Goal: Task Accomplishment & Management: Complete application form

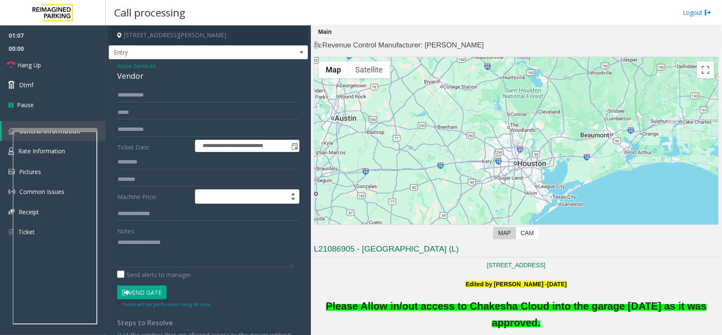
scroll to position [1038, 0]
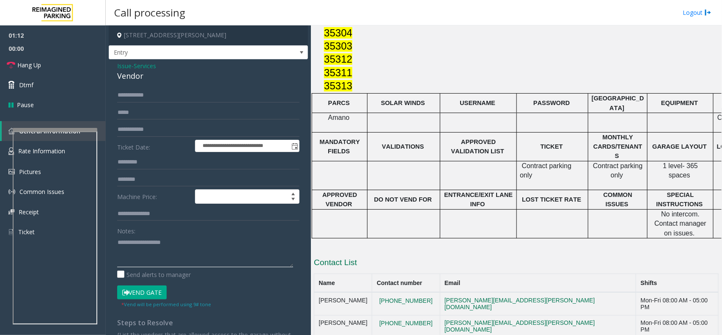
paste textarea "**********"
click at [147, 248] on textarea at bounding box center [205, 251] width 176 height 32
type textarea "**********"
click at [149, 137] on form "**********" at bounding box center [208, 198] width 182 height 220
click at [149, 132] on input "text" at bounding box center [208, 129] width 182 height 14
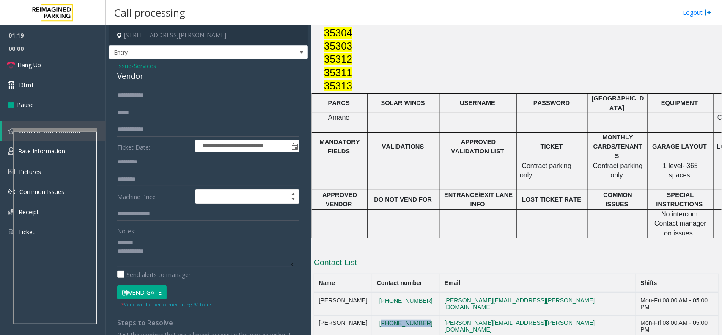
drag, startPoint x: 434, startPoint y: 252, endPoint x: 387, endPoint y: 248, distance: 47.1
click at [387, 315] on td "[PHONE_NUMBER]" at bounding box center [406, 326] width 68 height 23
click at [164, 132] on input "text" at bounding box center [208, 129] width 182 height 14
copy button "[PHONE_NUMBER]"
drag, startPoint x: 431, startPoint y: 252, endPoint x: 388, endPoint y: 249, distance: 43.3
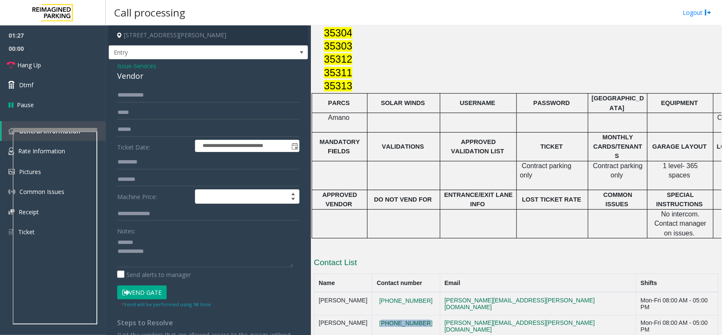
click at [388, 315] on td "[PHONE_NUMBER]" at bounding box center [406, 326] width 68 height 23
click at [124, 126] on input "******" at bounding box center [208, 129] width 182 height 14
type input "******"
copy button "[PHONE_NUMBER]"
drag, startPoint x: 433, startPoint y: 247, endPoint x: 389, endPoint y: 252, distance: 43.9
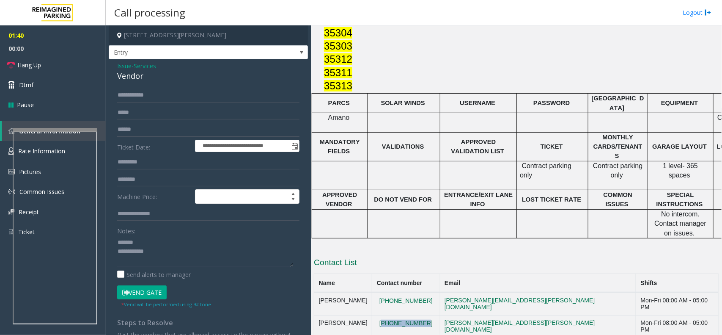
click at [389, 315] on td "[PHONE_NUMBER]" at bounding box center [406, 326] width 68 height 23
drag, startPoint x: 658, startPoint y: 308, endPoint x: 331, endPoint y: 320, distance: 326.9
click at [331, 320] on div "Main Revenue Control Manufacturer: Amano McGann ← Move left → Move right ↑ Move…" at bounding box center [516, 179] width 411 height 309
click at [133, 72] on div "Vendor" at bounding box center [208, 75] width 182 height 11
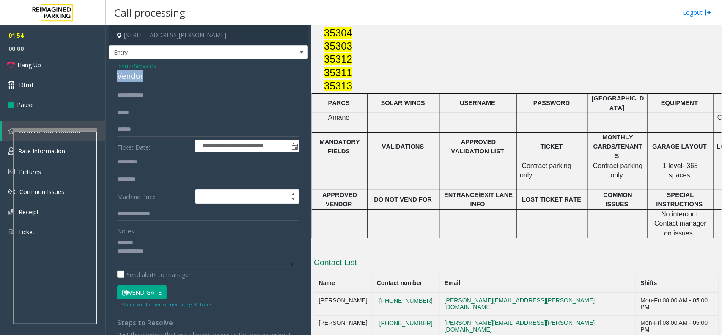
copy div "Vendor"
click at [116, 66] on div "**********" at bounding box center [208, 220] width 199 height 323
drag, startPoint x: 124, startPoint y: 67, endPoint x: 132, endPoint y: 73, distance: 9.7
click at [124, 67] on span "Issue" at bounding box center [124, 65] width 14 height 9
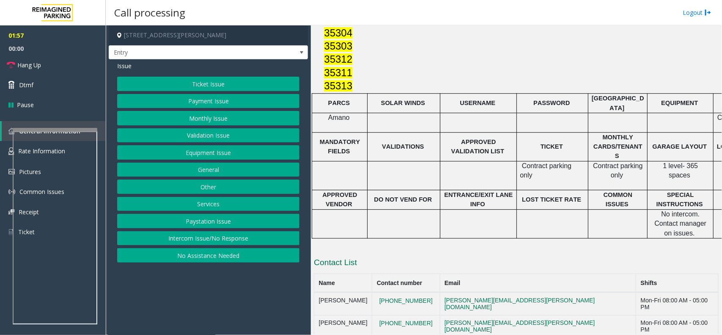
click at [204, 115] on button "Monthly Issue" at bounding box center [208, 118] width 182 height 14
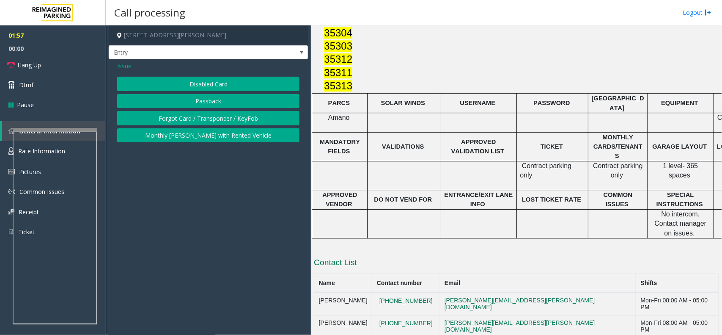
drag, startPoint x: 206, startPoint y: 80, endPoint x: 204, endPoint y: 85, distance: 4.4
click at [206, 81] on button "Disabled Card" at bounding box center [208, 84] width 182 height 14
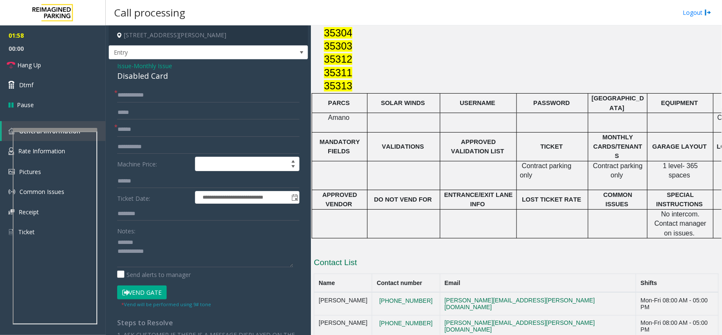
click at [143, 77] on div "Disabled Card" at bounding box center [208, 75] width 182 height 11
copy div "Disabled Card"
paste textarea "**********"
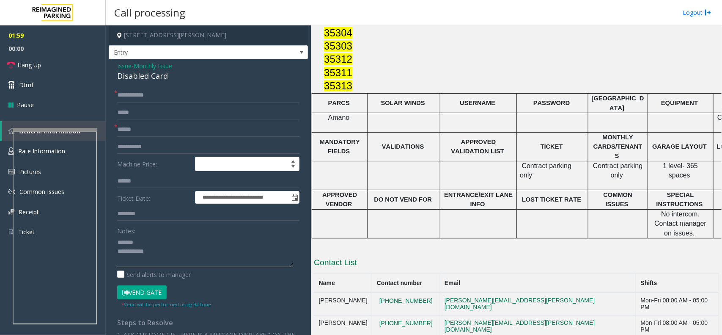
click at [165, 245] on textarea at bounding box center [205, 251] width 176 height 32
click at [176, 257] on textarea at bounding box center [205, 251] width 176 height 32
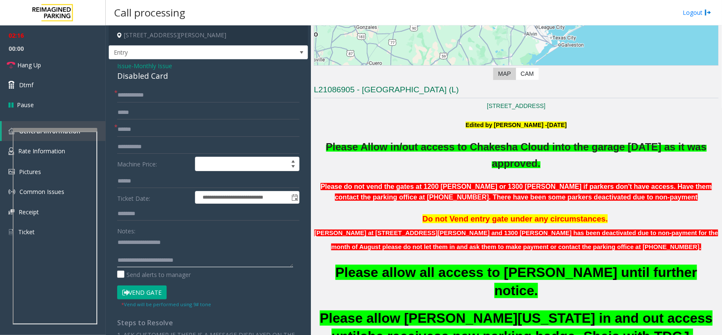
scroll to position [33, 0]
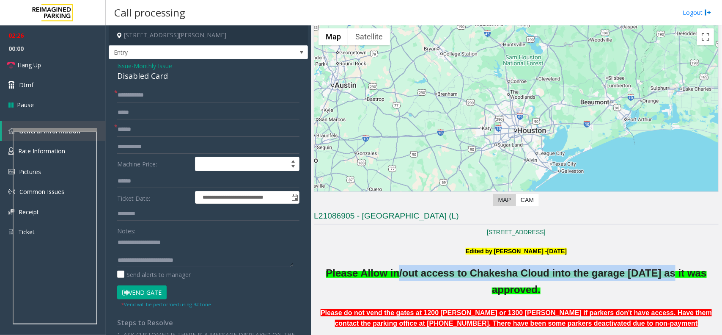
drag, startPoint x: 395, startPoint y: 275, endPoint x: 665, endPoint y: 272, distance: 270.0
click at [665, 272] on span "Please A llow in /out access to Chakesha Cloud into the garage 19th Sept 25 as …" at bounding box center [516, 282] width 381 height 23
drag, startPoint x: 476, startPoint y: 289, endPoint x: 557, endPoint y: 285, distance: 81.4
click at [557, 285] on p "Please A llow in /out access to Chakesha Cloud into the garage 19th Sept 25 as …" at bounding box center [516, 281] width 405 height 33
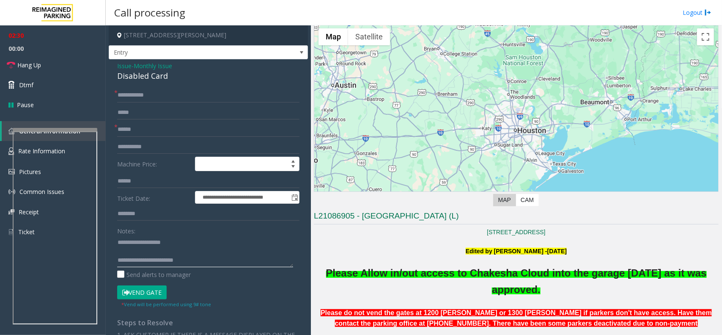
click at [200, 262] on textarea at bounding box center [205, 251] width 176 height 32
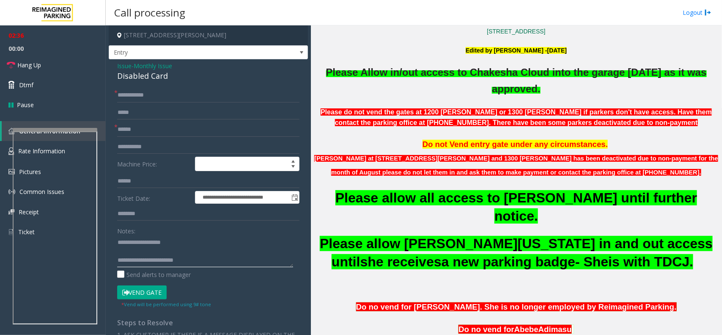
scroll to position [139, 0]
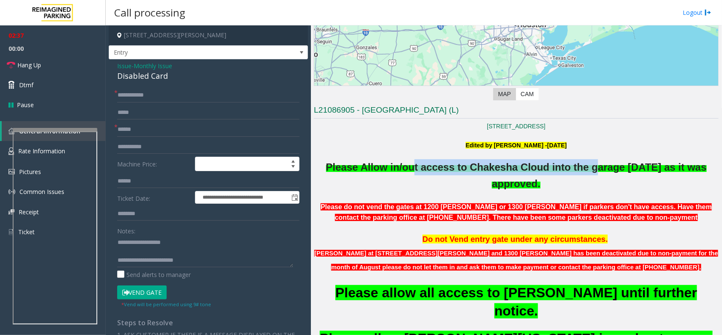
drag, startPoint x: 435, startPoint y: 169, endPoint x: 591, endPoint y: 168, distance: 156.2
click at [591, 168] on span "/out access to Chakesha Cloud into the garage [DATE] as it was approved." at bounding box center [552, 175] width 307 height 28
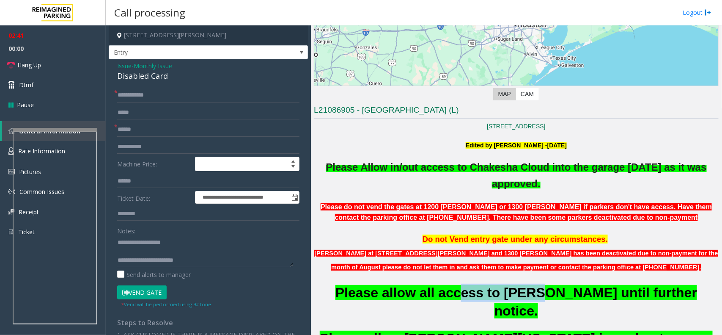
drag, startPoint x: 464, startPoint y: 291, endPoint x: 517, endPoint y: 292, distance: 52.5
click at [517, 292] on span "Please allow all access to [PERSON_NAME] until further notice." at bounding box center [517, 301] width 362 height 33
drag, startPoint x: 152, startPoint y: 261, endPoint x: 193, endPoint y: 259, distance: 41.9
click at [193, 259] on textarea at bounding box center [205, 251] width 176 height 32
click at [208, 259] on textarea at bounding box center [205, 251] width 176 height 32
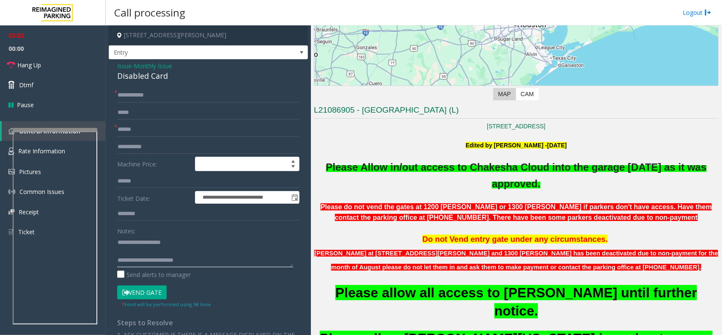
drag, startPoint x: 153, startPoint y: 260, endPoint x: 209, endPoint y: 259, distance: 55.9
click at [209, 259] on textarea at bounding box center [205, 251] width 176 height 32
drag, startPoint x: 138, startPoint y: 292, endPoint x: 149, endPoint y: 292, distance: 10.6
click at [138, 292] on button "Vend Gate" at bounding box center [142, 292] width 50 height 14
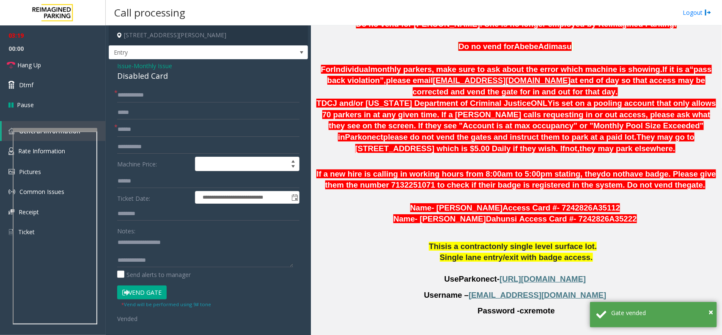
scroll to position [615, 0]
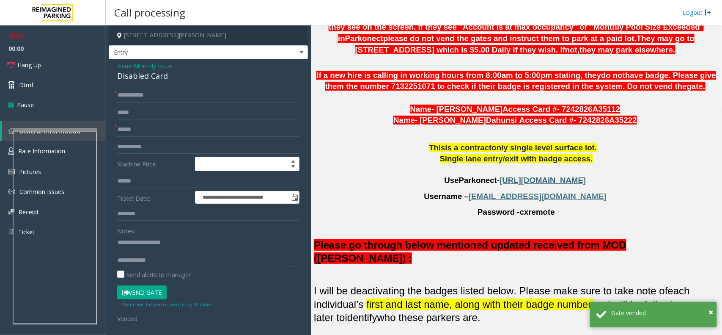
click at [529, 176] on span "[URL][DOMAIN_NAME]" at bounding box center [543, 180] width 86 height 9
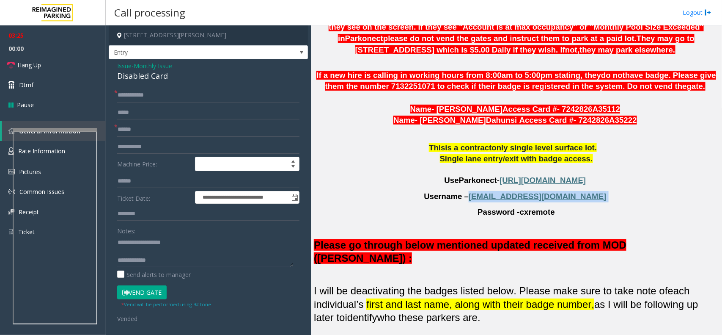
drag, startPoint x: 498, startPoint y: 166, endPoint x: 586, endPoint y: 166, distance: 88.0
click at [586, 191] on p "Username – [EMAIL_ADDRESS][DOMAIN_NAME]" at bounding box center [516, 196] width 405 height 11
copy p "[EMAIL_ADDRESS][DOMAIN_NAME]"
click at [66, 62] on link "Hang Up" at bounding box center [53, 65] width 106 height 20
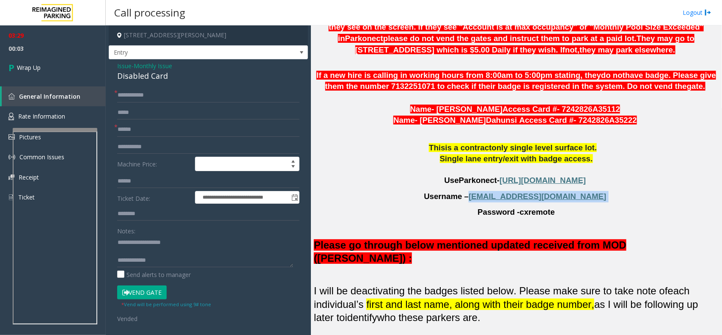
click at [179, 271] on label "Send alerts to manager" at bounding box center [154, 274] width 74 height 9
click at [179, 263] on textarea at bounding box center [205, 251] width 176 height 32
click at [166, 273] on label "Send alerts to manager" at bounding box center [154, 274] width 74 height 9
click at [166, 262] on textarea at bounding box center [205, 251] width 176 height 32
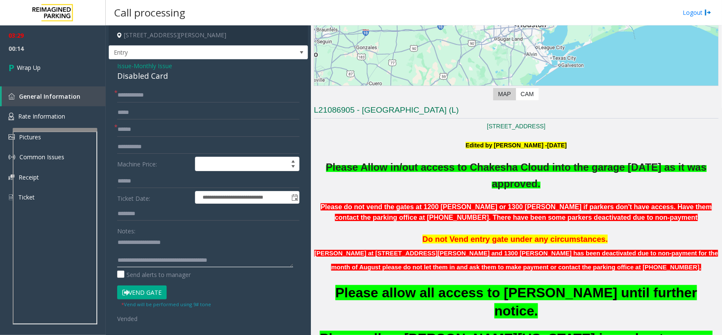
type textarea "**********"
copy h3 "L21086905 - [GEOGRAPHIC_DATA] (L)"
drag, startPoint x: 543, startPoint y: 109, endPoint x: 311, endPoint y: 109, distance: 231.9
click at [311, 109] on div "Main Revenue Control Manufacturer: Amano McGann ← Move left → Move right ↑ Move…" at bounding box center [516, 179] width 411 height 309
click at [71, 64] on link "Wrap Up" at bounding box center [53, 67] width 106 height 25
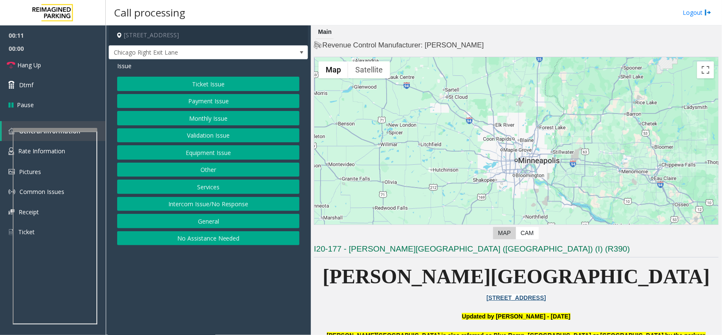
click at [216, 134] on button "Validation Issue" at bounding box center [208, 135] width 182 height 14
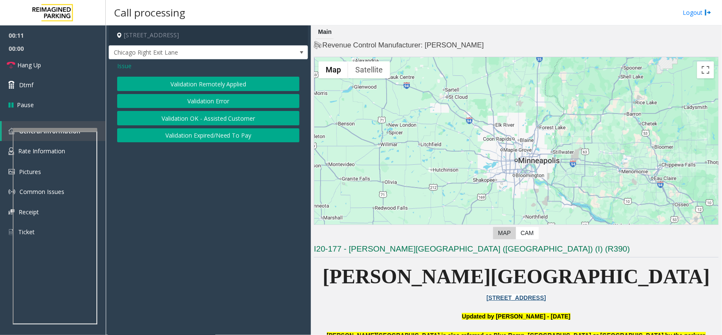
click at [223, 99] on button "Validation Error" at bounding box center [208, 101] width 182 height 14
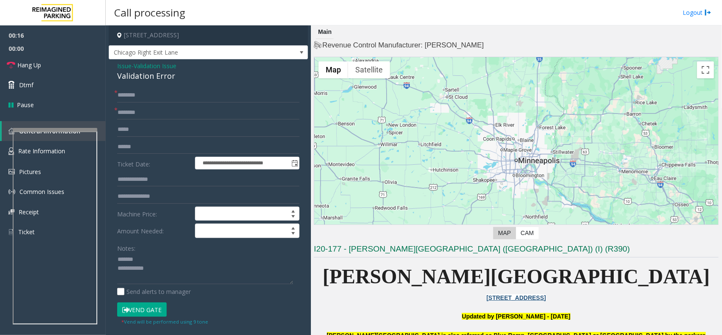
click at [155, 74] on div "Validation Error" at bounding box center [208, 75] width 182 height 11
click at [168, 264] on textarea at bounding box center [205, 269] width 176 height 32
type textarea "**********"
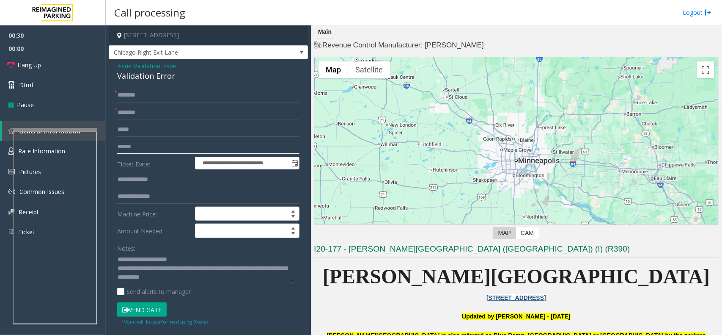
click at [137, 144] on input "text" at bounding box center [208, 147] width 182 height 14
type input "****"
drag, startPoint x: 161, startPoint y: 314, endPoint x: 155, endPoint y: 308, distance: 8.4
click at [156, 309] on button "Vend Gate" at bounding box center [142, 309] width 50 height 14
click at [155, 308] on button "Vend Gate" at bounding box center [142, 309] width 50 height 14
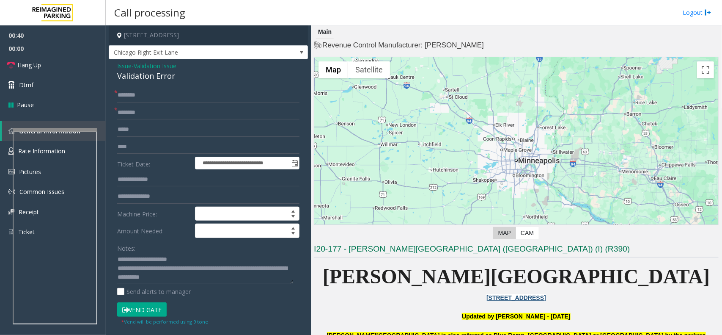
click at [155, 308] on button "Vend Gate" at bounding box center [142, 309] width 50 height 14
click at [158, 308] on button "Vend Gate" at bounding box center [142, 309] width 50 height 14
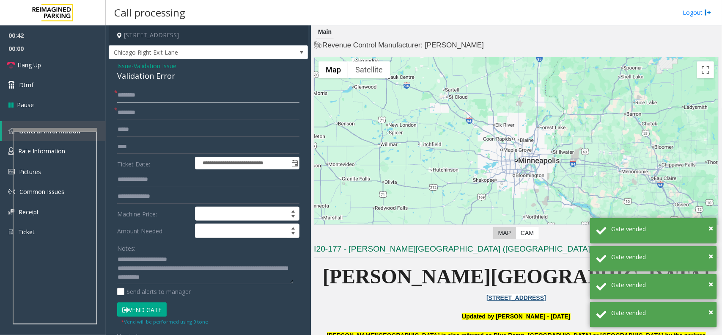
click at [159, 92] on input "text" at bounding box center [208, 95] width 182 height 14
type input "*"
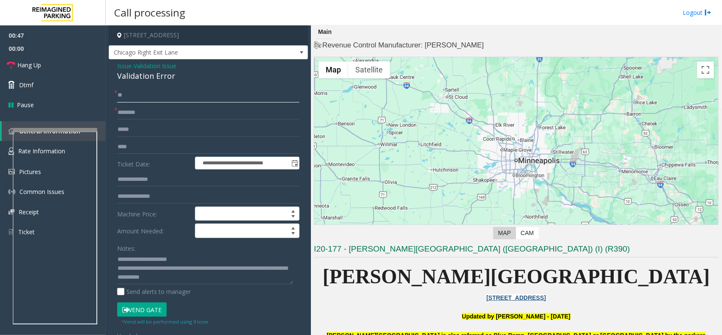
type input "**"
click at [45, 60] on link "Hang Up" at bounding box center [53, 65] width 106 height 20
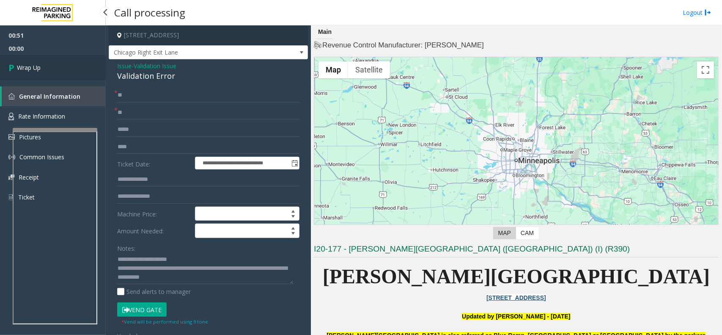
click at [57, 55] on link "Wrap Up" at bounding box center [53, 67] width 106 height 25
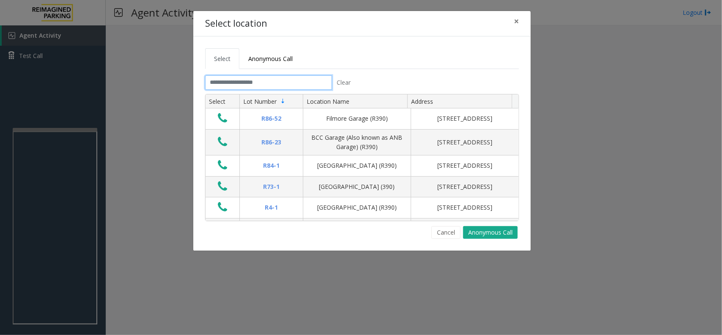
click at [259, 79] on input "text" at bounding box center [268, 82] width 127 height 14
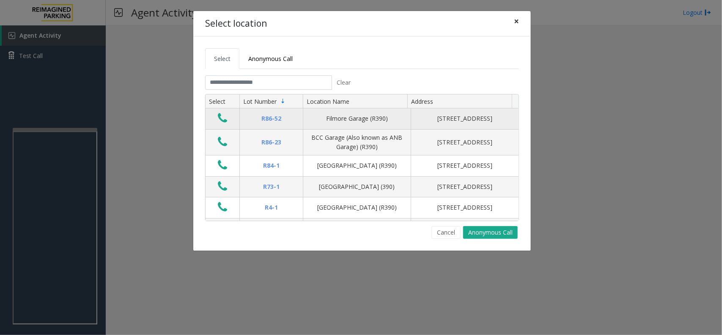
drag, startPoint x: 516, startPoint y: 20, endPoint x: 290, endPoint y: 109, distance: 243.2
click at [517, 20] on button "×" at bounding box center [516, 21] width 17 height 21
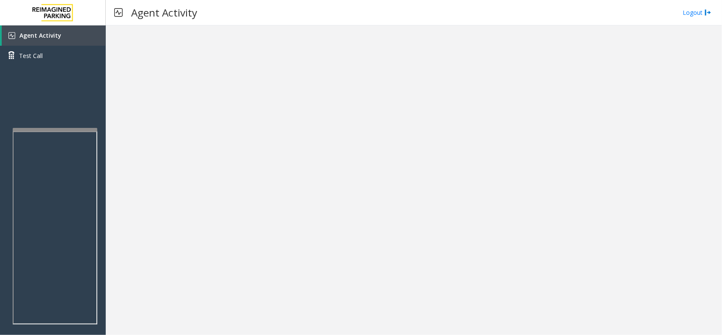
drag, startPoint x: 0, startPoint y: 213, endPoint x: 15, endPoint y: 214, distance: 15.3
click at [11, 214] on div "Agent Activity Test Call" at bounding box center [53, 192] width 106 height 335
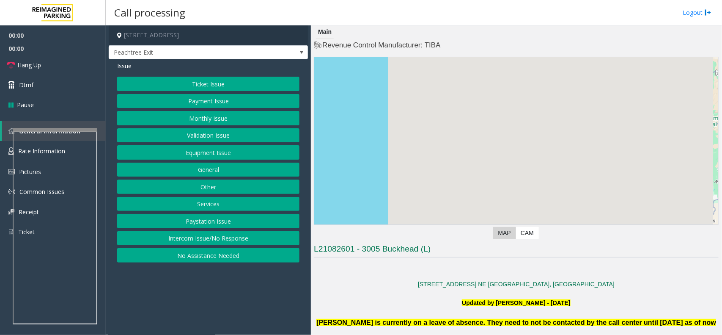
scroll to position [317, 0]
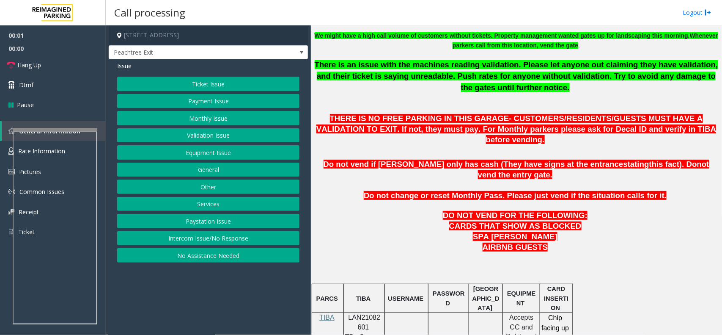
click at [368, 313] on p "LAN21082601" at bounding box center [364, 322] width 35 height 19
click at [362, 314] on span "LAN21082601" at bounding box center [365, 322] width 32 height 17
copy p "LAN21082601"
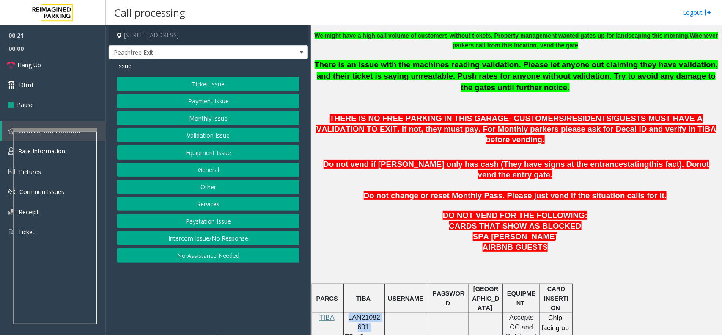
click at [229, 102] on button "Payment Issue" at bounding box center [208, 101] width 182 height 14
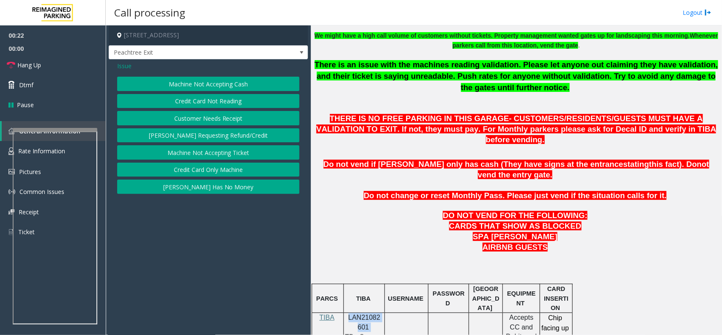
click at [240, 100] on button "Credit Card Not Reading" at bounding box center [208, 101] width 182 height 14
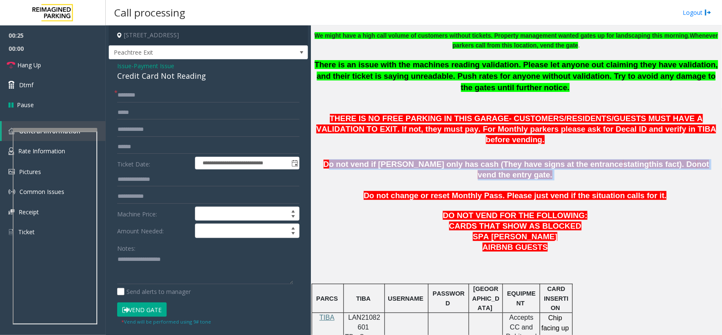
drag, startPoint x: 331, startPoint y: 152, endPoint x: 445, endPoint y: 159, distance: 114.1
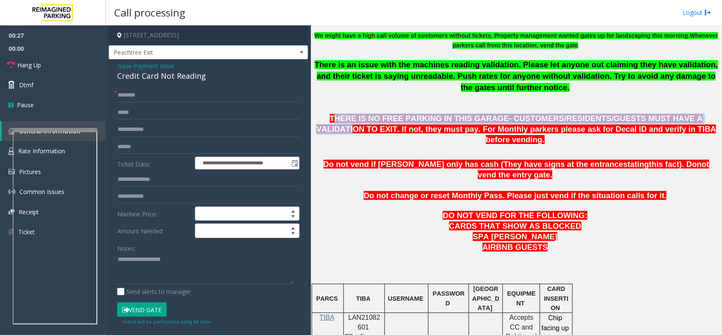
drag, startPoint x: 326, startPoint y: 115, endPoint x: 653, endPoint y: 121, distance: 326.8
click at [660, 116] on span "THERE IS NO FREE PARKING IN THIS GARAGE- CUSTOMERS/RESIDENTS/GUESTS MUST HAVE A…" at bounding box center [517, 129] width 400 height 30
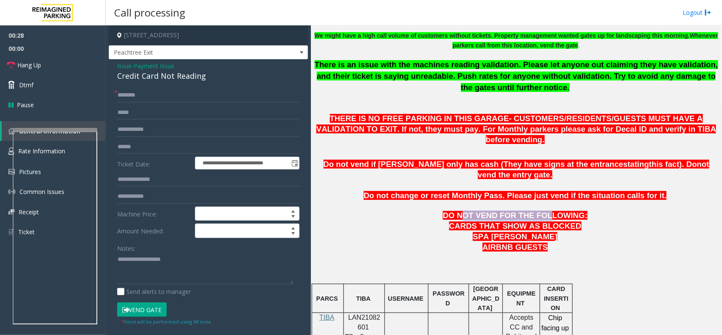
drag, startPoint x: 494, startPoint y: 194, endPoint x: 543, endPoint y: 200, distance: 49.1
click at [544, 211] on span "DO NOT VEND FOR THE FOLLOWING:" at bounding box center [515, 215] width 145 height 9
drag, startPoint x: 504, startPoint y: 206, endPoint x: 551, endPoint y: 206, distance: 47.4
click at [555, 221] on span "CARDS THAT SHOW AS BLOCKED" at bounding box center [515, 225] width 132 height 9
drag, startPoint x: 510, startPoint y: 182, endPoint x: 570, endPoint y: 182, distance: 60.1
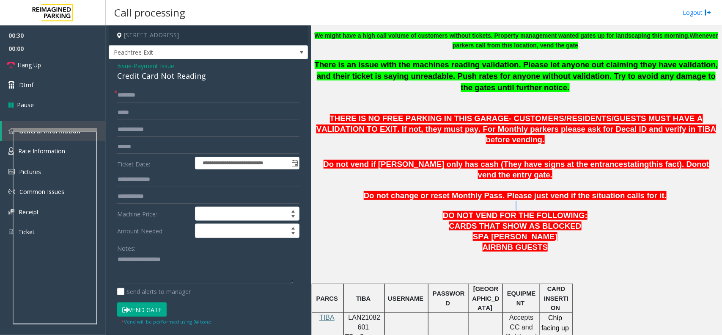
click at [570, 201] on p at bounding box center [516, 205] width 405 height 9
drag, startPoint x: 466, startPoint y: 206, endPoint x: 557, endPoint y: 210, distance: 90.7
click at [557, 221] on p "CARDS THAT SHOW AS BLOCKED SPA SYDELL VALEY" at bounding box center [516, 231] width 405 height 21
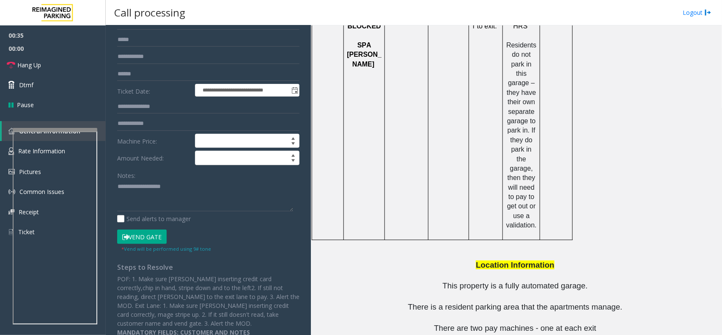
scroll to position [84, 0]
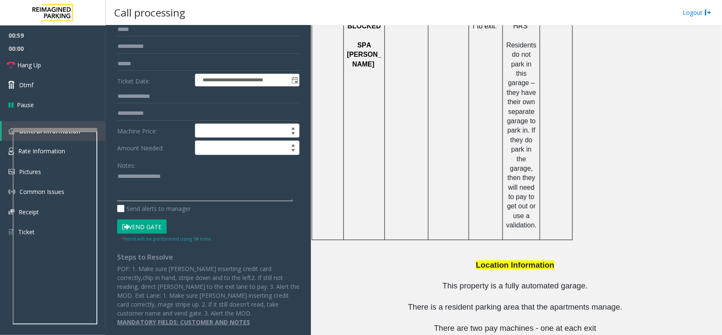
click at [164, 185] on textarea at bounding box center [205, 186] width 176 height 32
paste textarea "**********"
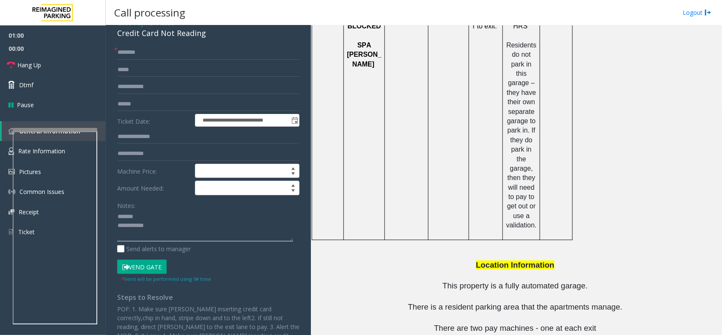
scroll to position [0, 0]
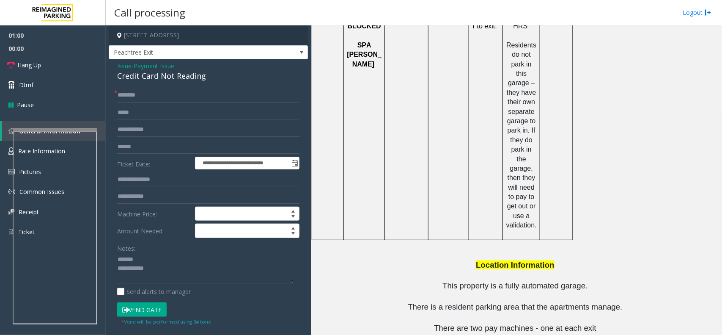
click at [171, 78] on div "Credit Card Not Reading" at bounding box center [208, 75] width 182 height 11
copy div "Credit Card Not Reading"
click at [176, 261] on textarea at bounding box center [205, 269] width 176 height 32
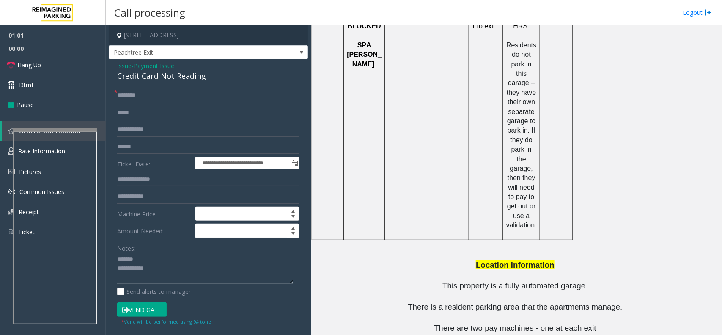
paste textarea "**********"
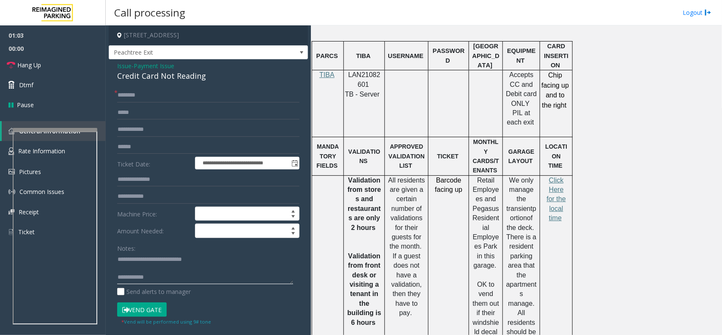
scroll to position [472, 0]
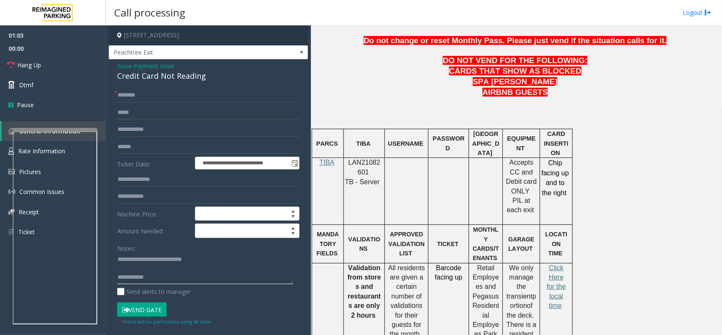
type textarea "**********"
drag, startPoint x: 551, startPoint y: 140, endPoint x: 570, endPoint y: 172, distance: 37.0
click at [570, 172] on div "Chip facing up and to the right" at bounding box center [556, 183] width 32 height 50
click at [137, 154] on form "**********" at bounding box center [208, 206] width 182 height 237
click at [140, 152] on input "text" at bounding box center [208, 147] width 182 height 14
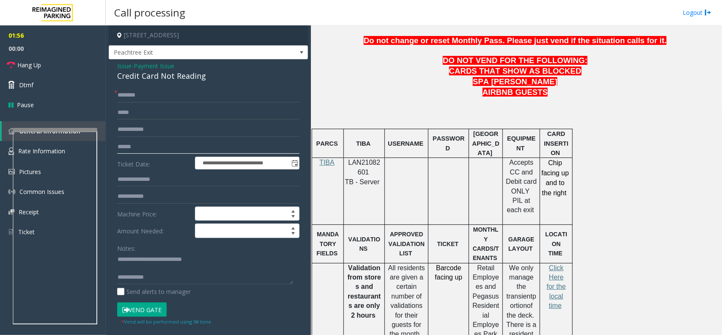
drag, startPoint x: 146, startPoint y: 147, endPoint x: 154, endPoint y: 149, distance: 7.5
click at [146, 147] on input "text" at bounding box center [208, 147] width 182 height 14
drag, startPoint x: 506, startPoint y: 141, endPoint x: 530, endPoint y: 183, distance: 48.9
click at [530, 183] on p "Accepts CC and Debit card ONLY PIL at each exit" at bounding box center [521, 186] width 31 height 57
click at [124, 145] on input "text" at bounding box center [208, 147] width 182 height 14
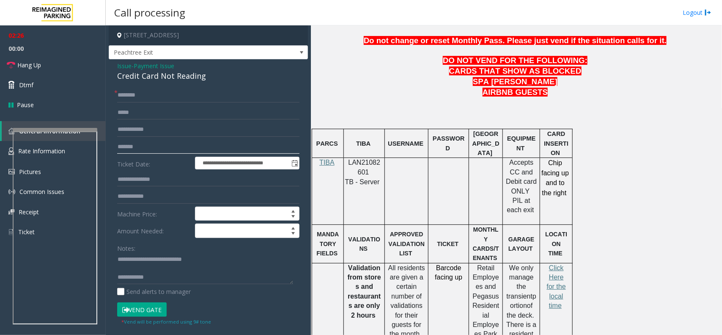
type input "*******"
click at [559, 264] on span "Click Here for the local time" at bounding box center [556, 286] width 19 height 45
click at [149, 100] on input "text" at bounding box center [208, 95] width 182 height 14
type input "******"
click at [138, 310] on button "Vend Gate" at bounding box center [142, 309] width 50 height 14
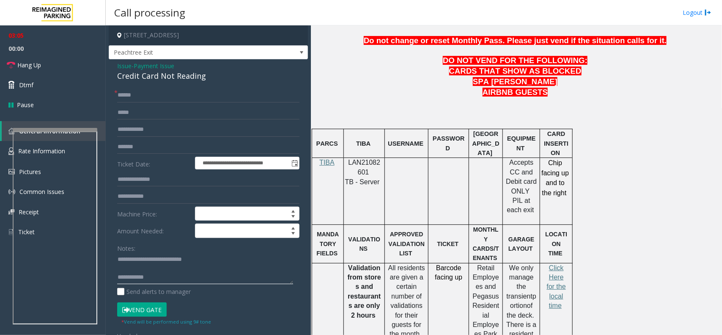
paste textarea "**********"
click at [168, 278] on textarea at bounding box center [205, 269] width 176 height 32
click at [158, 267] on textarea at bounding box center [205, 269] width 176 height 32
type textarea "**********"
click at [64, 70] on link "Hang Up" at bounding box center [53, 65] width 106 height 20
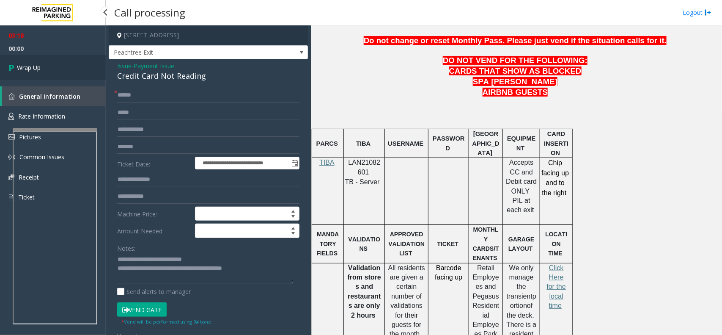
click at [62, 68] on link "Wrap Up" at bounding box center [53, 67] width 106 height 25
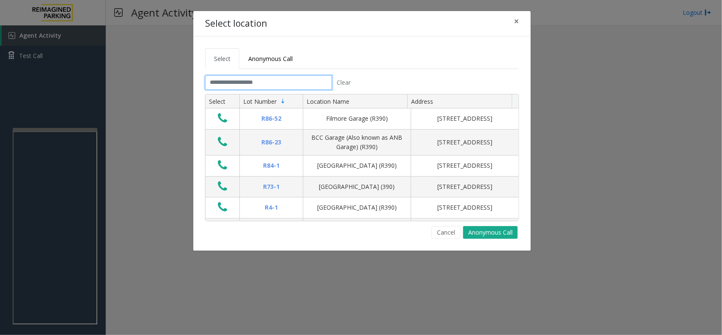
click at [264, 79] on input "text" at bounding box center [268, 82] width 127 height 14
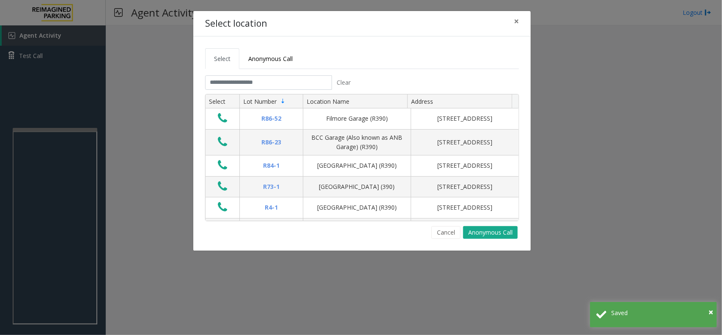
click at [260, 75] on tabset "Select Anonymous Call Clear Select Lot Number Location Name Address R86-52 Film…" at bounding box center [362, 143] width 314 height 190
click at [261, 81] on input "text" at bounding box center [268, 82] width 127 height 14
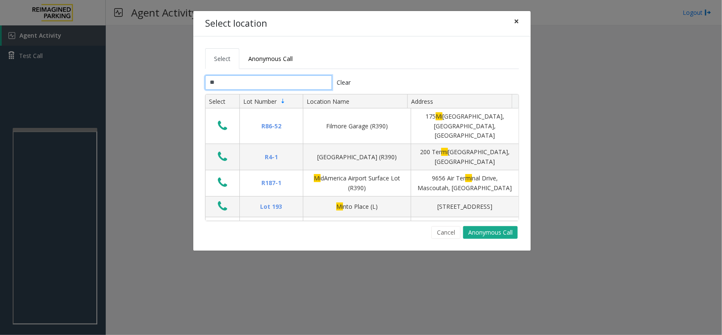
type input "**"
click at [513, 22] on button "×" at bounding box center [516, 21] width 17 height 21
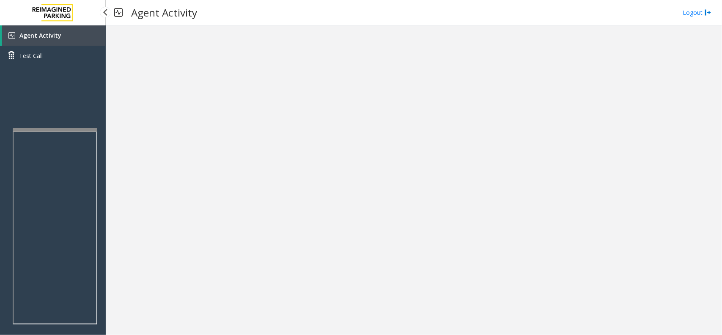
click at [63, 28] on link "Agent Activity" at bounding box center [54, 35] width 104 height 20
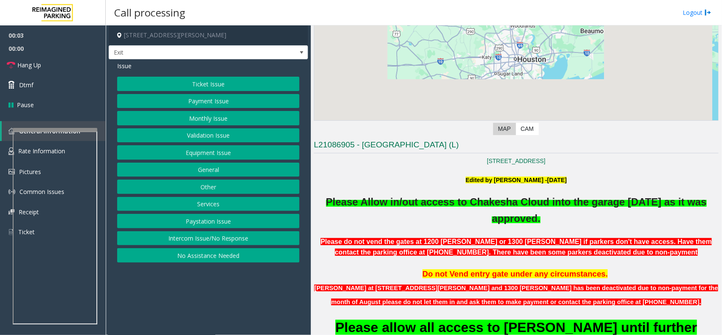
scroll to position [423, 0]
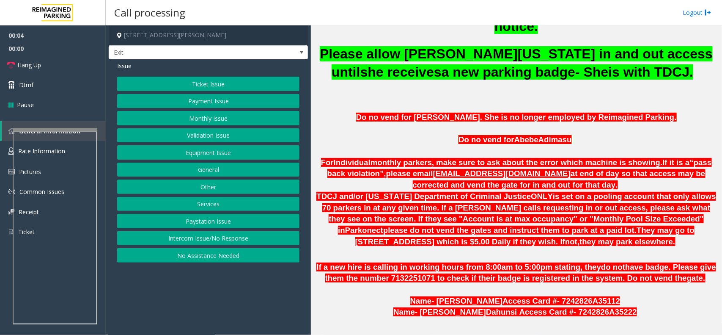
click at [210, 121] on button "Monthly Issue" at bounding box center [208, 118] width 182 height 14
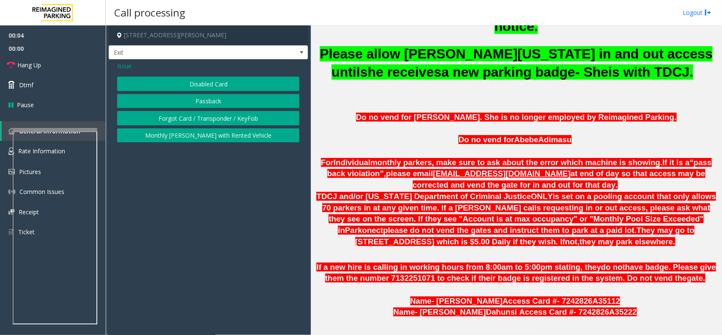
click at [212, 81] on button "Disabled Card" at bounding box center [208, 84] width 182 height 14
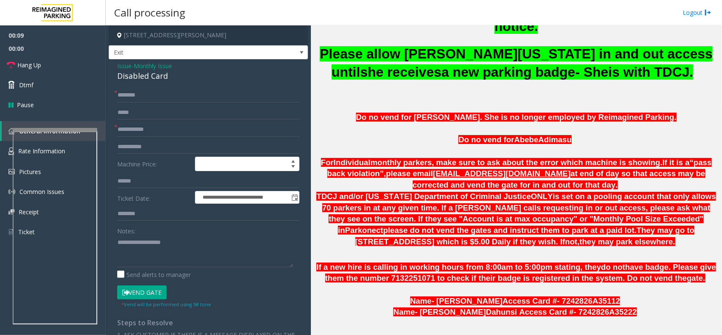
click at [174, 269] on div "Notes: Send alerts to manager" at bounding box center [208, 250] width 182 height 55
click at [174, 265] on textarea at bounding box center [205, 251] width 176 height 32
paste textarea "**********"
click at [146, 80] on div "Disabled Card" at bounding box center [208, 75] width 182 height 11
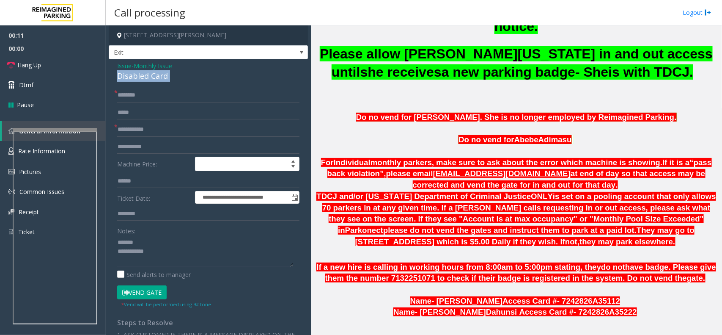
click at [146, 80] on div "Disabled Card" at bounding box center [208, 75] width 182 height 11
copy div "Disabled Card"
click at [162, 251] on textarea at bounding box center [205, 251] width 176 height 32
click at [162, 241] on textarea at bounding box center [205, 251] width 176 height 32
paste textarea "**********"
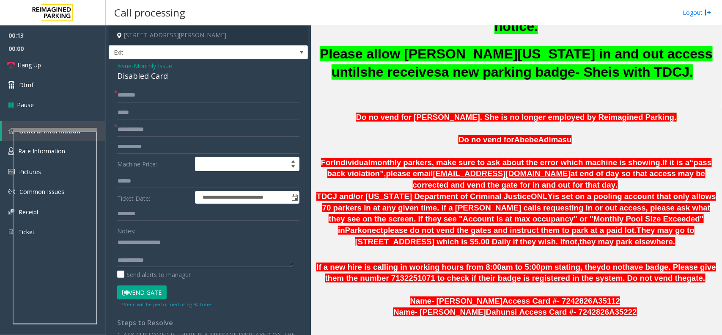
type textarea "**********"
click at [139, 297] on button "Vend Gate" at bounding box center [142, 292] width 50 height 14
click at [123, 66] on span "Issue" at bounding box center [124, 65] width 14 height 9
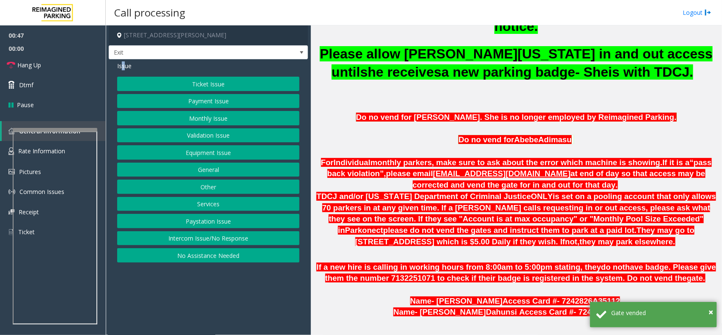
click at [219, 209] on button "Services" at bounding box center [208, 204] width 182 height 14
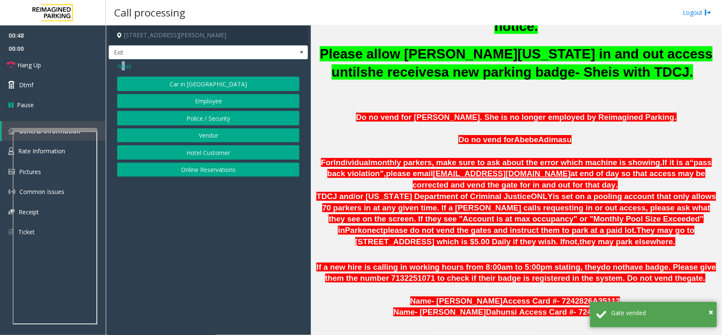
click at [219, 136] on button "Vendor" at bounding box center [208, 135] width 182 height 14
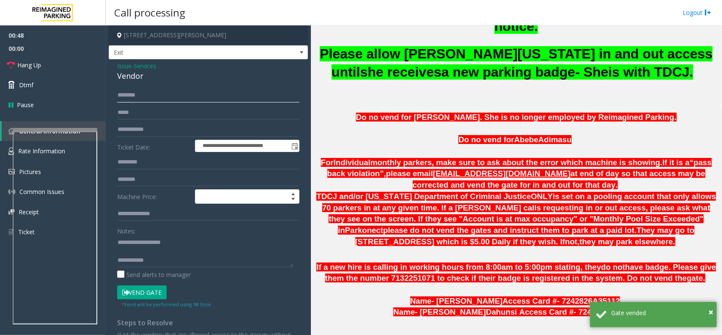
click at [162, 95] on input "text" at bounding box center [208, 95] width 182 height 14
paste input "**********"
type input "**********"
click at [144, 126] on input "text" at bounding box center [208, 129] width 182 height 14
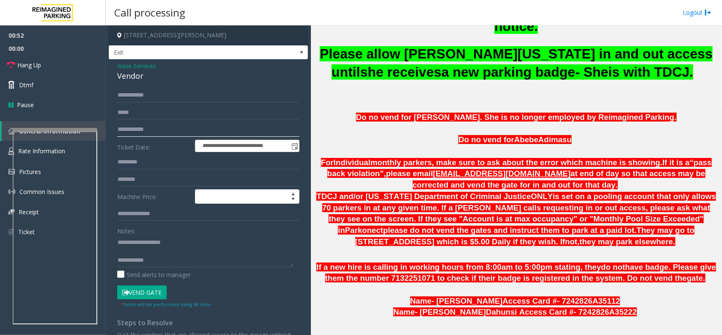
paste input "**********"
drag, startPoint x: 157, startPoint y: 134, endPoint x: 98, endPoint y: 135, distance: 58.8
click at [98, 135] on app-root "**********" at bounding box center [361, 167] width 722 height 335
type input "******"
click at [31, 61] on span "Hang Up" at bounding box center [29, 65] width 24 height 9
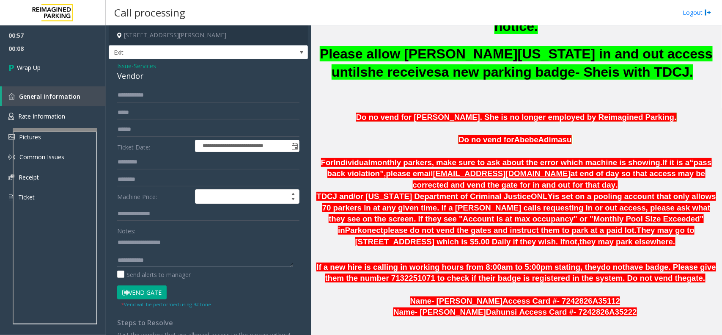
click at [163, 257] on textarea at bounding box center [205, 251] width 176 height 32
paste textarea "**********"
click at [149, 250] on textarea at bounding box center [205, 251] width 176 height 32
type textarea "**********"
click at [37, 60] on link "Wrap Up" at bounding box center [53, 67] width 106 height 25
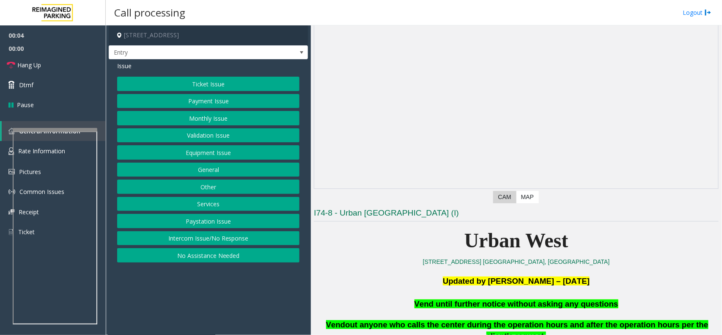
scroll to position [106, 0]
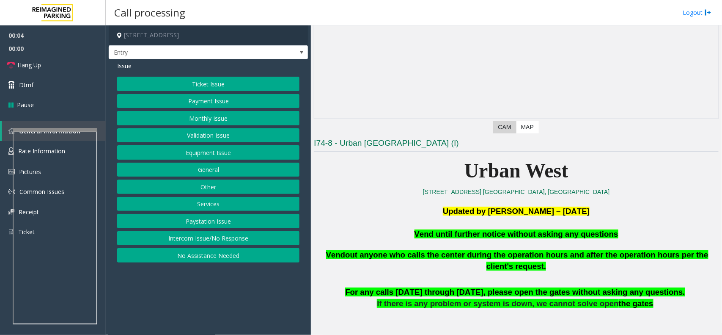
click at [211, 151] on button "Equipment Issue" at bounding box center [208, 152] width 182 height 14
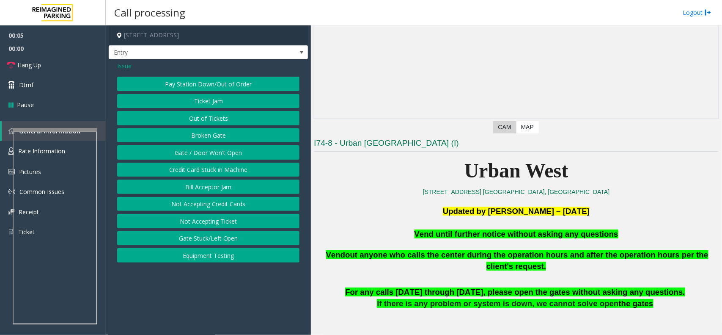
click at [210, 151] on button "Gate / Door Won't Open" at bounding box center [208, 152] width 182 height 14
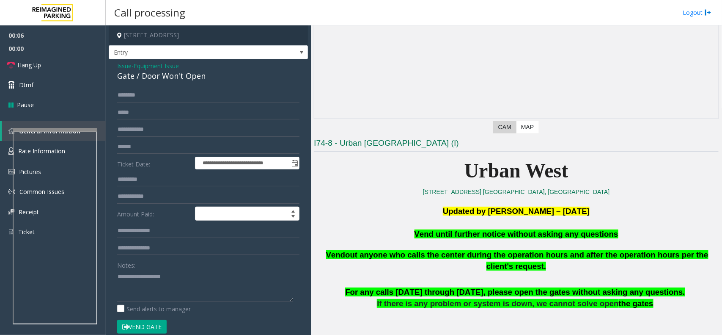
click at [132, 324] on button "Vend Gate" at bounding box center [142, 327] width 50 height 14
click at [478, 235] on span "Vend until further notice without asking any questions" at bounding box center [517, 233] width 204 height 9
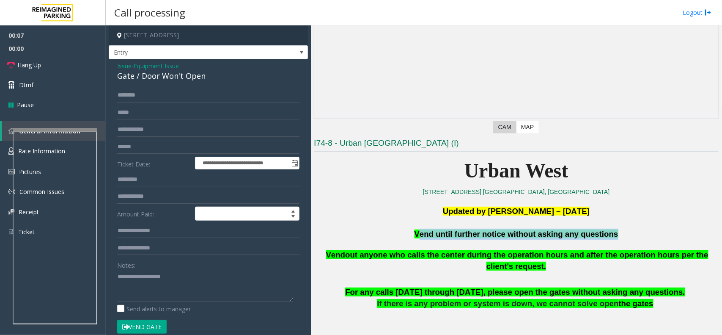
click at [478, 235] on span "Vend until further notice without asking any questions" at bounding box center [517, 233] width 204 height 9
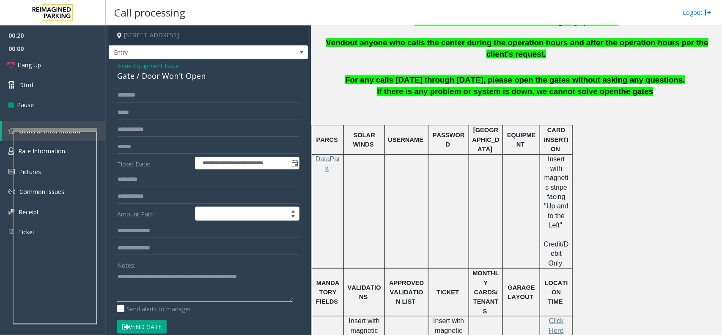
scroll to position [317, 0]
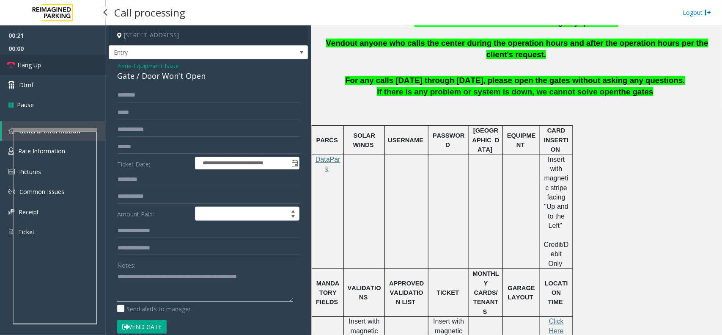
type textarea "**********"
click at [21, 72] on link "Hang Up" at bounding box center [53, 65] width 106 height 20
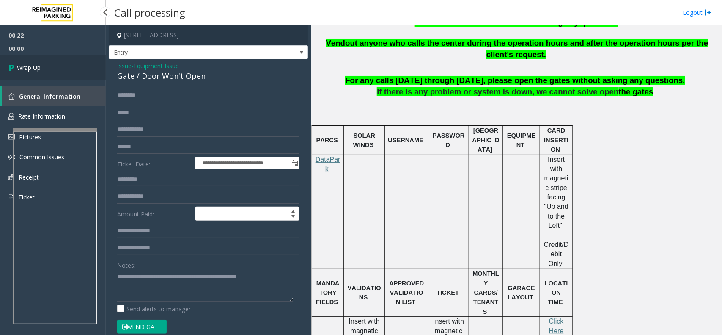
click at [39, 66] on span "Wrap Up" at bounding box center [29, 67] width 24 height 9
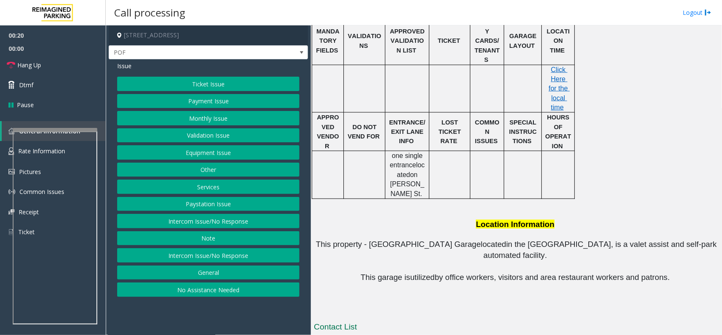
scroll to position [523, 0]
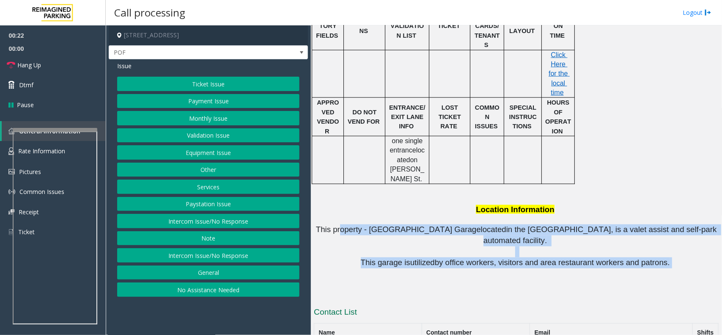
drag, startPoint x: 642, startPoint y: 201, endPoint x: 342, endPoint y: 162, distance: 302.6
click at [342, 162] on div "851 SW. 6th St. Portland, OR Updated by Pranav Babbar - 26th April 2024 PARCS S…" at bounding box center [516, 11] width 405 height 573
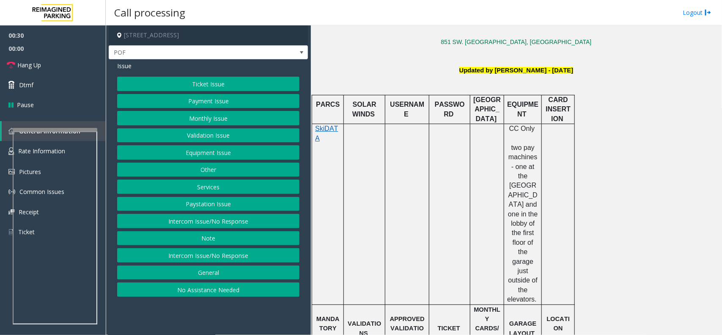
scroll to position [206, 0]
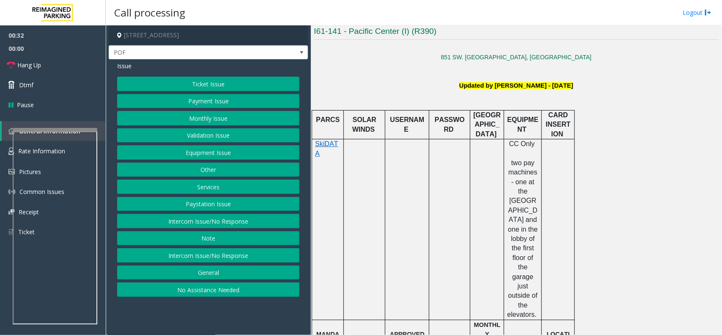
click at [212, 151] on button "Equipment Issue" at bounding box center [208, 152] width 182 height 14
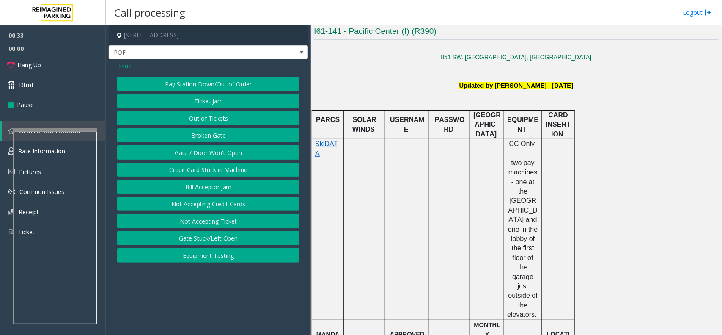
click at [216, 149] on button "Gate / Door Won't Open" at bounding box center [208, 152] width 182 height 14
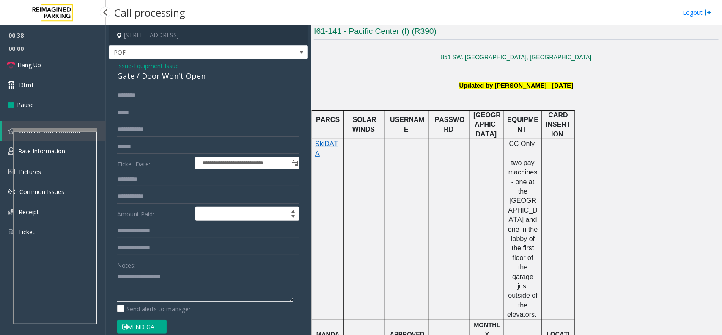
click at [138, 281] on textarea at bounding box center [205, 286] width 176 height 32
paste textarea "**********"
click at [168, 81] on div "Gate / Door Won't Open" at bounding box center [208, 75] width 182 height 11
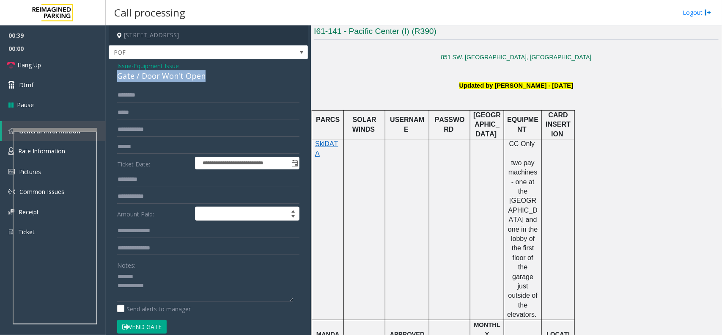
copy div "Gate / Door Won't Open"
paste textarea "**********"
click at [168, 272] on textarea at bounding box center [205, 286] width 176 height 32
drag, startPoint x: 193, startPoint y: 295, endPoint x: 200, endPoint y: 295, distance: 6.4
click at [195, 295] on textarea at bounding box center [205, 286] width 176 height 32
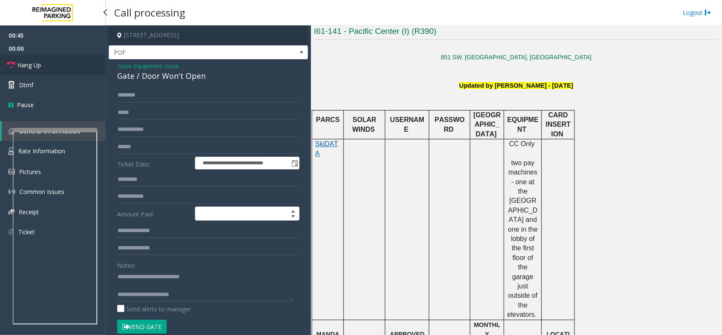
click at [72, 58] on link "Hang Up" at bounding box center [53, 65] width 106 height 20
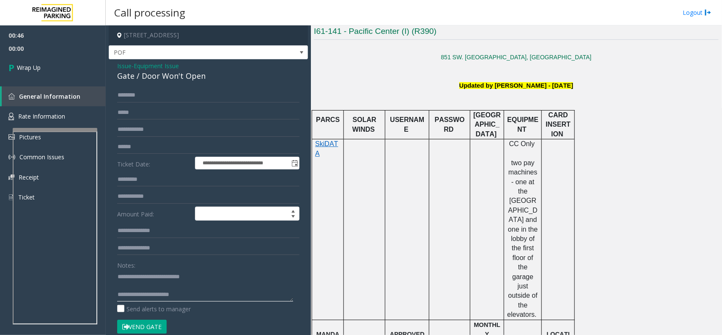
click at [202, 290] on textarea at bounding box center [205, 286] width 176 height 32
type textarea "**********"
click at [27, 60] on link "Wrap Up" at bounding box center [53, 67] width 106 height 25
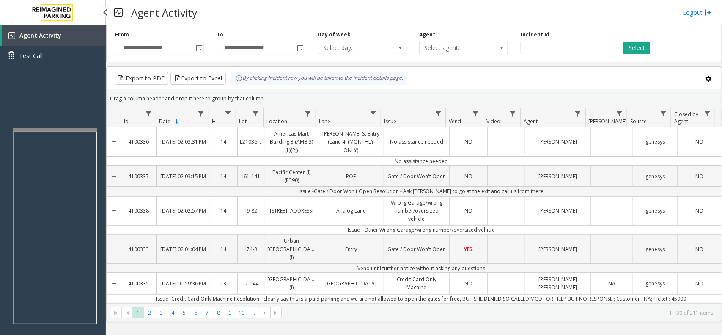
click at [77, 33] on link "Agent Activity" at bounding box center [54, 35] width 104 height 20
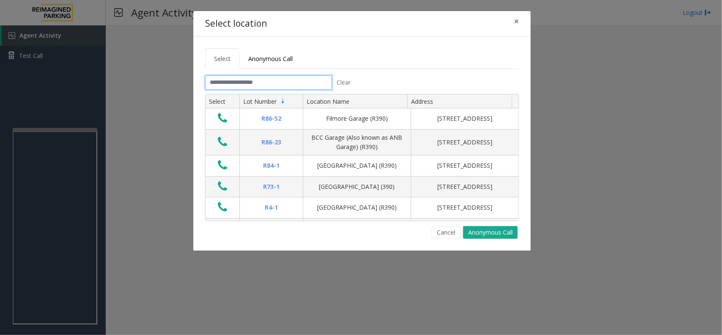
click at [261, 87] on input "text" at bounding box center [268, 82] width 127 height 14
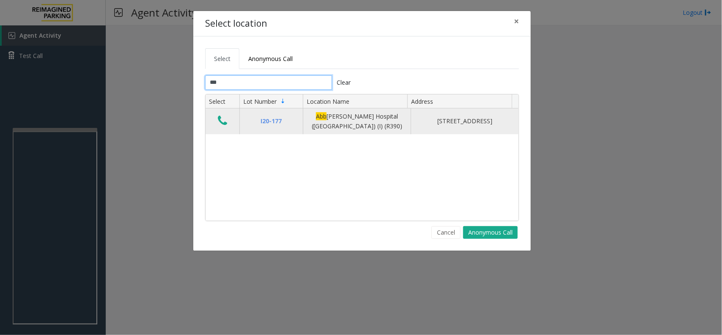
type input "***"
click at [225, 124] on icon "Data table" at bounding box center [222, 121] width 9 height 12
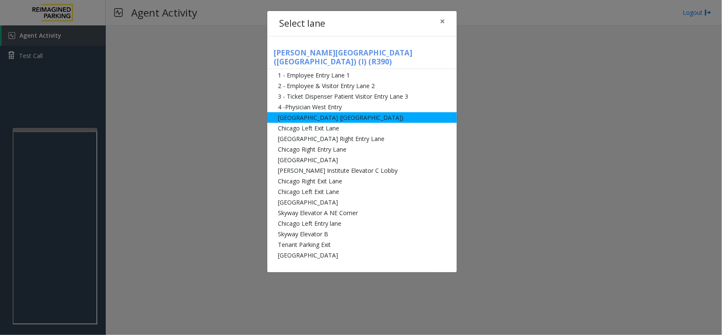
click at [333, 112] on li "[GEOGRAPHIC_DATA] ([GEOGRAPHIC_DATA])" at bounding box center [362, 117] width 190 height 11
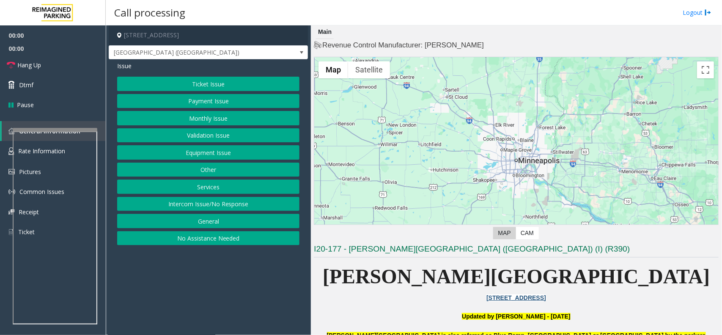
click at [217, 149] on button "Equipment Issue" at bounding box center [208, 152] width 182 height 14
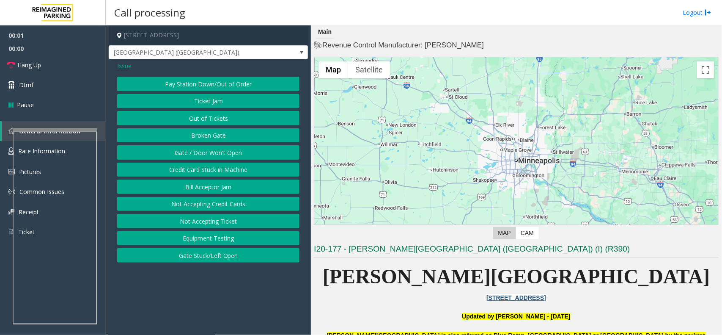
click at [217, 149] on button "Gate / Door Won't Open" at bounding box center [208, 152] width 182 height 14
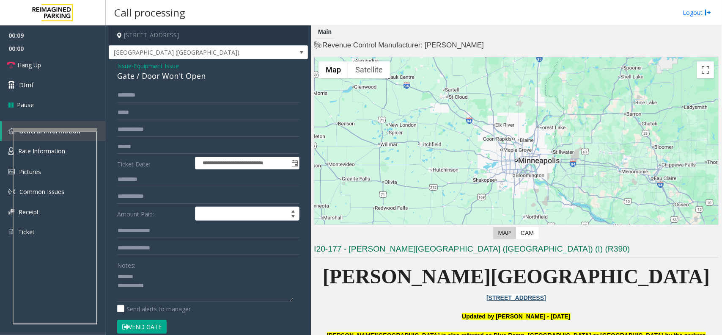
click at [151, 323] on button "Vend Gate" at bounding box center [142, 327] width 50 height 14
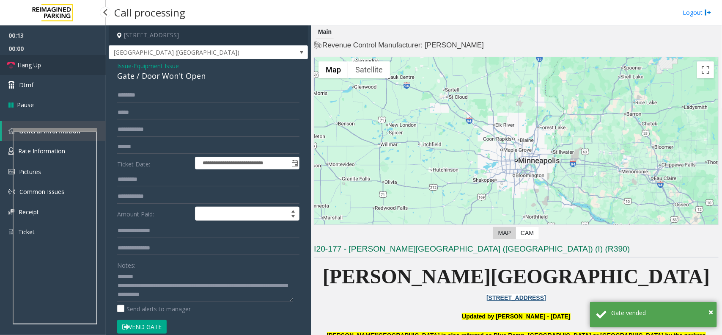
drag, startPoint x: 45, startPoint y: 64, endPoint x: 115, endPoint y: 71, distance: 70.6
click at [45, 64] on link "Hang Up" at bounding box center [53, 65] width 106 height 20
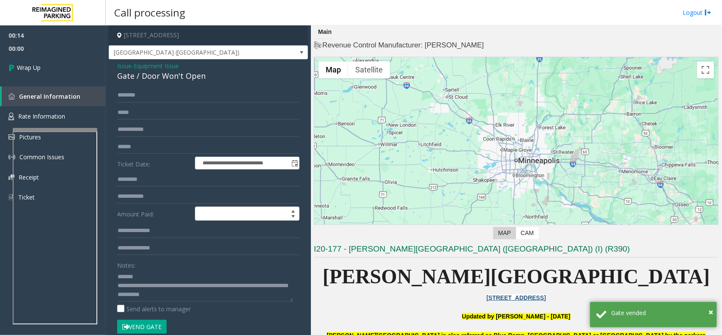
click at [146, 77] on div "Gate / Door Won't Open" at bounding box center [208, 75] width 182 height 11
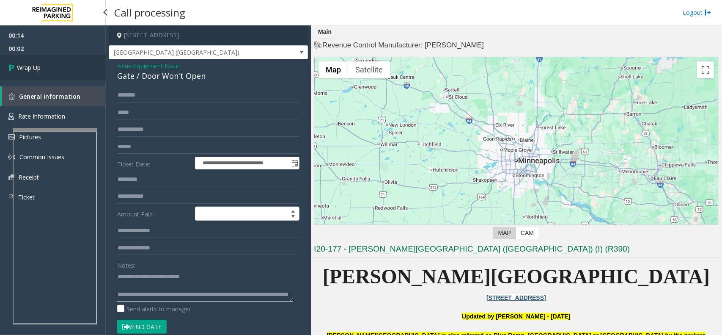
type textarea "**********"
click at [77, 67] on link "Wrap Up" at bounding box center [53, 67] width 106 height 25
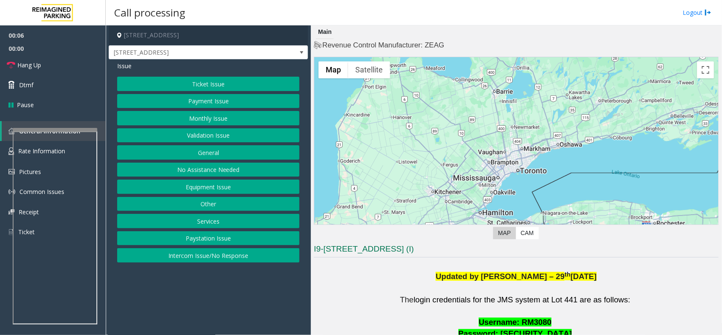
click at [209, 184] on button "Equipment Issue" at bounding box center [208, 186] width 182 height 14
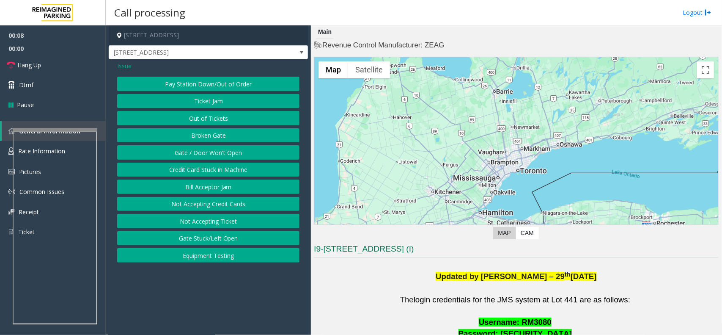
click at [219, 254] on button "Equipment Testing" at bounding box center [208, 255] width 182 height 14
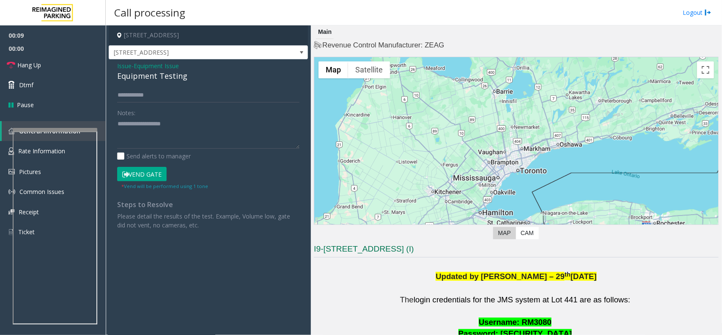
click at [170, 77] on div "Equipment Testing" at bounding box center [208, 75] width 182 height 11
type textarea "**********"
click at [166, 98] on input "text" at bounding box center [208, 95] width 182 height 14
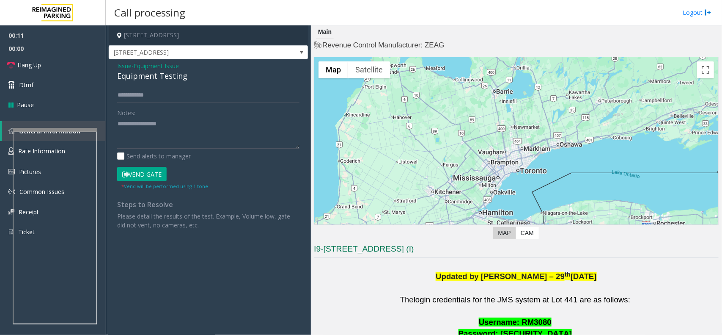
click at [159, 174] on button "Vend Gate" at bounding box center [142, 174] width 50 height 14
click at [169, 85] on div "Issue - Equipment Issue Equipment Testing Notes: Send alerts to manager Vend Ga…" at bounding box center [208, 148] width 199 height 179
click at [168, 90] on input "text" at bounding box center [208, 95] width 182 height 14
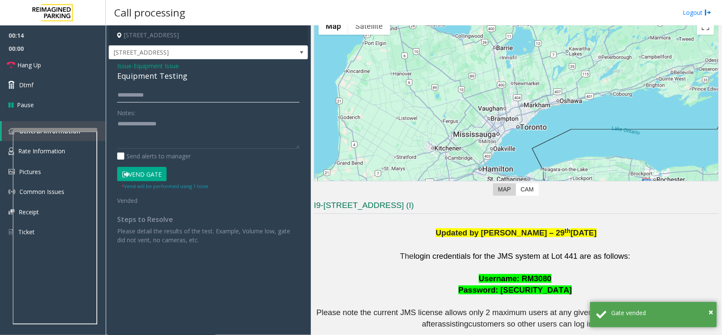
scroll to position [106, 0]
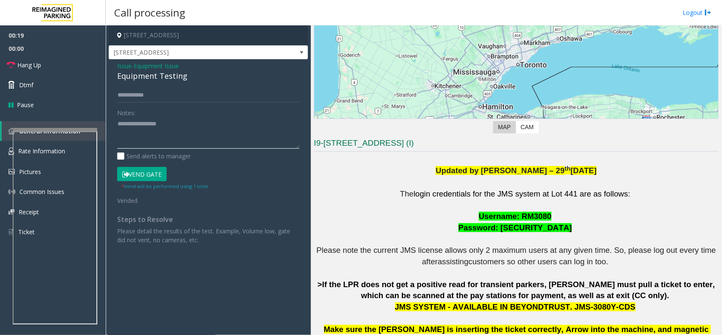
click at [189, 127] on textarea at bounding box center [208, 133] width 182 height 32
click at [195, 124] on textarea at bounding box center [208, 133] width 182 height 32
click at [174, 94] on input "text" at bounding box center [208, 95] width 182 height 14
click at [61, 67] on link "Hang Up" at bounding box center [53, 65] width 106 height 20
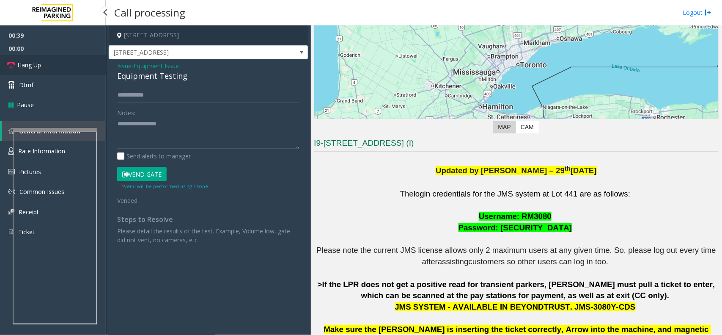
click at [53, 62] on link "Hang Up" at bounding box center [53, 65] width 106 height 20
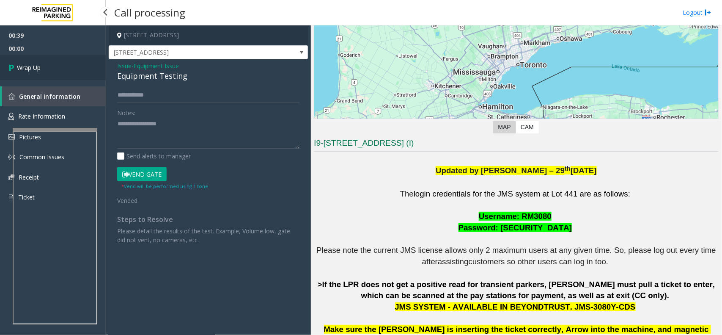
click at [53, 62] on link "Wrap Up" at bounding box center [53, 67] width 106 height 25
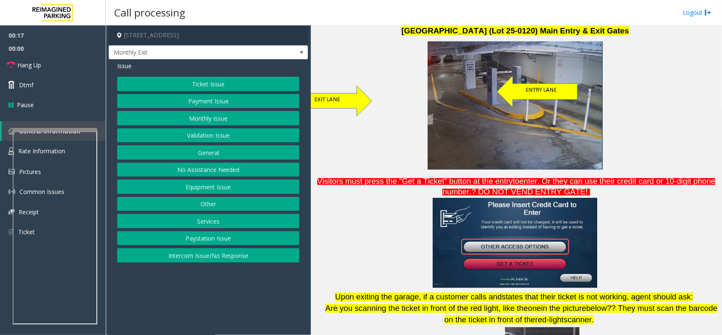
scroll to position [529, 0]
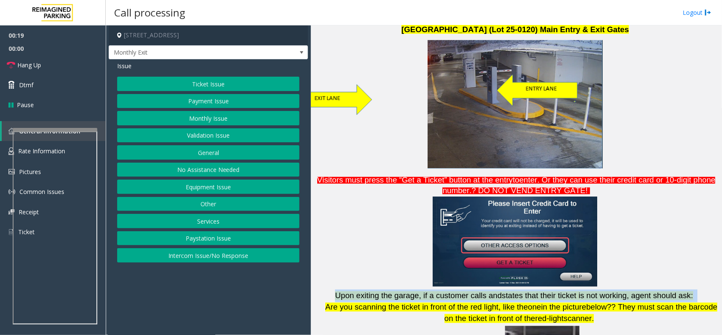
drag, startPoint x: 341, startPoint y: 260, endPoint x: 705, endPoint y: 257, distance: 363.5
click at [705, 289] on p "Upon exiting the garage, if a customer calls and states that their ticket is no…" at bounding box center [516, 295] width 405 height 13
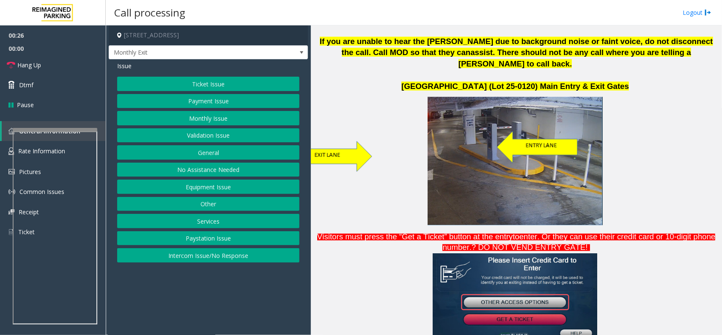
scroll to position [469, 0]
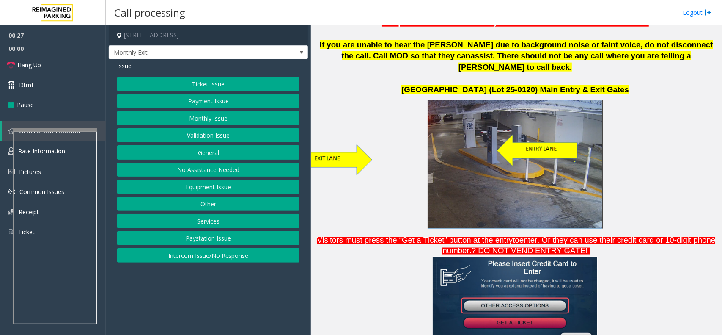
click at [212, 84] on button "Ticket Issue" at bounding box center [208, 84] width 182 height 14
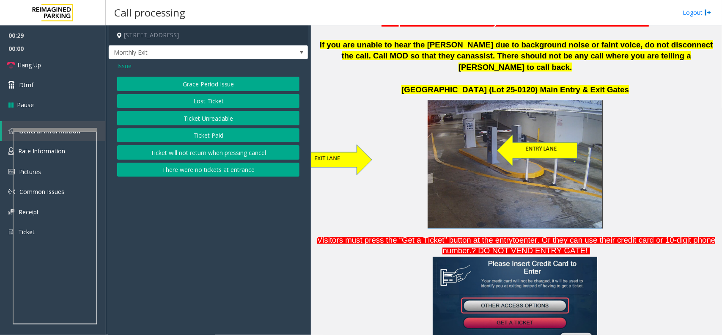
click at [235, 172] on button "There were no tickets at entrance" at bounding box center [208, 170] width 182 height 14
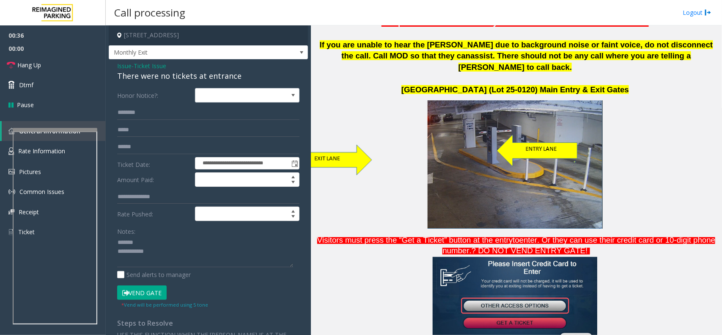
click at [143, 79] on div "There were no tickets at entrance" at bounding box center [208, 75] width 182 height 11
type textarea "**********"
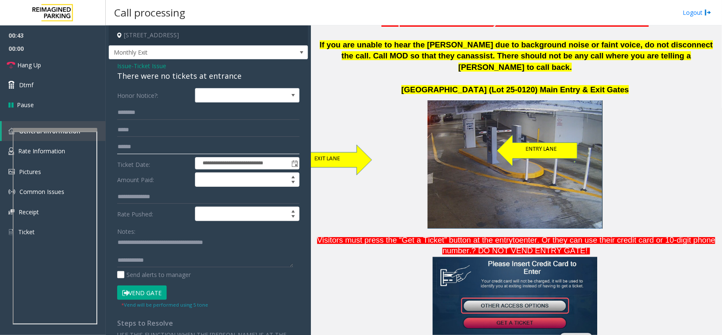
click at [142, 146] on input "text" at bounding box center [208, 147] width 182 height 14
click at [165, 109] on input "text" at bounding box center [208, 112] width 182 height 14
click at [153, 112] on input "text" at bounding box center [208, 112] width 182 height 14
type input "********"
click at [158, 292] on button "Vend Gate" at bounding box center [142, 292] width 50 height 14
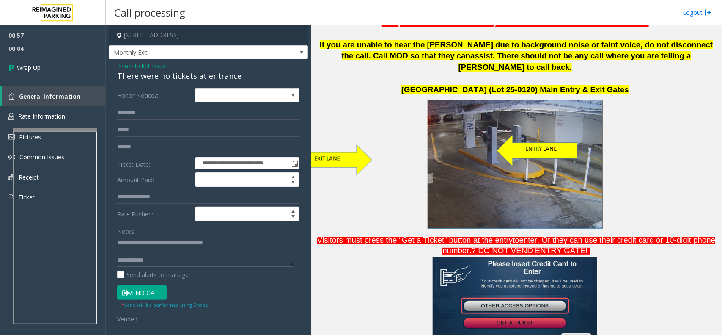
click at [173, 261] on textarea at bounding box center [205, 252] width 176 height 32
paste textarea "**********"
type textarea "**********"
click at [19, 63] on span "Wrap Up" at bounding box center [29, 67] width 24 height 9
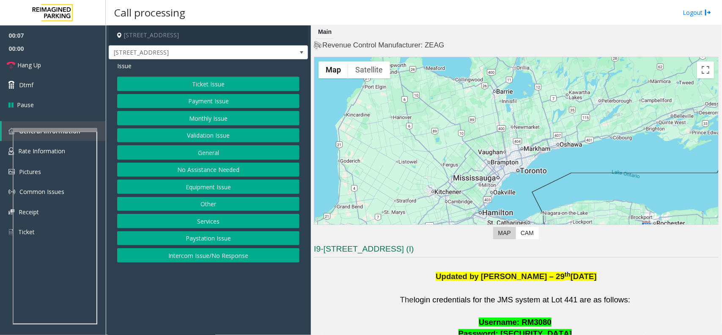
click at [231, 183] on button "Equipment Issue" at bounding box center [208, 186] width 182 height 14
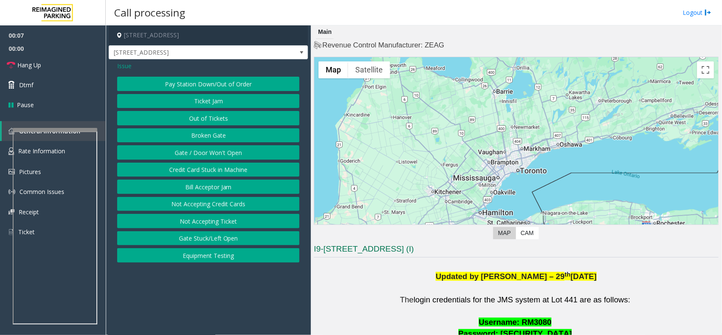
drag, startPoint x: 191, startPoint y: 259, endPoint x: 191, endPoint y: 254, distance: 5.1
click at [191, 259] on button "Equipment Testing" at bounding box center [208, 255] width 182 height 14
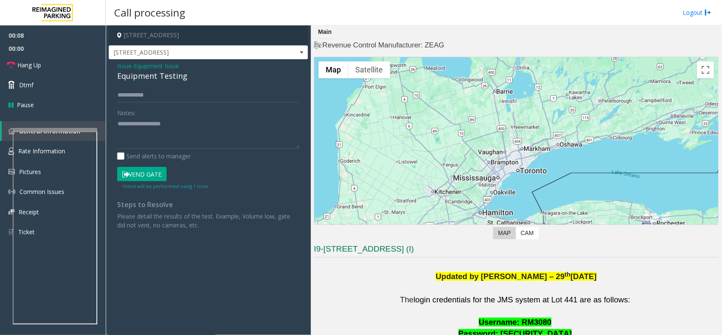
click at [149, 174] on button "Vend Gate" at bounding box center [142, 174] width 50 height 14
click at [176, 96] on input "text" at bounding box center [208, 95] width 182 height 14
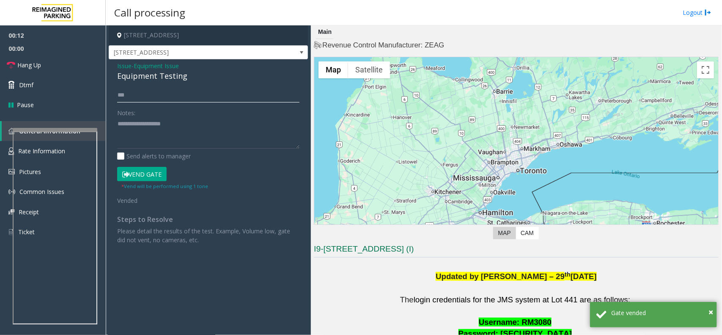
type input "***"
click at [155, 70] on div "Equipment Testing" at bounding box center [208, 75] width 182 height 11
click at [157, 75] on div "Equipment Testing" at bounding box center [208, 75] width 182 height 11
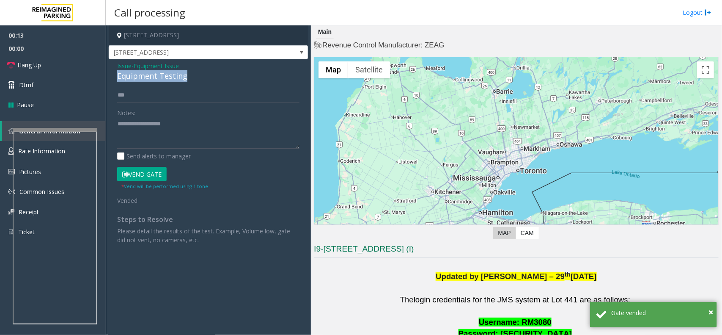
click at [157, 75] on div "Equipment Testing" at bounding box center [208, 75] width 182 height 11
copy div "Equipment Testing"
click at [159, 137] on textarea at bounding box center [208, 133] width 182 height 32
paste textarea "**********"
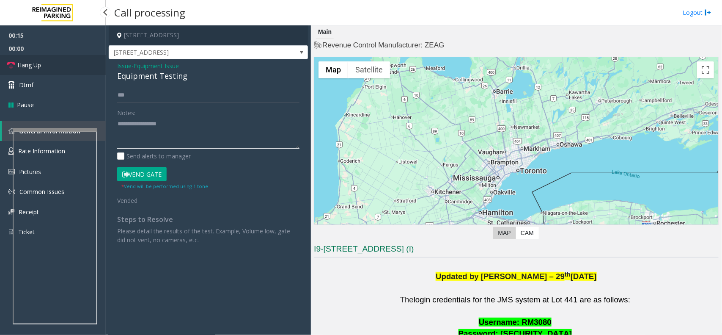
type textarea "**********"
click at [45, 64] on link "Hang Up" at bounding box center [53, 65] width 106 height 20
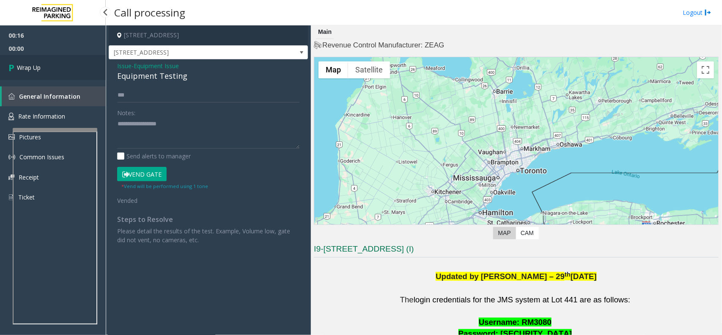
click at [60, 64] on link "Wrap Up" at bounding box center [53, 67] width 106 height 25
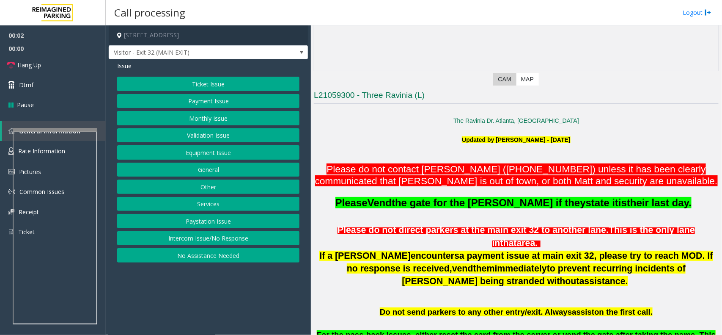
scroll to position [159, 0]
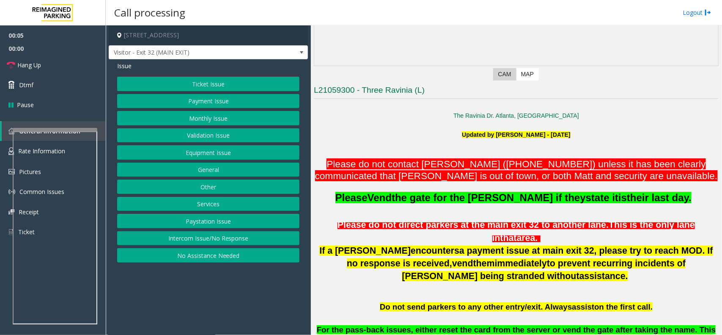
click at [201, 243] on button "Intercom Issue/No Response" at bounding box center [208, 238] width 182 height 14
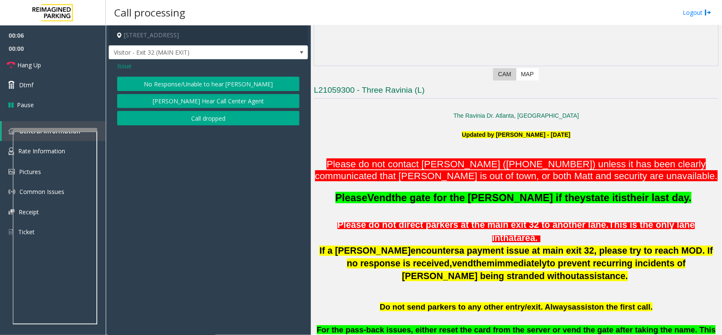
click at [221, 81] on button "No Response/Unable to hear [PERSON_NAME]" at bounding box center [208, 84] width 182 height 14
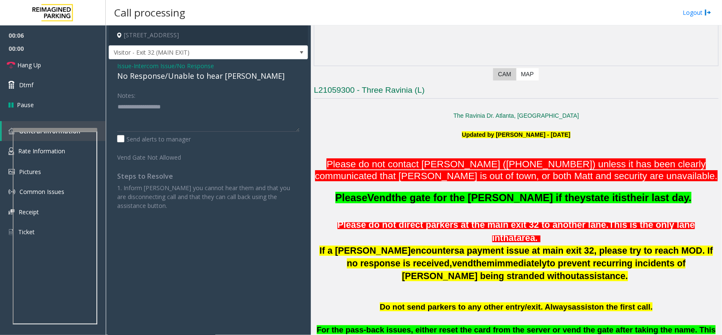
click at [201, 71] on div "No Response/Unable to hear [PERSON_NAME]" at bounding box center [208, 75] width 182 height 11
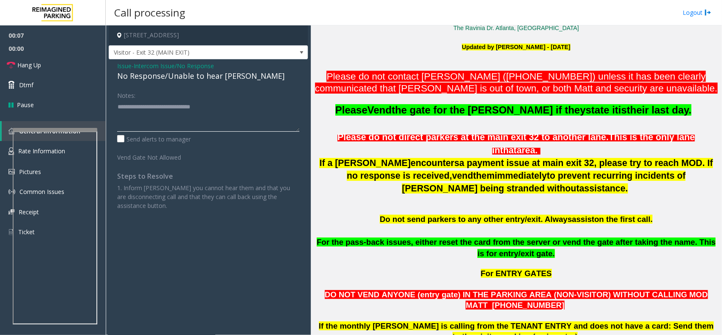
scroll to position [423, 0]
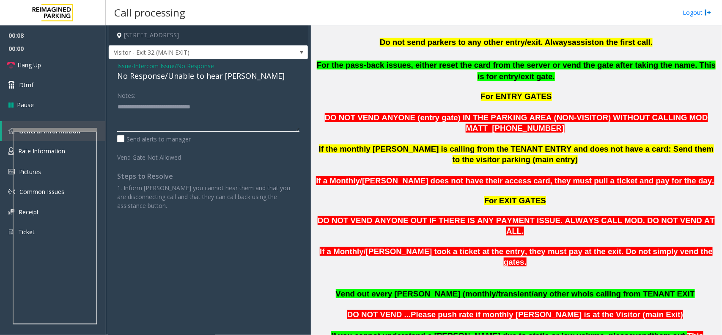
type textarea "**********"
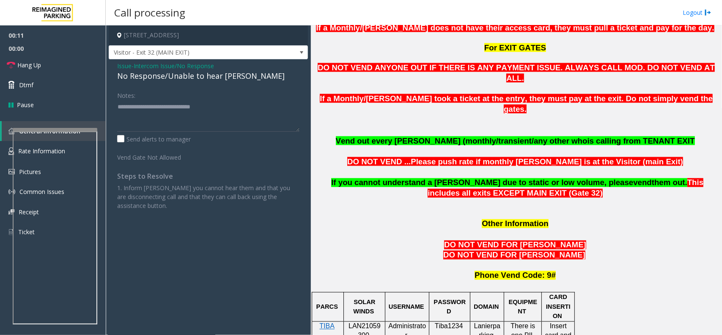
scroll to position [688, 0]
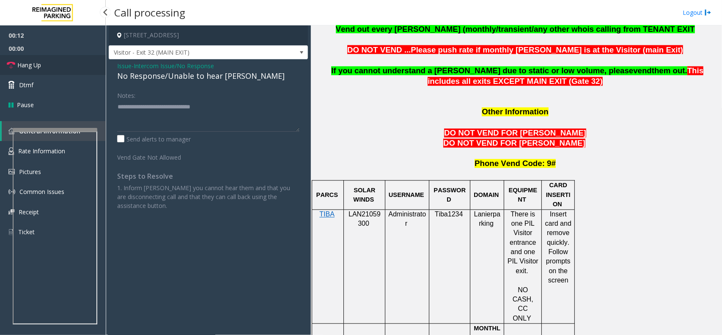
click at [54, 68] on link "Hang Up" at bounding box center [53, 65] width 106 height 20
click at [362, 211] on span "LAN21059300" at bounding box center [365, 219] width 32 height 17
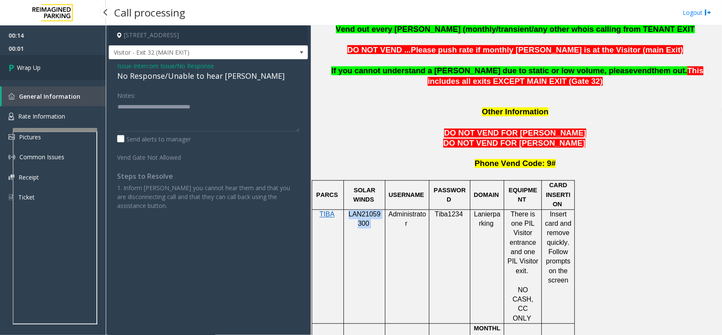
click at [36, 66] on span "Wrap Up" at bounding box center [29, 67] width 24 height 9
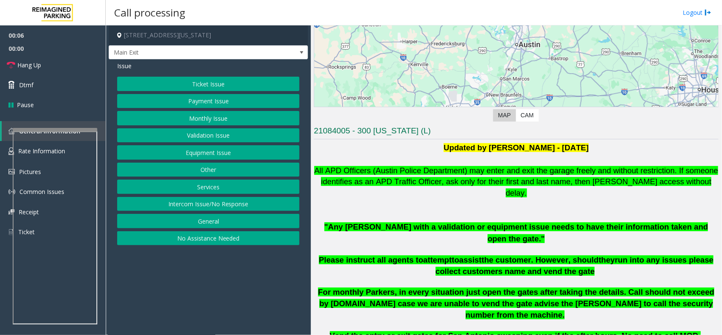
scroll to position [106, 0]
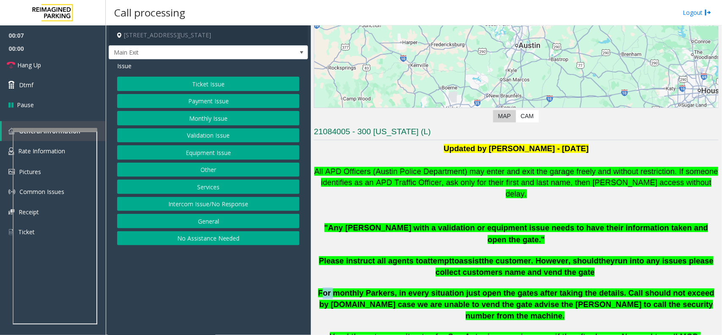
drag, startPoint x: 338, startPoint y: 270, endPoint x: 408, endPoint y: 281, distance: 70.7
click at [407, 288] on span "For monthly Parkers, in every situation just open the gates after taking the de…" at bounding box center [516, 303] width 397 height 31
drag, startPoint x: 407, startPoint y: 300, endPoint x: 498, endPoint y: 304, distance: 90.6
click at [432, 332] on span "Vend the entry or exit gates for San Antonio sweeping even if the after hours. …" at bounding box center [515, 336] width 371 height 9
drag, startPoint x: 621, startPoint y: 299, endPoint x: 467, endPoint y: 265, distance: 157.8
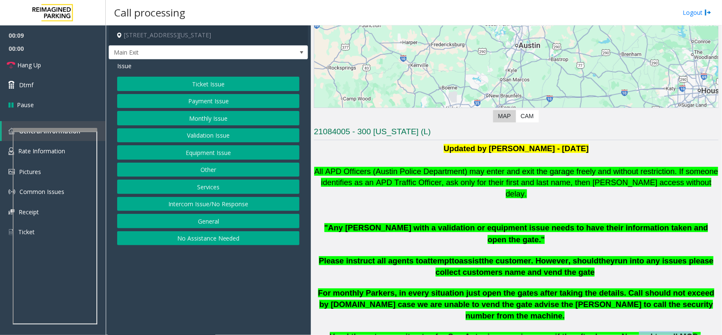
click at [617, 332] on span "Vend the entry or exit gates for San Antonio sweeping even if the after hours. …" at bounding box center [515, 336] width 371 height 9
click at [212, 94] on div "Ticket Issue Payment Issue Monthly Issue Validation Issue Equipment Issue Other…" at bounding box center [208, 161] width 182 height 168
click at [214, 100] on button "Payment Issue" at bounding box center [208, 101] width 182 height 14
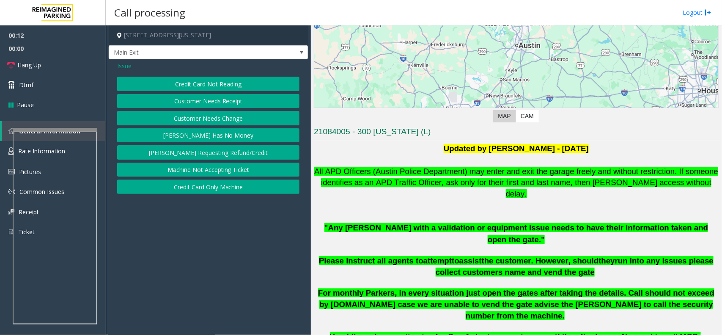
click at [225, 135] on button "[PERSON_NAME] Has No Money" at bounding box center [208, 135] width 182 height 14
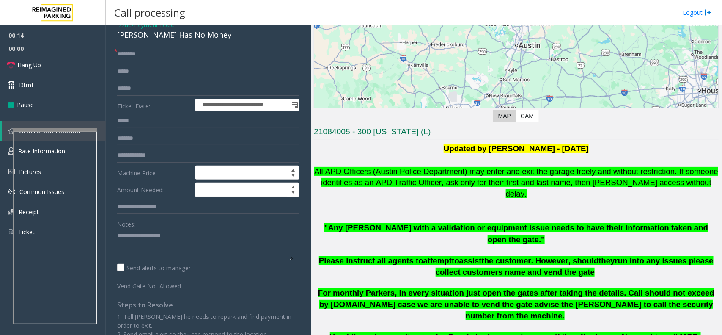
scroll to position [0, 0]
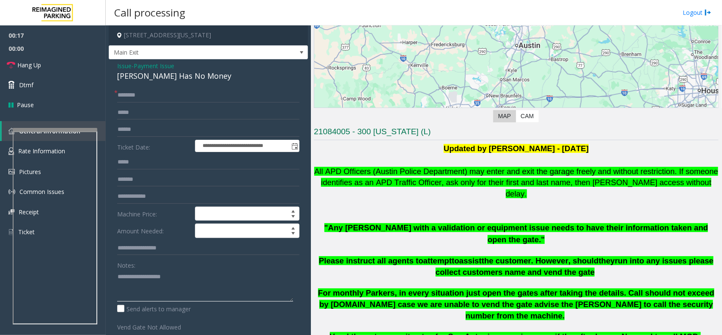
click at [142, 276] on textarea at bounding box center [205, 286] width 176 height 32
paste textarea "**********"
click at [176, 76] on div "[PERSON_NAME] Has No Money" at bounding box center [208, 75] width 182 height 11
copy div "Money"
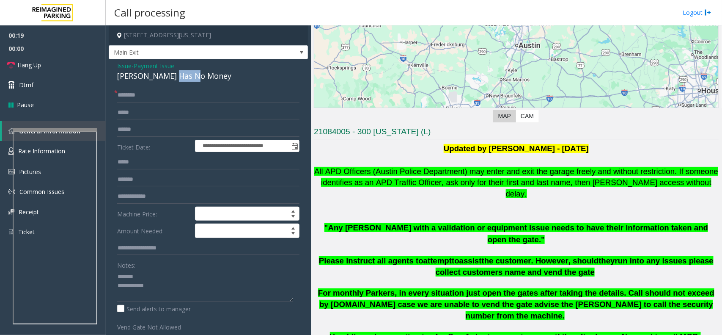
click at [174, 77] on div "[PERSON_NAME] Has No Money" at bounding box center [208, 75] width 182 height 11
click at [161, 276] on textarea at bounding box center [205, 286] width 176 height 32
paste textarea "**********"
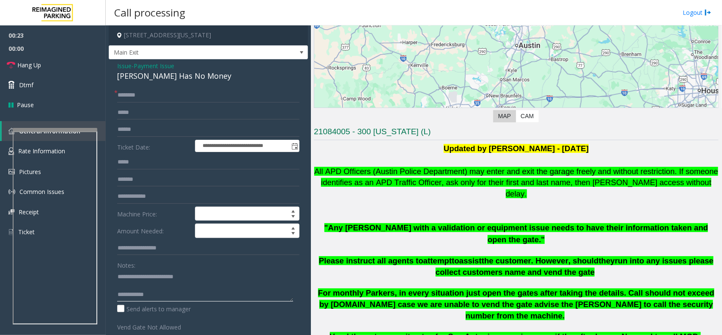
click at [185, 300] on textarea at bounding box center [205, 286] width 176 height 32
paste textarea "**********"
type textarea "**********"
click at [151, 99] on input "text" at bounding box center [208, 95] width 182 height 14
type input "****"
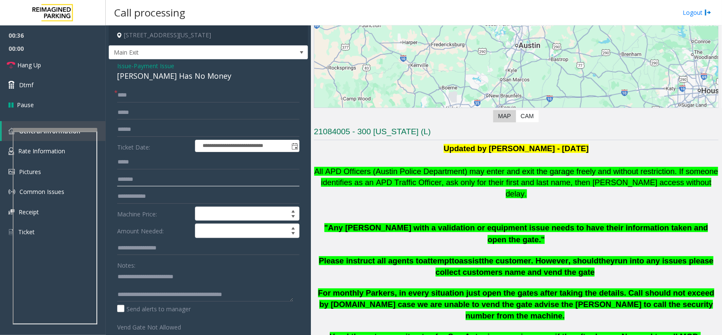
click at [150, 178] on input "text" at bounding box center [208, 179] width 182 height 14
click at [146, 132] on input "text" at bounding box center [208, 129] width 182 height 14
type input "******"
click at [123, 68] on span "Issue" at bounding box center [124, 65] width 14 height 9
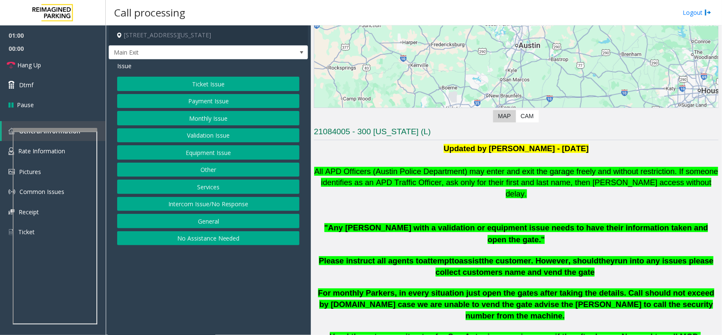
click at [202, 153] on button "Equipment Issue" at bounding box center [208, 152] width 182 height 14
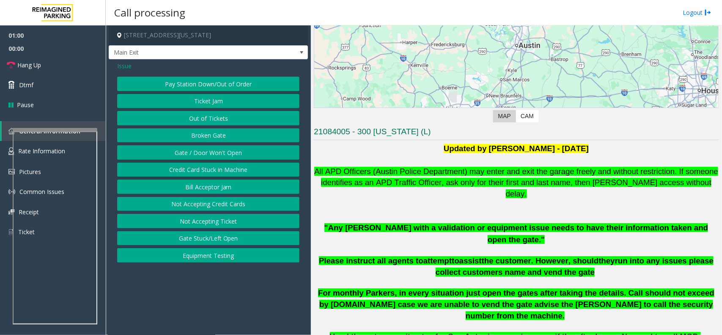
click at [205, 151] on button "Gate / Door Won't Open" at bounding box center [208, 152] width 182 height 14
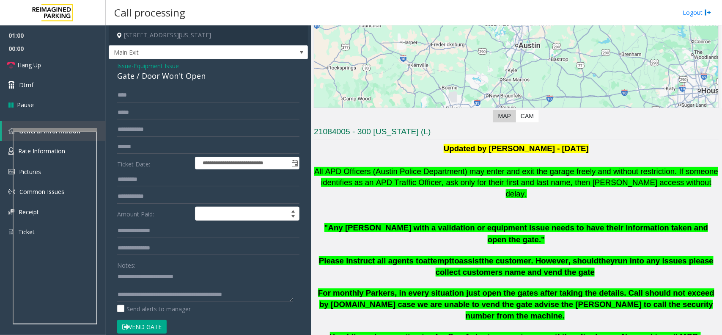
click at [151, 324] on button "Vend Gate" at bounding box center [142, 327] width 50 height 14
click at [126, 64] on span "Issue" at bounding box center [124, 65] width 14 height 9
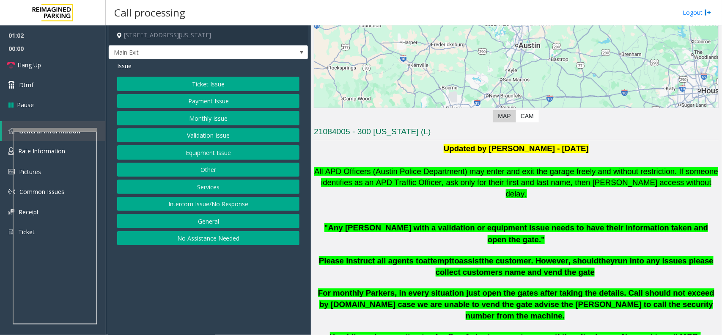
click at [199, 100] on button "Payment Issue" at bounding box center [208, 101] width 182 height 14
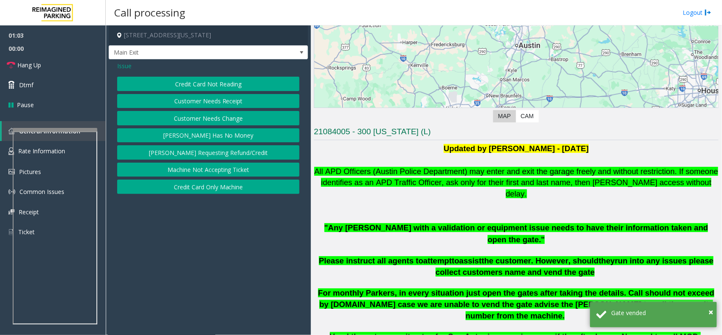
click at [242, 140] on button "[PERSON_NAME] Has No Money" at bounding box center [208, 135] width 182 height 14
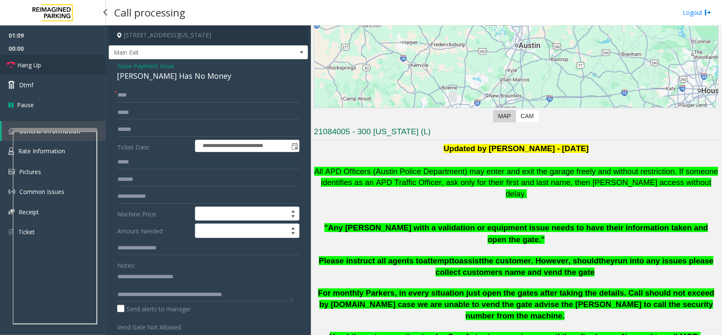
click at [11, 66] on icon at bounding box center [11, 65] width 8 height 8
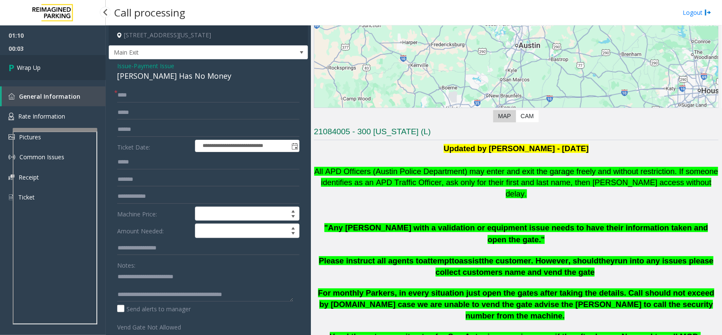
click at [34, 60] on link "Wrap Up" at bounding box center [53, 67] width 106 height 25
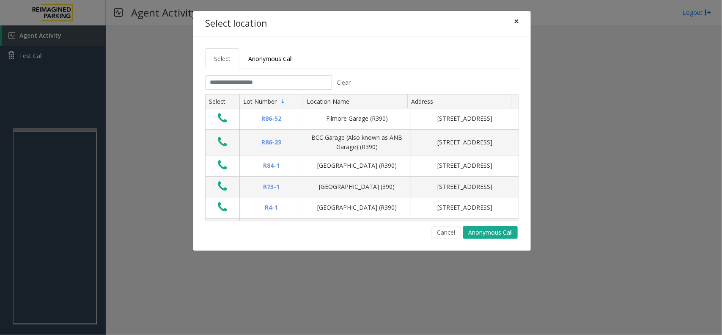
click at [513, 23] on button "×" at bounding box center [516, 21] width 17 height 21
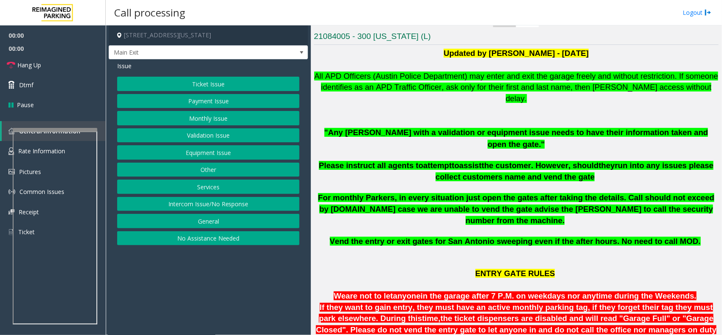
scroll to position [212, 0]
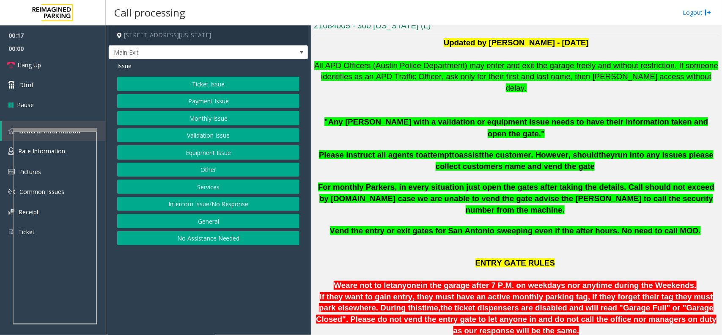
click at [221, 80] on button "Ticket Issue" at bounding box center [208, 84] width 182 height 14
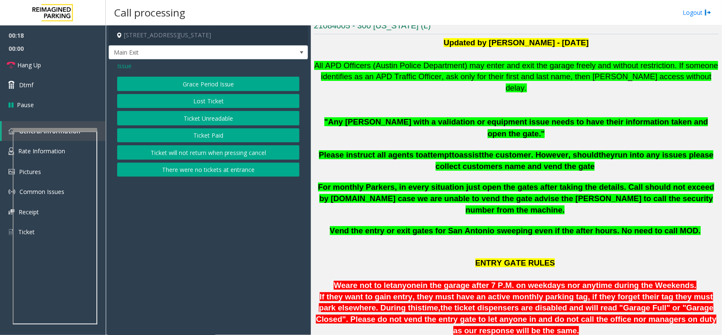
click at [216, 132] on button "Ticket Paid" at bounding box center [208, 135] width 182 height 14
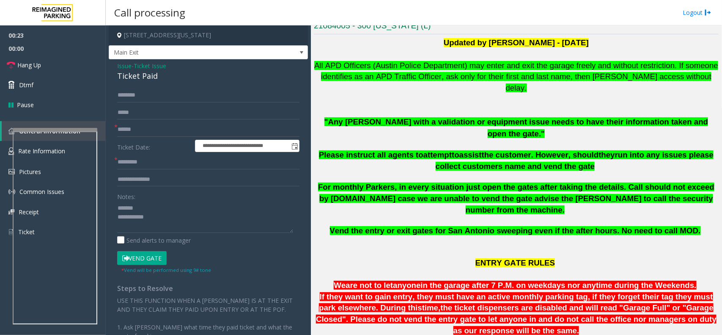
click at [141, 81] on div "Ticket Paid" at bounding box center [208, 75] width 182 height 11
type textarea "**********"
click at [128, 134] on input "text" at bounding box center [208, 129] width 182 height 14
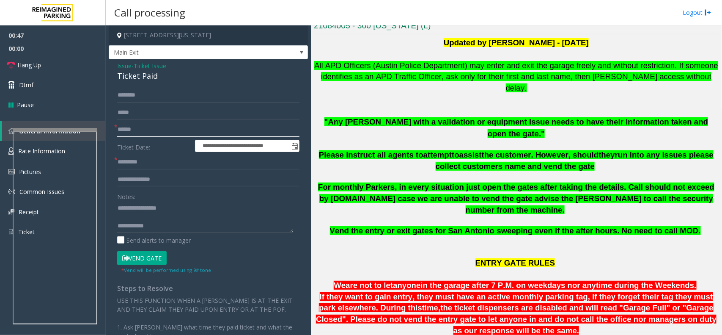
type input "******"
click at [142, 91] on input "text" at bounding box center [208, 95] width 182 height 14
type input "*********"
click at [150, 161] on input "text" at bounding box center [208, 162] width 182 height 14
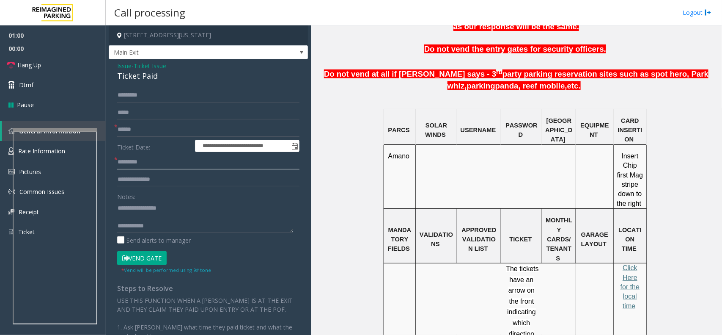
scroll to position [582, 0]
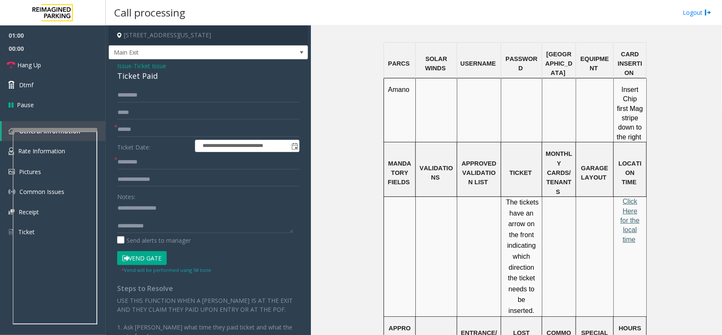
click at [629, 198] on span "Click Here for the local time" at bounding box center [630, 220] width 19 height 45
paste input "*******"
click at [141, 156] on input "text" at bounding box center [208, 162] width 182 height 14
type input "*******"
click at [166, 229] on textarea at bounding box center [205, 217] width 176 height 32
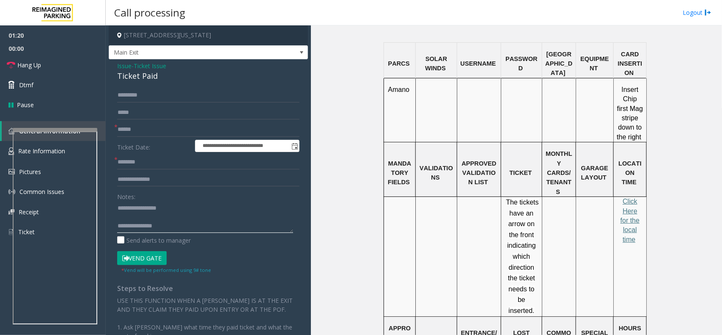
click at [166, 216] on textarea at bounding box center [205, 217] width 176 height 32
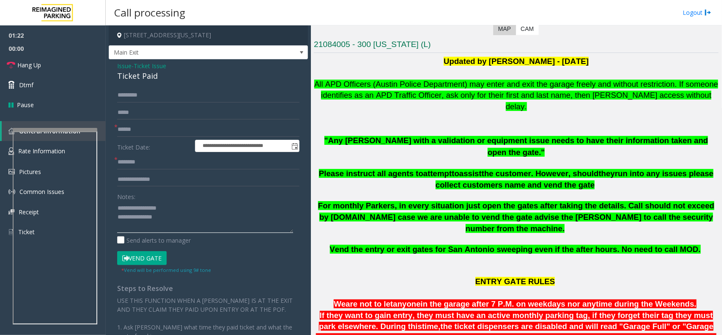
scroll to position [370, 0]
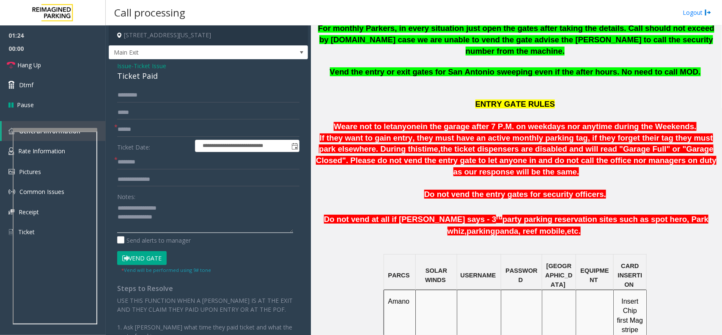
type textarea "**********"
drag, startPoint x: 433, startPoint y: 154, endPoint x: 635, endPoint y: 147, distance: 202.4
click at [635, 178] on p at bounding box center [516, 183] width 405 height 11
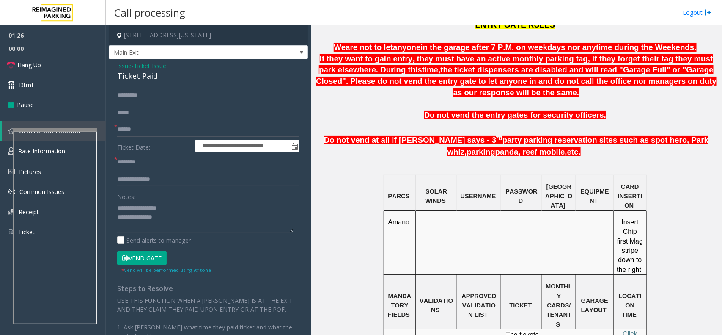
scroll to position [529, 0]
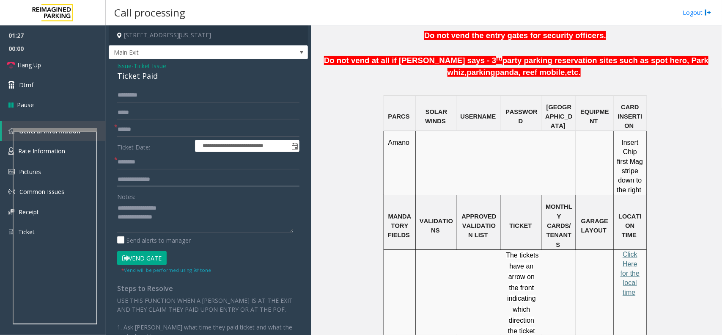
click at [140, 176] on input "text" at bounding box center [208, 179] width 182 height 14
type input "**"
click at [149, 225] on textarea at bounding box center [205, 217] width 176 height 32
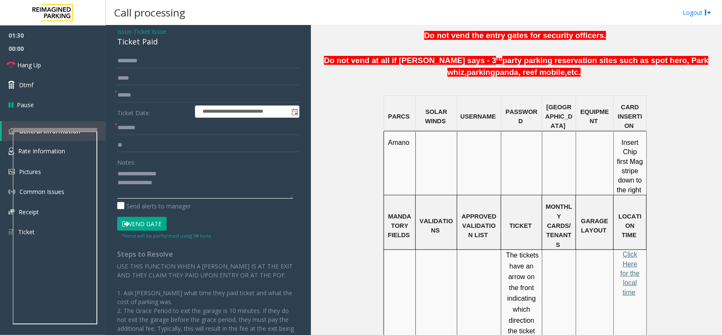
scroll to position [53, 0]
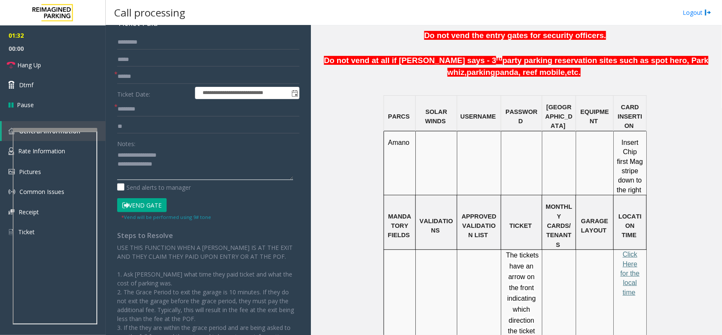
click at [152, 164] on textarea at bounding box center [205, 164] width 176 height 32
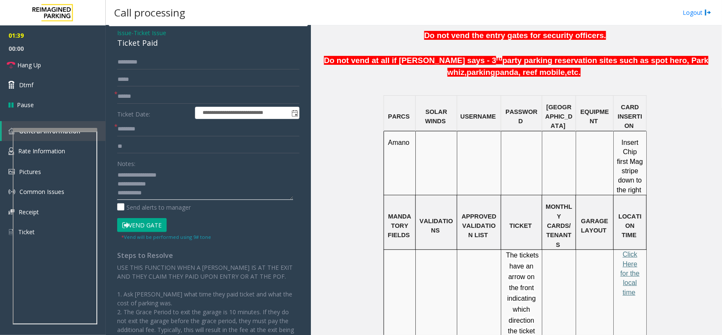
scroll to position [0, 0]
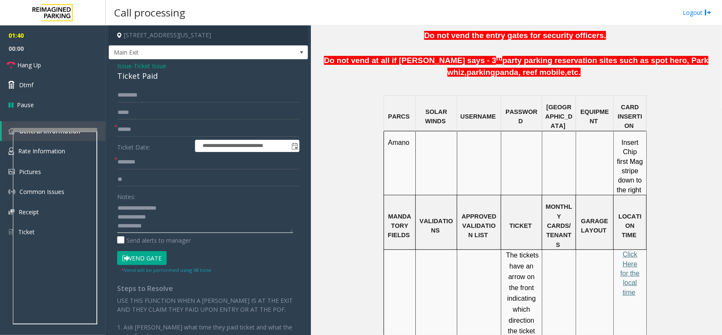
type textarea "**********"
click at [146, 176] on input "**" at bounding box center [208, 179] width 182 height 14
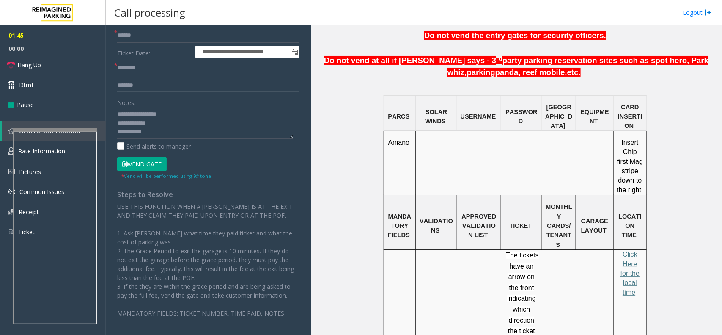
type input "*******"
click at [170, 123] on textarea at bounding box center [205, 123] width 176 height 32
paste textarea "**********"
type textarea "**********"
click at [155, 163] on button "Vend Gate" at bounding box center [142, 164] width 50 height 14
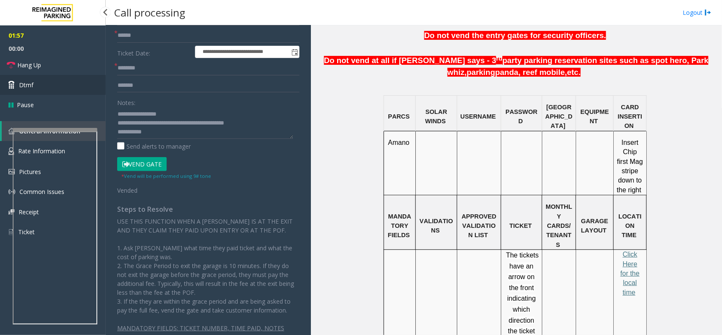
click at [35, 78] on link "Dtmf" at bounding box center [53, 85] width 106 height 20
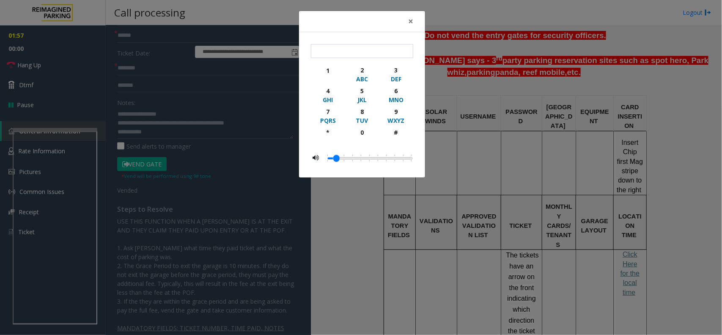
click at [36, 71] on div "× 1 2 ABC 3 DEF 4 GHI 5 JKL 6 MNO 7 PQRS 8 TUV 9 WXYZ * 0 #" at bounding box center [361, 167] width 722 height 335
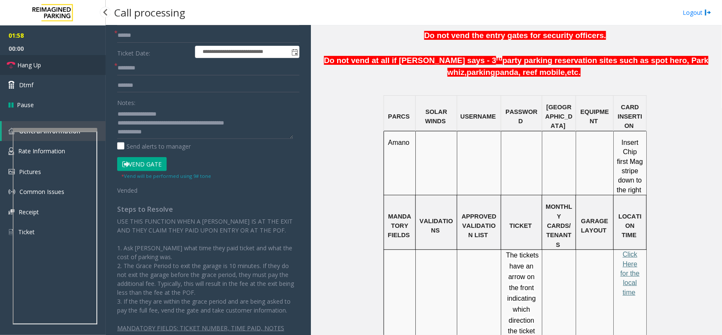
click at [44, 62] on link "Hang Up" at bounding box center [53, 65] width 106 height 20
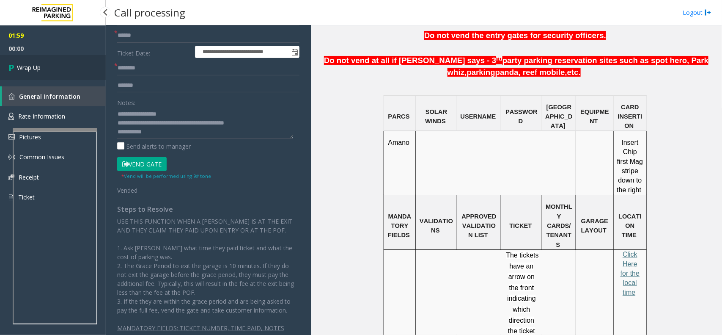
click at [44, 62] on link "Wrap Up" at bounding box center [53, 67] width 106 height 25
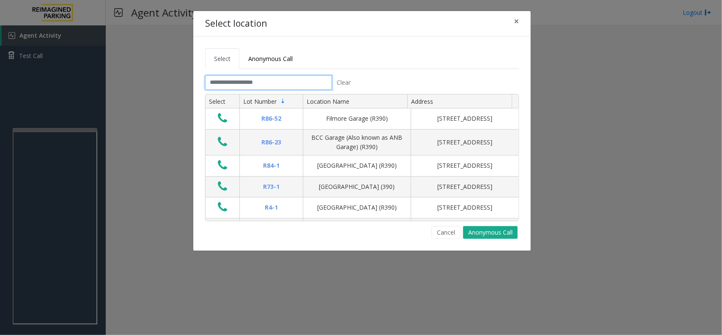
click at [217, 81] on input "text" at bounding box center [268, 82] width 127 height 14
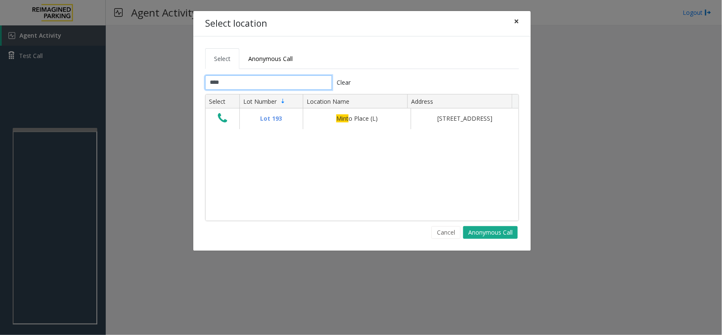
type input "****"
click at [516, 21] on span "×" at bounding box center [516, 21] width 5 height 12
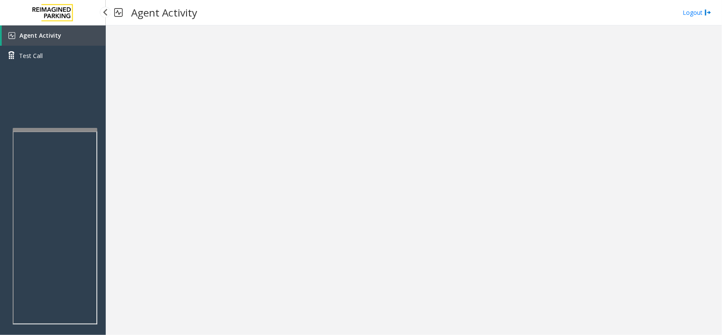
click at [53, 39] on link "Agent Activity" at bounding box center [54, 35] width 104 height 20
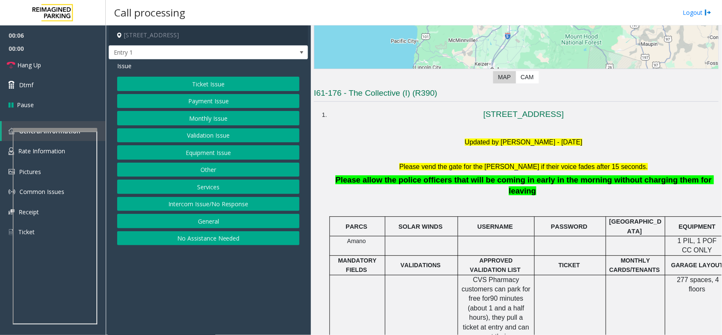
scroll to position [106, 0]
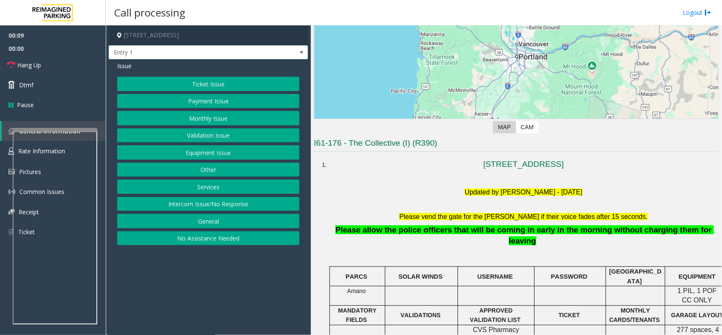
click at [209, 149] on button "Equipment Issue" at bounding box center [208, 152] width 182 height 14
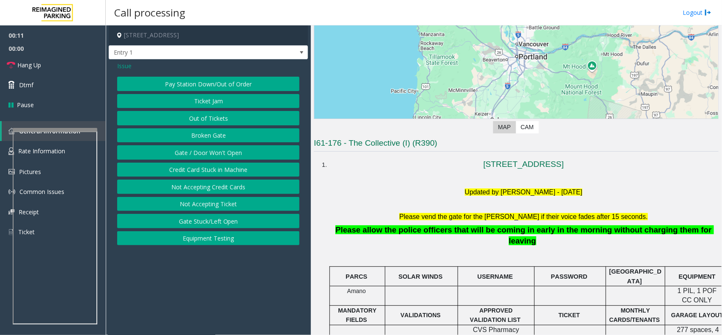
click at [121, 64] on span "Issue" at bounding box center [124, 65] width 14 height 9
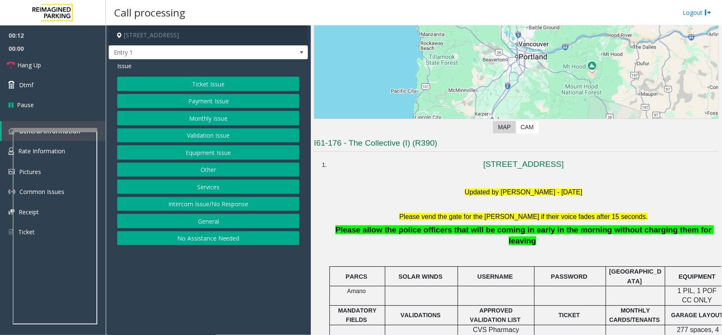
click at [194, 240] on button "No Assistance Needed" at bounding box center [208, 238] width 182 height 14
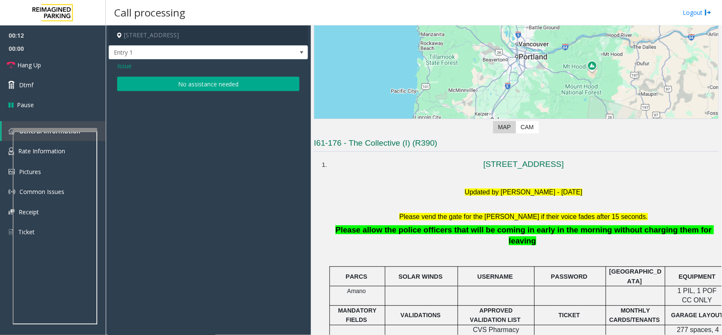
click at [165, 83] on button "No assistance needed" at bounding box center [208, 84] width 182 height 14
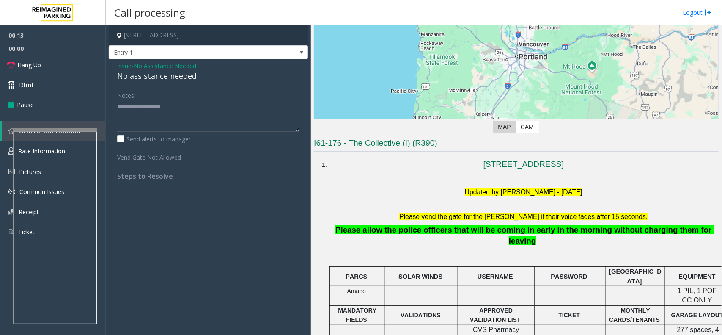
click at [159, 77] on div "No assistance needed" at bounding box center [208, 75] width 182 height 11
type textarea "**********"
click at [58, 52] on span "00:00" at bounding box center [53, 48] width 106 height 13
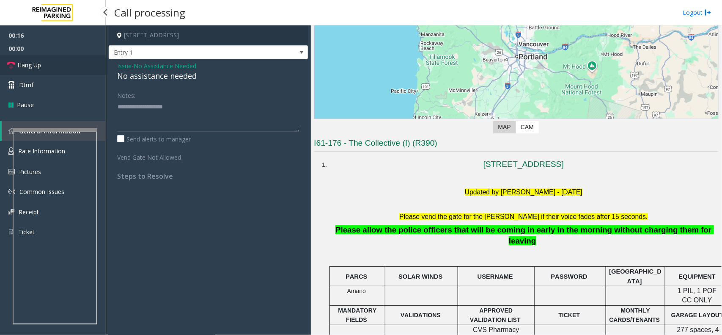
click at [52, 62] on link "Hang Up" at bounding box center [53, 65] width 106 height 20
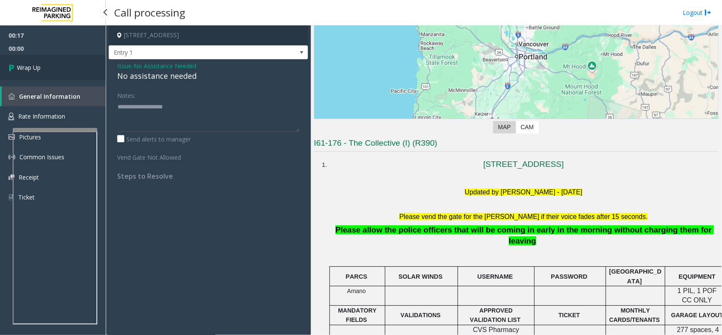
click at [47, 66] on link "Wrap Up" at bounding box center [53, 67] width 106 height 25
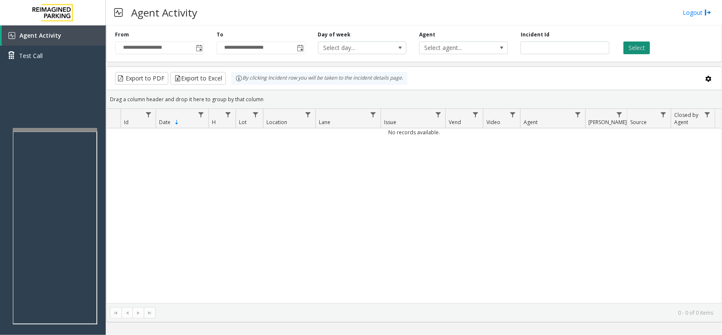
click at [638, 50] on button "Select" at bounding box center [637, 47] width 27 height 13
click at [201, 46] on span "Toggle popup" at bounding box center [199, 48] width 7 height 7
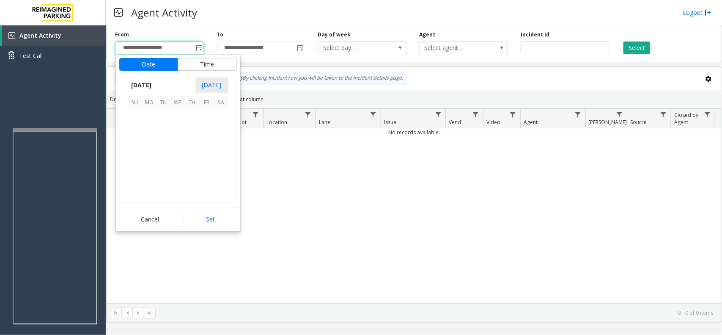
scroll to position [151919, 0]
drag, startPoint x: 172, startPoint y: 141, endPoint x: 176, endPoint y: 158, distance: 17.3
click at [173, 142] on tr "12 13 14 15 16 17 18" at bounding box center [178, 145] width 101 height 14
click at [160, 145] on span "14" at bounding box center [164, 145] width 14 height 14
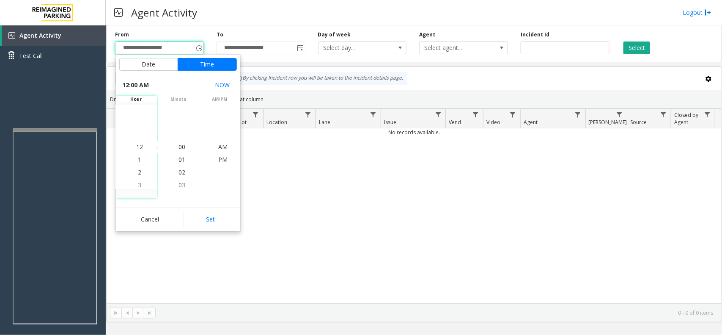
drag, startPoint x: 198, startPoint y: 223, endPoint x: 204, endPoint y: 217, distance: 9.0
click at [199, 222] on button "Set" at bounding box center [210, 219] width 53 height 19
type input "**********"
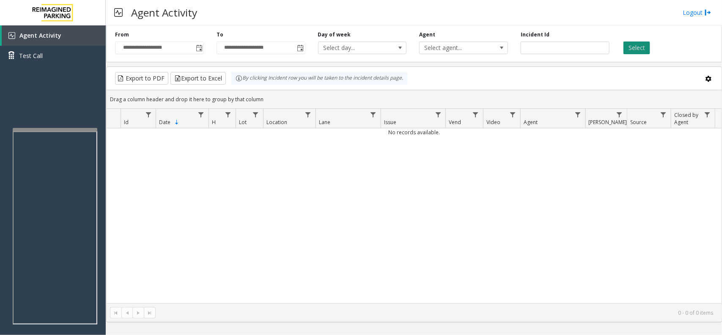
click at [631, 46] on button "Select" at bounding box center [637, 47] width 27 height 13
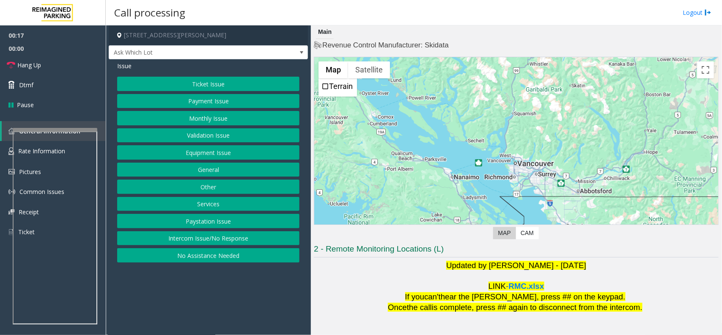
click at [186, 113] on button "Monthly Issue" at bounding box center [208, 118] width 182 height 14
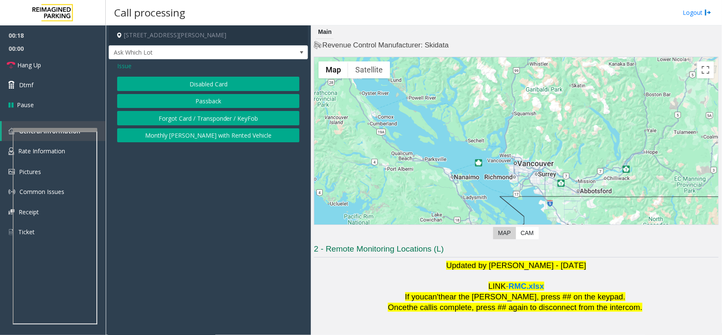
click at [210, 84] on button "Disabled Card" at bounding box center [208, 84] width 182 height 14
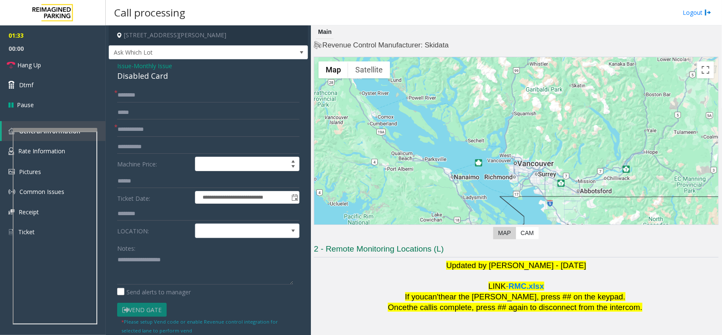
click at [126, 61] on div "**********" at bounding box center [208, 278] width 199 height 438
click at [36, 65] on span "Hang Up" at bounding box center [29, 65] width 24 height 9
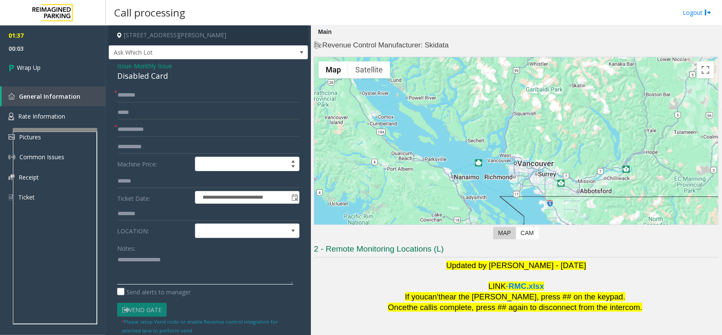
paste textarea "**********"
click at [193, 257] on textarea at bounding box center [205, 269] width 176 height 32
click at [158, 85] on div "**********" at bounding box center [208, 278] width 199 height 438
click at [156, 77] on div "Disabled Card" at bounding box center [208, 75] width 182 height 11
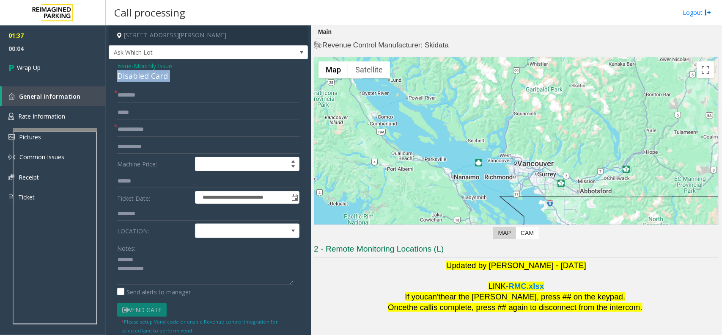
click at [155, 77] on div "Disabled Card" at bounding box center [208, 75] width 182 height 11
copy div "Disabled Card"
drag, startPoint x: 173, startPoint y: 254, endPoint x: 176, endPoint y: 268, distance: 14.1
click at [174, 254] on textarea at bounding box center [205, 269] width 176 height 32
paste textarea "**********"
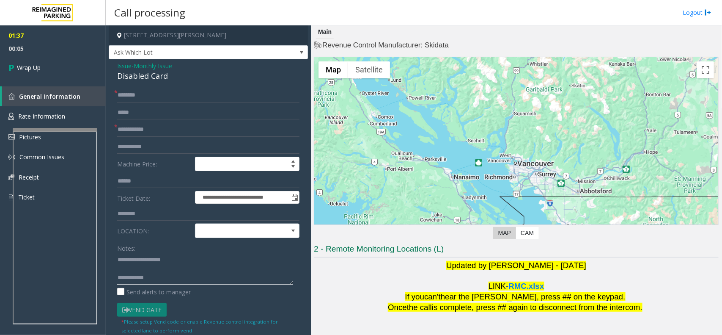
type textarea "**********"
click at [142, 100] on input "text" at bounding box center [208, 95] width 182 height 14
type input "**"
click at [159, 134] on input "*" at bounding box center [208, 129] width 182 height 14
type input "**"
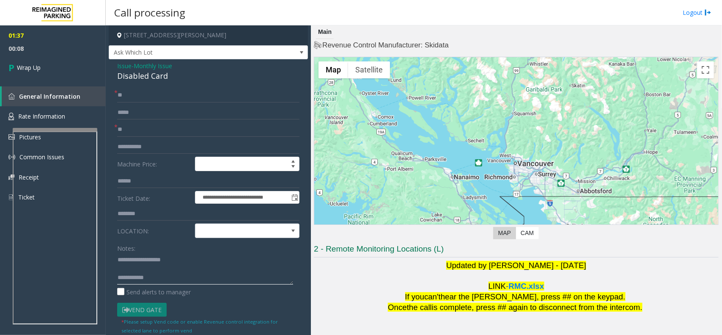
drag, startPoint x: 168, startPoint y: 278, endPoint x: 173, endPoint y: 280, distance: 4.9
click at [169, 278] on textarea at bounding box center [205, 269] width 176 height 32
click at [182, 263] on textarea at bounding box center [205, 269] width 176 height 32
click at [182, 267] on textarea at bounding box center [205, 269] width 176 height 32
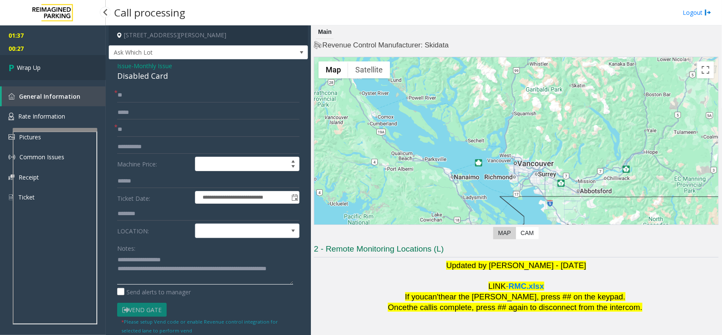
type textarea "**********"
click at [20, 74] on link "Wrap Up" at bounding box center [53, 67] width 106 height 25
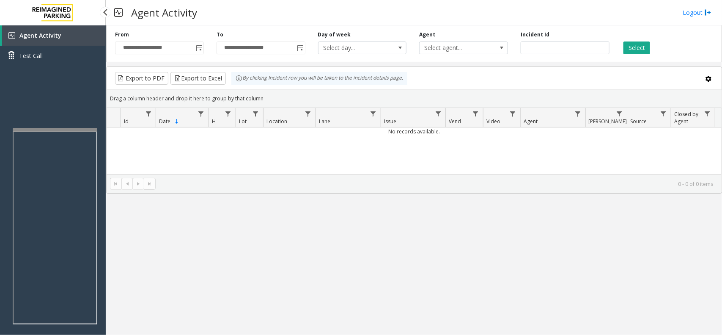
click at [52, 31] on span "Agent Activity" at bounding box center [40, 35] width 42 height 8
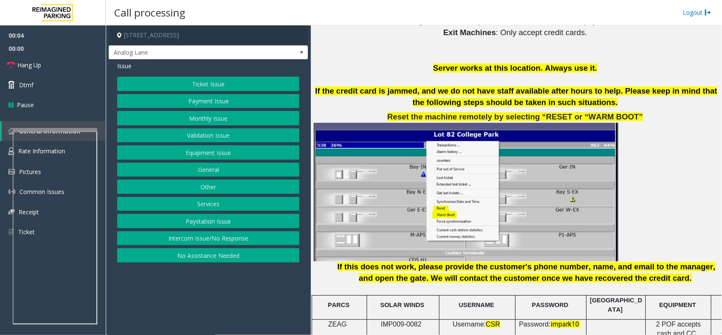
scroll to position [1005, 0]
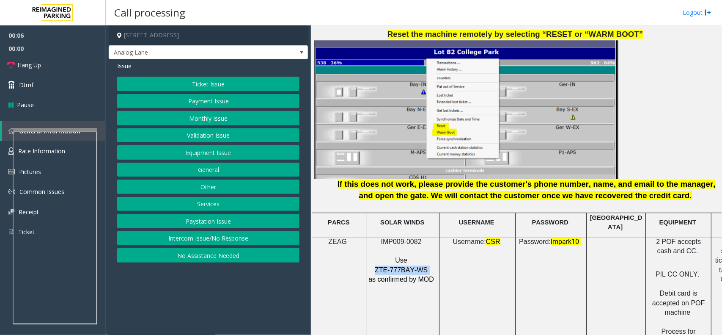
drag, startPoint x: 424, startPoint y: 265, endPoint x: 377, endPoint y: 267, distance: 47.0
click at [377, 267] on p "ZTE-777BAY-WS" at bounding box center [402, 269] width 68 height 9
copy p "ZTE-777BAY-WS"
click at [216, 80] on button "Ticket Issue" at bounding box center [208, 84] width 182 height 14
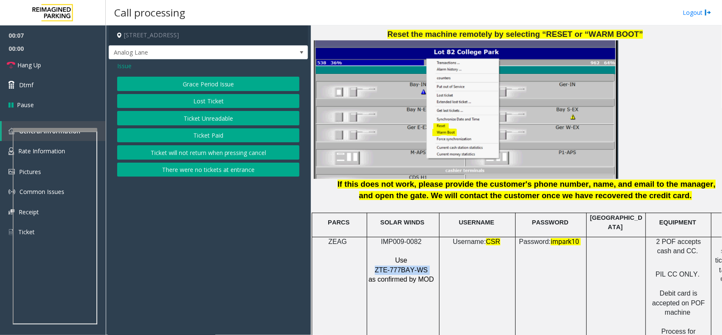
click at [218, 124] on button "Ticket Unreadable" at bounding box center [208, 118] width 182 height 14
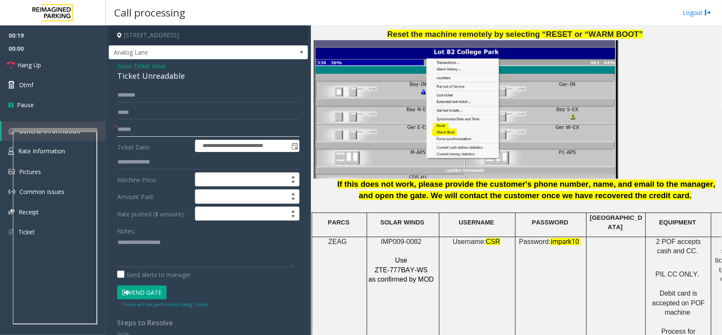
click at [123, 132] on input "text" at bounding box center [208, 129] width 182 height 14
click at [138, 124] on input "text" at bounding box center [208, 129] width 182 height 14
type input "******"
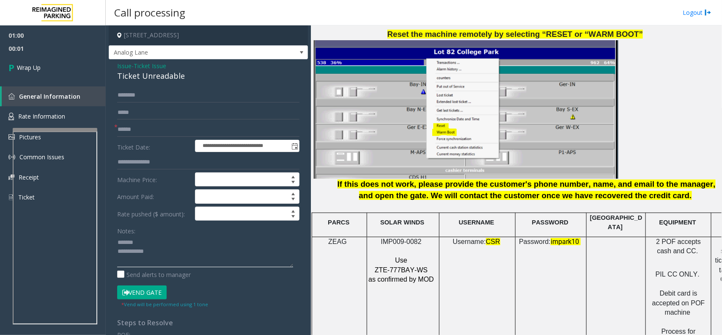
type textarea "**********"
click at [159, 77] on div "Ticket Unreadable" at bounding box center [208, 75] width 182 height 11
drag, startPoint x: 143, startPoint y: 63, endPoint x: 144, endPoint y: 68, distance: 4.4
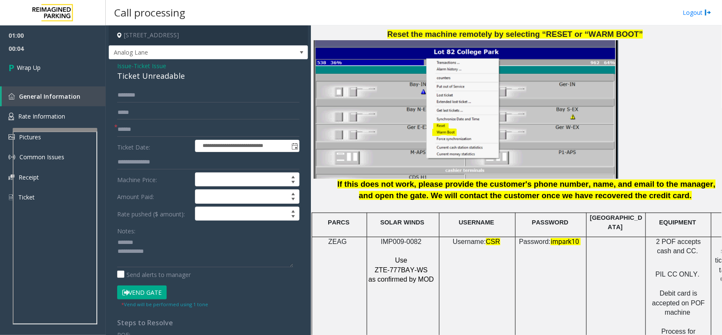
click at [144, 67] on span "Ticket Issue" at bounding box center [150, 65] width 33 height 9
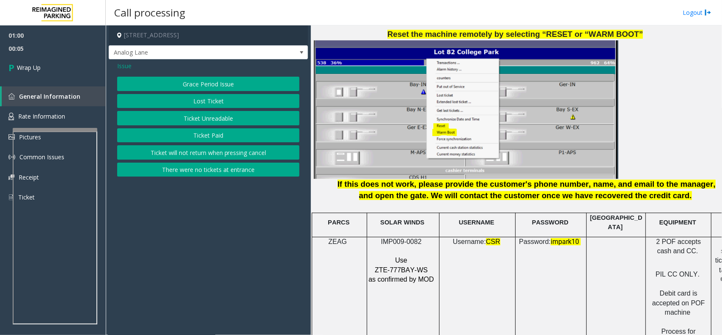
click at [204, 121] on button "Ticket Unreadable" at bounding box center [208, 118] width 182 height 14
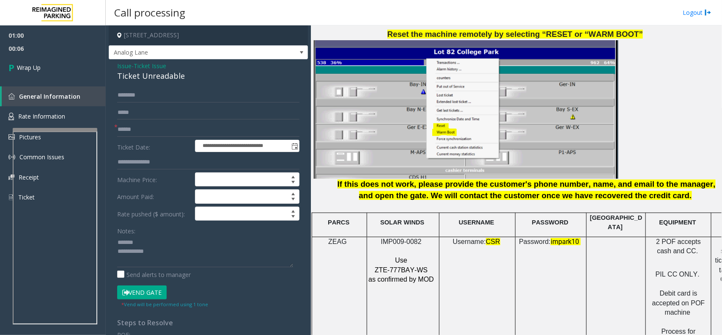
click at [165, 78] on div "Ticket Unreadable" at bounding box center [208, 75] width 182 height 11
click at [188, 238] on textarea at bounding box center [205, 251] width 176 height 32
click at [181, 268] on div "Notes: Send alerts to manager" at bounding box center [208, 250] width 182 height 55
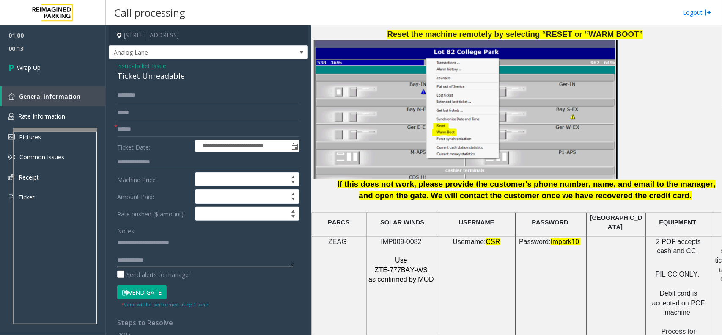
click at [200, 267] on textarea at bounding box center [205, 251] width 176 height 32
paste textarea "**********"
type textarea "**********"
click at [39, 78] on link "Wrap Up" at bounding box center [53, 67] width 106 height 25
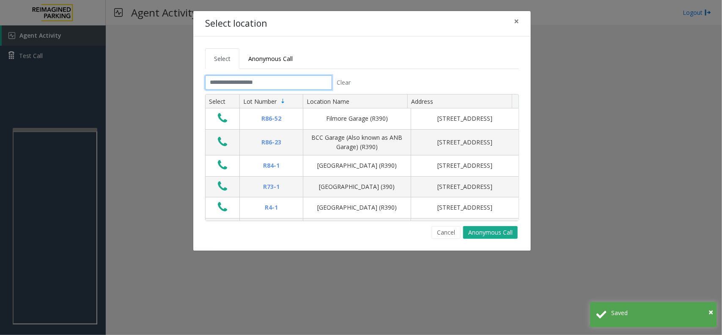
click at [216, 83] on input "text" at bounding box center [268, 82] width 127 height 14
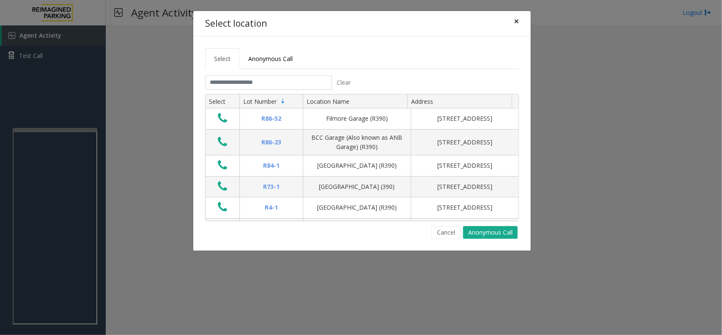
click at [518, 22] on span "×" at bounding box center [516, 21] width 5 height 12
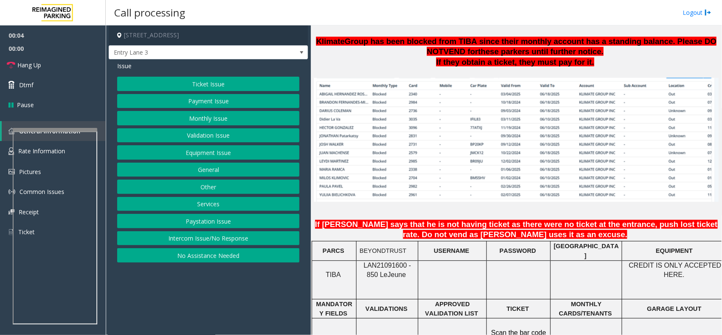
scroll to position [688, 0]
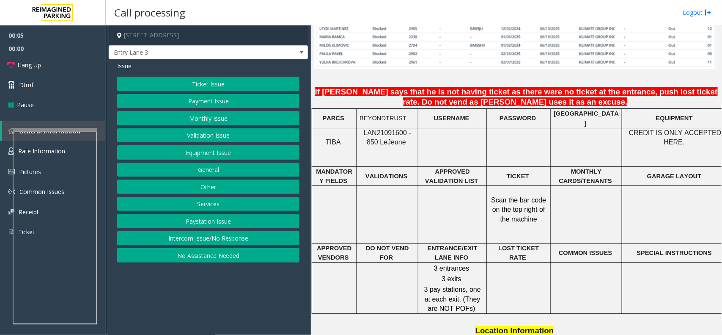
click at [372, 124] on td "BEYONDTRUST" at bounding box center [388, 118] width 62 height 19
copy span "LAN21091600 - 850"
drag, startPoint x: 413, startPoint y: 130, endPoint x: 360, endPoint y: 130, distance: 53.3
click at [360, 130] on p "LAN21091600 - 850 Le Jeune" at bounding box center [387, 137] width 55 height 19
click at [181, 243] on button "Intercom Issue/No Response" at bounding box center [208, 238] width 182 height 14
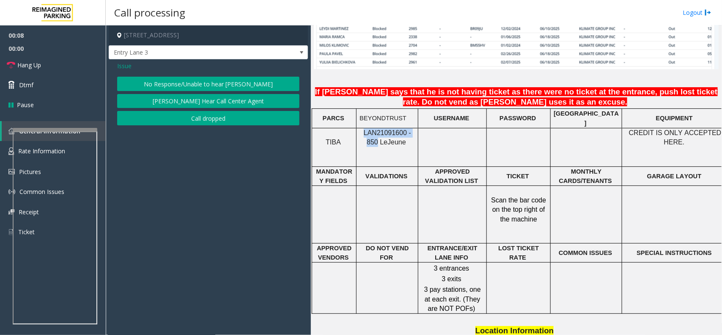
click at [211, 83] on button "No Response/Unable to hear [PERSON_NAME]" at bounding box center [208, 84] width 182 height 14
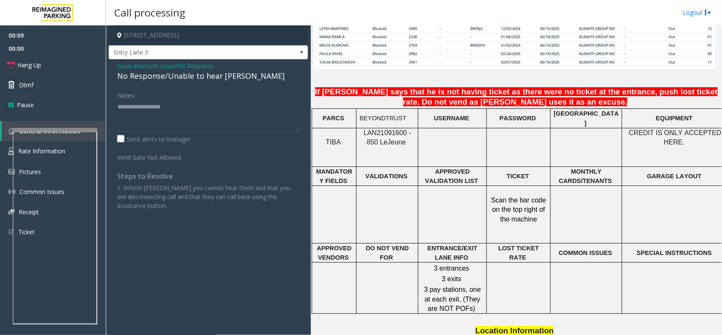
click at [199, 77] on div "No Response/Unable to hear [PERSON_NAME]" at bounding box center [208, 75] width 182 height 11
type textarea "**********"
click at [41, 68] on span "Hang Up" at bounding box center [29, 65] width 24 height 9
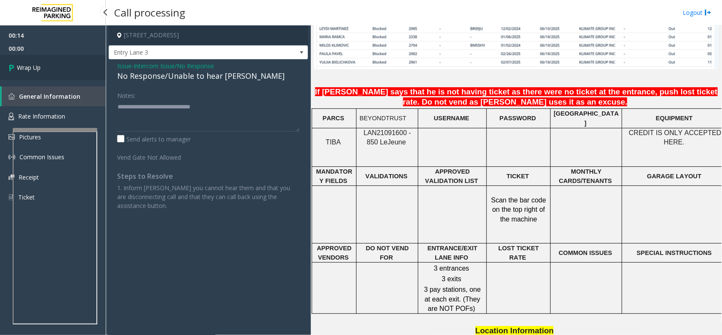
click at [61, 69] on link "Wrap Up" at bounding box center [53, 67] width 106 height 25
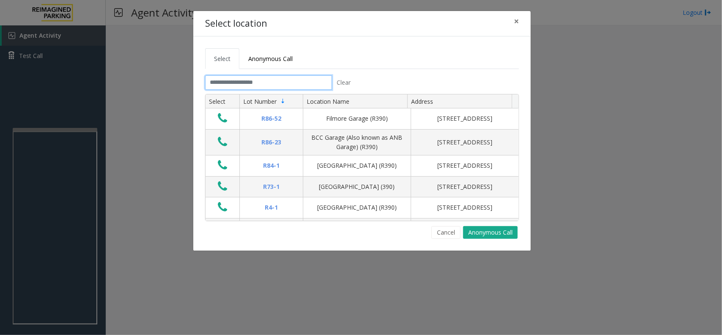
click at [248, 79] on input "text" at bounding box center [268, 82] width 127 height 14
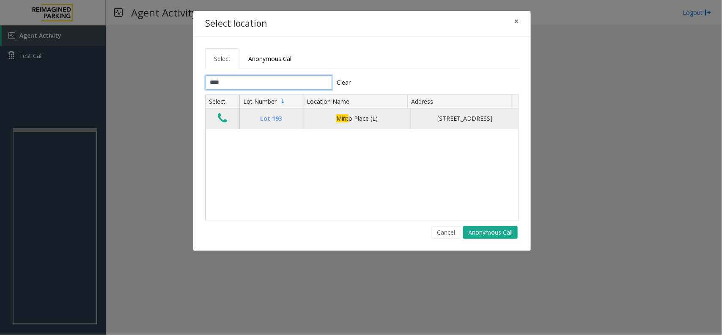
type input "****"
click at [234, 123] on td "Data table" at bounding box center [223, 118] width 34 height 20
click at [231, 125] on td "Data table" at bounding box center [223, 118] width 34 height 20
click at [226, 124] on icon "Data table" at bounding box center [222, 118] width 9 height 12
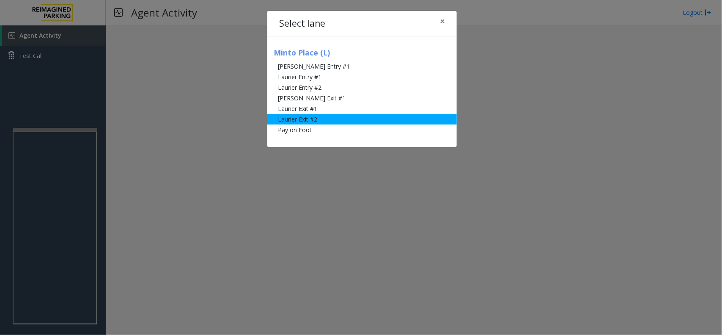
click at [327, 122] on li "Laurier Exit #2" at bounding box center [362, 119] width 190 height 11
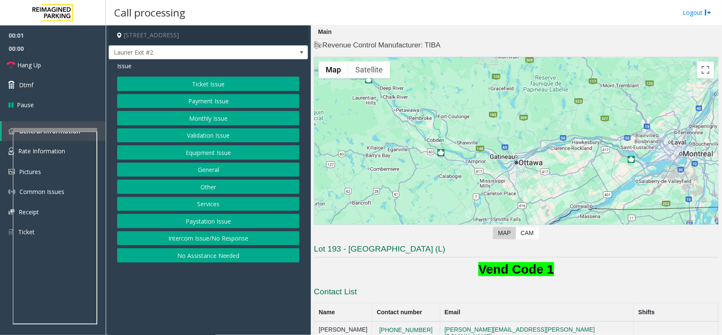
click at [209, 254] on button "No Assistance Needed" at bounding box center [208, 255] width 182 height 14
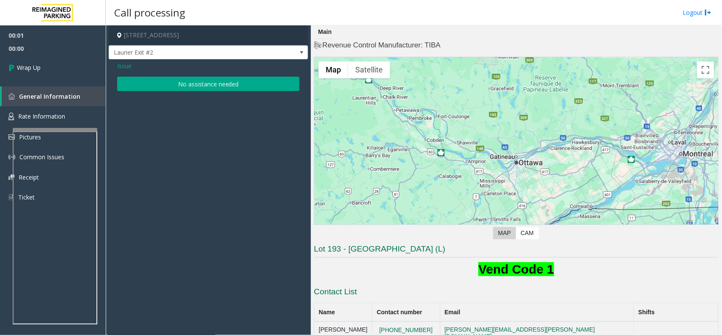
click at [234, 79] on button "No assistance needed" at bounding box center [208, 84] width 182 height 14
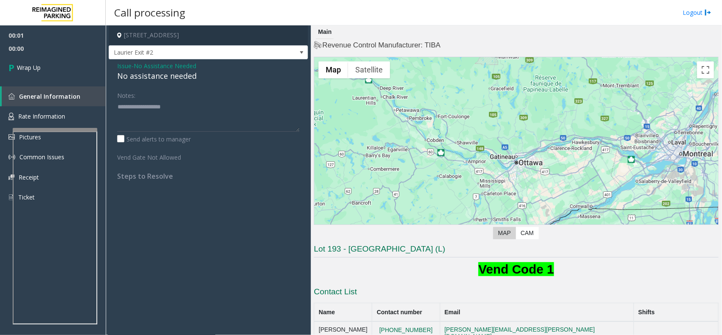
click at [189, 73] on div "No assistance needed" at bounding box center [208, 75] width 182 height 11
type textarea "**********"
click at [85, 63] on link "Wrap Up" at bounding box center [53, 67] width 106 height 25
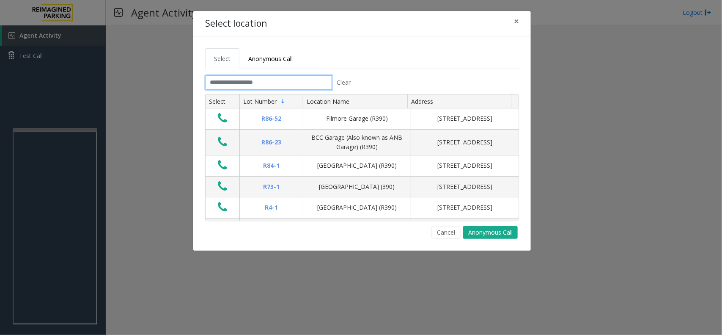
click at [221, 89] on input "text" at bounding box center [268, 82] width 127 height 14
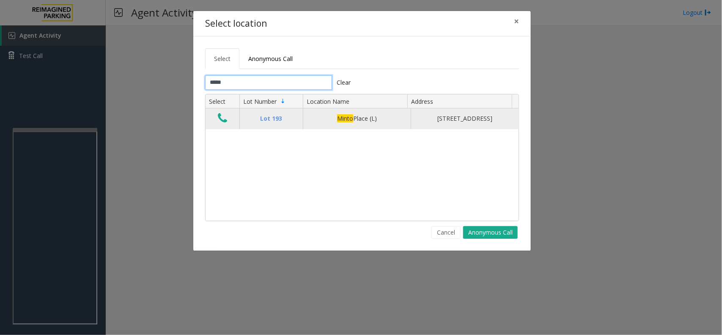
type input "*****"
click at [225, 124] on icon "Data table" at bounding box center [222, 118] width 9 height 12
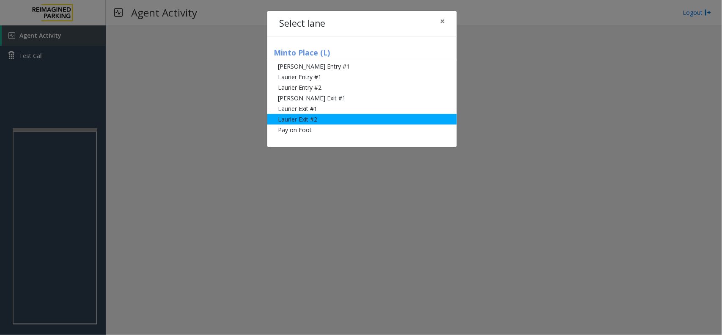
click at [306, 120] on li "Laurier Exit #2" at bounding box center [362, 119] width 190 height 11
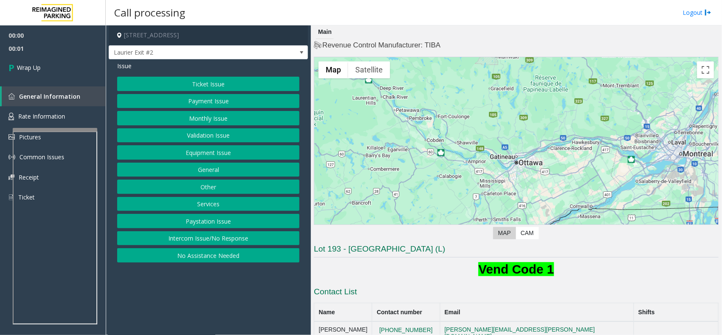
click at [209, 260] on button "No Assistance Needed" at bounding box center [208, 255] width 182 height 14
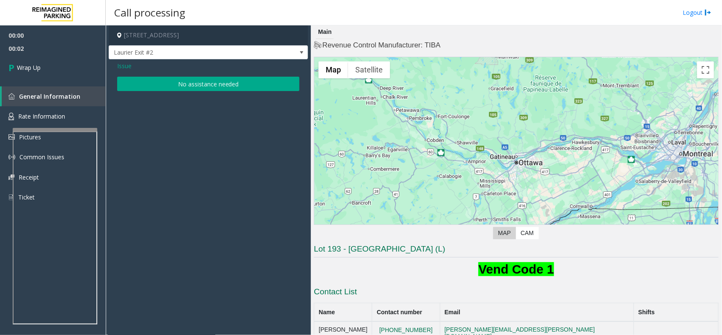
click at [195, 88] on button "No assistance needed" at bounding box center [208, 84] width 182 height 14
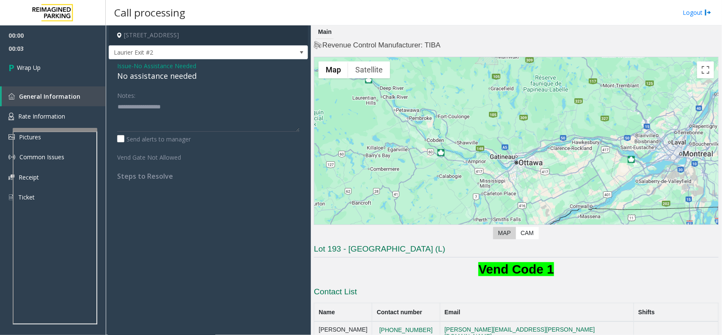
click at [125, 66] on span "Issue" at bounding box center [124, 65] width 14 height 9
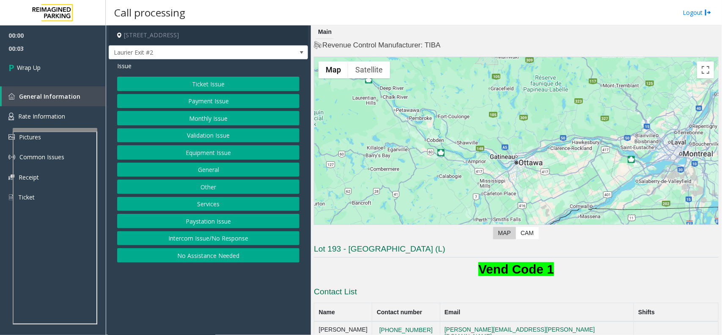
click at [204, 239] on button "Intercom Issue/No Response" at bounding box center [208, 238] width 182 height 14
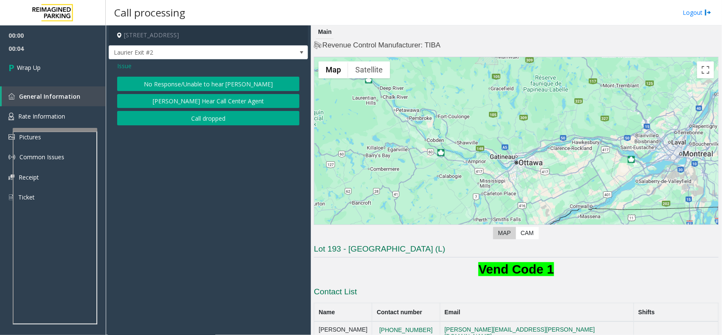
click at [206, 108] on button "[PERSON_NAME] Hear Call Center Agent" at bounding box center [208, 101] width 182 height 14
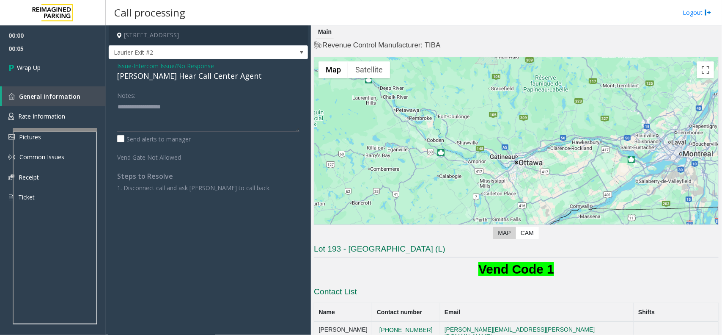
click at [123, 64] on span "Issue" at bounding box center [124, 65] width 14 height 9
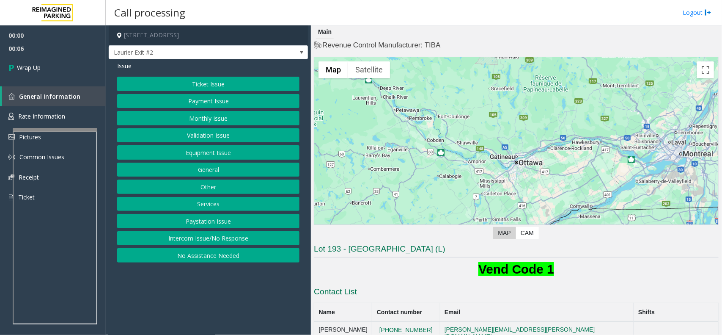
click at [216, 236] on button "Intercom Issue/No Response" at bounding box center [208, 238] width 182 height 14
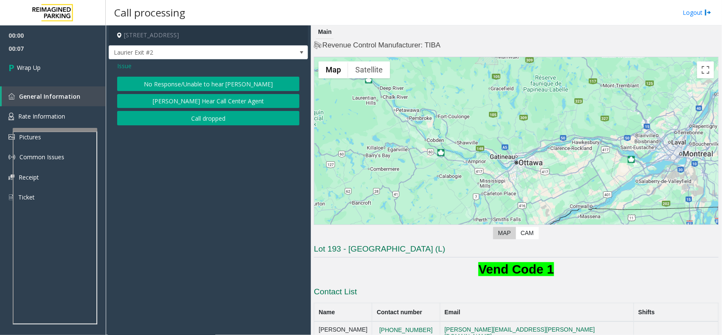
click at [194, 118] on button "Call dropped" at bounding box center [208, 118] width 182 height 14
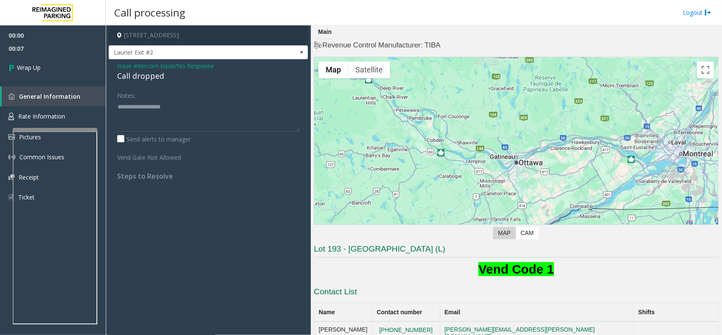
click at [151, 81] on div "Call dropped" at bounding box center [208, 75] width 182 height 11
copy div "Call dropped"
click at [163, 117] on textarea at bounding box center [208, 116] width 182 height 32
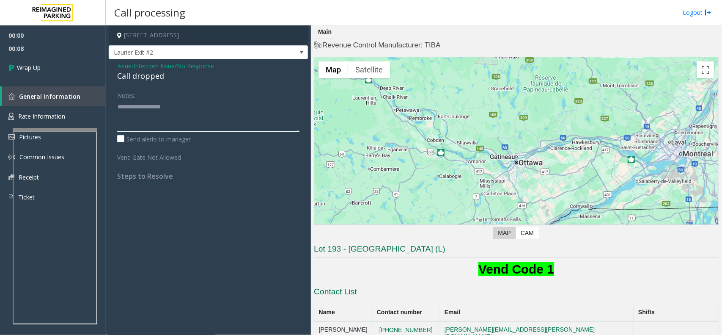
paste textarea "**********"
type textarea "**********"
click at [19, 64] on span "Wrap Up" at bounding box center [29, 67] width 24 height 9
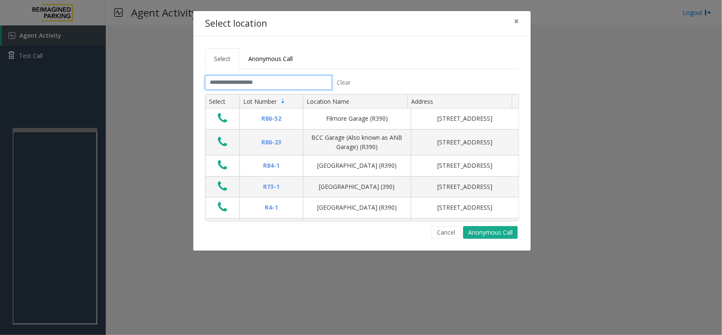
click at [259, 78] on input "text" at bounding box center [268, 82] width 127 height 14
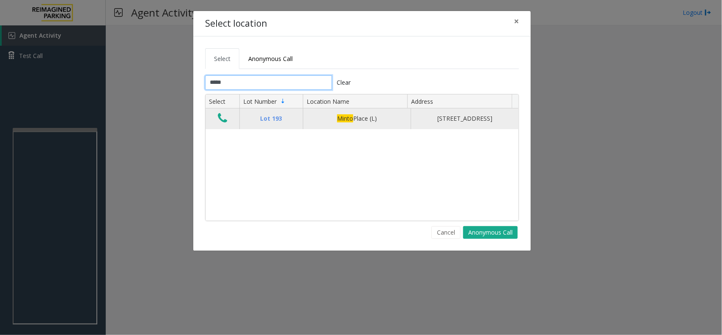
type input "*****"
click at [220, 121] on icon "Data table" at bounding box center [222, 118] width 9 height 12
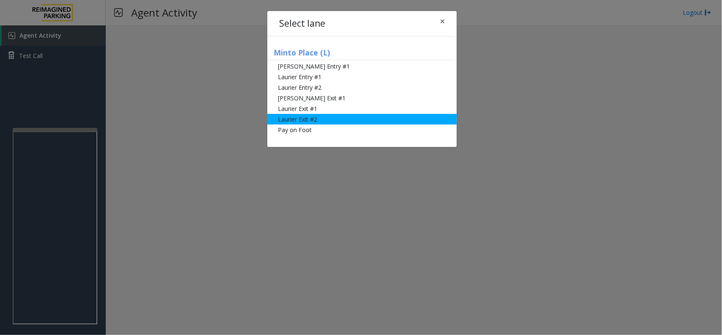
click at [331, 119] on li "Laurier Exit #2" at bounding box center [362, 119] width 190 height 11
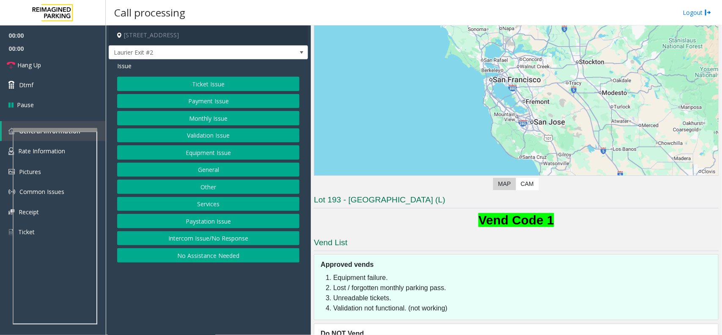
scroll to position [82, 0]
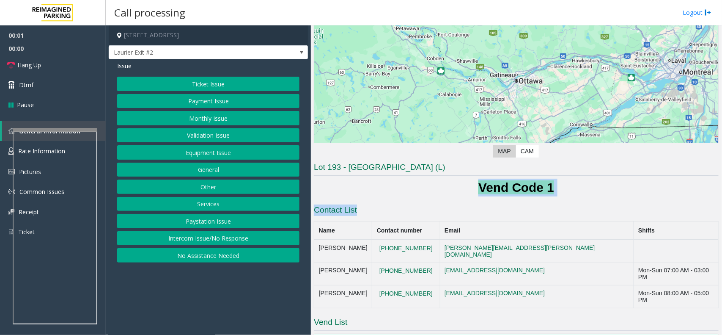
drag, startPoint x: 621, startPoint y: 198, endPoint x: 640, endPoint y: 198, distance: 19.0
click at [640, 198] on div "Lot 193 - Minto Place (L) Vend Code 1 Contact List Name Contact number Email Sh…" at bounding box center [516, 300] width 405 height 276
click at [520, 185] on b "Vend Code 1" at bounding box center [517, 187] width 76 height 14
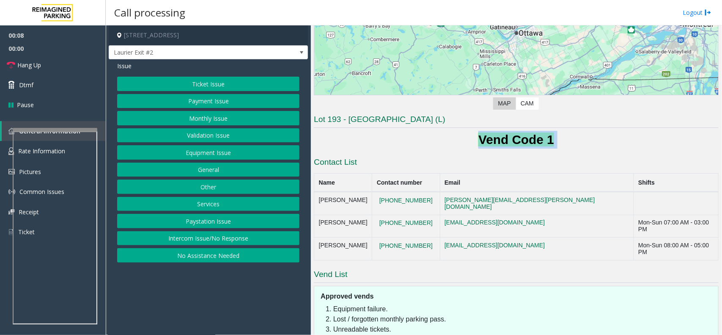
scroll to position [176, 0]
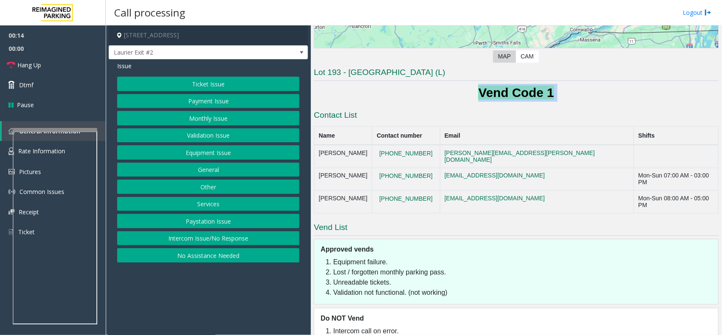
click at [237, 83] on button "Ticket Issue" at bounding box center [208, 84] width 182 height 14
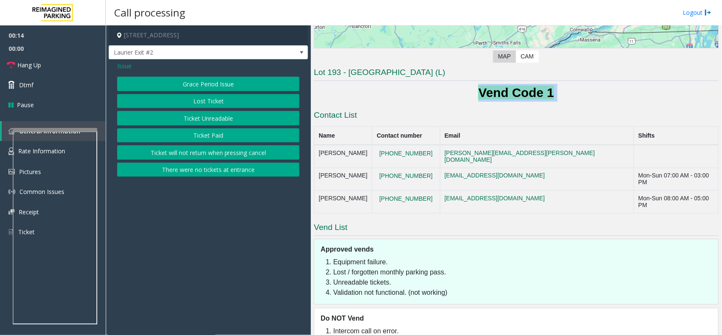
click at [232, 122] on button "Ticket Unreadable" at bounding box center [208, 118] width 182 height 14
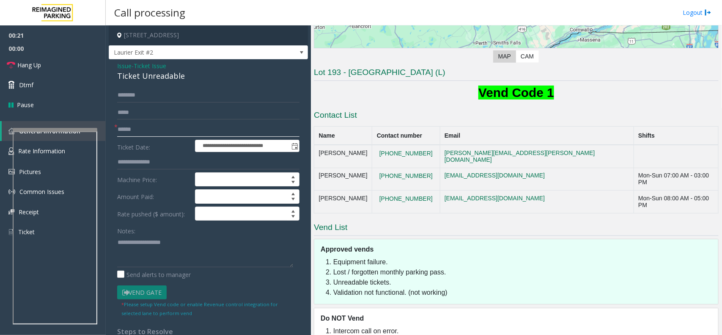
drag, startPoint x: 138, startPoint y: 129, endPoint x: 144, endPoint y: 132, distance: 6.3
click at [138, 129] on input "text" at bounding box center [208, 129] width 182 height 14
click at [142, 131] on input "text" at bounding box center [208, 129] width 182 height 14
type input "*"
type input "**"
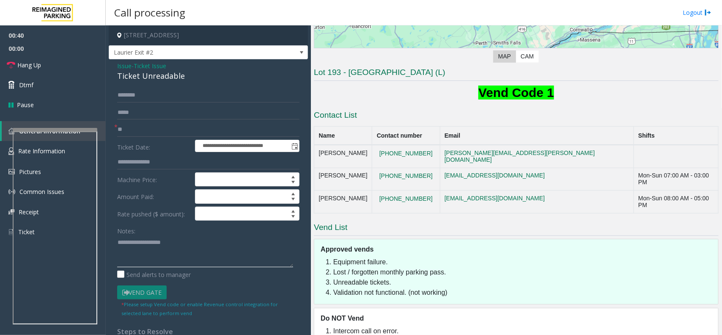
click at [146, 259] on textarea at bounding box center [205, 251] width 176 height 32
paste textarea "**********"
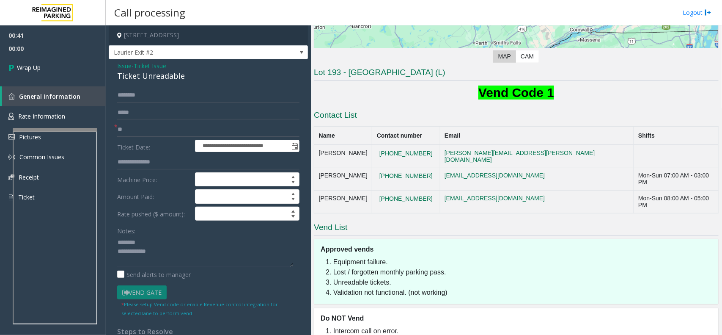
click at [160, 75] on div "Ticket Unreadable" at bounding box center [208, 75] width 182 height 11
copy div "Ticket Unreadable"
paste textarea "**********"
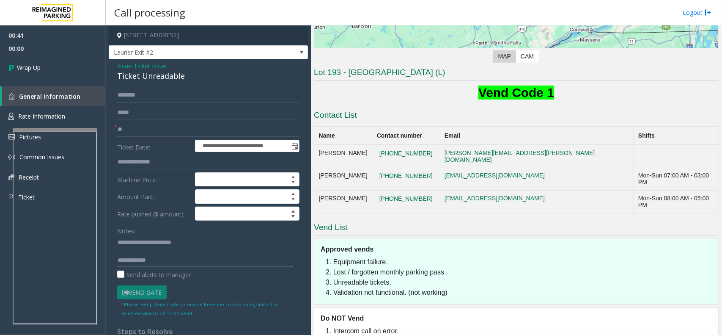
click at [168, 246] on textarea at bounding box center [205, 251] width 176 height 32
click at [183, 263] on textarea at bounding box center [205, 251] width 176 height 32
click at [185, 257] on textarea at bounding box center [205, 251] width 176 height 32
type textarea "**********"
click at [25, 73] on link "Wrap Up" at bounding box center [53, 67] width 106 height 25
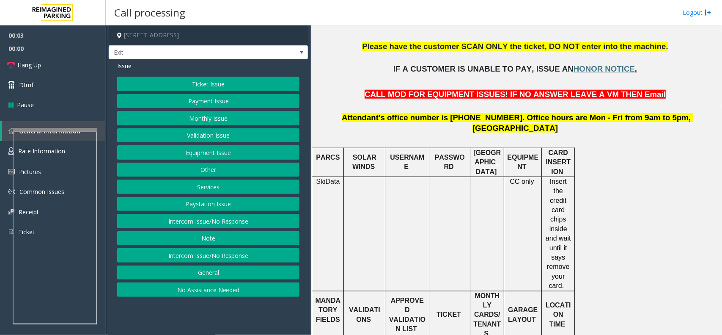
scroll to position [159, 0]
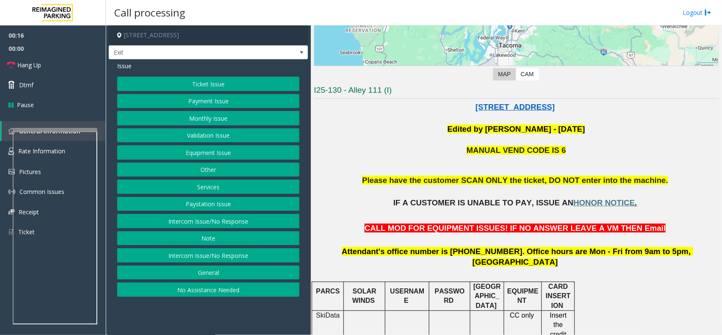
click at [211, 118] on button "Monthly Issue" at bounding box center [208, 118] width 182 height 14
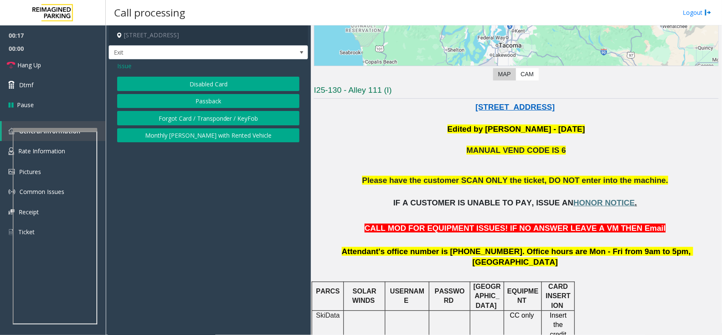
click at [217, 82] on button "Disabled Card" at bounding box center [208, 84] width 182 height 14
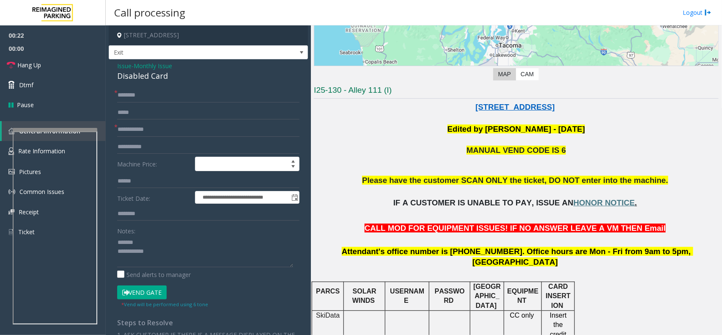
click at [150, 74] on div "Disabled Card" at bounding box center [208, 75] width 182 height 11
click at [151, 74] on div "Disabled Card" at bounding box center [208, 75] width 182 height 11
type textarea "**********"
click at [150, 132] on input "text" at bounding box center [208, 129] width 182 height 14
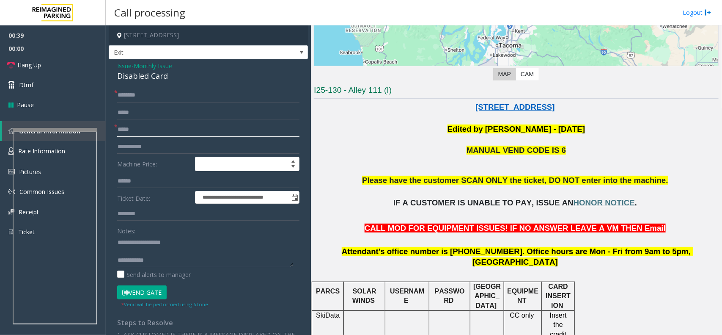
type input "*****"
click at [132, 98] on input "text" at bounding box center [208, 95] width 182 height 14
type input "*****"
drag, startPoint x: 145, startPoint y: 289, endPoint x: 164, endPoint y: 270, distance: 26.9
click at [145, 289] on button "Vend Gate" at bounding box center [142, 292] width 50 height 14
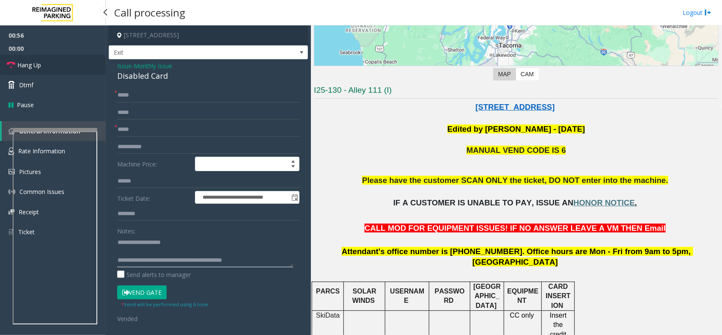
type textarea "**********"
click at [37, 65] on span "Hang Up" at bounding box center [29, 65] width 24 height 9
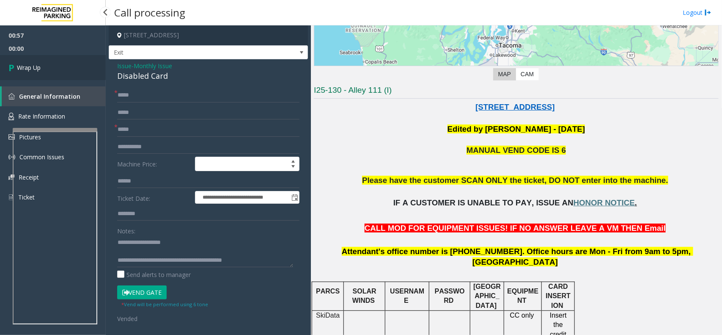
click at [63, 70] on link "Wrap Up" at bounding box center [53, 67] width 106 height 25
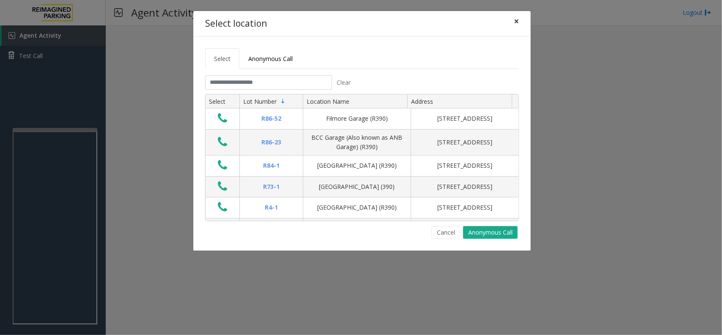
drag, startPoint x: 515, startPoint y: 18, endPoint x: 375, endPoint y: 79, distance: 152.8
click at [515, 18] on span "×" at bounding box center [516, 21] width 5 height 12
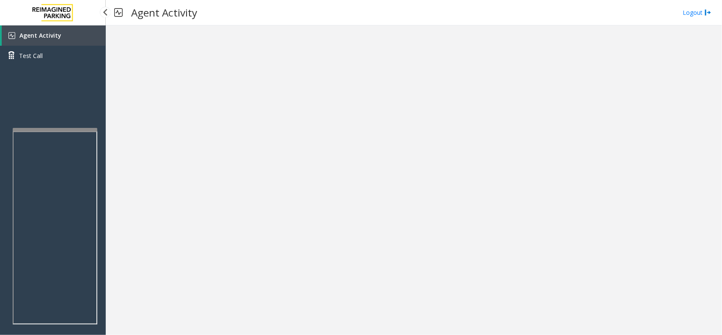
drag, startPoint x: 77, startPoint y: 36, endPoint x: 80, endPoint y: 9, distance: 26.8
click at [77, 36] on link "Agent Activity" at bounding box center [54, 35] width 104 height 20
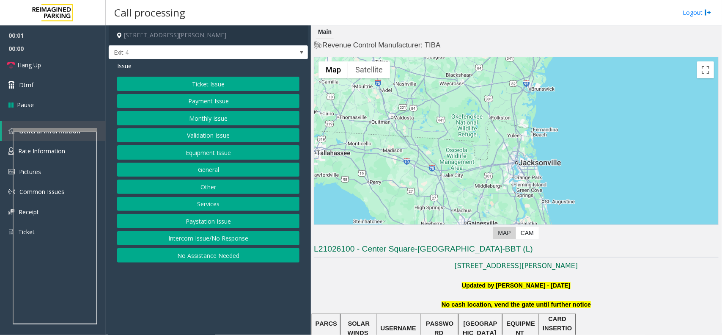
click at [215, 154] on button "Equipment Issue" at bounding box center [208, 152] width 182 height 14
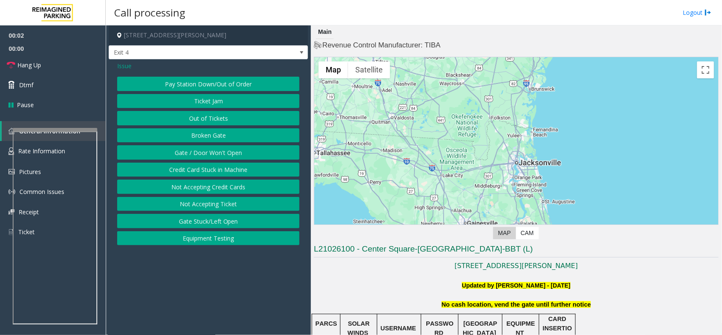
click at [215, 155] on button "Gate / Door Won't Open" at bounding box center [208, 152] width 182 height 14
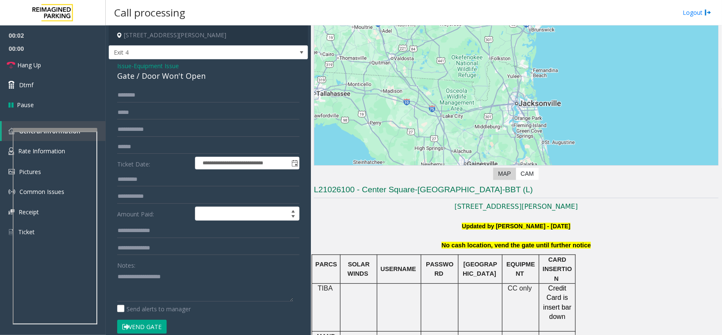
scroll to position [106, 0]
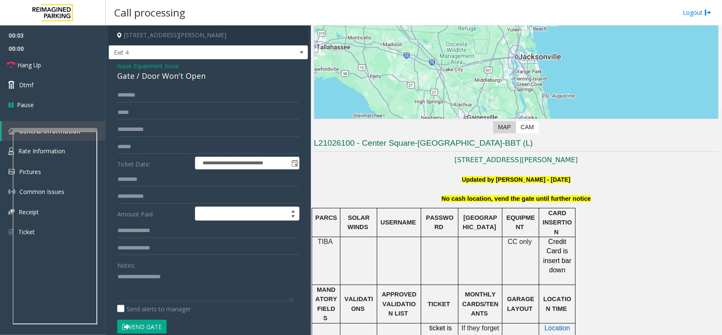
click at [482, 198] on span "No cash location, vend the gate until further notice" at bounding box center [516, 198] width 149 height 7
copy span "No cash location, vend the gate until further notice"
click at [227, 262] on div "Notes:" at bounding box center [208, 280] width 182 height 44
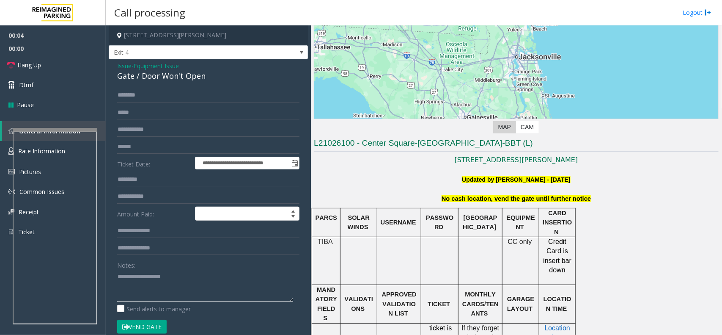
click at [221, 278] on textarea at bounding box center [205, 286] width 176 height 32
paste textarea "**********"
type textarea "**********"
click at [143, 323] on button "Vend Gate" at bounding box center [142, 327] width 50 height 14
click at [60, 62] on link "Hang Up" at bounding box center [53, 65] width 106 height 20
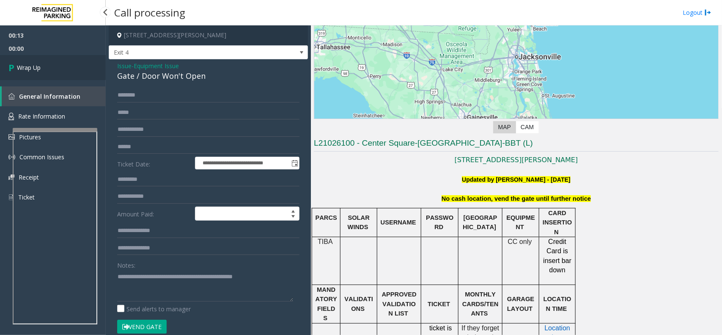
click at [63, 62] on link "Wrap Up" at bounding box center [53, 67] width 106 height 25
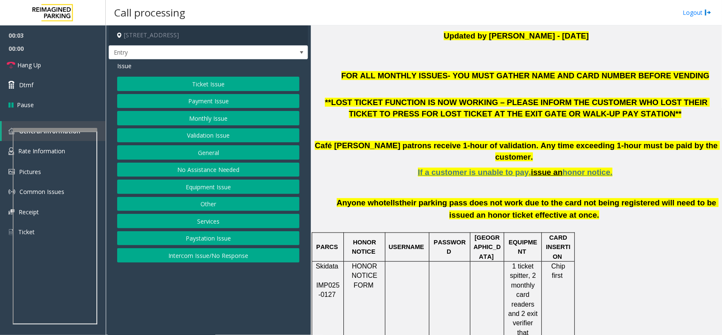
scroll to position [264, 0]
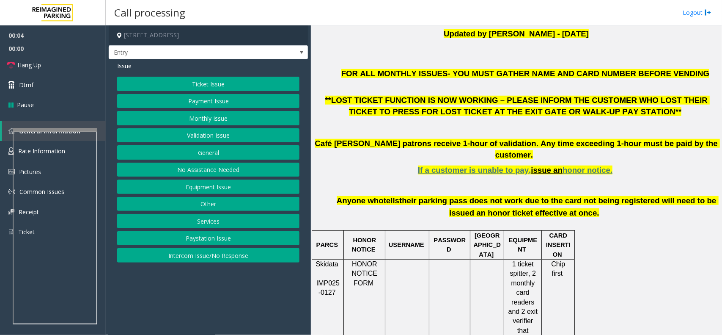
click at [203, 257] on button "Intercom Issue/No Response" at bounding box center [208, 255] width 182 height 14
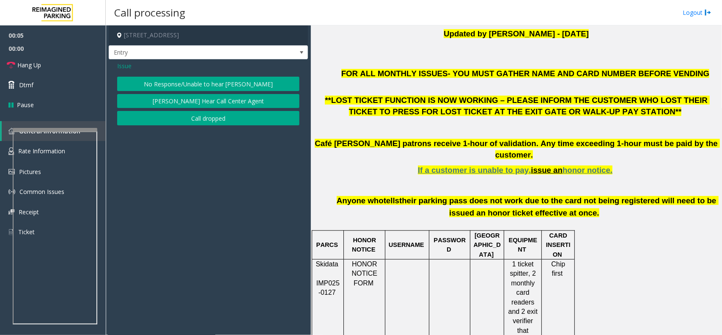
click at [205, 81] on button "No Response/Unable to hear [PERSON_NAME]" at bounding box center [208, 84] width 182 height 14
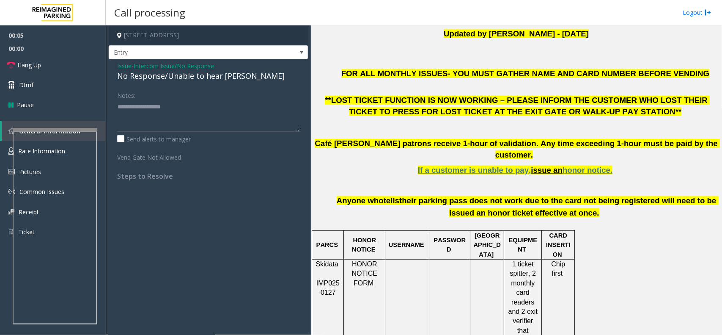
click at [198, 77] on div "No Response/Unable to hear [PERSON_NAME]" at bounding box center [208, 75] width 182 height 11
copy div "No Response/Unable to hear [PERSON_NAME]"
paste textarea "**********"
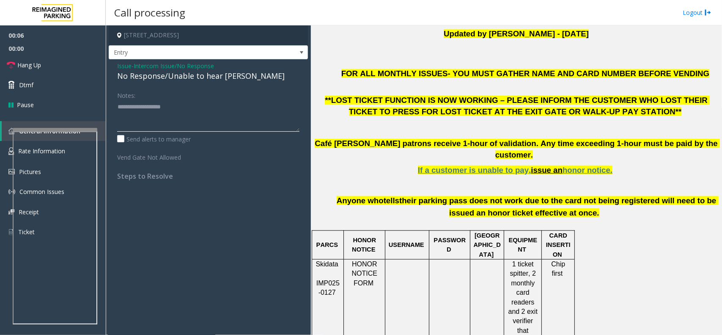
click at [199, 115] on textarea at bounding box center [208, 116] width 182 height 32
type textarea "**********"
click at [50, 53] on span "00:00" at bounding box center [53, 48] width 106 height 13
click at [48, 59] on link "Hang Up" at bounding box center [53, 65] width 106 height 20
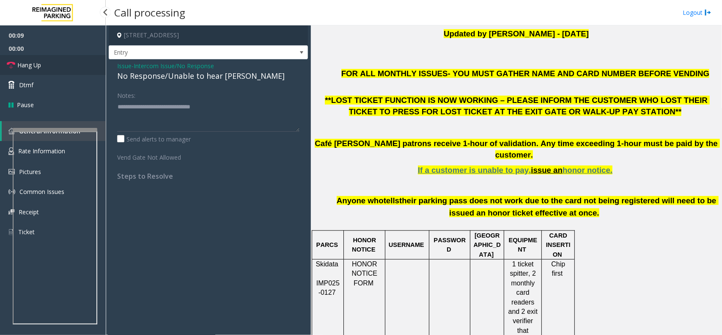
click at [48, 59] on link "Hang Up" at bounding box center [53, 65] width 106 height 20
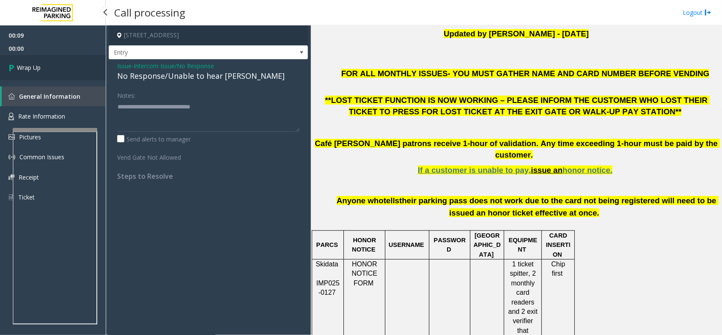
click at [47, 60] on link "Wrap Up" at bounding box center [53, 67] width 106 height 25
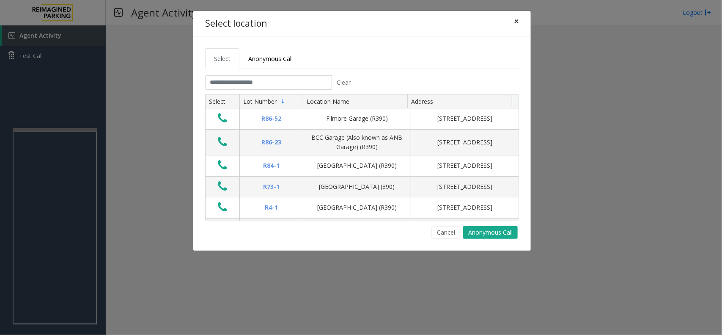
click at [513, 20] on button "×" at bounding box center [516, 21] width 17 height 21
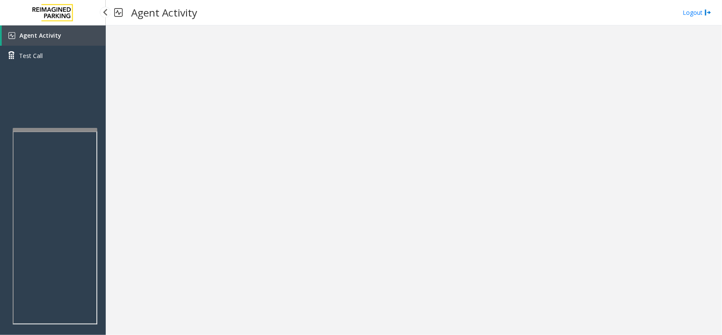
click at [69, 34] on link "Agent Activity" at bounding box center [54, 35] width 104 height 20
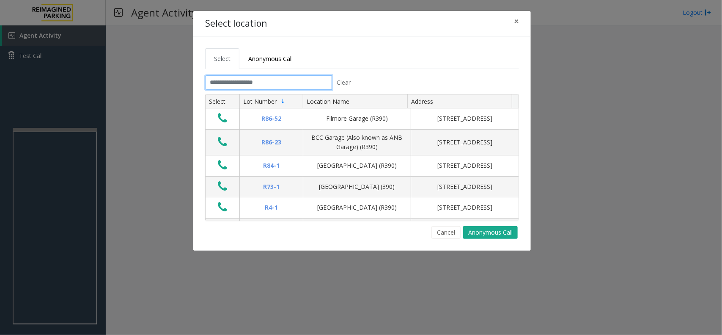
click at [254, 83] on input "text" at bounding box center [268, 82] width 127 height 14
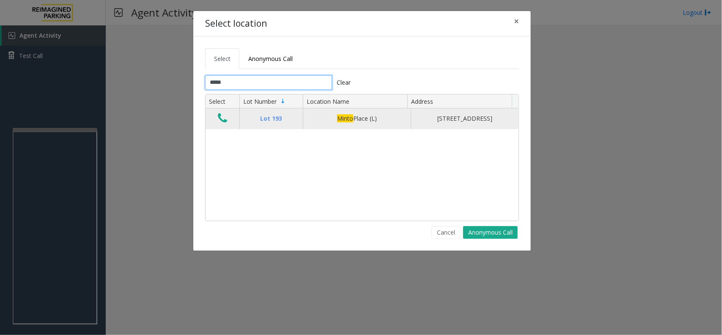
type input "*****"
click at [228, 119] on button "Data table" at bounding box center [222, 119] width 14 height 14
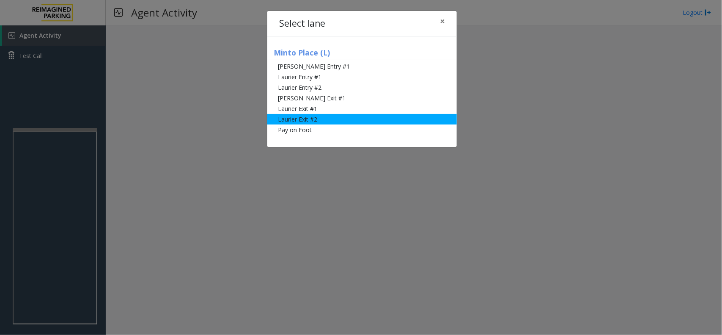
click at [315, 117] on li "Laurier Exit #2" at bounding box center [362, 119] width 190 height 11
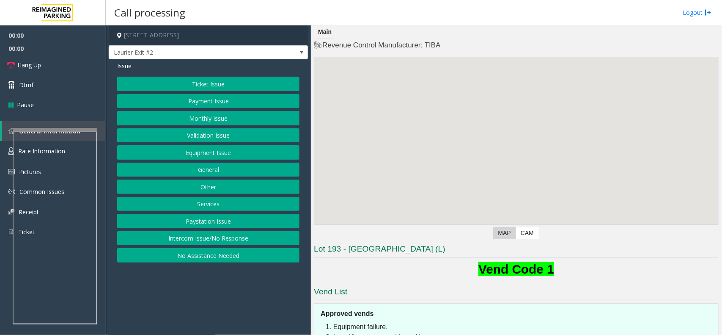
click at [198, 237] on button "Intercom Issue/No Response" at bounding box center [208, 238] width 182 height 14
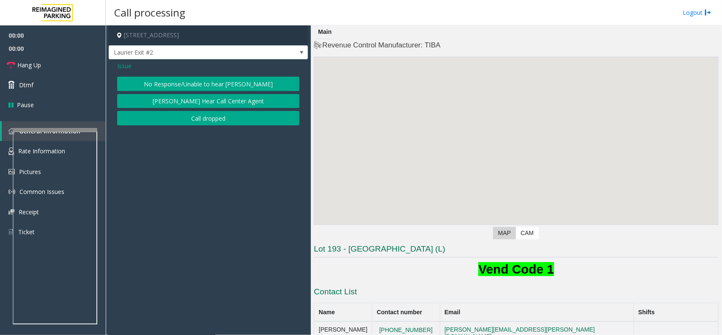
click at [192, 83] on button "No Response/Unable to hear [PERSON_NAME]" at bounding box center [208, 84] width 182 height 14
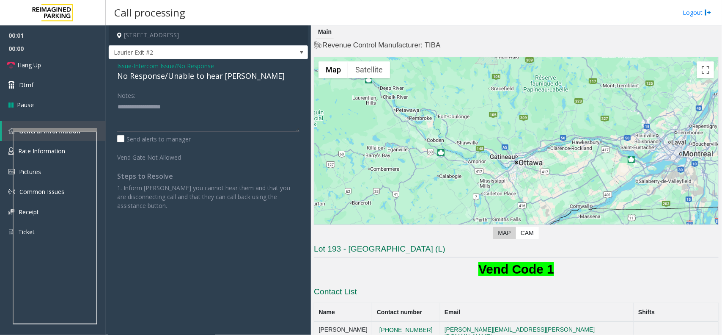
click at [185, 79] on div "No Response/Unable to hear [PERSON_NAME]" at bounding box center [208, 75] width 182 height 11
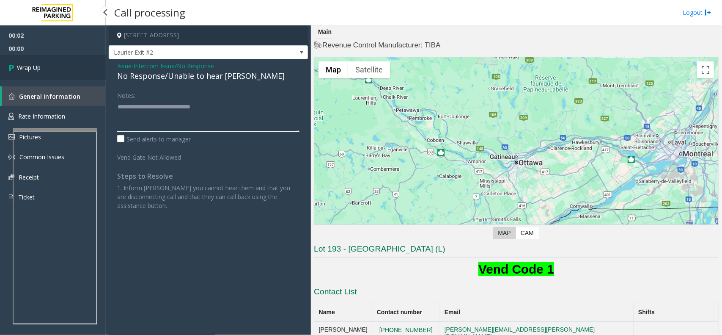
type textarea "**********"
click at [33, 60] on link "Wrap Up" at bounding box center [53, 67] width 106 height 25
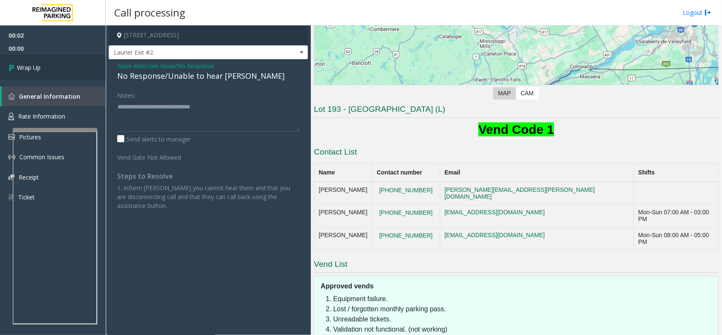
scroll to position [176, 0]
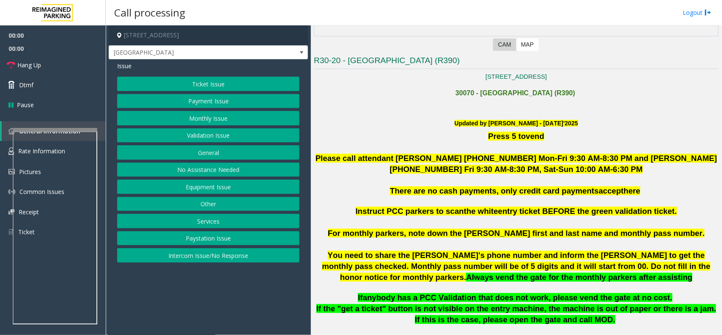
scroll to position [212, 0]
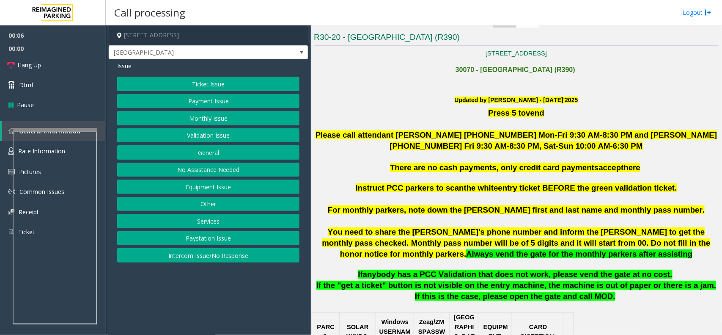
click at [207, 133] on button "Validation Issue" at bounding box center [208, 135] width 182 height 14
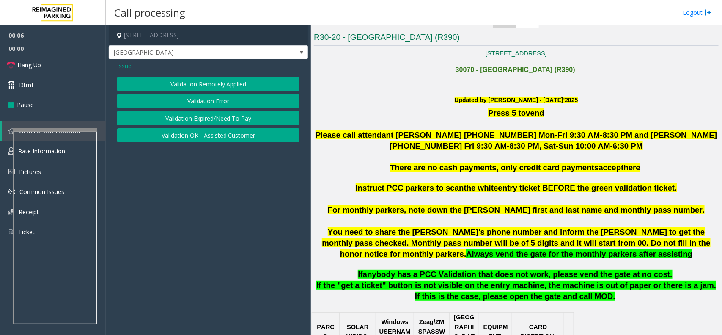
click at [215, 99] on button "Validation Error" at bounding box center [208, 101] width 182 height 14
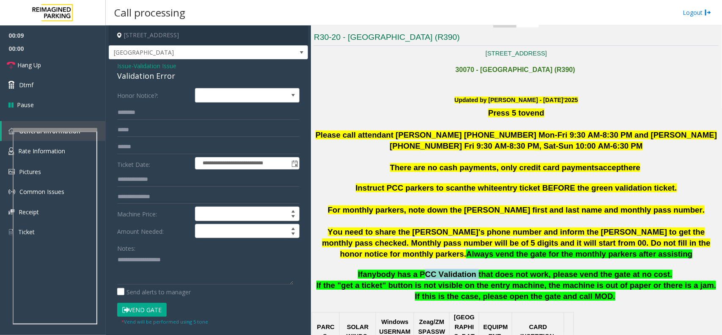
drag, startPoint x: 430, startPoint y: 272, endPoint x: 478, endPoint y: 272, distance: 48.7
click at [478, 272] on span "anybody has a PCC Validation that does not work, please vend the gate at no cos…" at bounding box center [518, 274] width 310 height 9
copy span "PCC Validation"
click at [162, 259] on textarea at bounding box center [205, 269] width 176 height 32
paste textarea "**********"
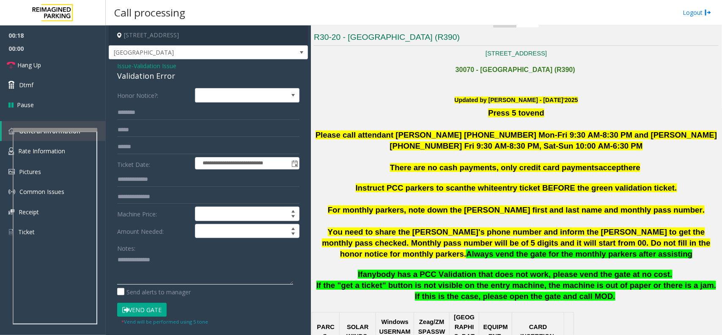
click at [192, 262] on textarea at bounding box center [205, 269] width 176 height 32
paste textarea "**********"
click at [132, 69] on div "Issue - Validation Issue Validation Error" at bounding box center [208, 71] width 182 height 20
click at [136, 77] on div "Validation Error" at bounding box center [208, 75] width 182 height 11
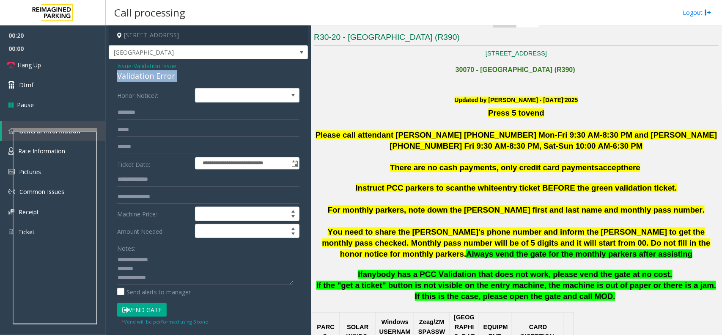
click at [136, 77] on div "Validation Error" at bounding box center [208, 75] width 182 height 11
click at [164, 270] on textarea at bounding box center [205, 269] width 176 height 32
paste textarea "**********"
click at [178, 278] on textarea at bounding box center [205, 269] width 176 height 32
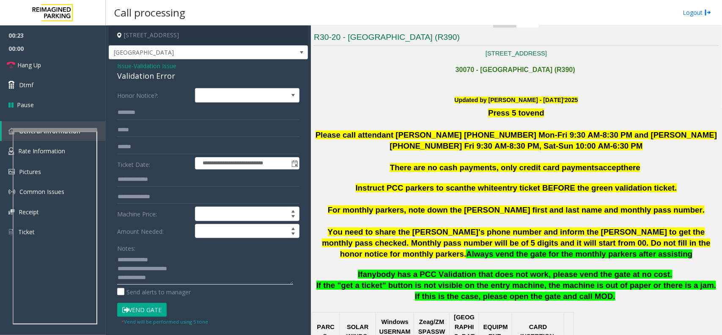
click at [177, 264] on textarea at bounding box center [205, 269] width 176 height 32
click at [171, 272] on textarea at bounding box center [205, 269] width 176 height 32
click at [205, 273] on textarea at bounding box center [205, 269] width 176 height 32
paste textarea "**********"
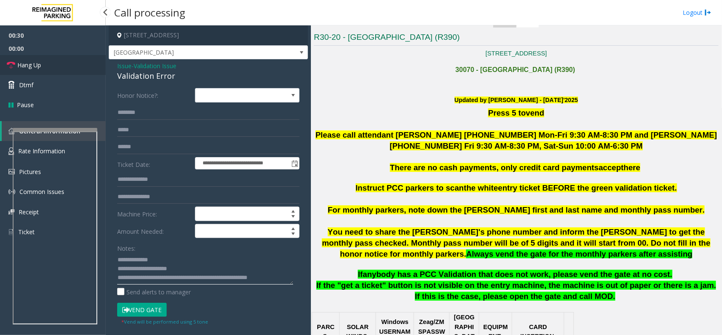
type textarea "**********"
click at [27, 67] on span "Hang Up" at bounding box center [29, 65] width 24 height 9
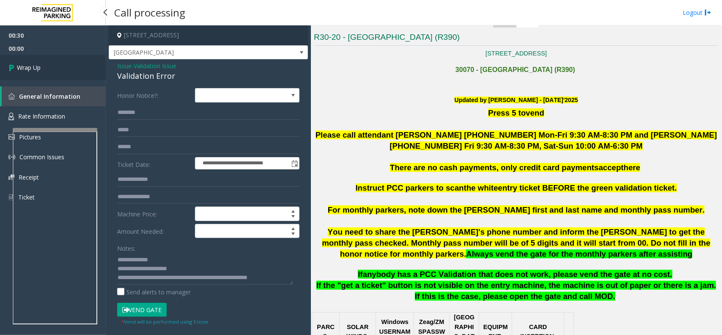
click at [40, 68] on span "Wrap Up" at bounding box center [29, 67] width 24 height 9
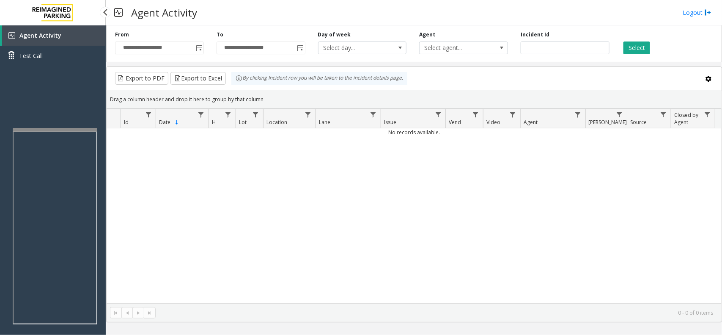
drag, startPoint x: 44, startPoint y: 30, endPoint x: 66, endPoint y: 14, distance: 26.6
click at [44, 30] on link "Agent Activity" at bounding box center [54, 35] width 104 height 20
click at [80, 32] on link "Agent Activity" at bounding box center [54, 35] width 104 height 20
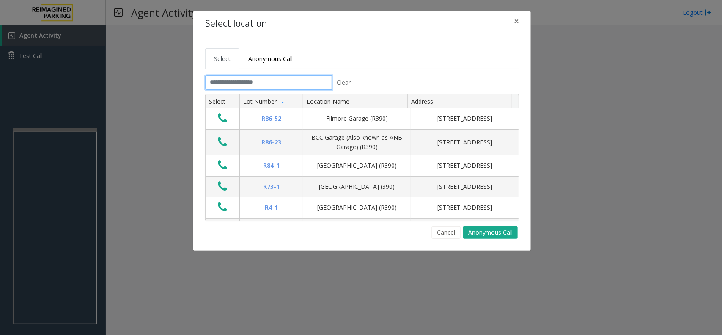
click at [237, 85] on input "text" at bounding box center [268, 82] width 127 height 14
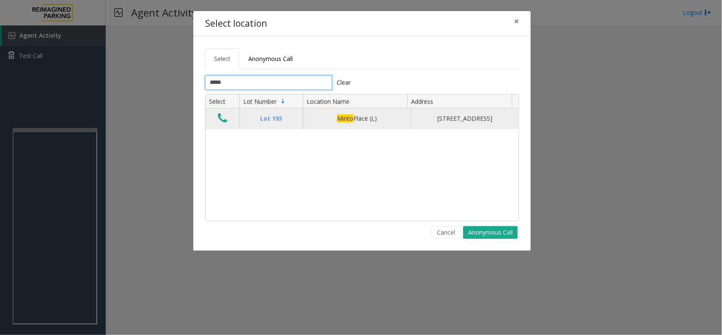
type input "*****"
click at [229, 121] on button "Data table" at bounding box center [222, 119] width 14 height 14
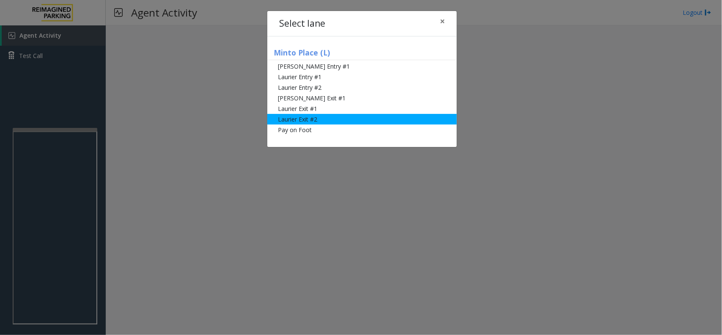
click at [332, 116] on li "Laurier Exit #2" at bounding box center [362, 119] width 190 height 11
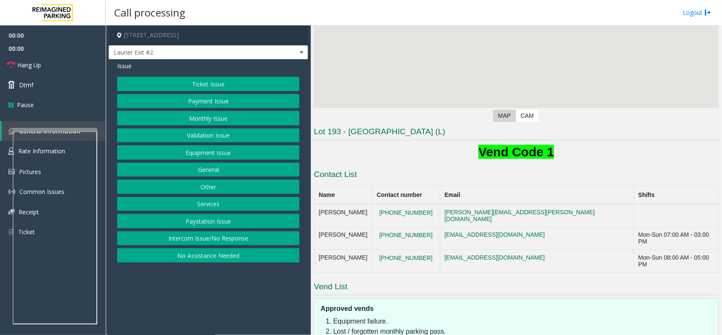
scroll to position [176, 0]
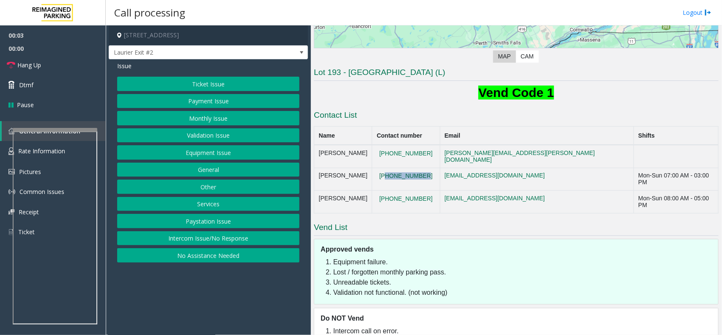
drag, startPoint x: 443, startPoint y: 174, endPoint x: 406, endPoint y: 173, distance: 36.4
click at [406, 173] on td "[PHONE_NUMBER]" at bounding box center [406, 179] width 68 height 23
drag, startPoint x: 444, startPoint y: 189, endPoint x: 402, endPoint y: 184, distance: 41.8
click at [402, 190] on td "[PHONE_NUMBER]" at bounding box center [406, 201] width 68 height 23
click at [236, 80] on button "Ticket Issue" at bounding box center [208, 84] width 182 height 14
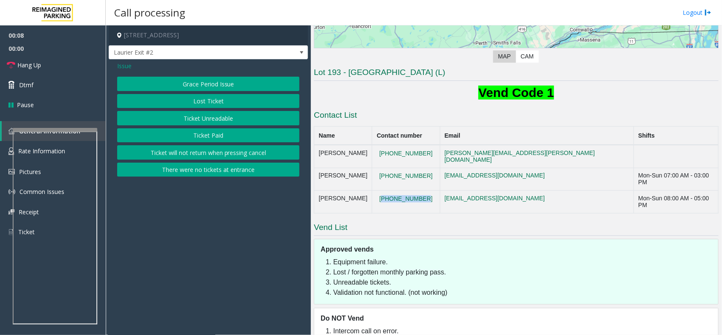
click at [213, 119] on button "Ticket Unreadable" at bounding box center [208, 118] width 182 height 14
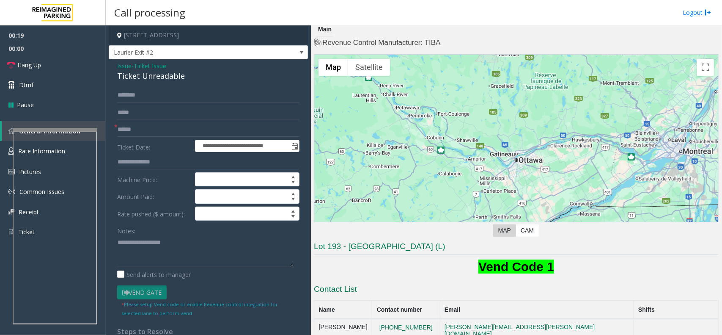
scroll to position [0, 0]
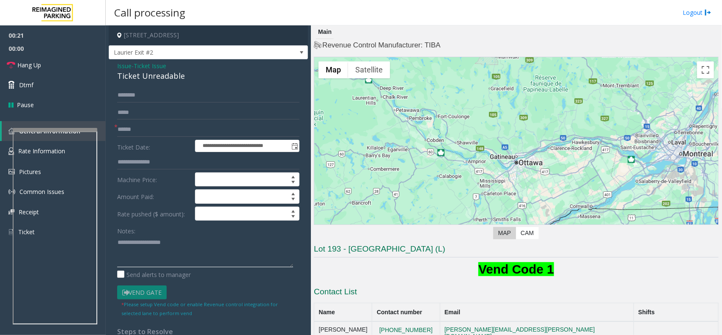
click at [174, 252] on textarea at bounding box center [205, 251] width 176 height 32
click at [142, 246] on textarea at bounding box center [205, 251] width 176 height 32
paste textarea "**********"
click at [156, 74] on div "Ticket Unreadable" at bounding box center [208, 75] width 182 height 11
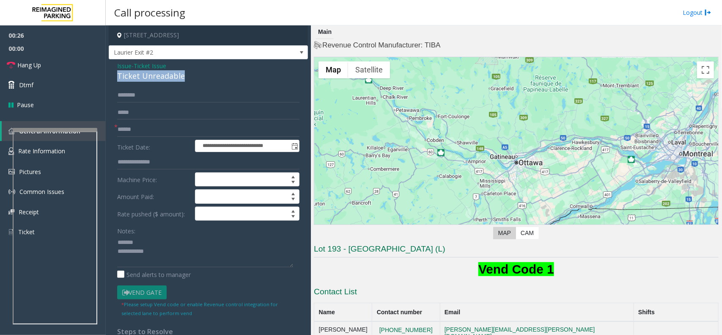
click at [156, 74] on div "Ticket Unreadable" at bounding box center [208, 75] width 182 height 11
click at [165, 238] on textarea at bounding box center [205, 251] width 176 height 32
paste textarea "**********"
type textarea "**********"
click at [139, 132] on input "text" at bounding box center [208, 129] width 182 height 14
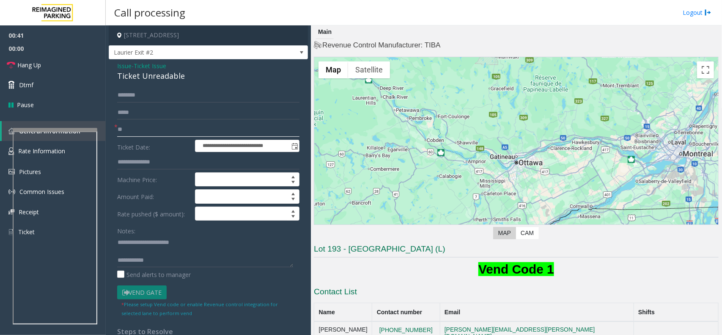
type input "**"
click at [164, 257] on textarea at bounding box center [205, 251] width 176 height 32
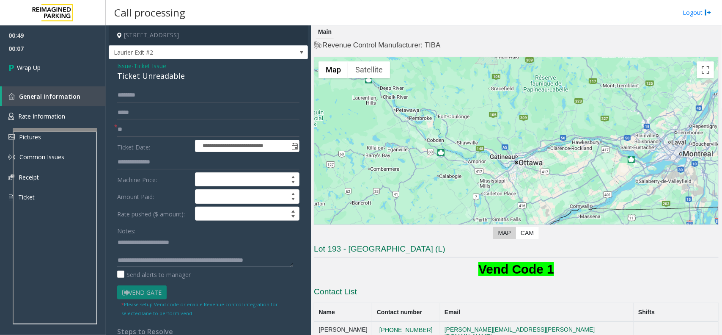
scroll to position [6, 0]
type textarea "**********"
click at [33, 68] on span "Wrap Up" at bounding box center [29, 67] width 24 height 9
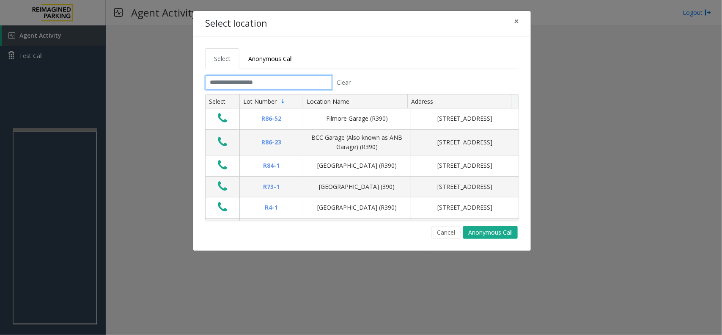
click at [237, 83] on input "text" at bounding box center [268, 82] width 127 height 14
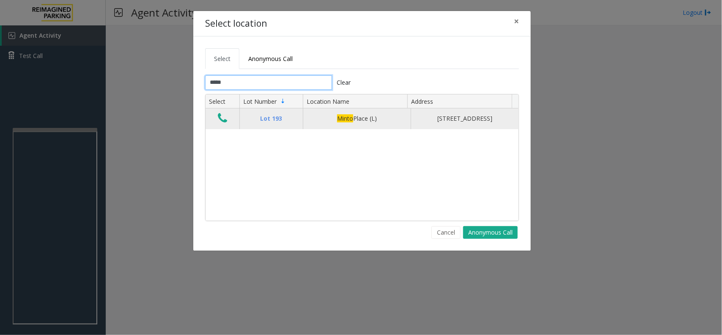
type input "*****"
click at [220, 111] on td "Data table" at bounding box center [223, 118] width 34 height 20
click at [219, 120] on icon "Data table" at bounding box center [222, 118] width 9 height 12
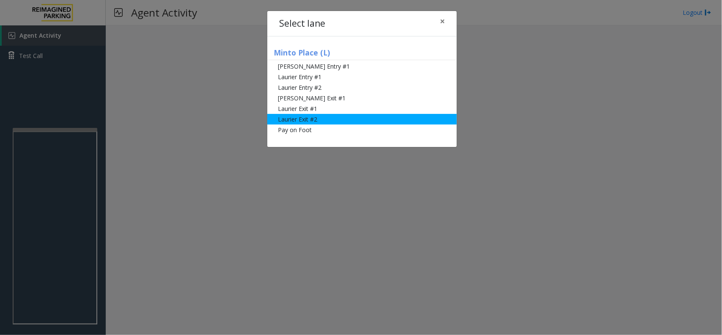
click at [320, 124] on li "Laurier Exit #2" at bounding box center [362, 119] width 190 height 11
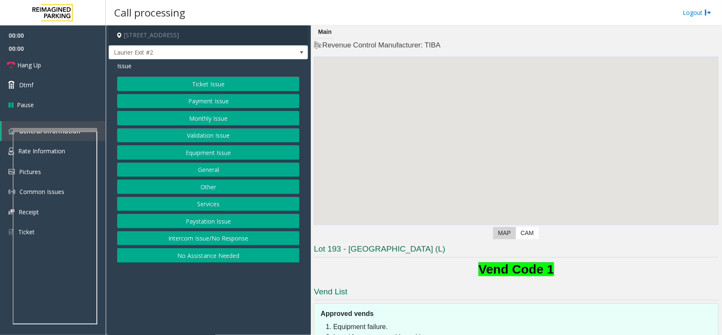
click at [194, 75] on div "Issue Ticket Issue Payment Issue Monthly Issue Validation Issue Equipment Issue…" at bounding box center [208, 162] width 199 height 207
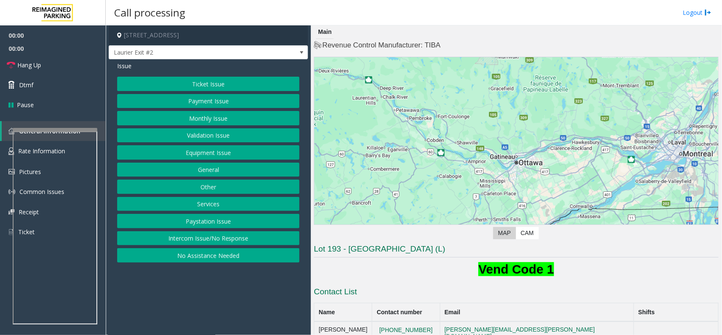
click at [209, 102] on button "Payment Issue" at bounding box center [208, 101] width 182 height 14
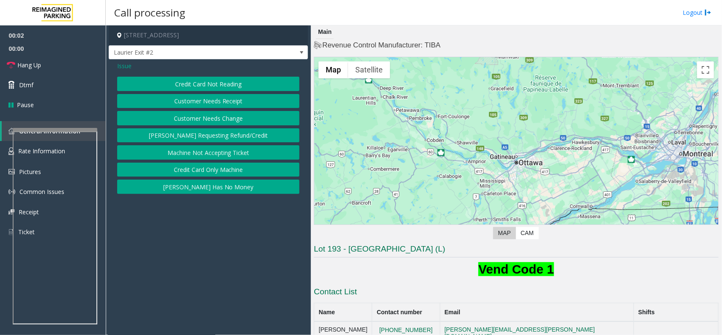
click at [220, 84] on button "Credit Card Not Reading" at bounding box center [208, 84] width 182 height 14
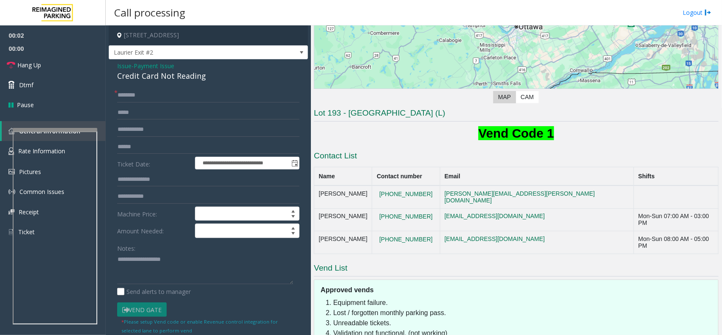
scroll to position [176, 0]
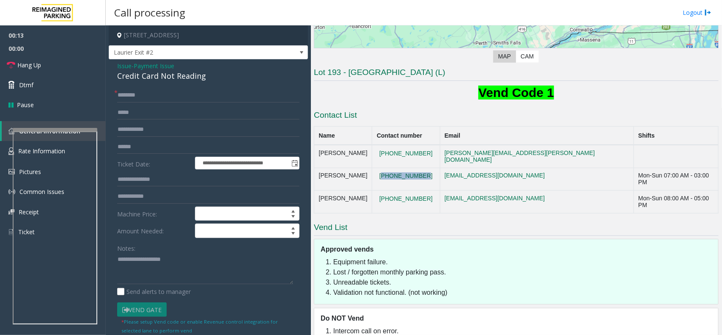
drag, startPoint x: 456, startPoint y: 166, endPoint x: 403, endPoint y: 171, distance: 53.6
click at [403, 171] on td "[PHONE_NUMBER]" at bounding box center [406, 179] width 68 height 23
click at [158, 146] on input "text" at bounding box center [208, 147] width 182 height 14
click at [174, 79] on div "Credit Card Not Reading" at bounding box center [208, 75] width 182 height 11
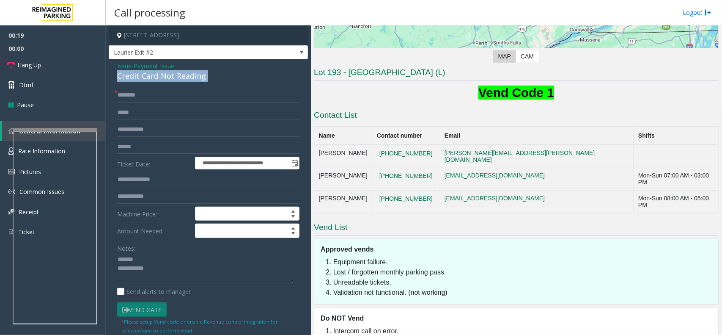
click at [174, 79] on div "Credit Card Not Reading" at bounding box center [208, 75] width 182 height 11
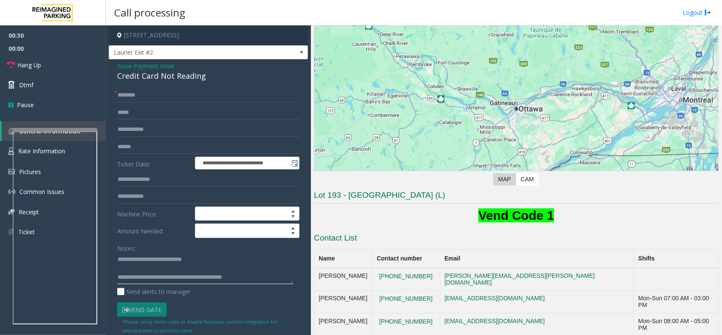
scroll to position [0, 0]
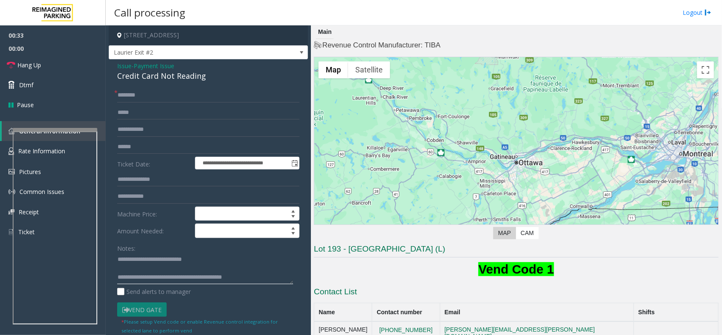
click at [167, 278] on textarea at bounding box center [205, 269] width 176 height 32
click at [161, 277] on textarea at bounding box center [205, 269] width 176 height 32
drag, startPoint x: 149, startPoint y: 278, endPoint x: 270, endPoint y: 274, distance: 120.7
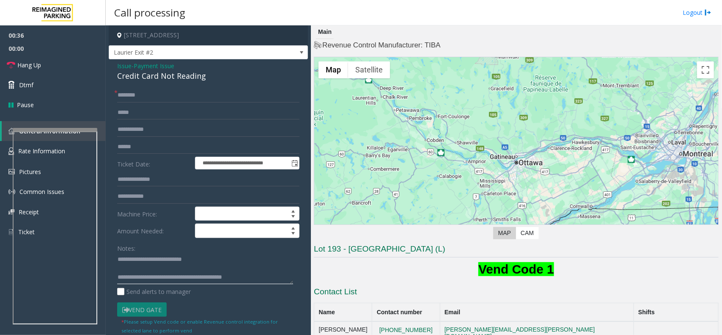
click at [270, 274] on textarea at bounding box center [205, 269] width 176 height 32
type textarea "**********"
click at [149, 92] on input "text" at bounding box center [208, 95] width 182 height 14
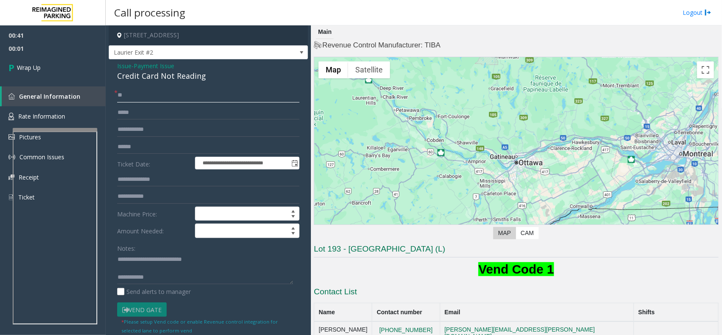
type input "**"
drag, startPoint x: 187, startPoint y: 276, endPoint x: 185, endPoint y: 254, distance: 21.3
click at [187, 276] on textarea at bounding box center [205, 269] width 176 height 32
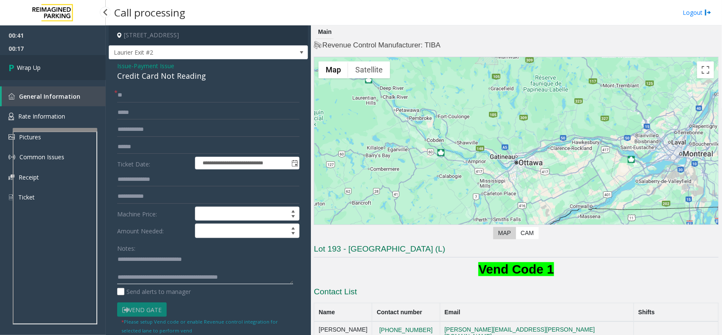
type textarea "**********"
click at [17, 61] on link "Wrap Up" at bounding box center [53, 67] width 106 height 25
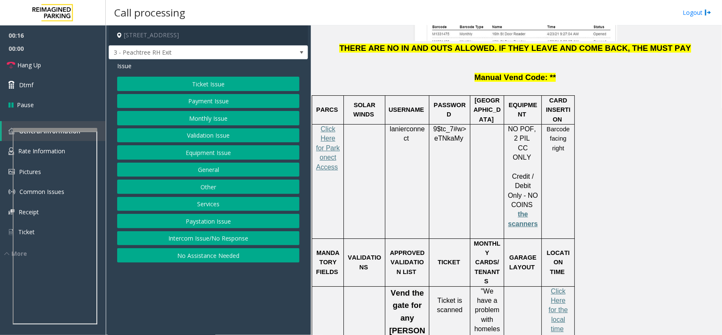
scroll to position [1375, 0]
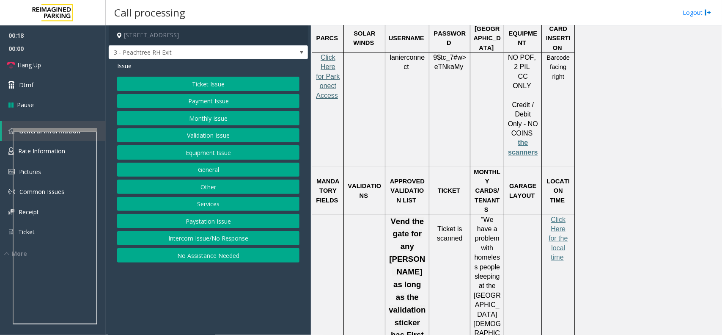
click at [324, 54] on span "Click Here for Parkonect Access" at bounding box center [328, 76] width 24 height 45
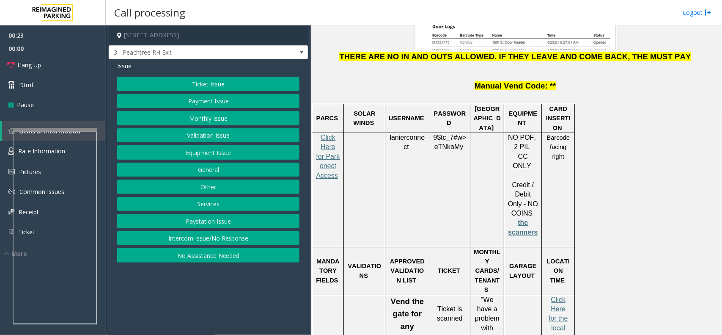
scroll to position [1217, 0]
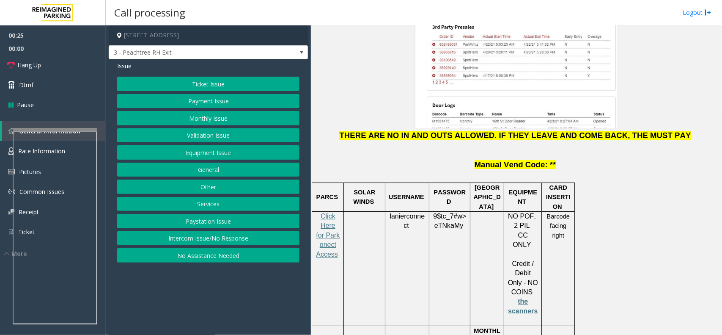
click at [408, 212] on span "lanierconnect" at bounding box center [407, 220] width 35 height 17
click at [445, 222] on span "eTNkaMy" at bounding box center [449, 226] width 29 height 8
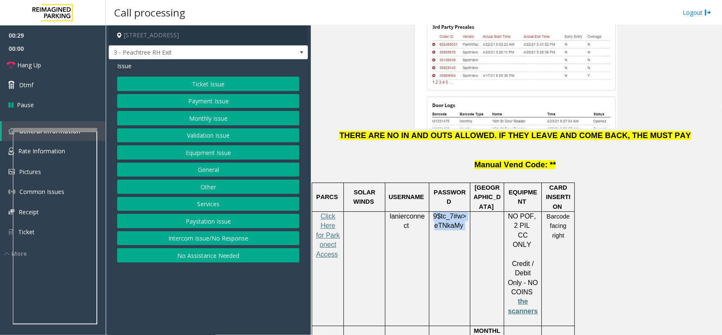
click at [220, 138] on button "Validation Issue" at bounding box center [208, 135] width 182 height 14
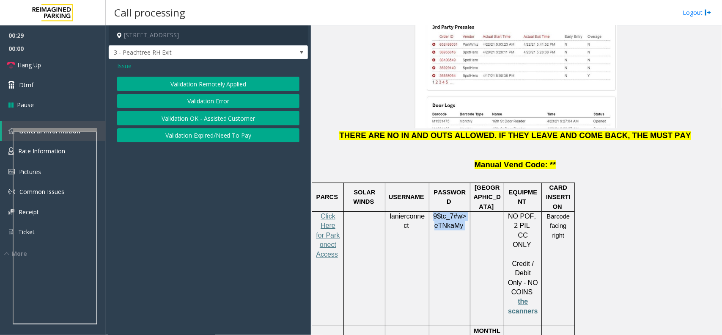
click at [201, 103] on button "Validation Error" at bounding box center [208, 101] width 182 height 14
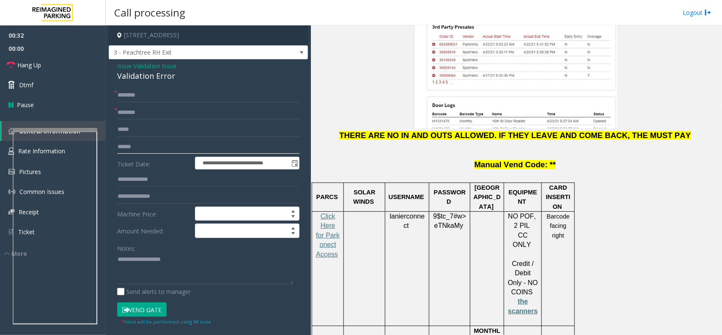
click at [132, 147] on input "text" at bounding box center [208, 147] width 182 height 14
click at [124, 149] on input "text" at bounding box center [208, 147] width 182 height 14
click at [146, 194] on form "**********" at bounding box center [208, 206] width 182 height 237
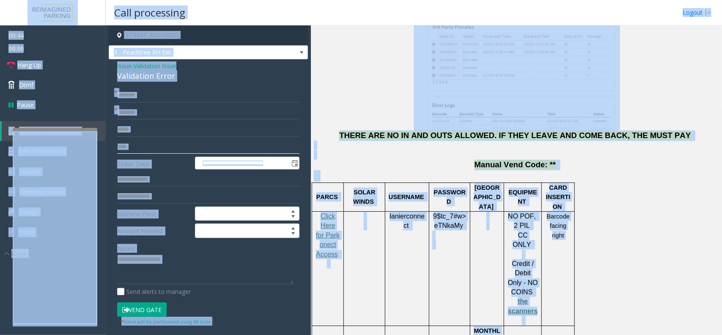
click at [143, 153] on input "****" at bounding box center [208, 147] width 182 height 14
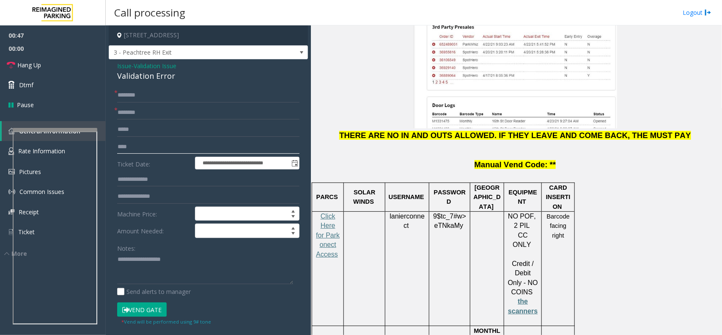
click at [160, 150] on input "****" at bounding box center [208, 147] width 182 height 14
click at [145, 145] on input "****" at bounding box center [208, 147] width 182 height 14
paste input "**********"
click at [129, 146] on input "**********" at bounding box center [208, 147] width 182 height 14
click at [174, 146] on input "**********" at bounding box center [208, 147] width 182 height 14
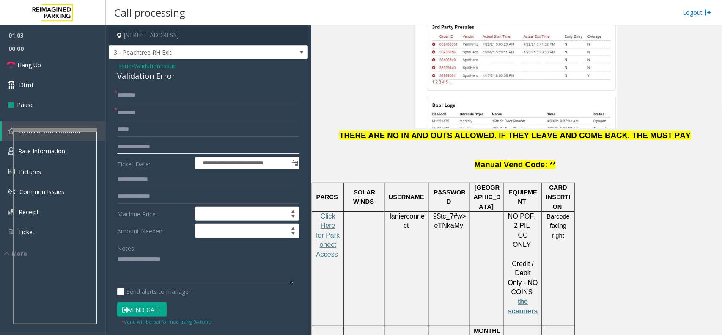
click at [129, 146] on input "**********" at bounding box center [208, 147] width 182 height 14
click at [135, 149] on input "**********" at bounding box center [208, 147] width 182 height 14
type input "**********"
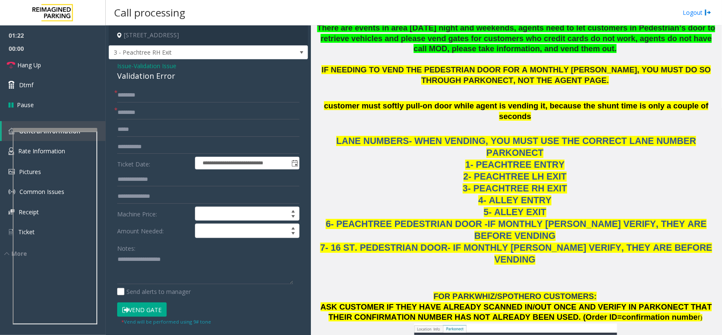
scroll to position [793, 0]
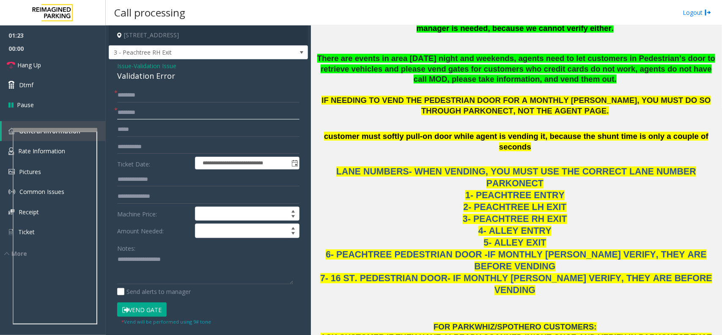
click at [162, 110] on input "text" at bounding box center [208, 112] width 182 height 14
type input "******"
click at [182, 102] on form "**********" at bounding box center [208, 206] width 182 height 237
click at [181, 95] on input "text" at bounding box center [208, 95] width 182 height 14
type input "*"
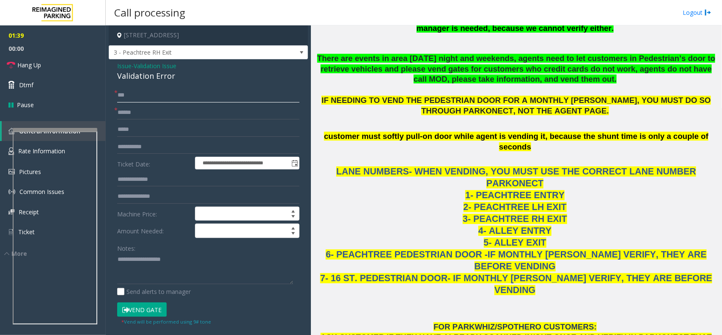
type input "***"
click at [144, 263] on textarea at bounding box center [205, 269] width 176 height 32
paste textarea "**********"
click at [164, 80] on div "Validation Error" at bounding box center [208, 75] width 182 height 11
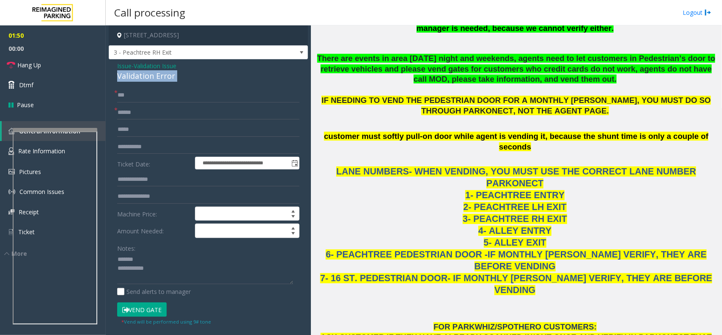
click at [164, 80] on div "Validation Error" at bounding box center [208, 75] width 182 height 11
click at [162, 256] on textarea at bounding box center [205, 269] width 176 height 32
paste textarea "**********"
drag, startPoint x: 204, startPoint y: 273, endPoint x: 198, endPoint y: 278, distance: 8.1
click at [202, 274] on textarea at bounding box center [205, 269] width 176 height 32
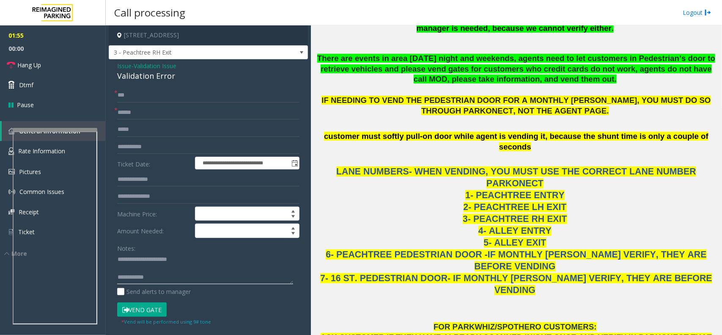
click at [197, 280] on textarea at bounding box center [205, 269] width 176 height 32
paste textarea "**********"
type textarea "**********"
click at [47, 68] on link "Hang Up" at bounding box center [53, 65] width 106 height 20
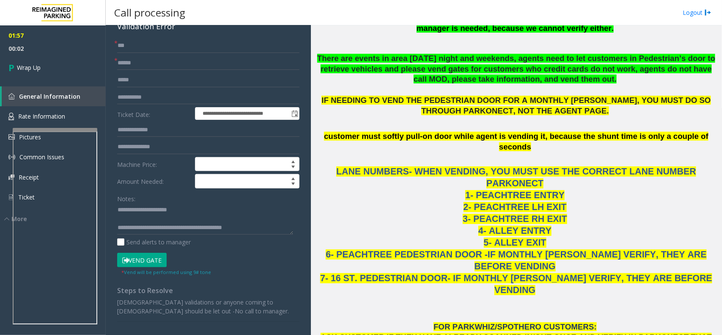
scroll to position [0, 0]
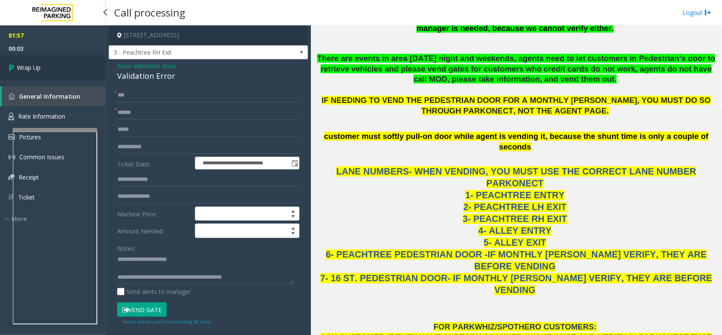
click at [40, 55] on link "Wrap Up" at bounding box center [53, 67] width 106 height 25
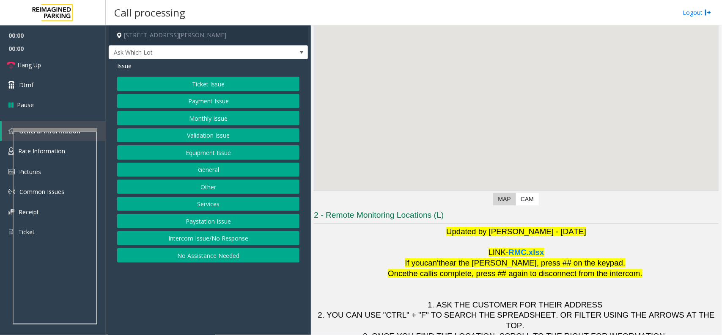
scroll to position [70, 0]
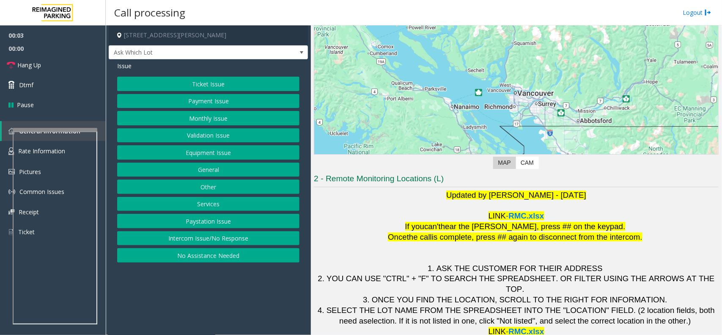
click at [202, 237] on button "Intercom Issue/No Response" at bounding box center [208, 238] width 182 height 14
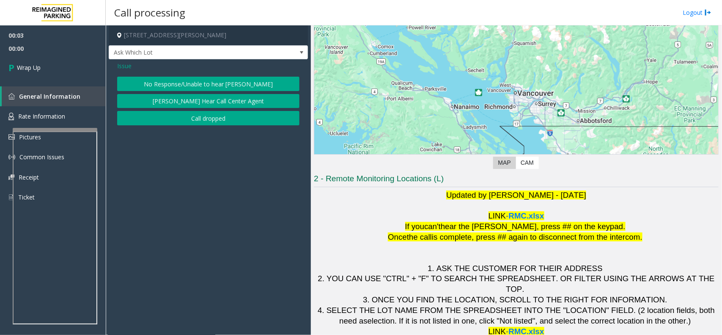
click at [226, 126] on div "Issue No Response/Unable to hear parker Parker Cannot Hear Call Center Agent Ca…" at bounding box center [208, 94] width 199 height 70
drag, startPoint x: 207, startPoint y: 108, endPoint x: 199, endPoint y: 110, distance: 7.5
click at [207, 109] on div "No Response/Unable to hear parker Parker Cannot Hear Call Center Agent Call dro…" at bounding box center [208, 101] width 182 height 49
click at [193, 121] on button "Call dropped" at bounding box center [208, 118] width 182 height 14
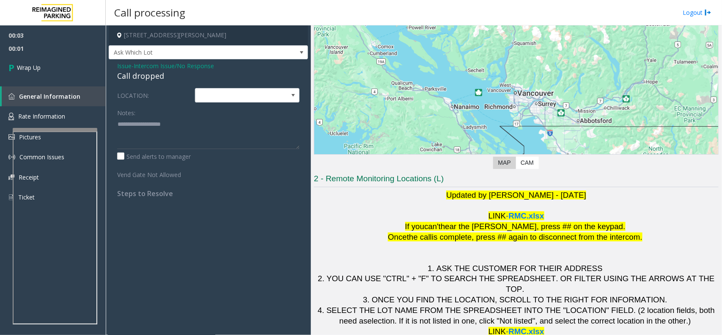
click at [143, 73] on div "Call dropped" at bounding box center [208, 75] width 182 height 11
click at [135, 75] on div "Call dropped" at bounding box center [208, 75] width 182 height 11
click at [135, 76] on div "Call dropped" at bounding box center [208, 75] width 182 height 11
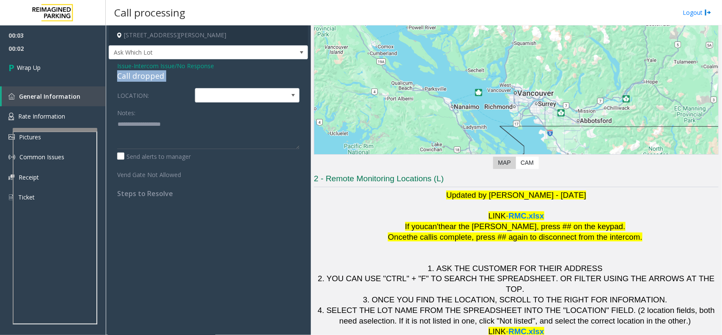
click at [135, 76] on div "Call dropped" at bounding box center [208, 75] width 182 height 11
type textarea "**********"
click at [39, 70] on span "Wrap Up" at bounding box center [29, 67] width 24 height 9
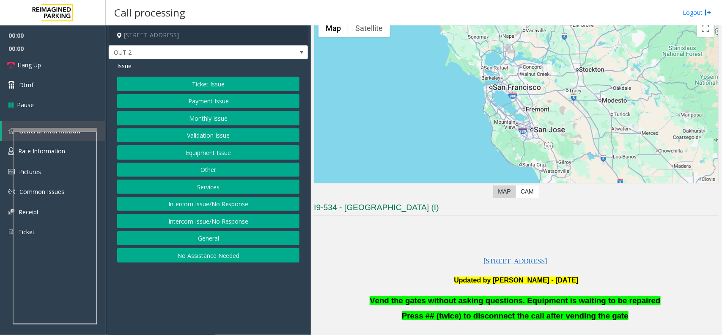
scroll to position [106, 0]
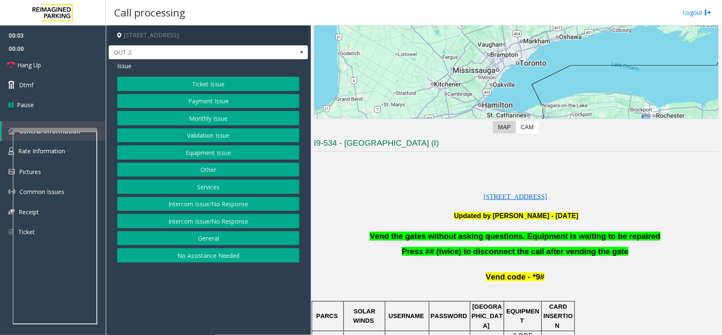
click at [195, 155] on button "Equipment Issue" at bounding box center [208, 152] width 182 height 14
click at [202, 153] on button "Gate / Door Won't Open" at bounding box center [208, 152] width 182 height 14
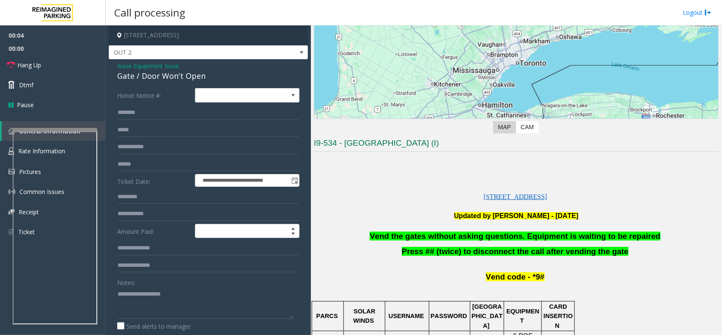
click at [416, 231] on span "Vend the gates without asking questions. Equipment is waiting to be repaired" at bounding box center [515, 235] width 291 height 9
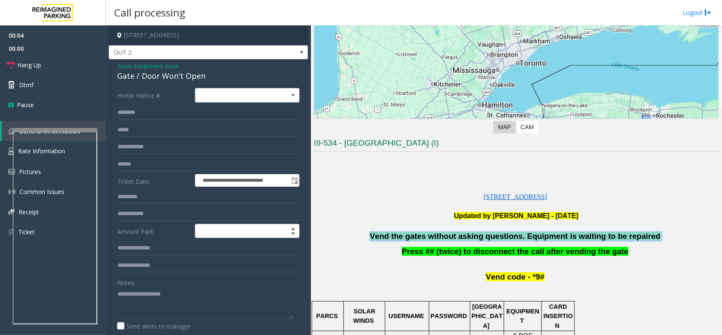
click at [416, 231] on span "Vend the gates without asking questions. Equipment is waiting to be repaired" at bounding box center [515, 235] width 291 height 9
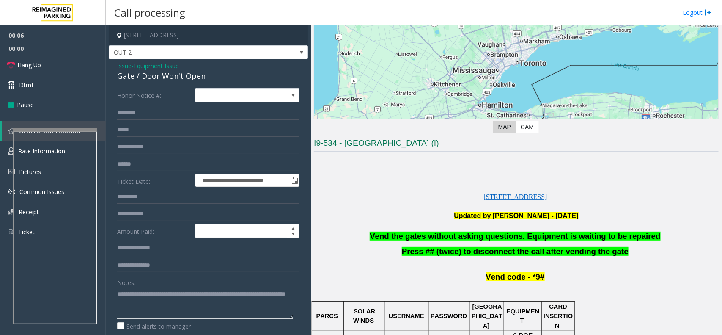
scroll to position [118, 0]
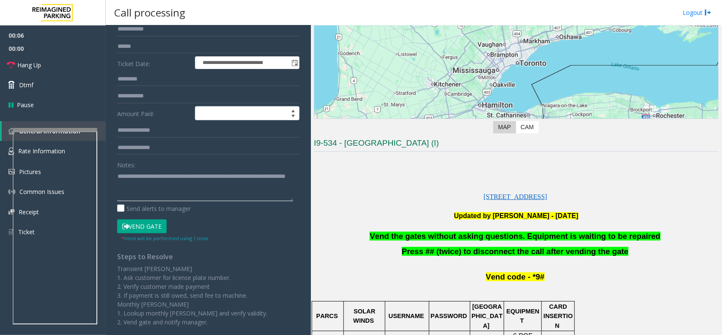
type textarea "**********"
click at [149, 229] on button "Vend Gate" at bounding box center [142, 226] width 50 height 14
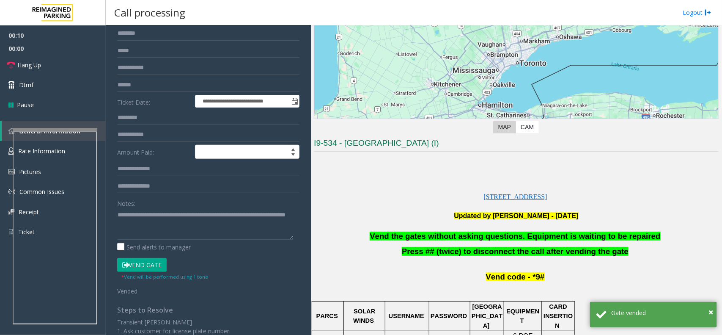
scroll to position [0, 0]
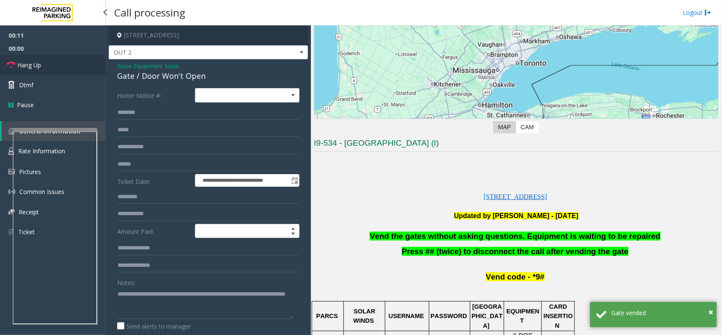
click at [68, 70] on link "Hang Up" at bounding box center [53, 65] width 106 height 20
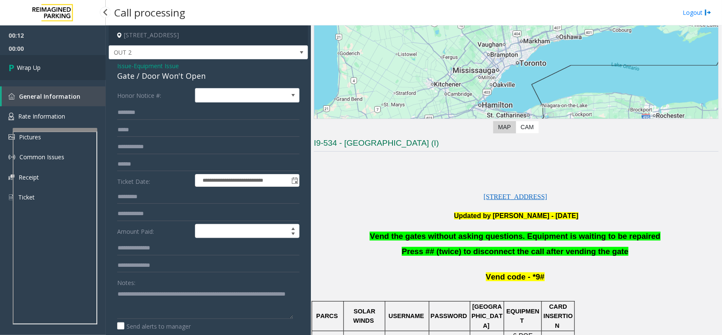
click at [33, 61] on link "Wrap Up" at bounding box center [53, 67] width 106 height 25
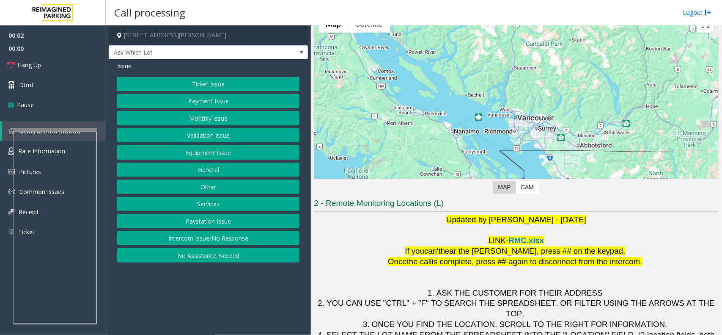
scroll to position [70, 0]
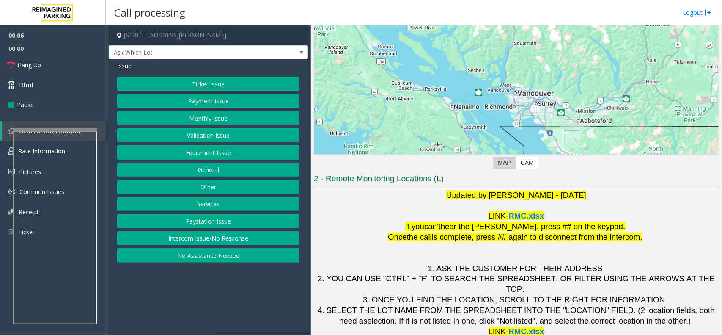
click at [209, 83] on button "Ticket Issue" at bounding box center [208, 84] width 182 height 14
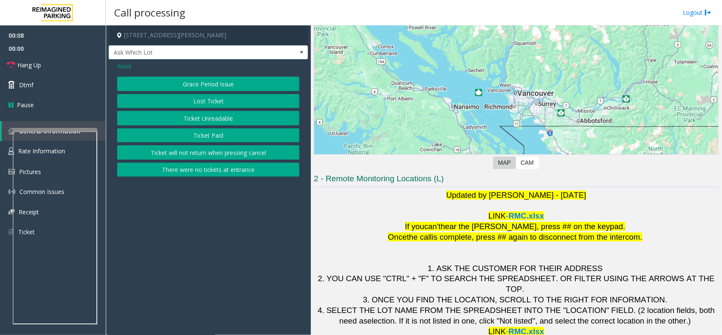
click at [121, 66] on span "Issue" at bounding box center [124, 65] width 14 height 9
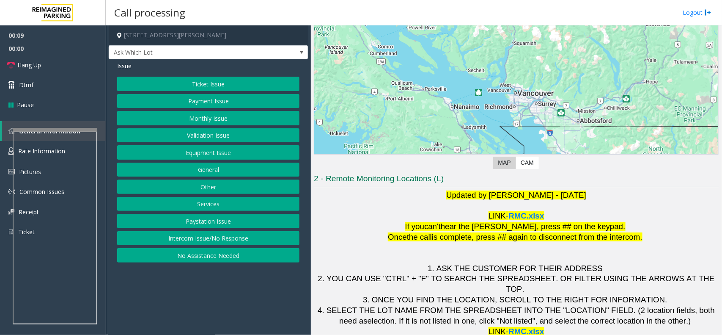
click at [212, 102] on button "Payment Issue" at bounding box center [208, 101] width 182 height 14
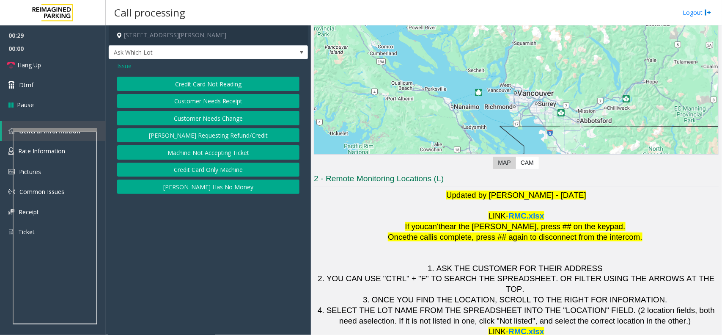
click at [231, 88] on button "Credit Card Not Reading" at bounding box center [208, 84] width 182 height 14
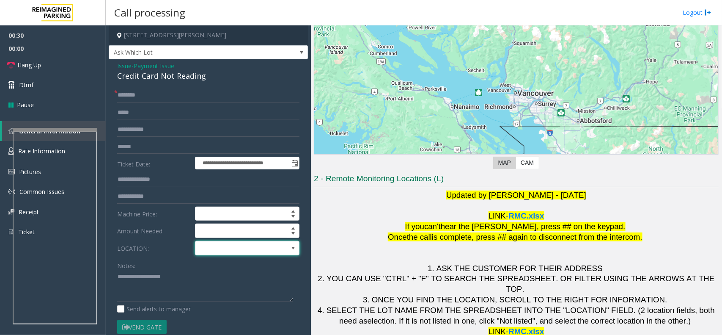
click at [228, 252] on span at bounding box center [237, 248] width 83 height 14
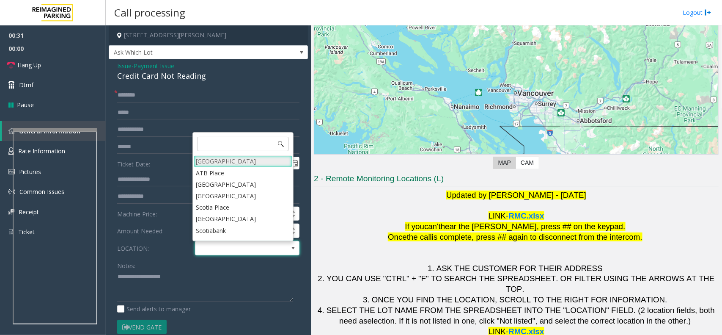
click at [228, 158] on Village "Mount Royal Village" at bounding box center [243, 160] width 99 height 11
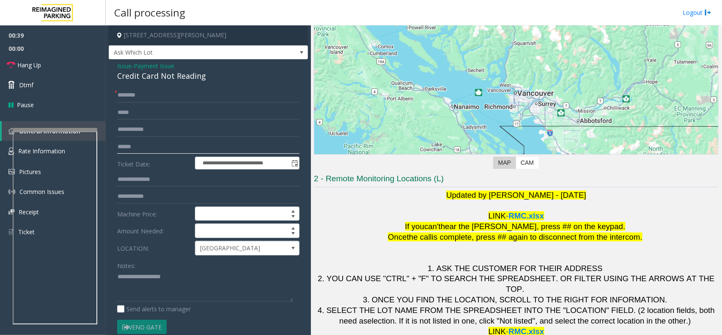
click at [137, 144] on input "text" at bounding box center [208, 147] width 182 height 14
paste textarea "**********"
click at [141, 289] on textarea at bounding box center [205, 286] width 176 height 32
click at [166, 81] on div "Credit Card Not Reading" at bounding box center [208, 75] width 182 height 11
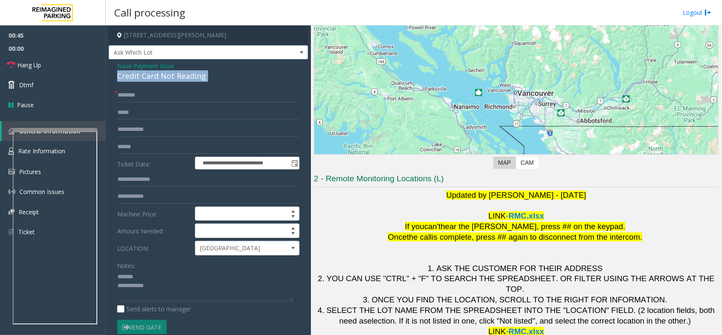
click at [166, 81] on div "Credit Card Not Reading" at bounding box center [208, 75] width 182 height 11
click at [165, 281] on textarea at bounding box center [205, 286] width 176 height 32
paste textarea "**********"
drag, startPoint x: 183, startPoint y: 305, endPoint x: 187, endPoint y: 300, distance: 6.3
click at [184, 305] on div "Notes: Send alerts to manager" at bounding box center [208, 285] width 182 height 55
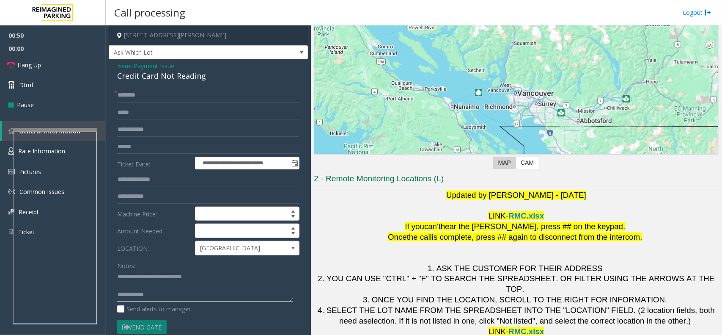
click at [189, 297] on textarea at bounding box center [205, 286] width 176 height 32
paste textarea "**********"
type textarea "**********"
click at [123, 64] on span "Issue" at bounding box center [124, 65] width 14 height 9
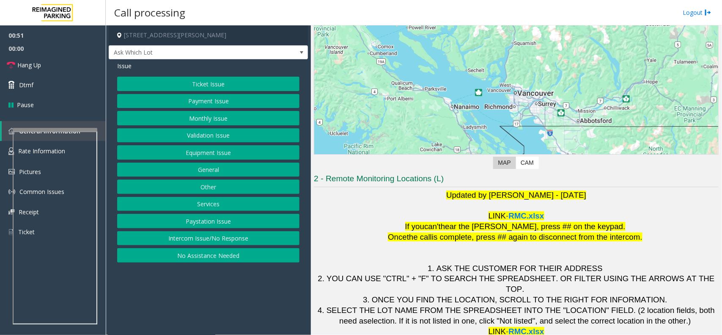
click at [258, 84] on button "Ticket Issue" at bounding box center [208, 84] width 182 height 14
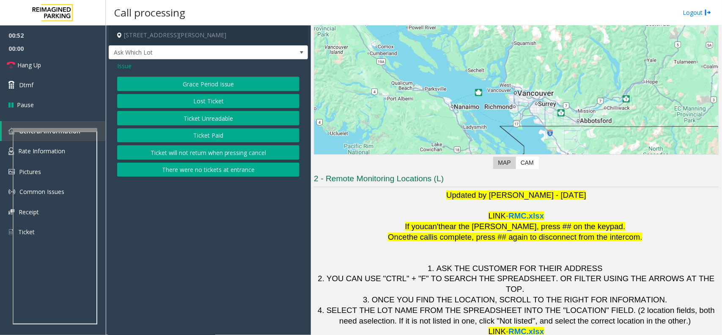
click at [231, 119] on button "Ticket Unreadable" at bounding box center [208, 118] width 182 height 14
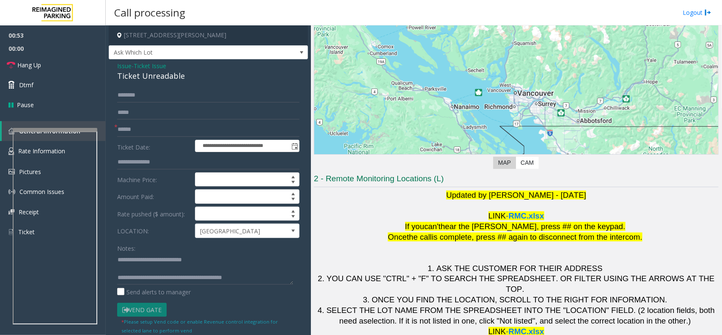
click at [177, 77] on div "Ticket Unreadable" at bounding box center [208, 75] width 182 height 11
click at [176, 77] on div "Ticket Unreadable" at bounding box center [208, 75] width 182 height 11
drag, startPoint x: 135, startPoint y: 259, endPoint x: 221, endPoint y: 257, distance: 86.8
click at [221, 257] on textarea at bounding box center [205, 269] width 176 height 32
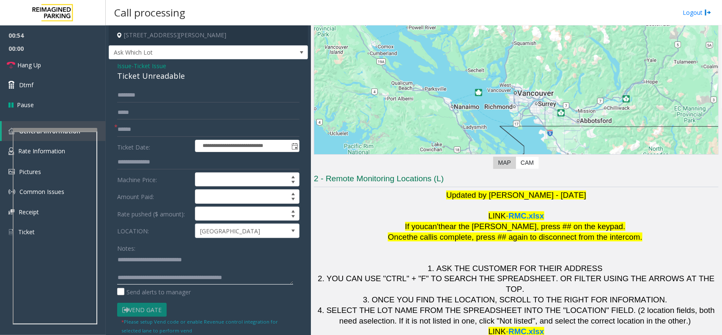
paste textarea
click at [154, 132] on input "text" at bounding box center [208, 129] width 182 height 14
drag, startPoint x: 189, startPoint y: 269, endPoint x: 185, endPoint y: 274, distance: 7.2
click at [187, 270] on textarea at bounding box center [205, 269] width 176 height 32
click at [184, 276] on textarea at bounding box center [205, 269] width 176 height 32
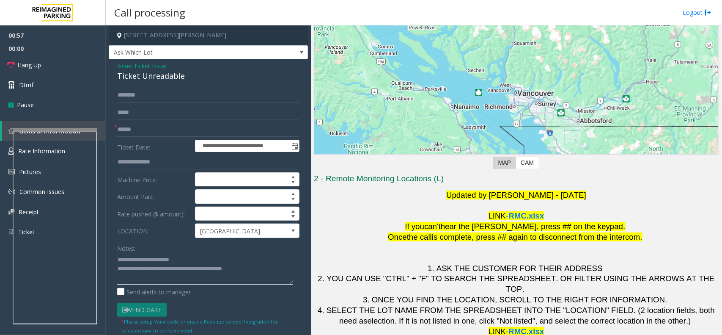
type textarea "**********"
click at [146, 121] on form "**********" at bounding box center [208, 211] width 182 height 246
click at [146, 130] on input "text" at bounding box center [208, 129] width 182 height 14
type input "*******"
drag, startPoint x: 154, startPoint y: 136, endPoint x: 91, endPoint y: 129, distance: 63.0
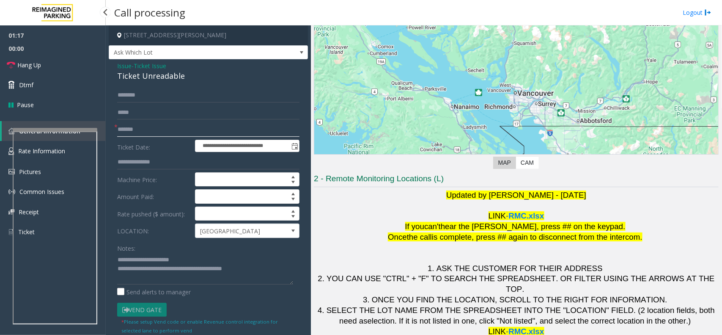
click at [106, 129] on div "**********" at bounding box center [414, 167] width 617 height 335
type input "*******"
click at [50, 88] on link "Dtmf" at bounding box center [53, 85] width 106 height 20
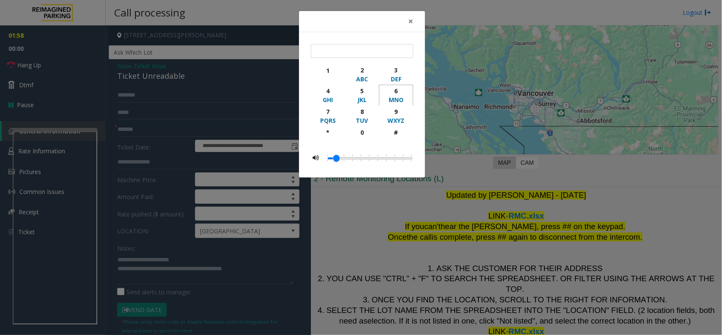
drag, startPoint x: 404, startPoint y: 89, endPoint x: 407, endPoint y: 50, distance: 39.9
click at [403, 89] on div "6" at bounding box center [396, 90] width 23 height 9
type input "*"
click at [411, 32] on div "* 1 2 ABC 3 DEF 4 GHI 5 JKL 6 MNO 7 PQRS 8 TUV 9 WXYZ * 0 #" at bounding box center [362, 105] width 126 height 146
click at [411, 26] on span "×" at bounding box center [410, 21] width 5 height 12
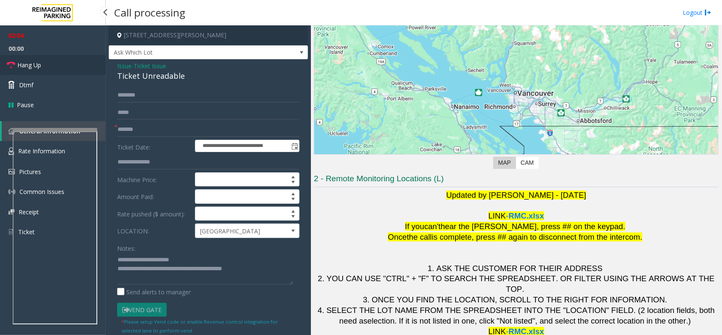
click at [75, 66] on link "Hang Up" at bounding box center [53, 65] width 106 height 20
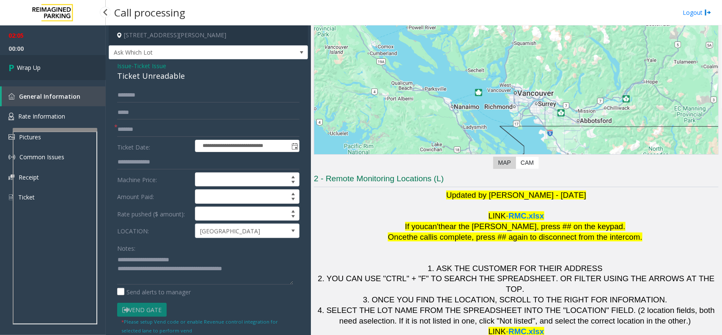
click at [77, 66] on link "Wrap Up" at bounding box center [53, 67] width 106 height 25
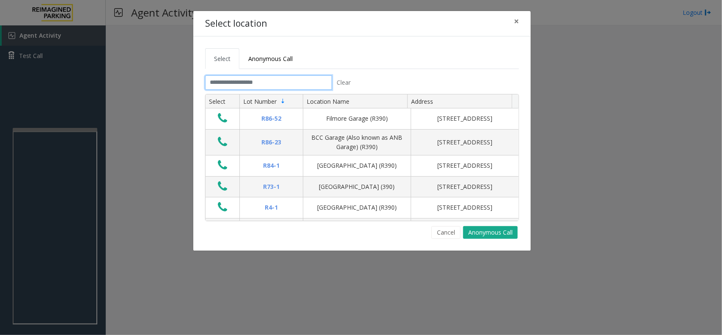
click at [241, 75] on input "text" at bounding box center [268, 82] width 127 height 14
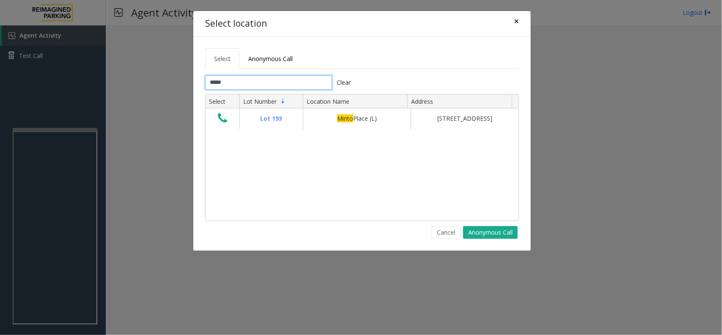
type input "*****"
drag, startPoint x: 515, startPoint y: 17, endPoint x: 189, endPoint y: 119, distance: 341.9
click at [515, 19] on span "×" at bounding box center [516, 21] width 5 height 12
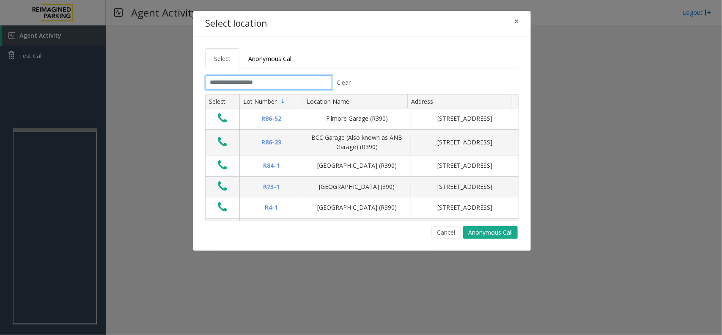
click at [254, 80] on input "text" at bounding box center [268, 82] width 127 height 14
click at [229, 81] on input "text" at bounding box center [268, 82] width 127 height 14
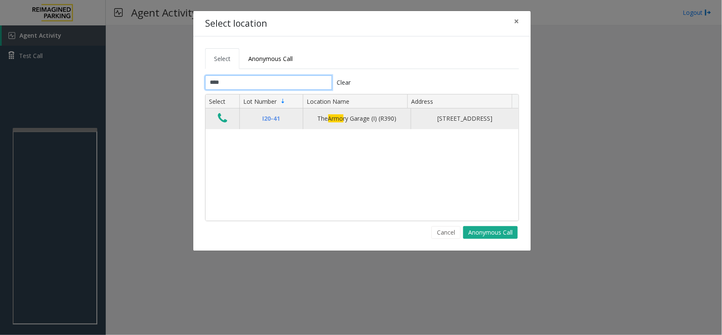
type input "****"
click at [223, 117] on icon "Data table" at bounding box center [222, 118] width 9 height 12
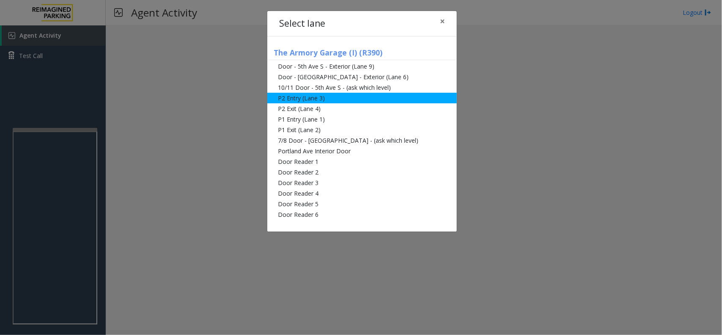
click at [346, 100] on li "P2 Entry (Lane 3)" at bounding box center [362, 98] width 190 height 11
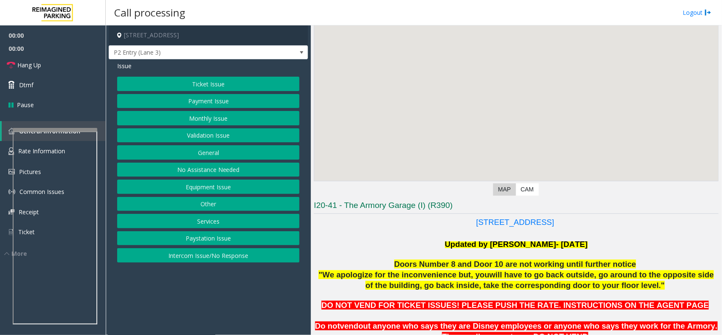
scroll to position [212, 0]
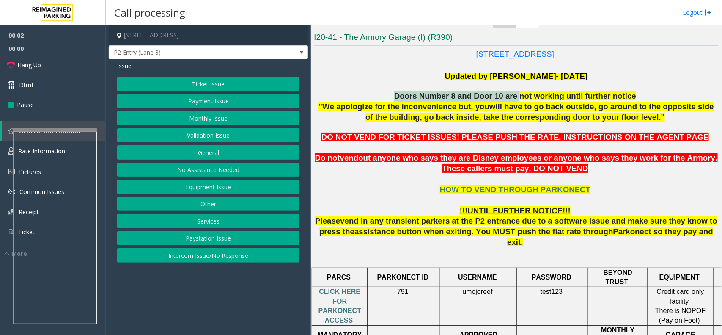
drag, startPoint x: 402, startPoint y: 98, endPoint x: 517, endPoint y: 94, distance: 115.2
click at [517, 94] on p "Doors Number 8 and Door 10 are not working until further notice" at bounding box center [516, 96] width 405 height 11
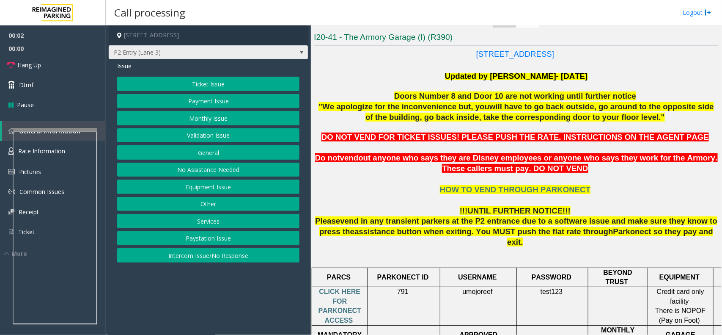
drag, startPoint x: 197, startPoint y: 51, endPoint x: 203, endPoint y: 56, distance: 8.1
click at [200, 54] on span "P2 Entry (Lane 3)" at bounding box center [188, 53] width 159 height 14
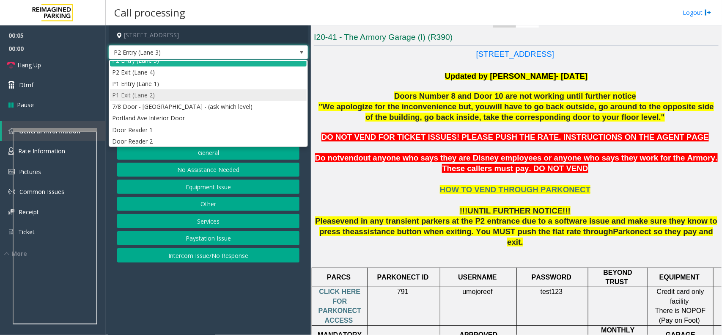
scroll to position [0, 0]
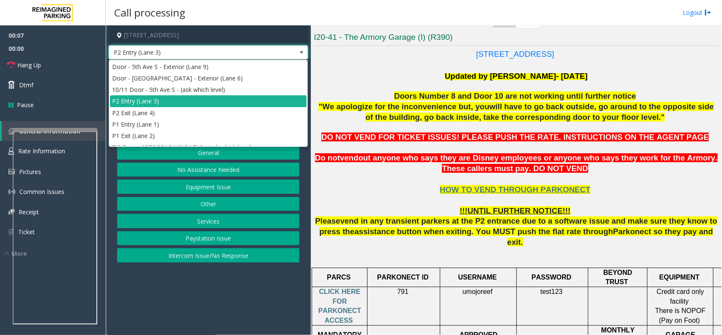
click at [381, 159] on span "out anyone who says they are Disney employees or anyone who says they work for …" at bounding box center [537, 162] width 359 height 19
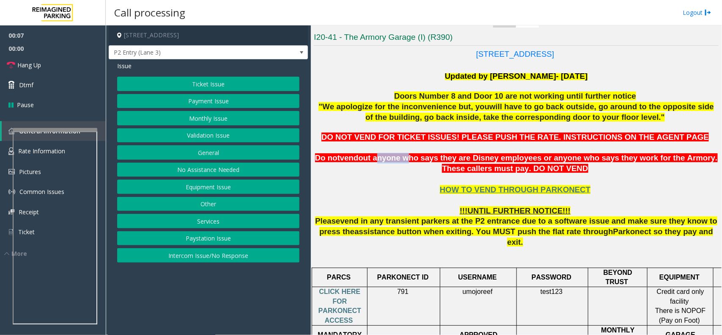
click at [381, 159] on span "out anyone who says they are Disney employees or anyone who says they work for …" at bounding box center [537, 162] width 359 height 19
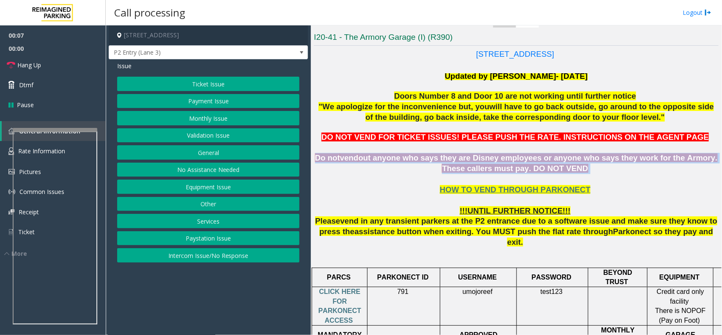
click at [381, 159] on span "out anyone who says they are Disney employees or anyone who says they work for …" at bounding box center [537, 162] width 359 height 19
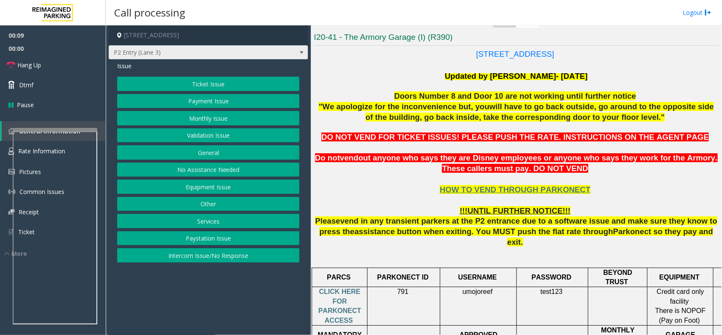
click at [185, 51] on span "P2 Entry (Lane 3)" at bounding box center [188, 53] width 159 height 14
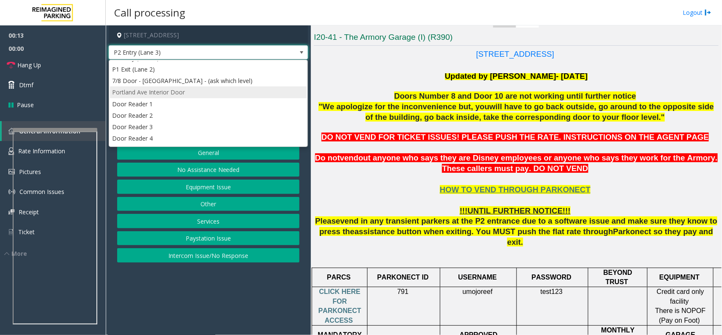
scroll to position [91, 0]
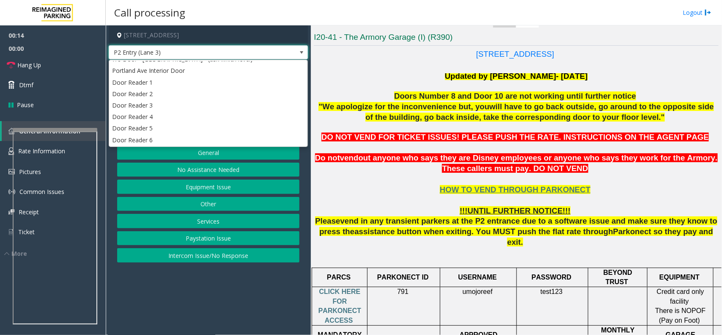
click at [405, 168] on p "Do not vend out anyone who says they are Disney employees or anyone who says th…" at bounding box center [516, 163] width 405 height 21
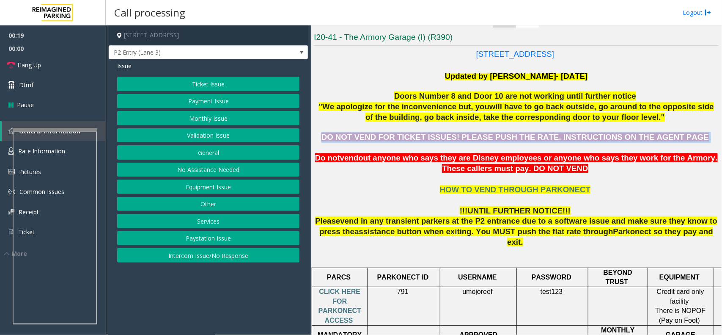
drag, startPoint x: 353, startPoint y: 138, endPoint x: 673, endPoint y: 135, distance: 320.0
click at [673, 135] on p "DO NOT VEND FOR TICKET ISSUES! PLEASE PUSH THE RATE. INSTRUCTIONS ON THE AGENT …" at bounding box center [516, 137] width 405 height 11
click at [212, 183] on button "Equipment Issue" at bounding box center [208, 186] width 182 height 14
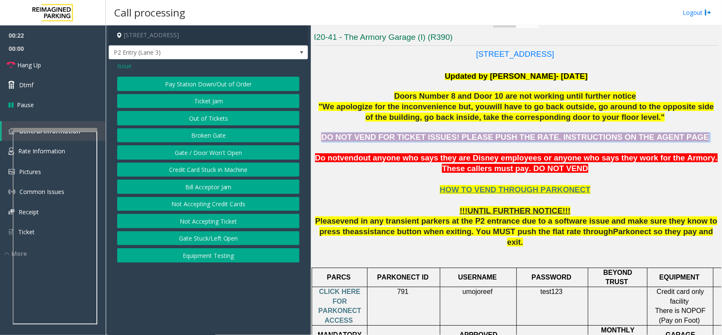
click at [220, 154] on button "Gate / Door Won't Open" at bounding box center [208, 152] width 182 height 14
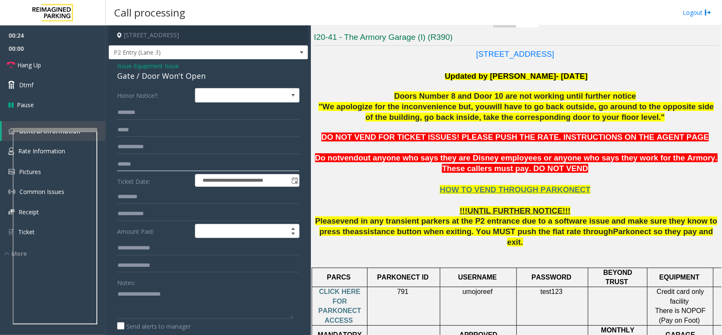
click at [155, 165] on input "text" at bounding box center [208, 164] width 182 height 14
click at [146, 164] on input "text" at bounding box center [208, 164] width 182 height 14
drag, startPoint x: 126, startPoint y: 164, endPoint x: 137, endPoint y: 165, distance: 11.1
click at [128, 165] on input "text" at bounding box center [208, 164] width 182 height 14
click at [339, 288] on span "CLICK HERE FOR PARKONECT ACCESS" at bounding box center [340, 306] width 43 height 36
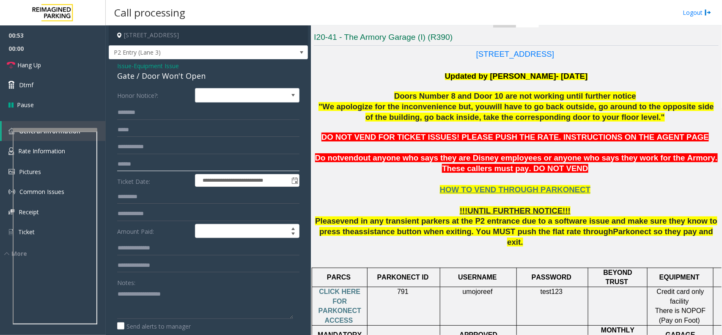
click at [128, 165] on input "text" at bounding box center [208, 164] width 182 height 14
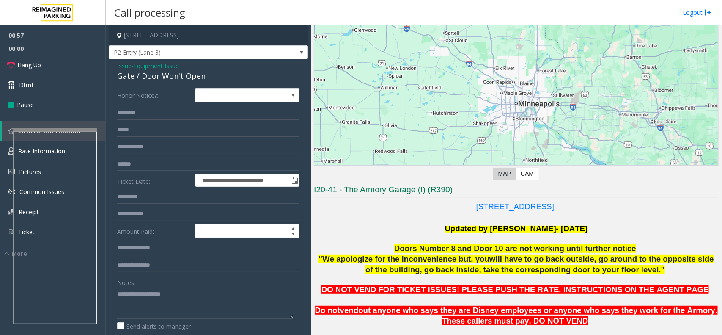
scroll to position [53, 0]
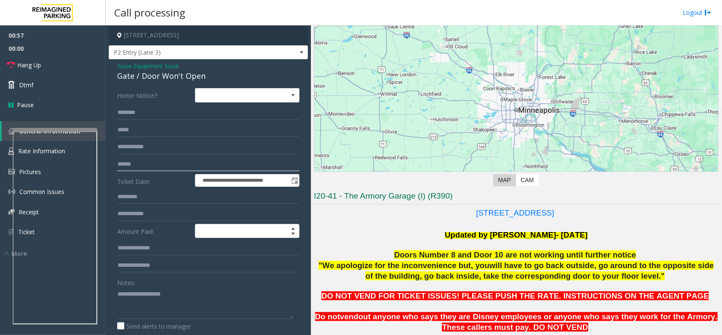
click at [143, 160] on input "text" at bounding box center [208, 164] width 182 height 14
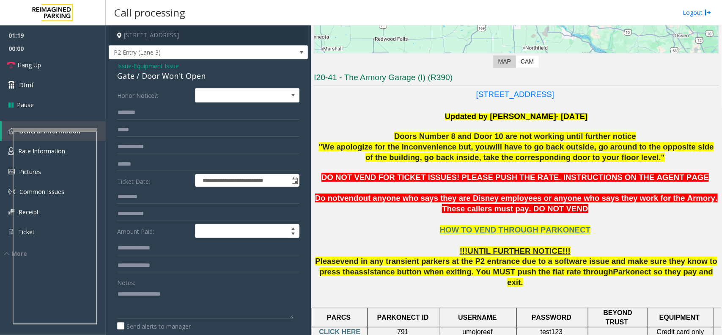
scroll to position [212, 0]
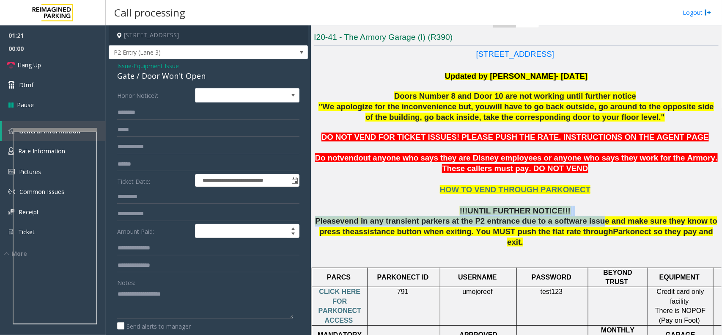
drag, startPoint x: 440, startPoint y: 214, endPoint x: 586, endPoint y: 217, distance: 146.0
click at [582, 218] on p "HOW TO VEND THROUGH PARKONECT !!!UNTIL FURTHER NOTICE!!! Please v end in any tr…" at bounding box center [516, 211] width 405 height 74
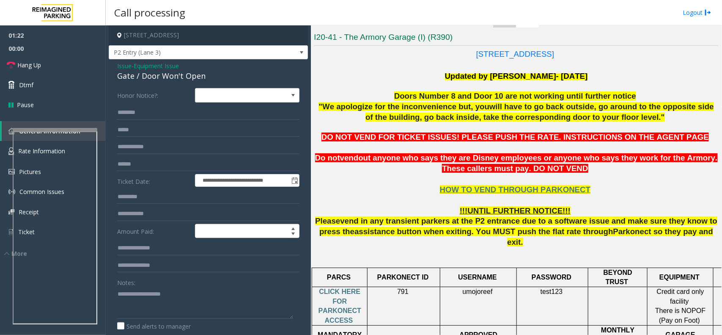
click at [647, 225] on span "in any transient parkers at the P2 entrance due to a software issue and make su…" at bounding box center [519, 225] width 398 height 19
click at [682, 231] on p "HOW TO VEND THROUGH PARKONECT !!!UNTIL FURTHER NOTICE!!! Please v end in any tr…" at bounding box center [516, 211] width 405 height 74
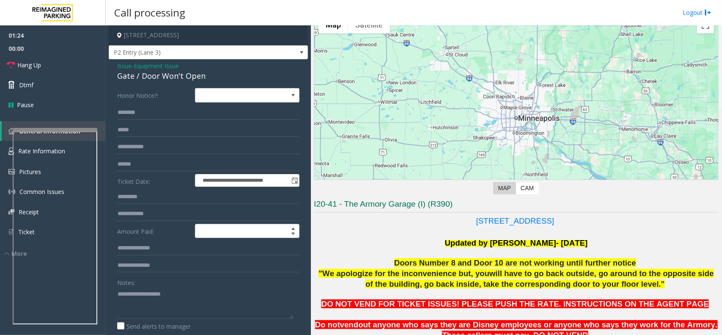
scroll to position [106, 0]
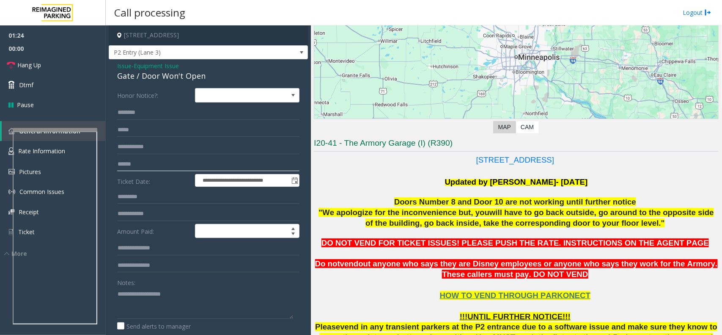
click at [136, 161] on input "text" at bounding box center [208, 164] width 182 height 14
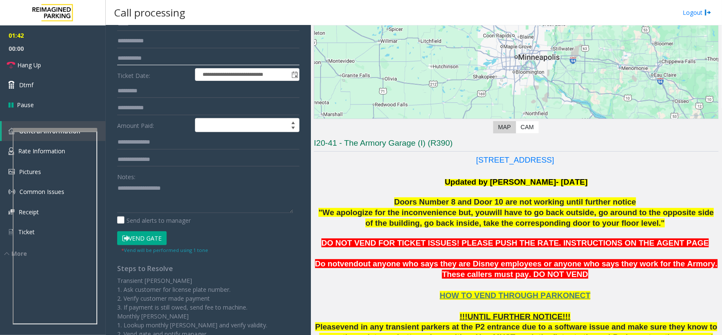
type input "**********"
paste textarea "**********"
click at [137, 194] on textarea at bounding box center [205, 197] width 176 height 32
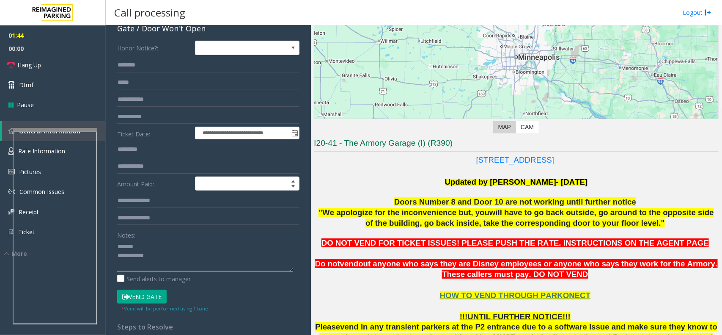
scroll to position [0, 0]
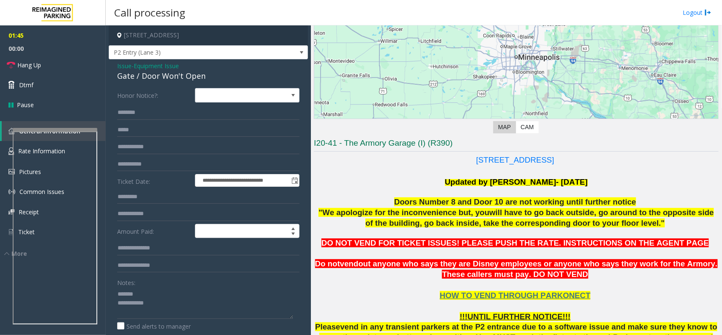
click at [160, 78] on div "Gate / Door Won't Open" at bounding box center [208, 75] width 182 height 11
click at [156, 287] on textarea at bounding box center [205, 303] width 176 height 32
paste textarea "**********"
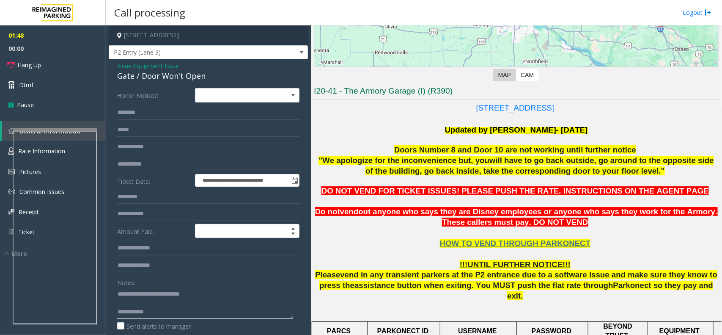
scroll to position [159, 0]
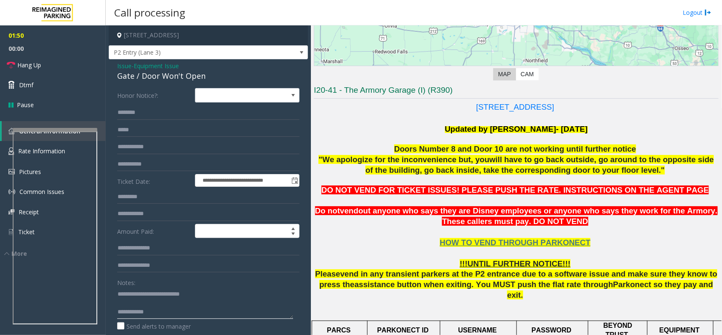
type textarea "**********"
click at [154, 115] on input "text" at bounding box center [208, 112] width 182 height 14
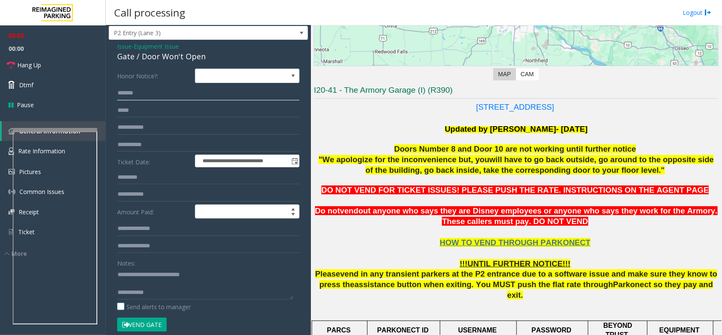
scroll to position [53, 0]
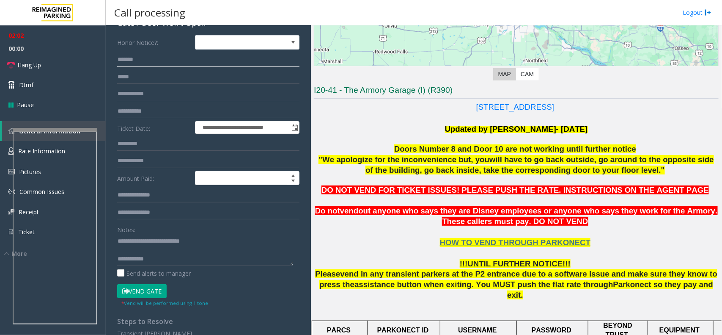
type input "*******"
click at [137, 289] on button "Vend Gate" at bounding box center [142, 291] width 50 height 14
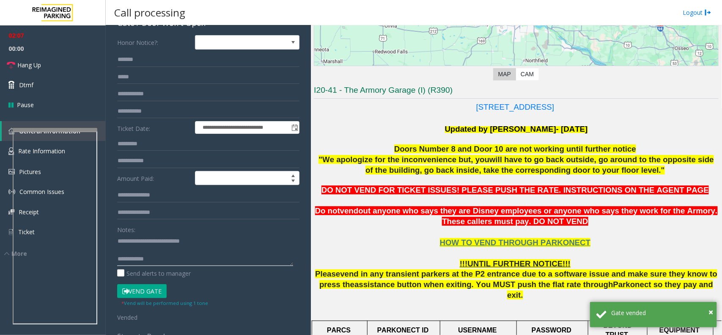
click at [168, 260] on textarea at bounding box center [205, 250] width 176 height 32
paste textarea "**********"
click at [36, 67] on span "Hang Up" at bounding box center [29, 65] width 24 height 9
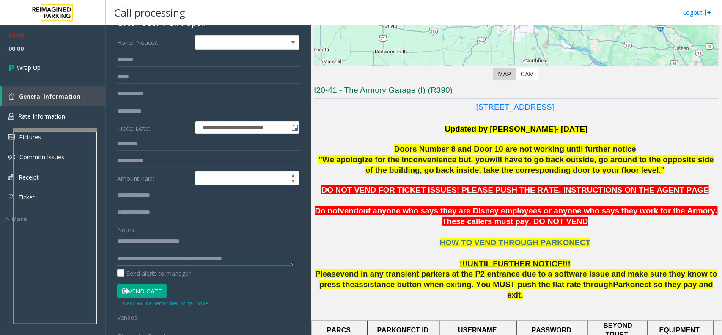
click at [273, 257] on textarea at bounding box center [205, 250] width 176 height 32
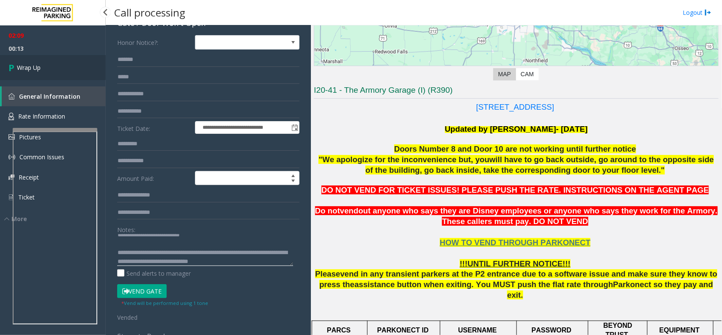
type textarea "**********"
drag, startPoint x: 11, startPoint y: 66, endPoint x: 28, endPoint y: 71, distance: 17.8
click at [11, 66] on icon at bounding box center [12, 68] width 8 height 14
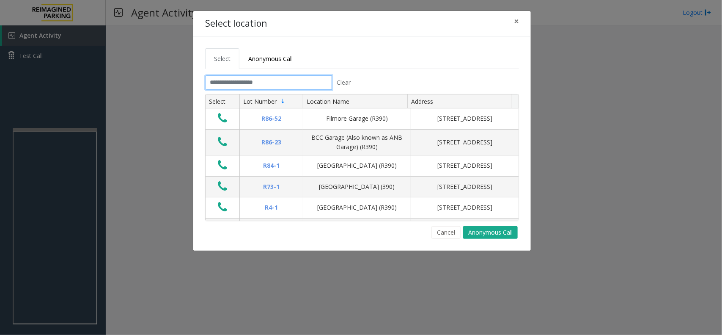
click at [269, 79] on input "text" at bounding box center [268, 82] width 127 height 14
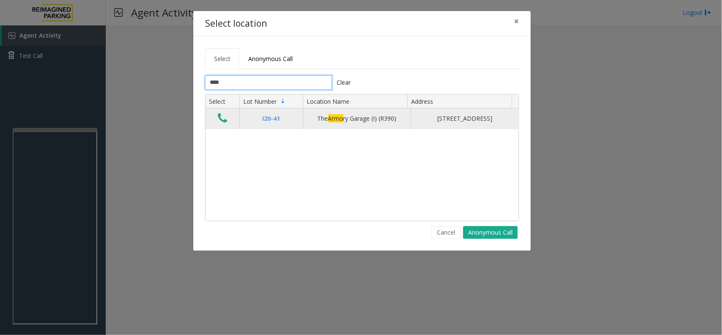
type input "****"
drag, startPoint x: 220, startPoint y: 117, endPoint x: 225, endPoint y: 116, distance: 4.3
click at [221, 117] on icon "Data table" at bounding box center [222, 118] width 9 height 12
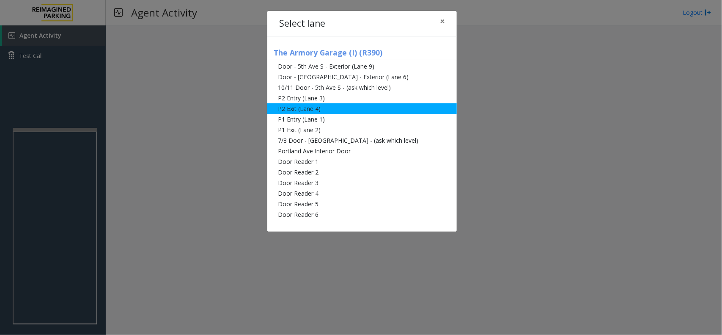
click at [362, 108] on li "P2 Exit (Lane 4)" at bounding box center [362, 108] width 190 height 11
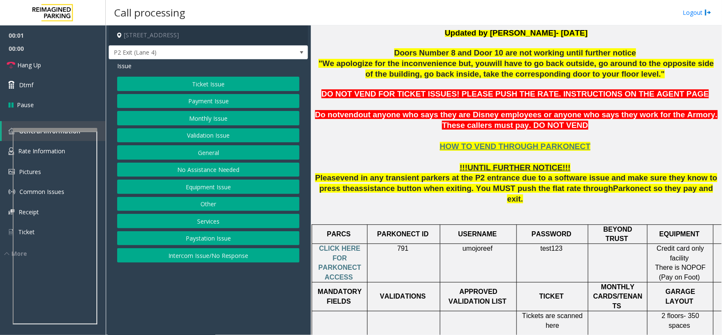
scroll to position [264, 0]
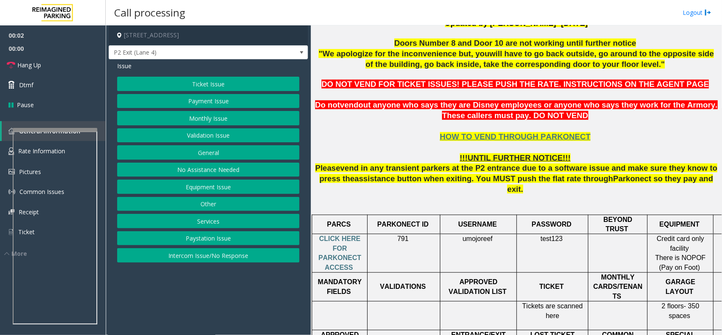
click at [219, 103] on button "Payment Issue" at bounding box center [208, 101] width 182 height 14
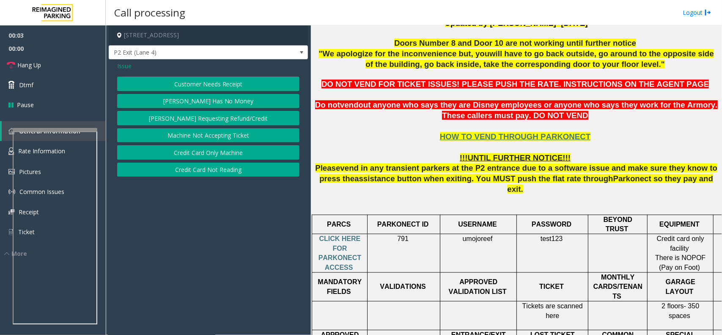
click at [230, 168] on button "Credit Card Not Reading" at bounding box center [208, 170] width 182 height 14
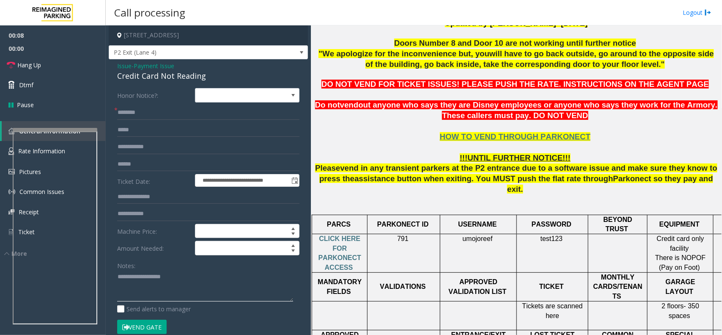
drag, startPoint x: 176, startPoint y: 284, endPoint x: 172, endPoint y: 248, distance: 36.2
click at [176, 284] on textarea at bounding box center [205, 286] width 176 height 32
paste textarea "**********"
click at [166, 75] on div "Credit Card Not Reading" at bounding box center [208, 75] width 182 height 11
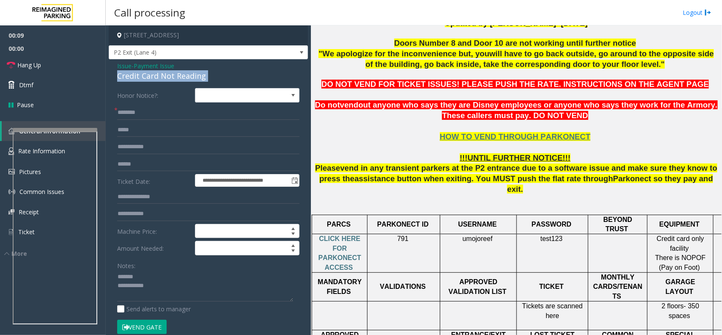
click at [166, 75] on div "Credit Card Not Reading" at bounding box center [208, 75] width 182 height 11
click at [163, 281] on textarea at bounding box center [205, 286] width 176 height 32
paste textarea "**********"
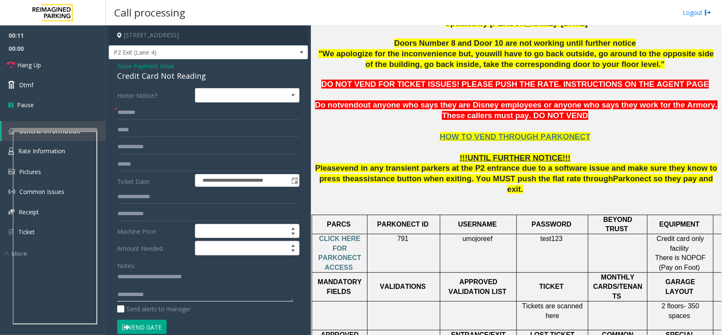
type textarea "**********"
click at [346, 234] on p "CLICK HERE FOR PARKONECT ACCESS" at bounding box center [339, 253] width 49 height 38
click at [344, 238] on span "CLICK HERE FOR PARKONECT ACCESS" at bounding box center [340, 253] width 43 height 36
click at [478, 235] on span "umojoreef" at bounding box center [478, 239] width 30 height 8
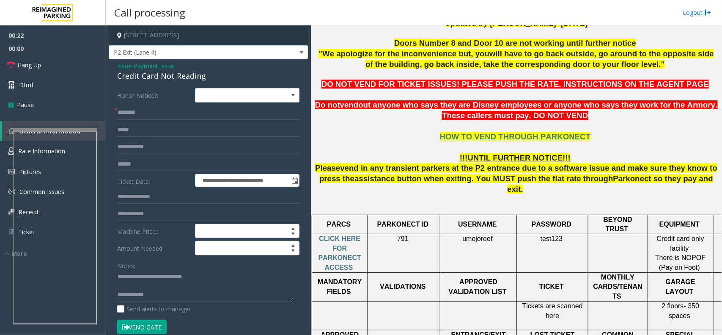
click at [126, 66] on span "Issue" at bounding box center [124, 65] width 14 height 9
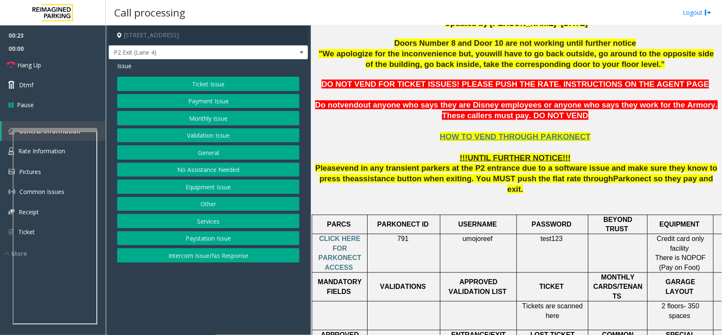
click at [227, 80] on button "Ticket Issue" at bounding box center [208, 84] width 182 height 14
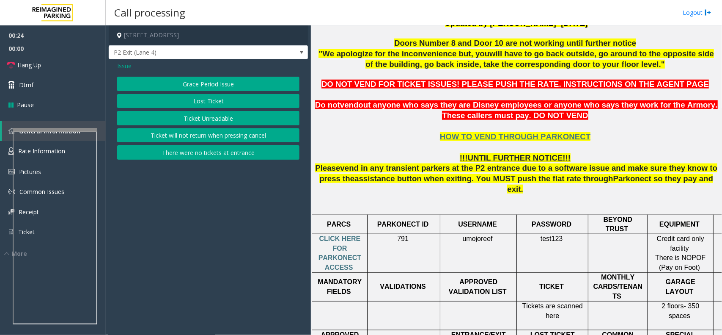
click at [224, 114] on button "Ticket Unreadable" at bounding box center [208, 118] width 182 height 14
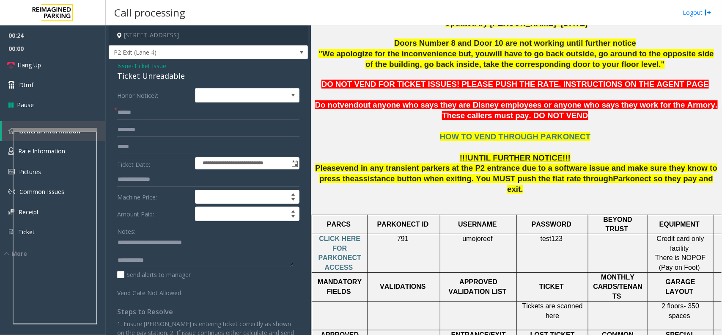
click at [546, 235] on span "test123" at bounding box center [552, 238] width 22 height 7
click at [173, 119] on input "text" at bounding box center [208, 112] width 182 height 14
paste input "*******"
type input "*******"
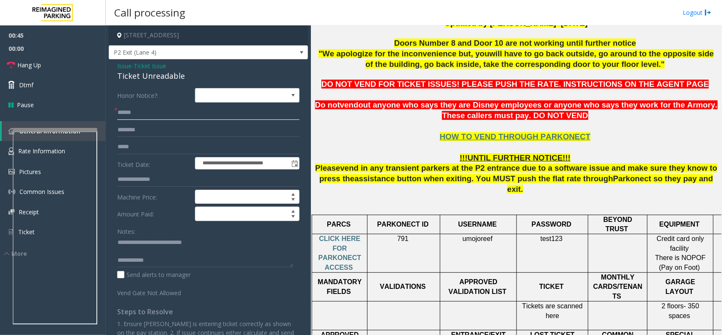
click at [164, 116] on input "text" at bounding box center [208, 112] width 182 height 14
paste input "**********"
type input "**********"
click at [135, 127] on input "text" at bounding box center [208, 130] width 182 height 14
paste input "*******"
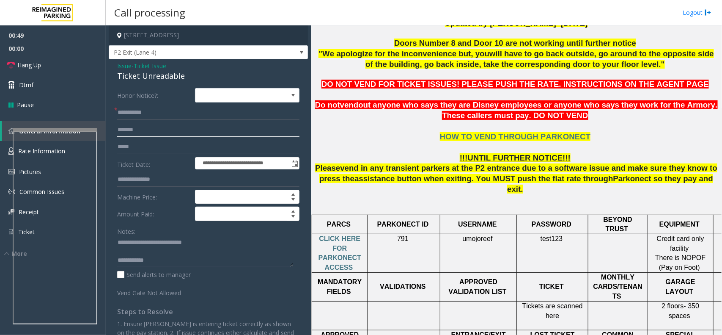
type input "*******"
click at [135, 115] on input "**********" at bounding box center [208, 112] width 182 height 14
click at [62, 68] on link "Hang Up" at bounding box center [53, 65] width 106 height 20
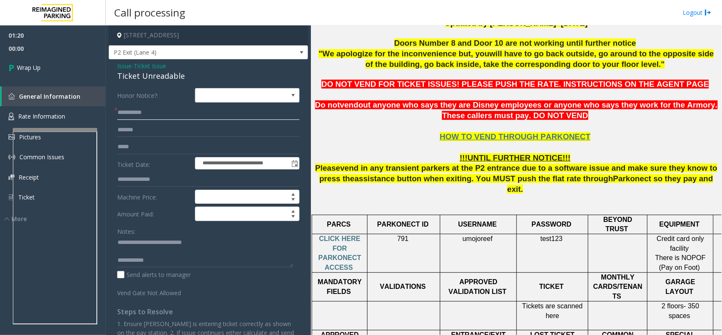
click at [129, 108] on input "**********" at bounding box center [208, 112] width 182 height 14
click at [141, 113] on input "**********" at bounding box center [208, 112] width 182 height 14
type input "**********"
click at [182, 264] on textarea at bounding box center [205, 252] width 176 height 32
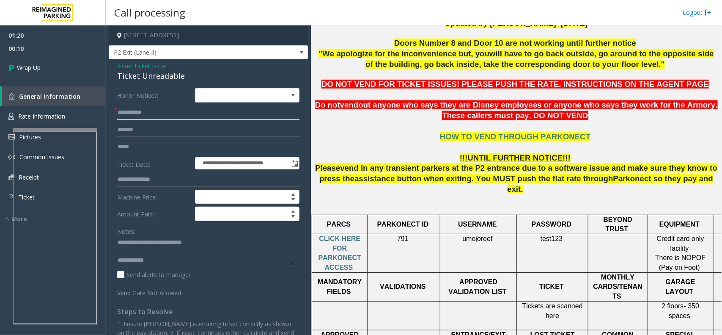
click at [140, 109] on input "**********" at bounding box center [208, 112] width 182 height 14
click at [171, 264] on textarea at bounding box center [205, 252] width 176 height 32
paste textarea "**********"
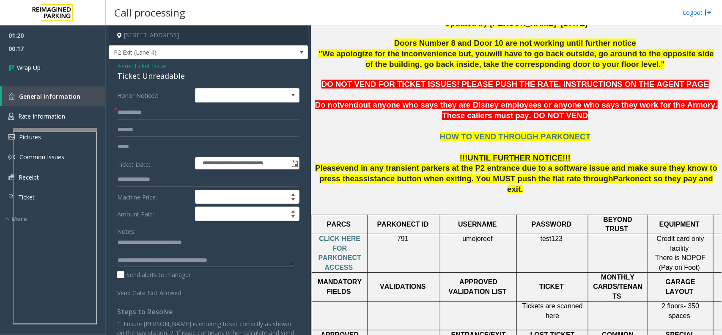
type textarea "**********"
click at [142, 111] on input "**********" at bounding box center [208, 112] width 182 height 14
click at [74, 63] on link "Wrap Up" at bounding box center [53, 67] width 106 height 25
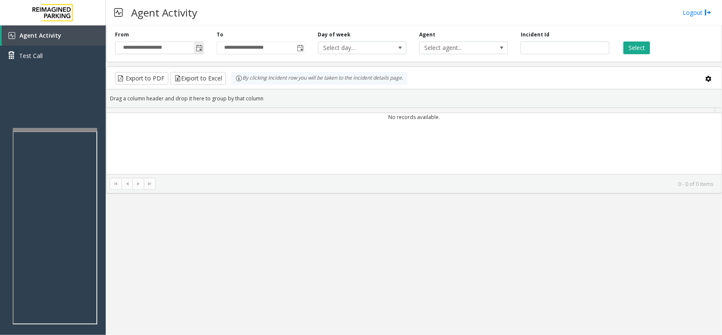
click at [201, 48] on span "Toggle popup" at bounding box center [199, 48] width 7 height 7
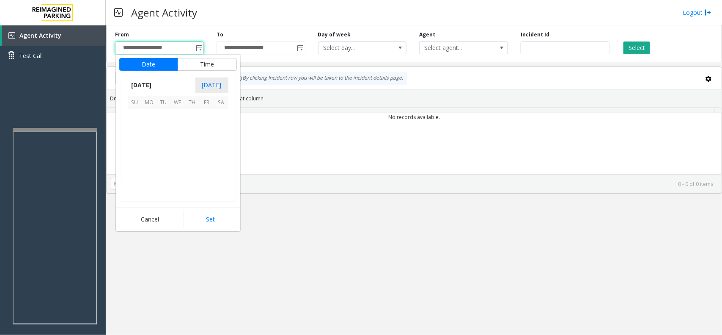
scroll to position [151919, 0]
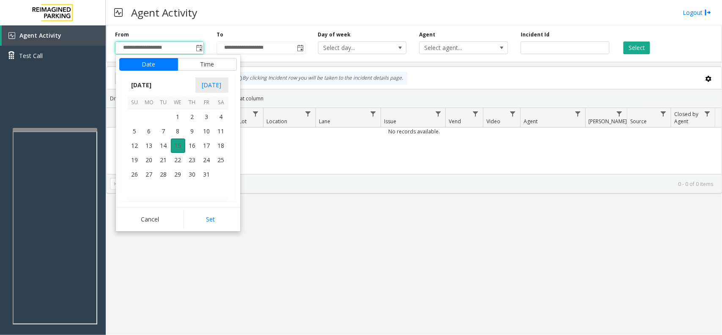
click at [166, 143] on span "14" at bounding box center [164, 145] width 14 height 14
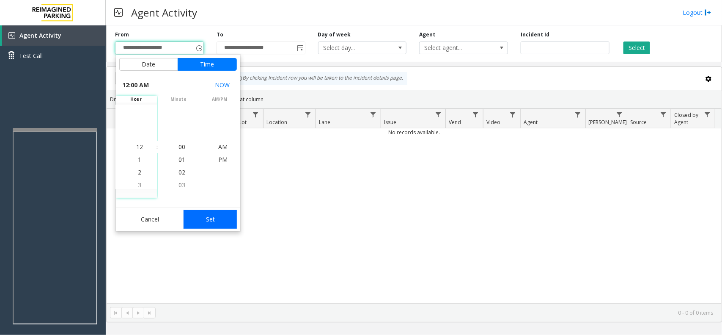
click at [215, 218] on button "Set" at bounding box center [210, 219] width 53 height 19
type input "**********"
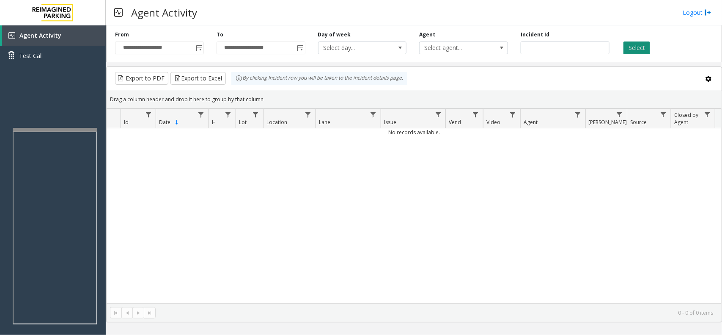
click at [629, 54] on button "Select" at bounding box center [637, 47] width 27 height 13
click at [626, 49] on button "Select" at bounding box center [637, 47] width 27 height 13
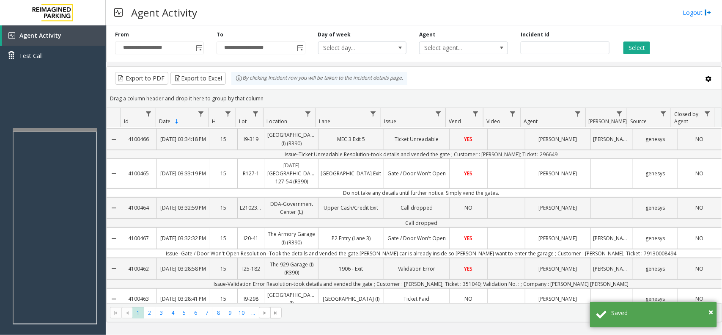
scroll to position [159, 0]
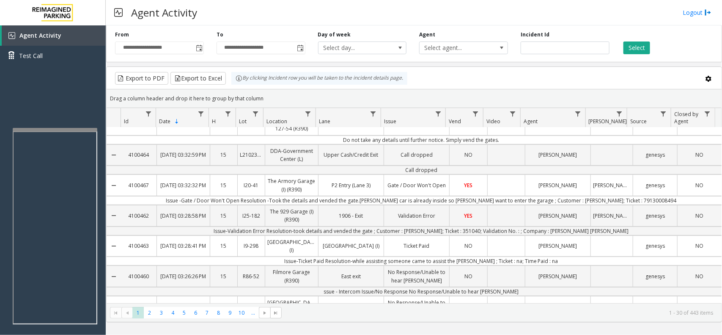
click at [339, 205] on td "Issue -Gate / Door Won't Open Resolution -Took the details and vended the gate.…" at bounding box center [421, 200] width 601 height 9
click at [331, 195] on div "P2 Entry (Lane 3)" at bounding box center [351, 185] width 65 height 20
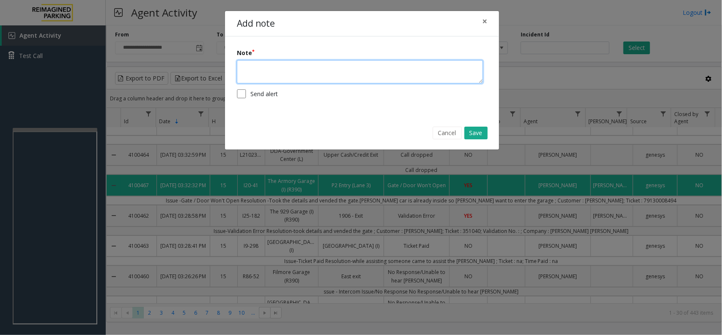
click at [278, 81] on textarea at bounding box center [360, 71] width 246 height 23
paste textarea "**********"
type textarea "**********"
click at [476, 129] on button "Save" at bounding box center [476, 133] width 23 height 13
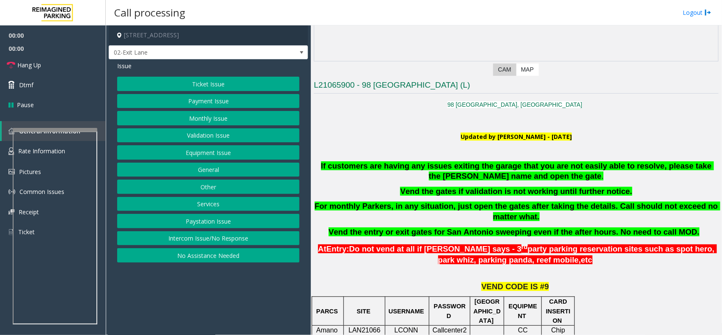
scroll to position [159, 0]
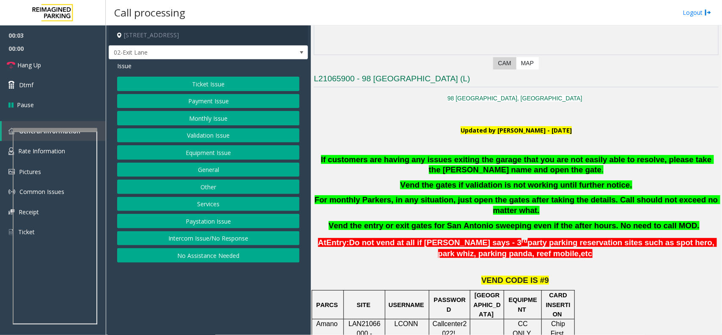
click at [201, 234] on button "Intercom Issue/No Response" at bounding box center [208, 238] width 182 height 14
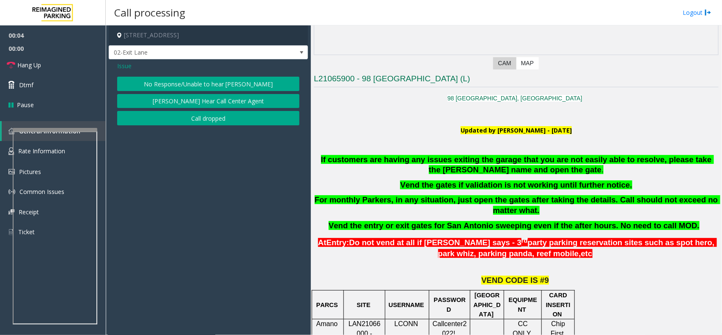
click at [193, 81] on button "No Response/Unable to hear [PERSON_NAME]" at bounding box center [208, 84] width 182 height 14
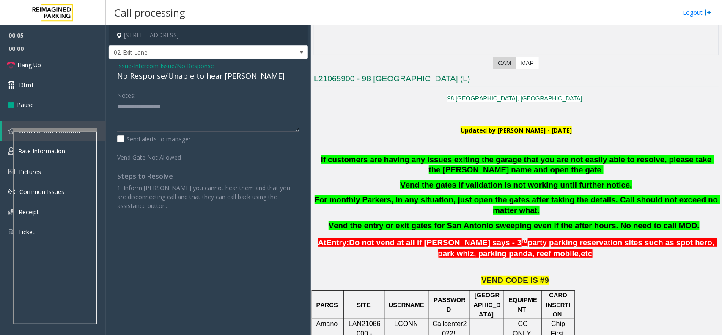
click at [185, 79] on div "No Response/Unable to hear [PERSON_NAME]" at bounding box center [208, 75] width 182 height 11
type textarea "**********"
click at [66, 68] on link "Hang Up" at bounding box center [53, 65] width 106 height 20
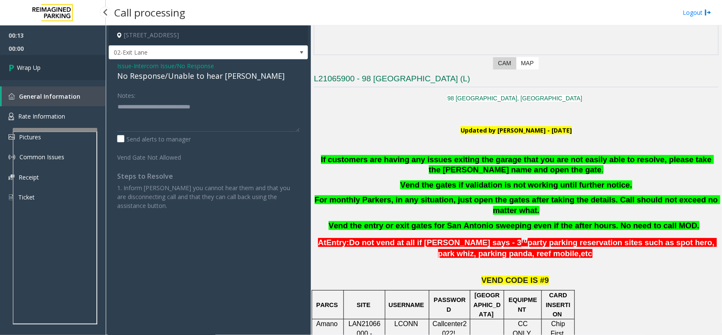
click at [66, 68] on link "Wrap Up" at bounding box center [53, 67] width 106 height 25
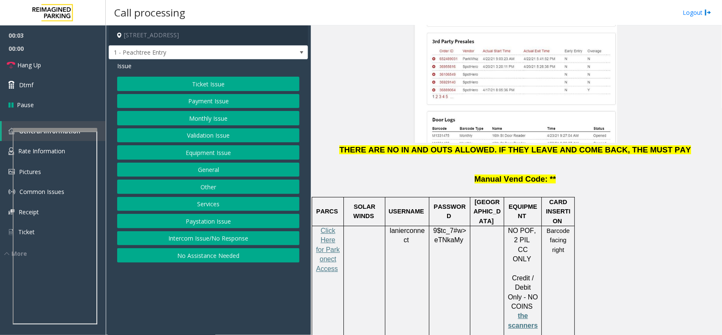
scroll to position [1375, 0]
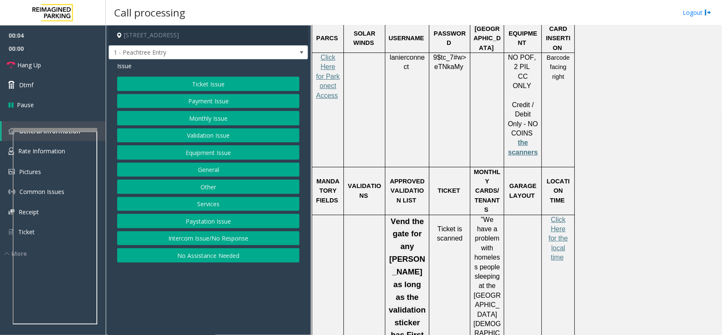
drag, startPoint x: 224, startPoint y: 237, endPoint x: 225, endPoint y: 205, distance: 31.8
click at [226, 237] on button "Intercom Issue/No Response" at bounding box center [208, 238] width 182 height 14
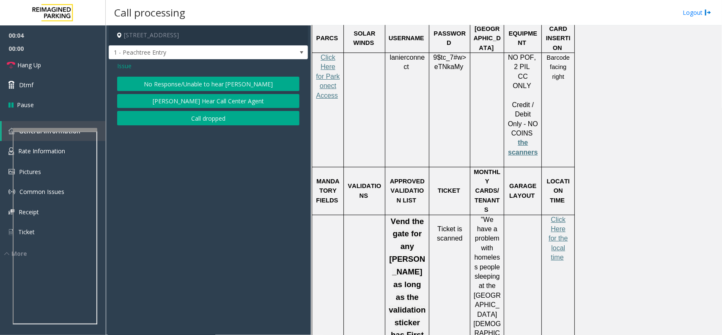
click at [198, 77] on button "No Response/Unable to hear [PERSON_NAME]" at bounding box center [208, 84] width 182 height 14
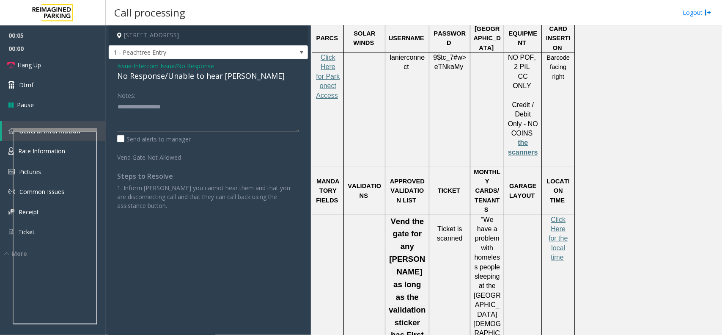
click at [184, 79] on div "No Response/Unable to hear [PERSON_NAME]" at bounding box center [208, 75] width 182 height 11
type textarea "**********"
click at [53, 58] on link "Hang Up" at bounding box center [53, 65] width 106 height 20
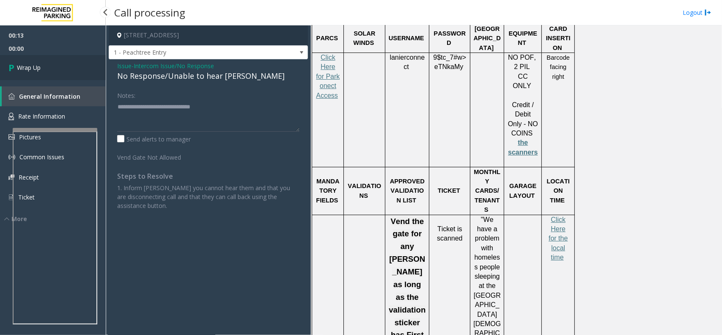
click at [49, 69] on link "Wrap Up" at bounding box center [53, 67] width 106 height 25
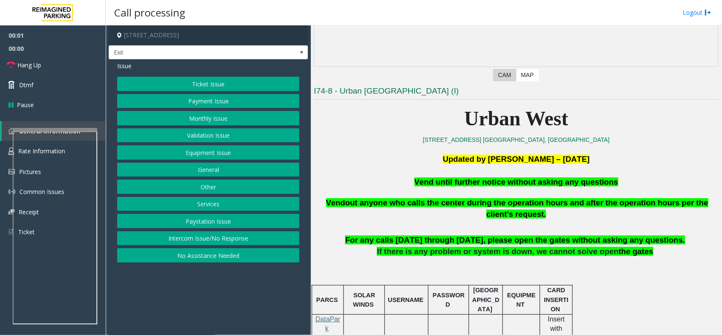
scroll to position [159, 0]
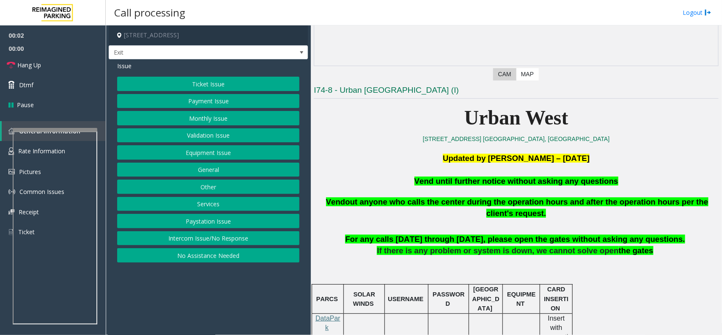
click at [206, 153] on button "Equipment Issue" at bounding box center [208, 152] width 182 height 14
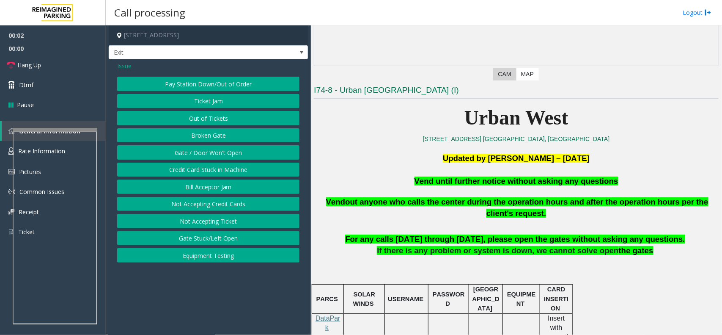
click at [206, 153] on button "Gate / Door Won't Open" at bounding box center [208, 152] width 182 height 14
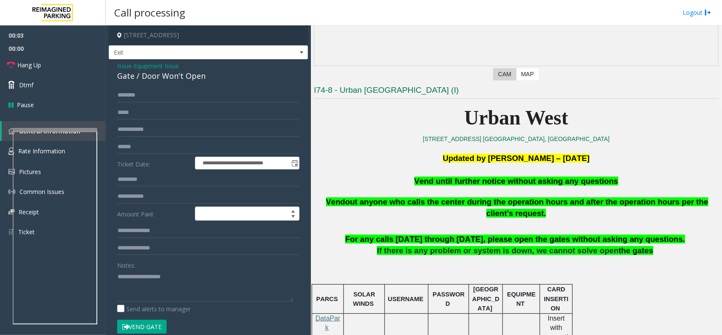
click at [145, 322] on button "Vend Gate" at bounding box center [142, 327] width 50 height 14
click at [487, 184] on span "Vend until further notice without asking any questions" at bounding box center [517, 180] width 204 height 9
click at [488, 184] on span "Vend until further notice without asking any questions" at bounding box center [517, 180] width 204 height 9
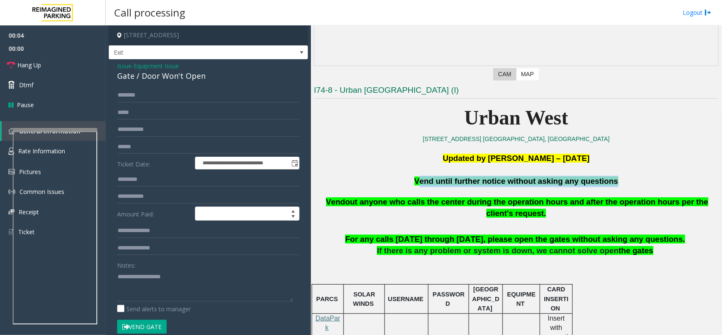
click at [488, 184] on span "Vend until further notice without asking any questions" at bounding box center [517, 180] width 204 height 9
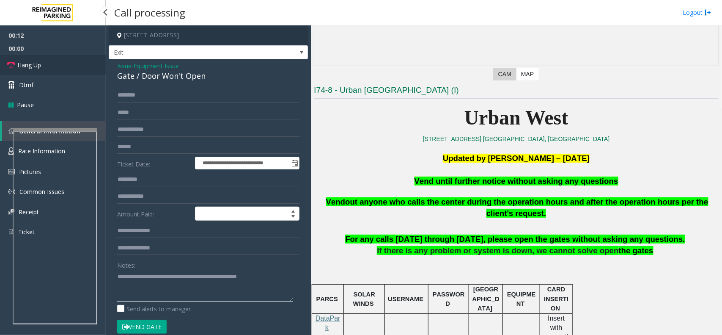
type textarea "**********"
click at [71, 67] on link "Hang Up" at bounding box center [53, 65] width 106 height 20
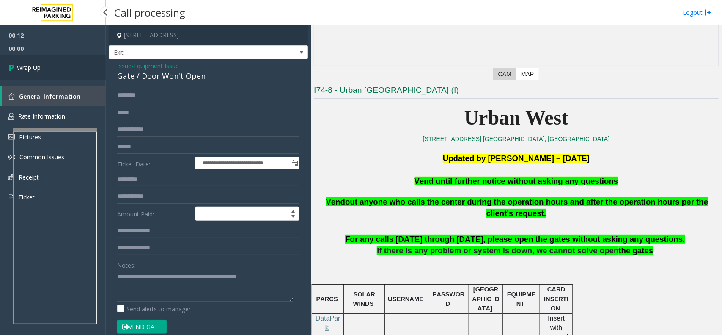
click at [71, 67] on link "Wrap Up" at bounding box center [53, 67] width 106 height 25
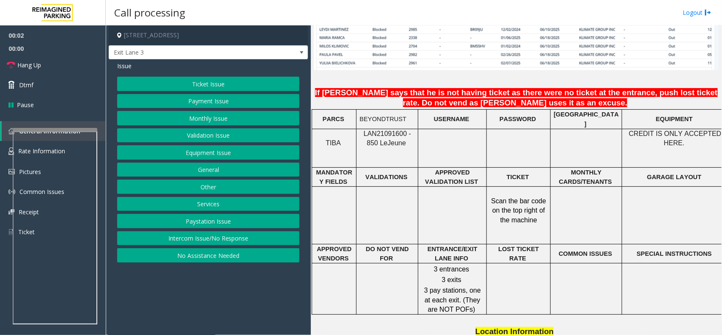
scroll to position [688, 0]
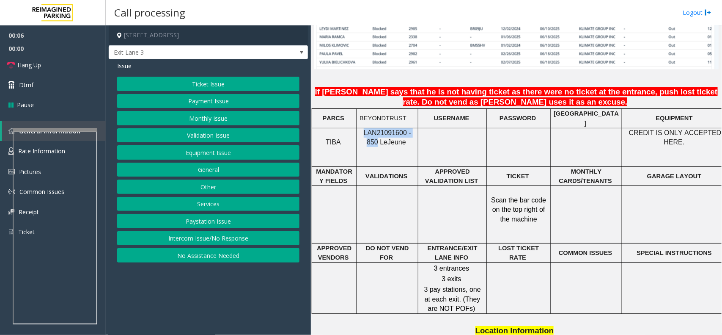
drag, startPoint x: 415, startPoint y: 130, endPoint x: 362, endPoint y: 126, distance: 52.6
click at [364, 129] on span "LAN21091600 - 850 Le" at bounding box center [387, 137] width 47 height 17
click at [165, 41] on h4 "[STREET_ADDRESS]" at bounding box center [208, 35] width 199 height 20
click at [164, 46] on span "Exit Lane 3" at bounding box center [188, 53] width 159 height 14
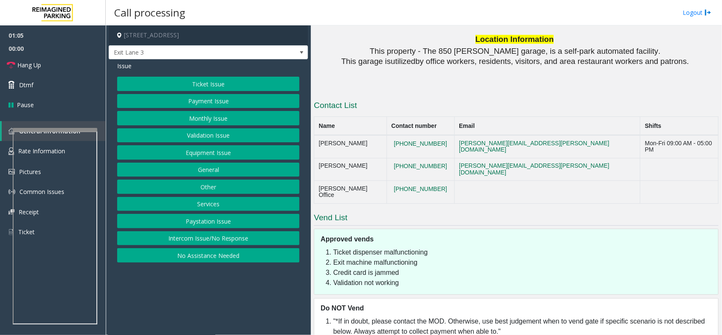
scroll to position [983, 0]
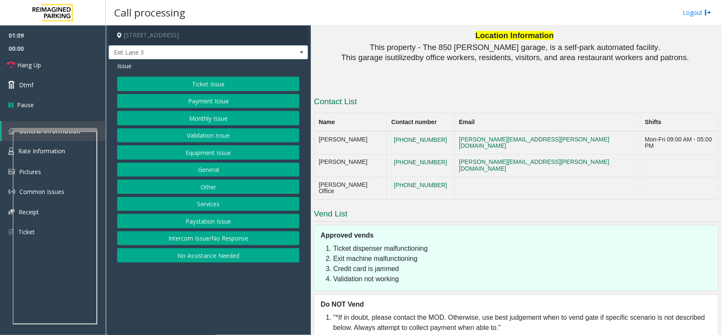
click at [259, 244] on button "Intercom Issue/No Response" at bounding box center [208, 238] width 182 height 14
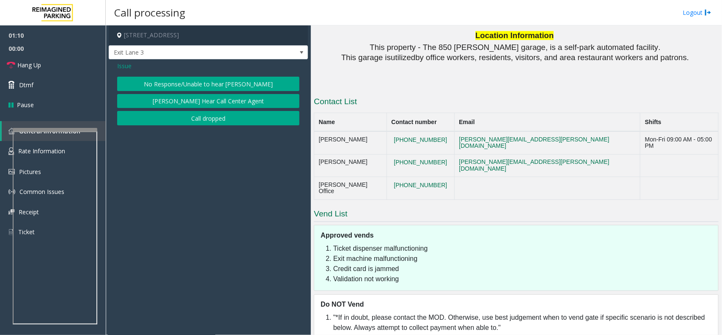
click at [128, 64] on span "Issue" at bounding box center [124, 65] width 14 height 9
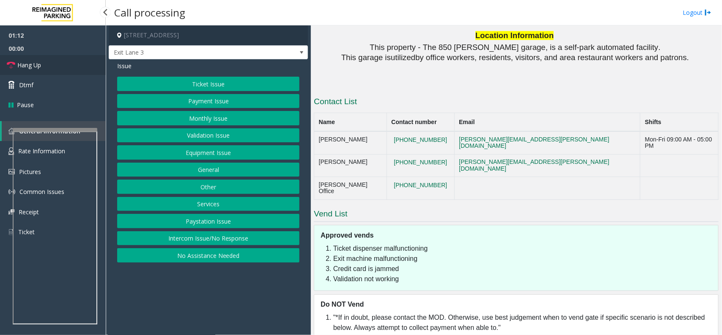
click at [68, 55] on link "Hang Up" at bounding box center [53, 65] width 106 height 20
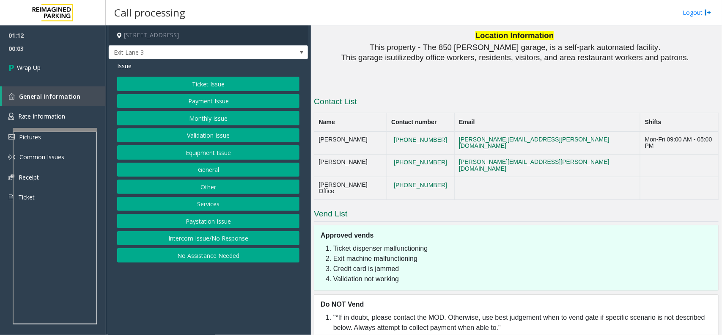
click at [187, 154] on button "Equipment Issue" at bounding box center [208, 152] width 182 height 14
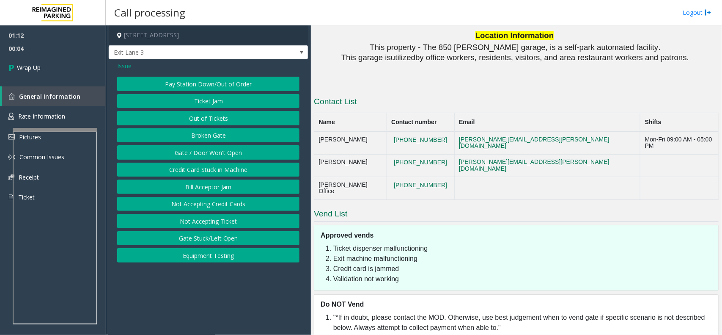
click at [205, 154] on button "Gate / Door Won't Open" at bounding box center [208, 152] width 182 height 14
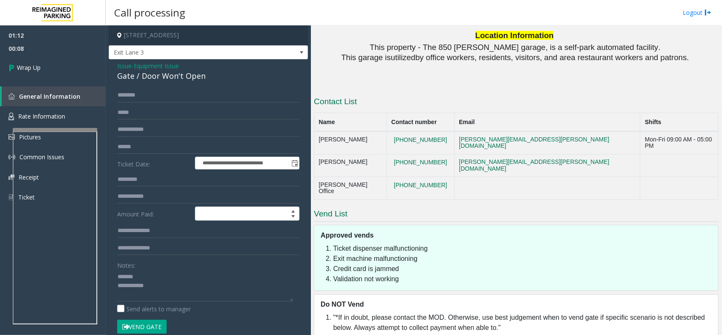
click at [188, 81] on div "Gate / Door Won't Open" at bounding box center [208, 75] width 182 height 11
copy div "Gate / Door Won't Open"
click at [182, 279] on textarea at bounding box center [205, 286] width 176 height 32
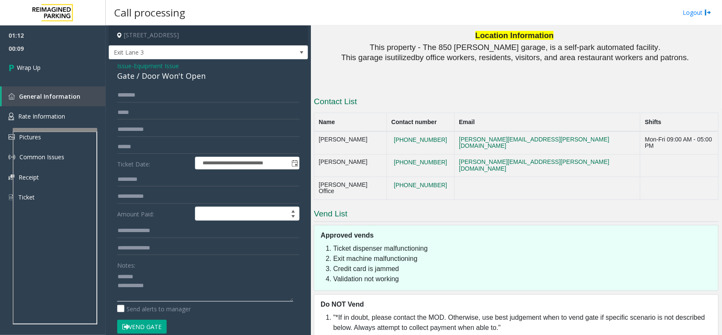
paste textarea "**********"
click at [179, 292] on textarea at bounding box center [205, 286] width 176 height 32
type textarea "**********"
click at [51, 69] on link "Wrap Up" at bounding box center [53, 67] width 106 height 25
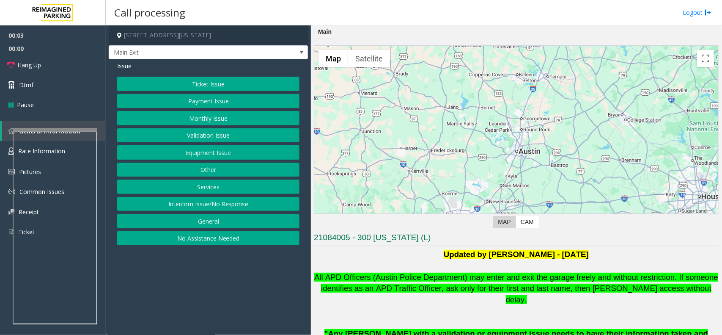
click at [225, 201] on button "Intercom Issue/No Response" at bounding box center [208, 204] width 182 height 14
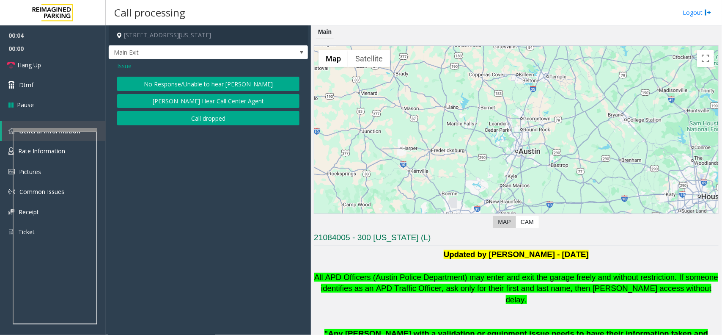
click at [182, 83] on button "No Response/Unable to hear [PERSON_NAME]" at bounding box center [208, 84] width 182 height 14
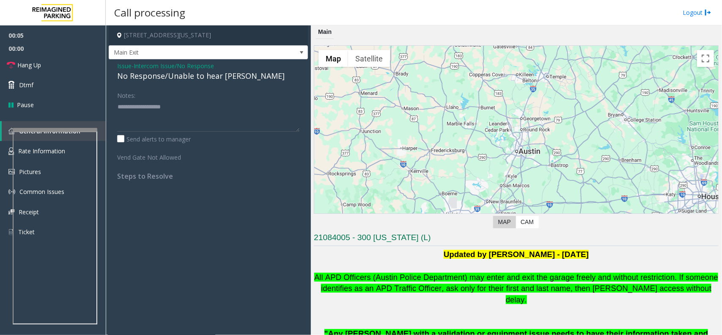
click at [180, 76] on div "No Response/Unable to hear [PERSON_NAME]" at bounding box center [208, 75] width 182 height 11
click at [123, 64] on span "Issue" at bounding box center [124, 65] width 14 height 9
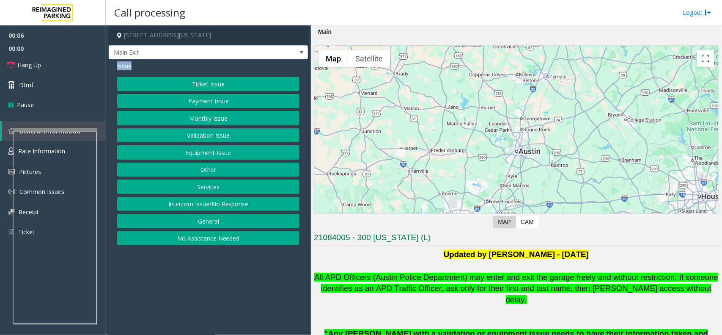
click at [123, 64] on span "Issue" at bounding box center [124, 65] width 14 height 9
click at [212, 101] on button "Payment Issue" at bounding box center [208, 101] width 182 height 14
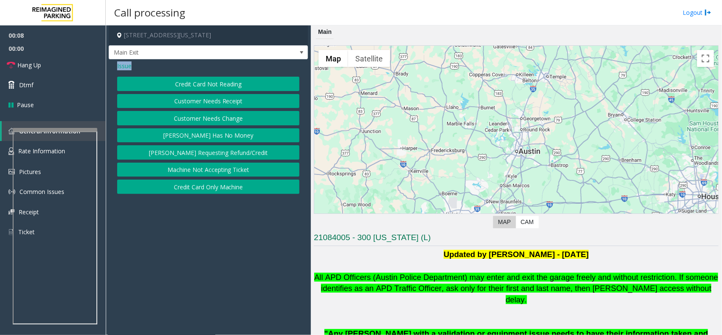
click at [221, 83] on button "Credit Card Not Reading" at bounding box center [208, 84] width 182 height 14
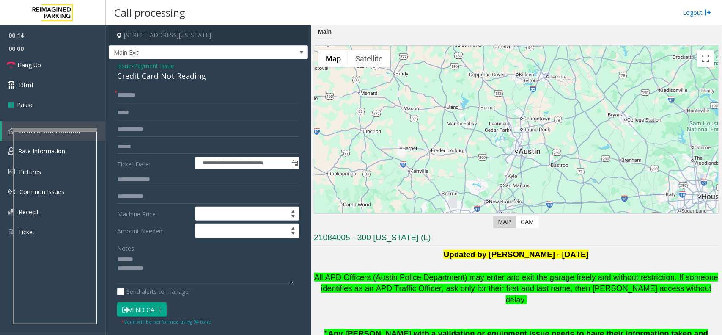
click at [188, 72] on div "Credit Card Not Reading" at bounding box center [208, 75] width 182 height 11
click at [187, 73] on div "Credit Card Not Reading" at bounding box center [208, 75] width 182 height 11
click at [246, 272] on textarea at bounding box center [205, 269] width 176 height 32
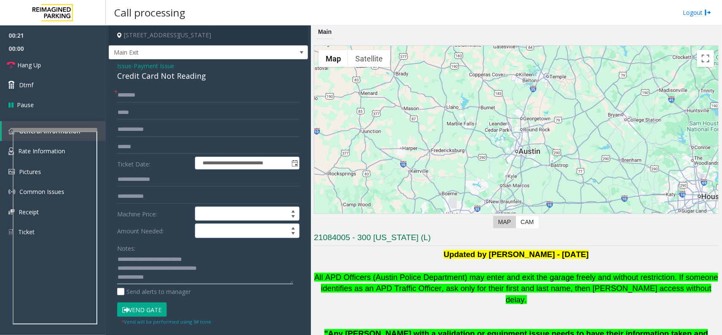
click at [174, 269] on textarea at bounding box center [205, 269] width 176 height 32
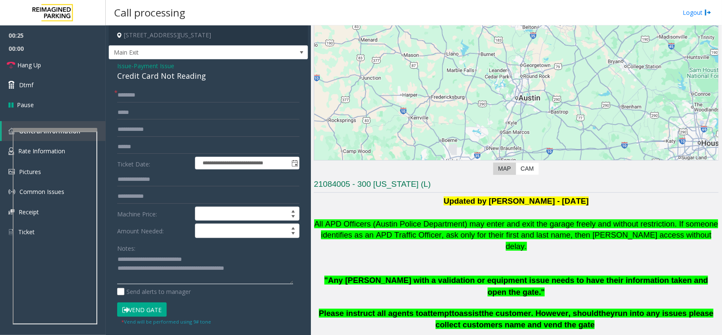
scroll to position [53, 0]
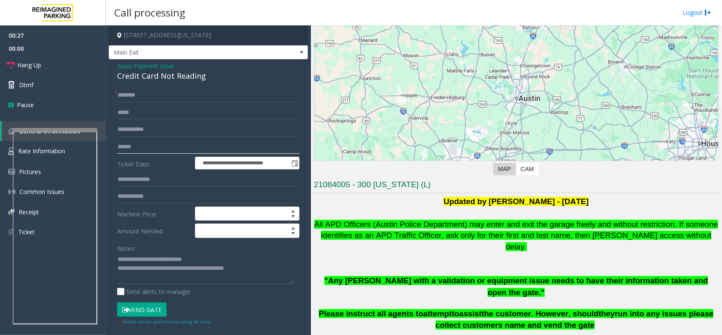
click at [152, 142] on input "text" at bounding box center [208, 147] width 182 height 14
click at [20, 61] on span "Hang Up" at bounding box center [29, 65] width 24 height 9
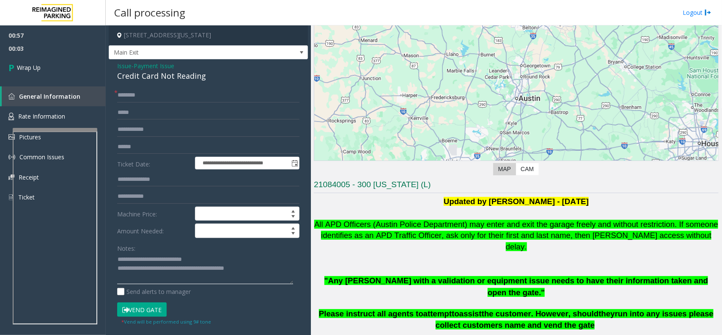
click at [152, 267] on textarea at bounding box center [205, 269] width 176 height 32
drag, startPoint x: 149, startPoint y: 268, endPoint x: 263, endPoint y: 270, distance: 113.9
click at [263, 270] on textarea at bounding box center [205, 269] width 176 height 32
drag, startPoint x: 151, startPoint y: 268, endPoint x: 275, endPoint y: 270, distance: 124.4
click at [273, 269] on textarea at bounding box center [205, 269] width 176 height 32
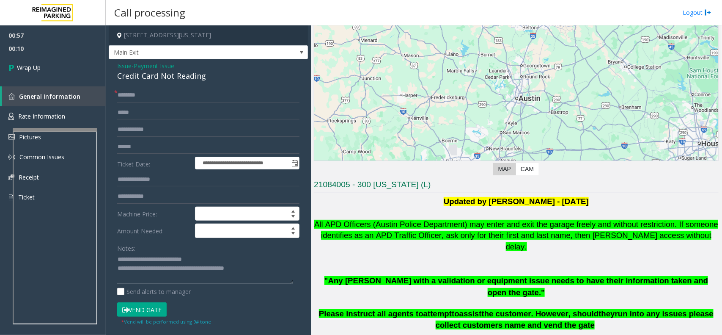
paste textarea
type textarea "**********"
click at [60, 71] on link "Wrap Up" at bounding box center [53, 67] width 106 height 25
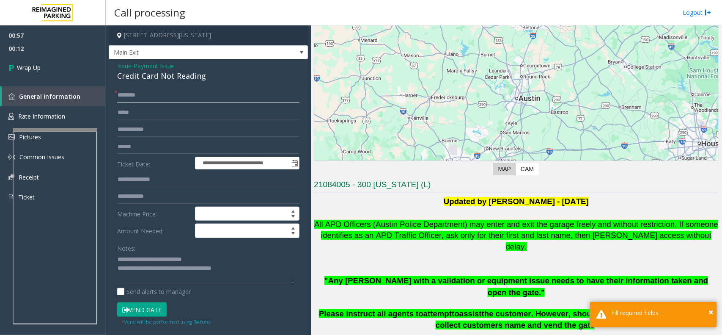
click at [196, 99] on input "text" at bounding box center [208, 95] width 182 height 14
type input "**"
click at [50, 60] on link "Wrap Up" at bounding box center [53, 67] width 106 height 25
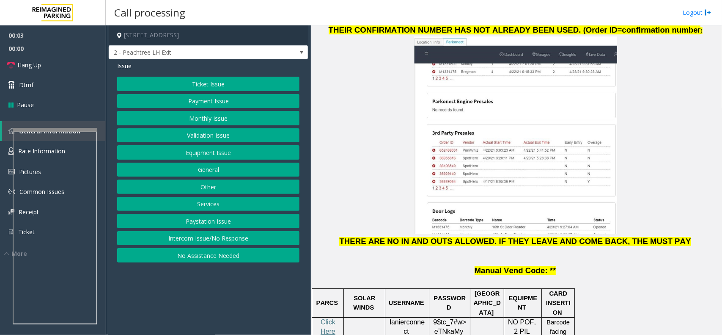
scroll to position [1217, 0]
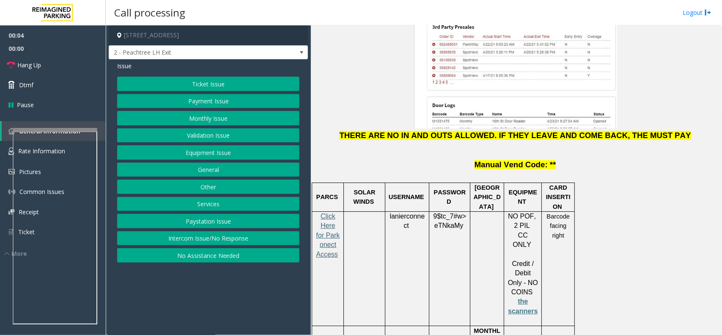
click at [337, 212] on span "Click Here for Parkonect Access" at bounding box center [328, 234] width 24 height 45
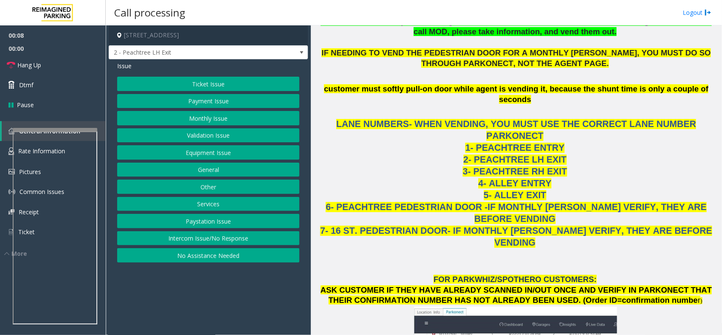
scroll to position [741, 0]
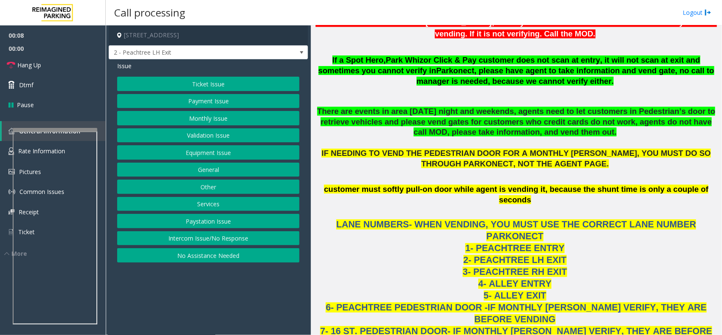
click at [204, 100] on button "Payment Issue" at bounding box center [208, 101] width 182 height 14
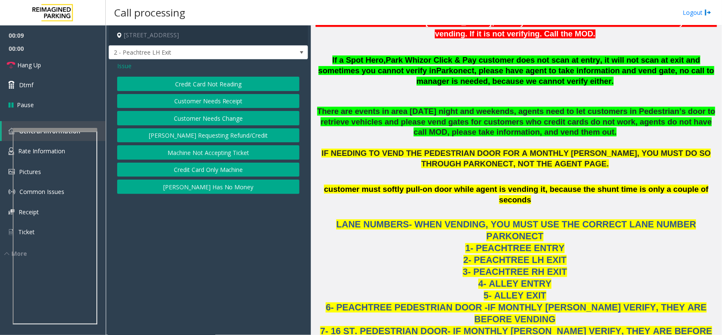
click at [216, 75] on div "Issue Credit Card Not Reading Customer Needs Receipt Customer Needs Change [PER…" at bounding box center [208, 128] width 199 height 139
click at [229, 77] on button "Credit Card Not Reading" at bounding box center [208, 84] width 182 height 14
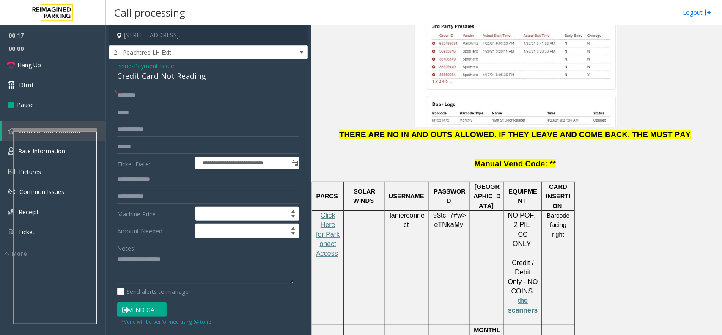
scroll to position [1217, 0]
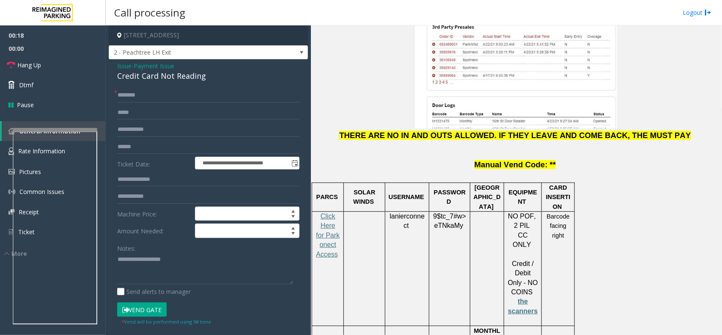
click at [400, 212] on p "lanierconnect" at bounding box center [407, 221] width 38 height 19
copy p "lanierconnect"
click at [455, 222] on span "eTNkaMy" at bounding box center [449, 226] width 29 height 8
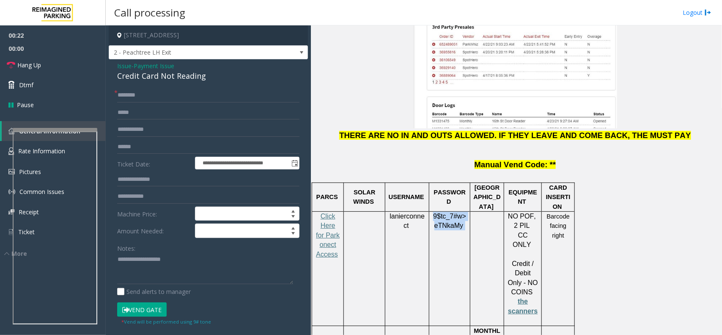
click at [455, 222] on span "eTNkaMy" at bounding box center [449, 226] width 29 height 8
copy p "9$tc_7#w> eTNkaMy"
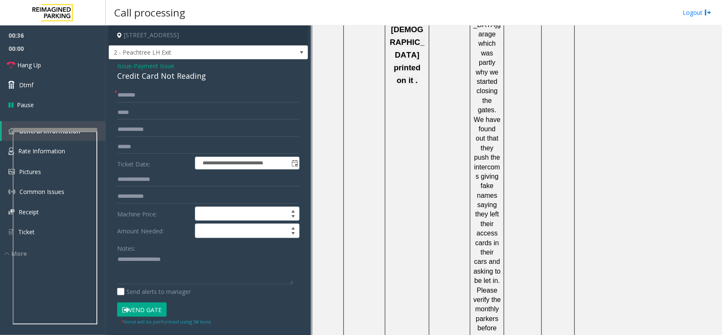
scroll to position [1587, 0]
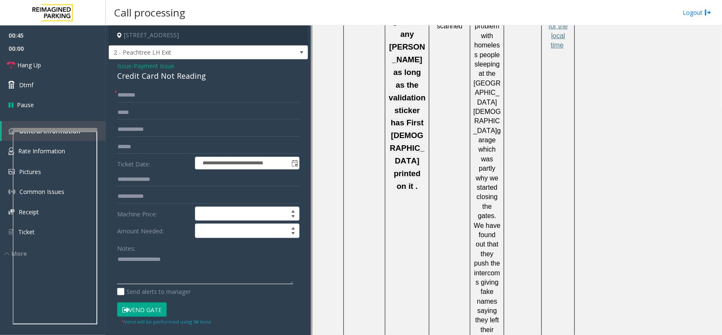
drag, startPoint x: 142, startPoint y: 272, endPoint x: 153, endPoint y: 242, distance: 32.0
click at [143, 272] on textarea at bounding box center [205, 269] width 176 height 32
paste textarea "**********"
click at [181, 77] on div "Credit Card Not Reading" at bounding box center [208, 75] width 182 height 11
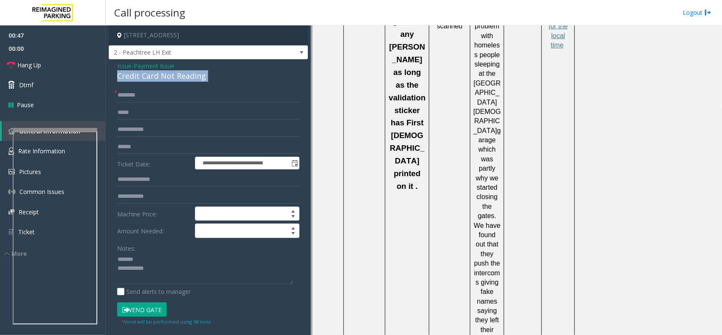
click at [181, 77] on div "Credit Card Not Reading" at bounding box center [208, 75] width 182 height 11
copy div "Credit Card Not Reading"
paste textarea "**********"
click at [168, 255] on textarea at bounding box center [205, 269] width 176 height 32
type textarea "**********"
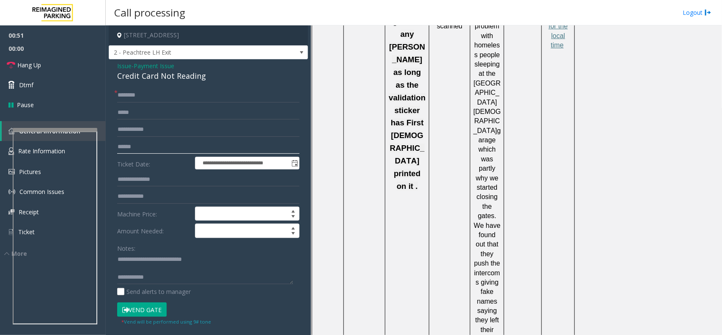
click at [133, 142] on input "text" at bounding box center [208, 147] width 182 height 14
paste input "**********"
click at [132, 146] on input "**********" at bounding box center [208, 147] width 182 height 14
click at [170, 147] on input "**********" at bounding box center [208, 147] width 182 height 14
click at [145, 149] on input "**********" at bounding box center [208, 147] width 182 height 14
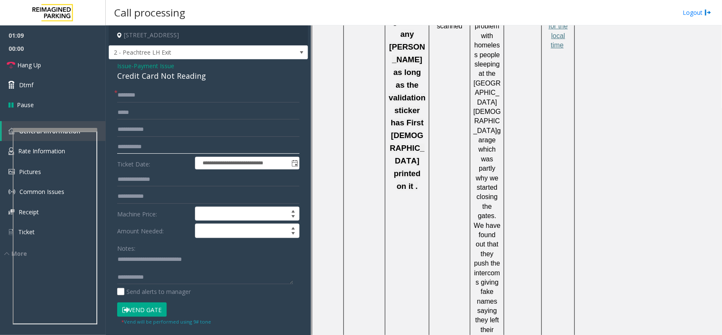
click at [145, 147] on input "**********" at bounding box center [208, 147] width 182 height 14
type input "**********"
click at [144, 99] on input "text" at bounding box center [208, 95] width 182 height 14
click at [180, 281] on textarea at bounding box center [205, 269] width 176 height 32
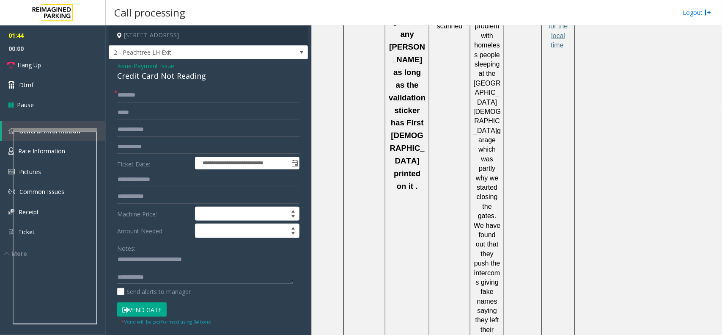
paste textarea "**********"
type textarea "**********"
click at [145, 111] on input "text" at bounding box center [208, 112] width 182 height 14
click at [124, 68] on span "Issue" at bounding box center [124, 65] width 14 height 9
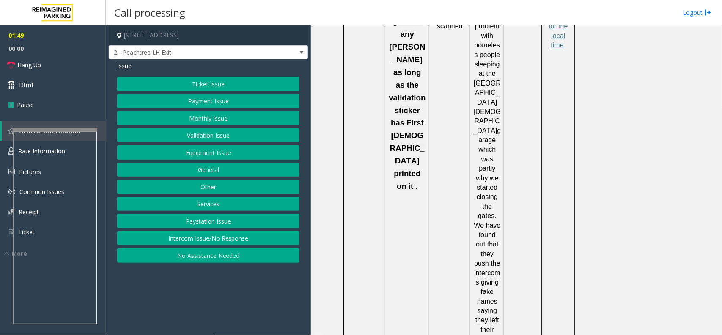
click at [213, 138] on button "Validation Issue" at bounding box center [208, 135] width 182 height 14
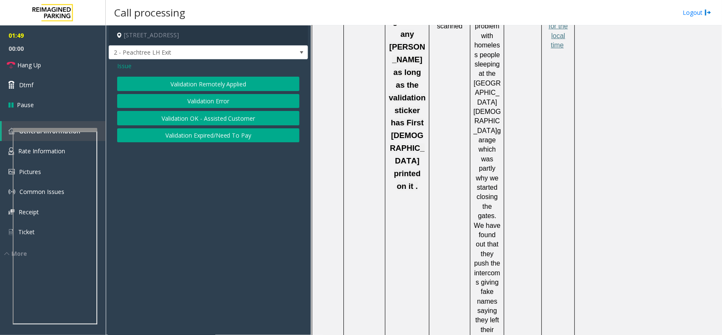
click at [204, 97] on button "Validation Error" at bounding box center [208, 101] width 182 height 14
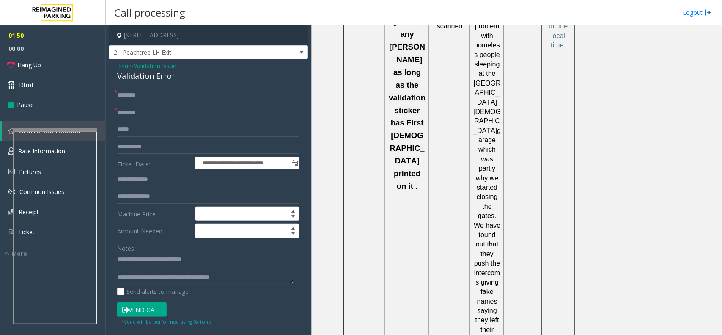
click at [147, 108] on input "text" at bounding box center [208, 112] width 182 height 14
type input "******"
click at [157, 102] on input "text" at bounding box center [208, 95] width 182 height 14
click at [126, 99] on input "text" at bounding box center [208, 95] width 182 height 14
click at [170, 97] on input "text" at bounding box center [208, 95] width 182 height 14
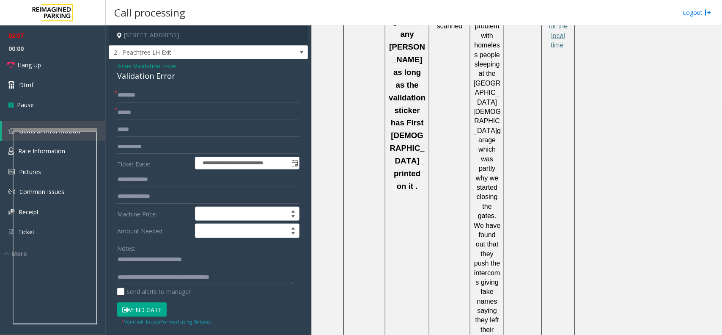
click at [116, 73] on div "**********" at bounding box center [208, 297] width 199 height 477
click at [117, 73] on div "**********" at bounding box center [208, 297] width 199 height 477
copy div "Validation"
click at [167, 94] on input "text" at bounding box center [208, 95] width 182 height 14
type input "******"
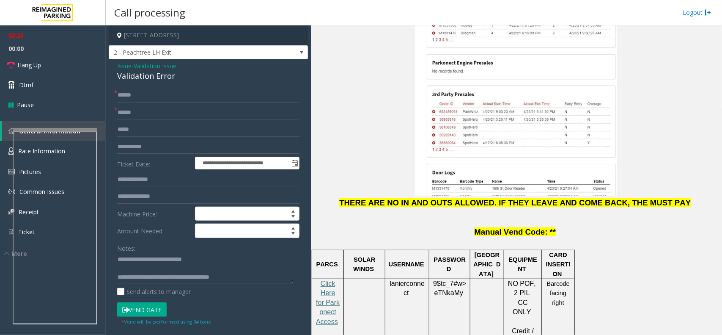
scroll to position [900, 0]
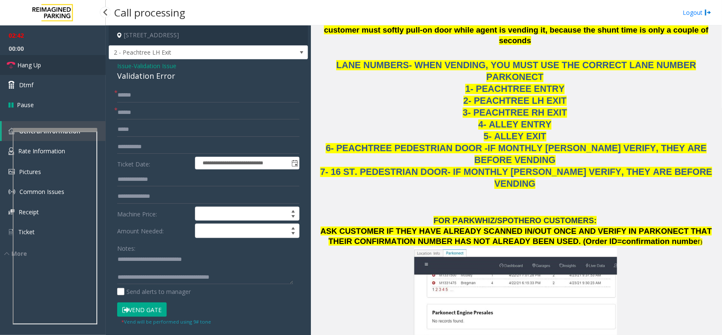
click at [62, 70] on link "Hang Up" at bounding box center [53, 65] width 106 height 20
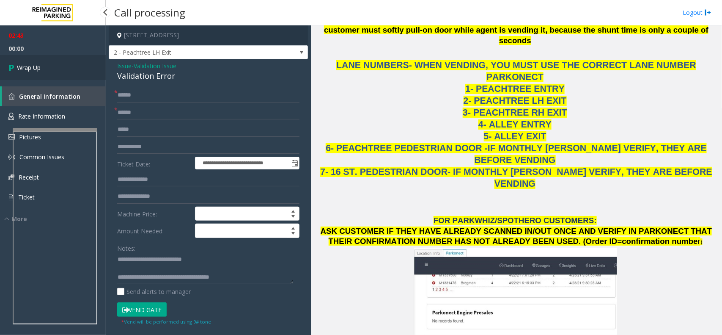
click at [56, 69] on link "Wrap Up" at bounding box center [53, 67] width 106 height 25
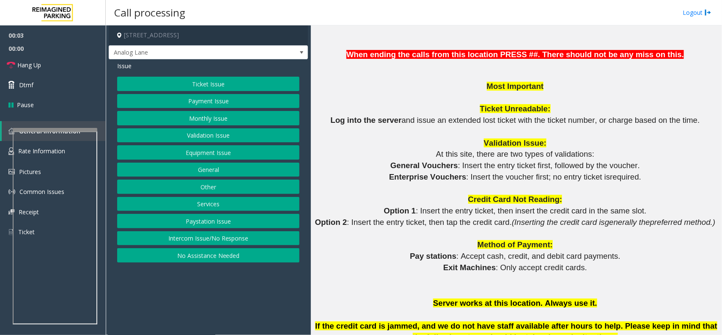
scroll to position [1005, 0]
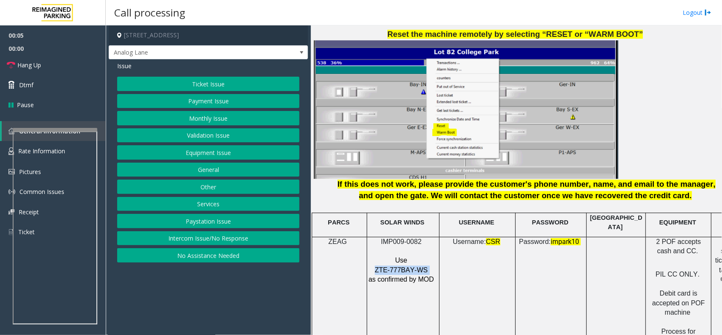
copy p "ZTE-777BAY-WS"
drag, startPoint x: 427, startPoint y: 264, endPoint x: 379, endPoint y: 265, distance: 47.4
click at [379, 265] on p "ZTE-777BAY-WS" at bounding box center [402, 269] width 68 height 9
click at [198, 77] on button "Ticket Issue" at bounding box center [208, 84] width 182 height 14
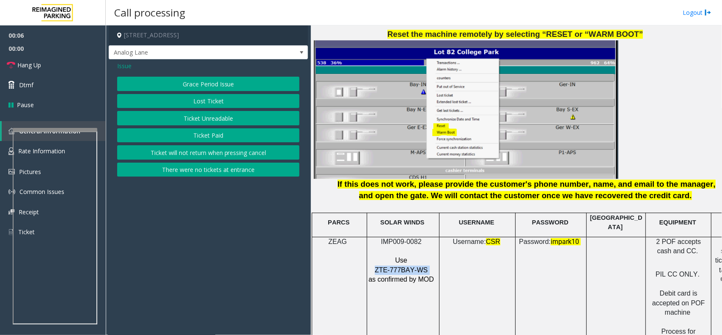
click at [207, 122] on button "Ticket Unreadable" at bounding box center [208, 118] width 182 height 14
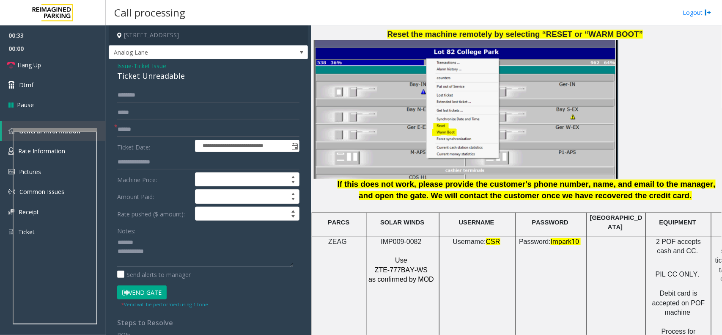
type textarea "**********"
click at [158, 72] on div "Ticket Unreadable" at bounding box center [208, 75] width 182 height 11
click at [125, 68] on span "Issue" at bounding box center [124, 65] width 14 height 9
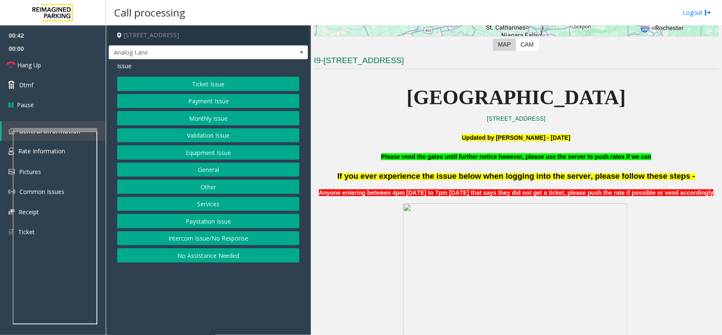
scroll to position [53, 0]
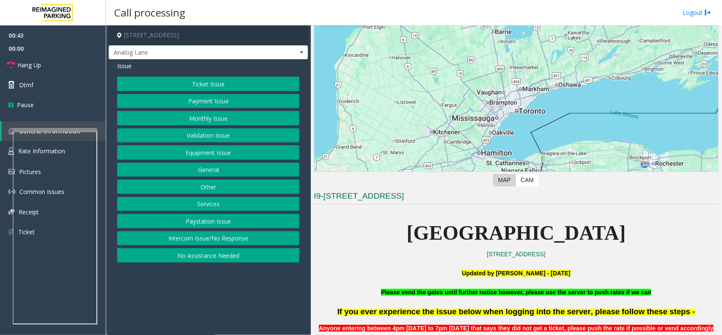
drag, startPoint x: 462, startPoint y: 227, endPoint x: 612, endPoint y: 230, distance: 150.3
click at [606, 227] on span "[GEOGRAPHIC_DATA]" at bounding box center [516, 232] width 219 height 22
drag, startPoint x: 614, startPoint y: 233, endPoint x: 409, endPoint y: 227, distance: 205.8
click at [409, 227] on p "[GEOGRAPHIC_DATA]" at bounding box center [516, 233] width 405 height 33
click at [220, 81] on button "Ticket Issue" at bounding box center [208, 84] width 182 height 14
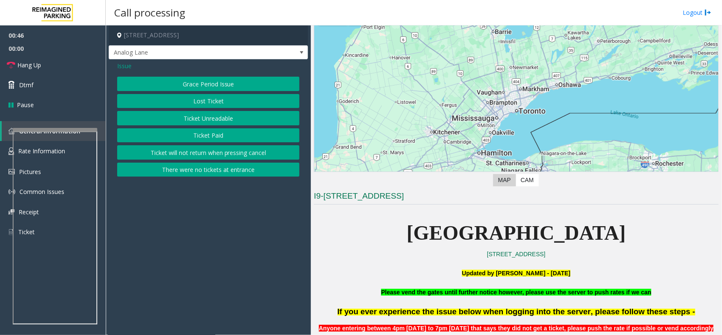
click at [216, 122] on button "Ticket Unreadable" at bounding box center [208, 118] width 182 height 14
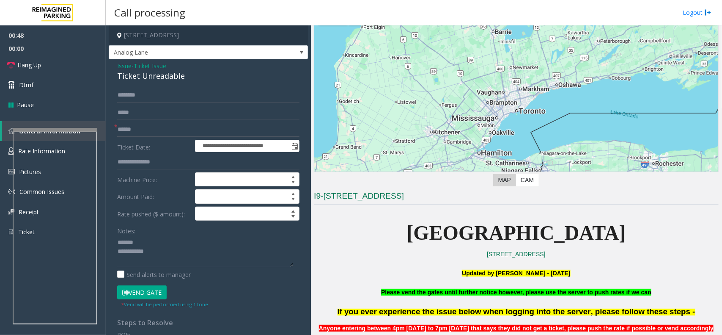
click at [168, 74] on div "Ticket Unreadable" at bounding box center [208, 75] width 182 height 11
drag, startPoint x: 168, startPoint y: 74, endPoint x: 142, endPoint y: 81, distance: 26.6
click at [168, 74] on div "Ticket Unreadable" at bounding box center [208, 75] width 182 height 11
click at [168, 256] on textarea at bounding box center [205, 251] width 176 height 32
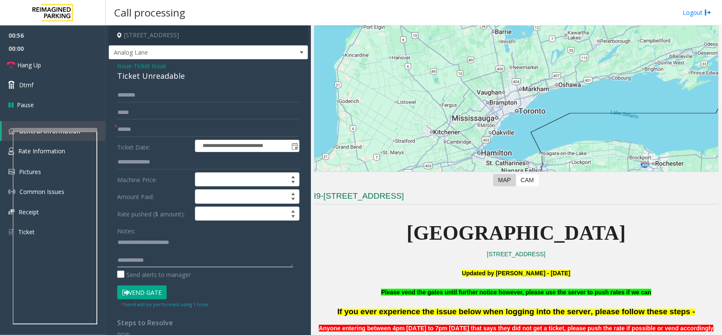
type textarea "**********"
drag, startPoint x: 424, startPoint y: 292, endPoint x: 706, endPoint y: 298, distance: 281.5
click at [555, 292] on b "Please vend the gates until further notice however, please use the server to pu…" at bounding box center [516, 292] width 270 height 7
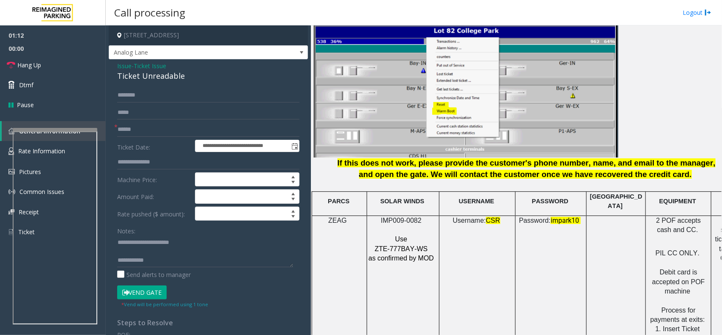
scroll to position [1111, 0]
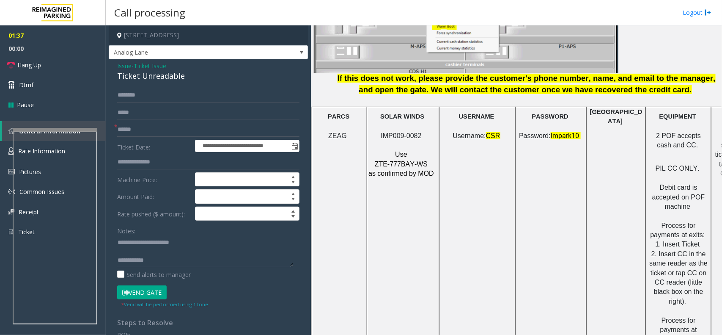
click at [121, 68] on span "Issue" at bounding box center [124, 65] width 14 height 9
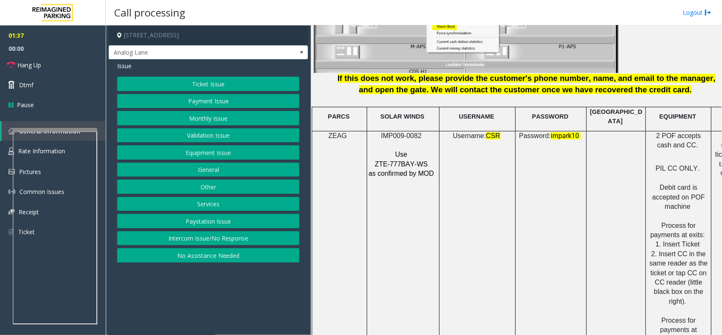
click at [208, 188] on button "Other" at bounding box center [208, 186] width 182 height 14
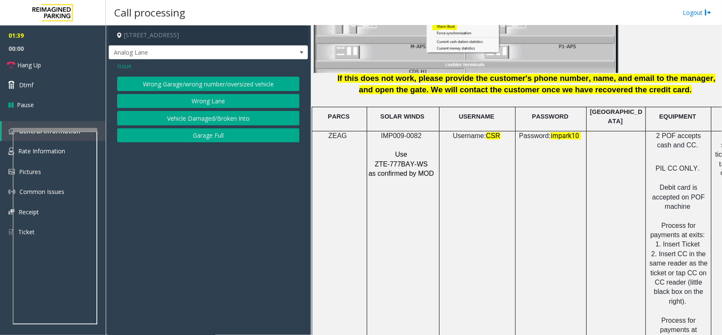
click at [127, 66] on span "Issue" at bounding box center [124, 65] width 14 height 9
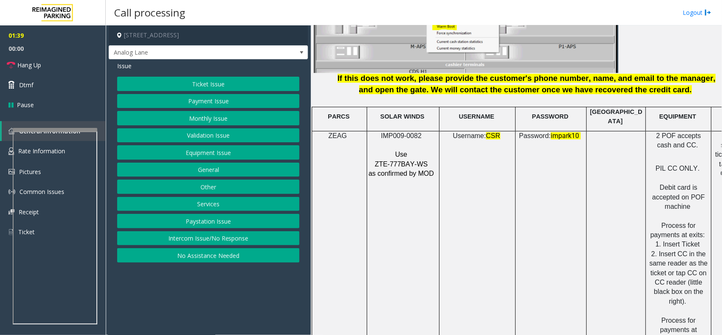
click at [204, 152] on button "Equipment Issue" at bounding box center [208, 152] width 182 height 14
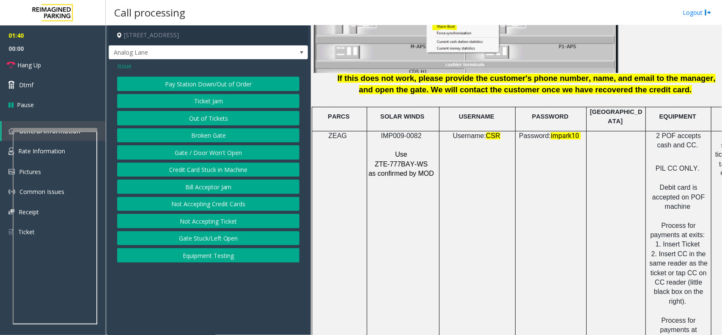
click at [216, 106] on button "Ticket Jam" at bounding box center [208, 101] width 182 height 14
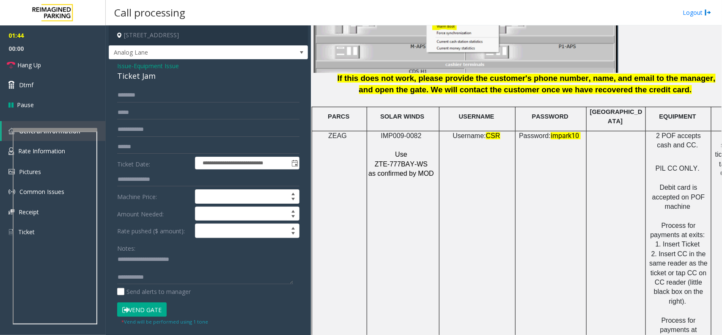
click at [139, 80] on div "Ticket Jam" at bounding box center [208, 75] width 182 height 11
copy div "Ticket Jam"
paste textarea
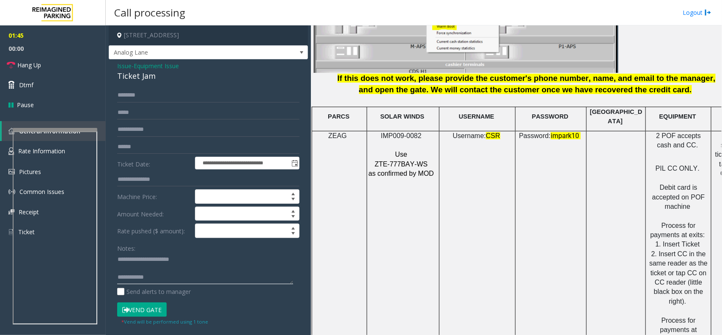
drag, startPoint x: 136, startPoint y: 258, endPoint x: 199, endPoint y: 257, distance: 63.5
click at [199, 257] on textarea at bounding box center [205, 269] width 176 height 32
click at [159, 280] on textarea at bounding box center [205, 269] width 176 height 32
paste textarea "**********"
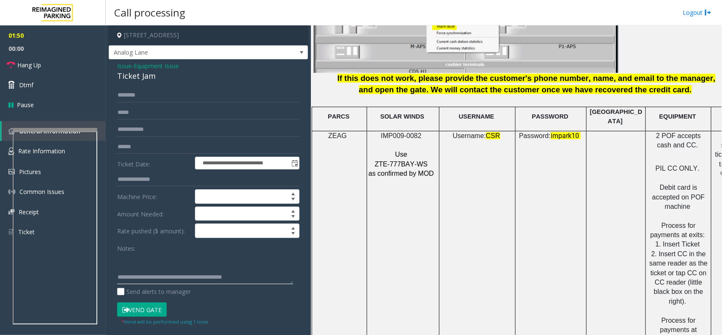
click at [153, 267] on textarea at bounding box center [205, 269] width 176 height 32
type textarea "**********"
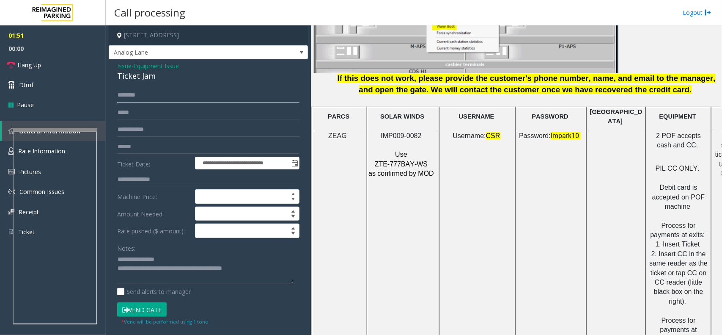
click at [136, 94] on input "text" at bounding box center [208, 95] width 182 height 14
type input "*****"
click at [157, 305] on button "Vend Gate" at bounding box center [142, 309] width 50 height 14
drag, startPoint x: 55, startPoint y: 65, endPoint x: 66, endPoint y: 71, distance: 12.1
click at [55, 65] on link "Hang Up" at bounding box center [53, 65] width 106 height 20
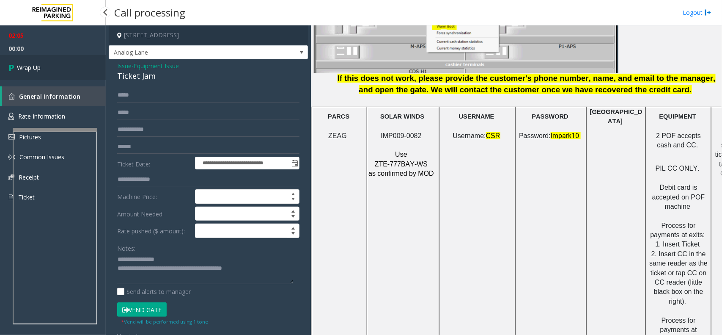
click at [56, 66] on link "Wrap Up" at bounding box center [53, 67] width 106 height 25
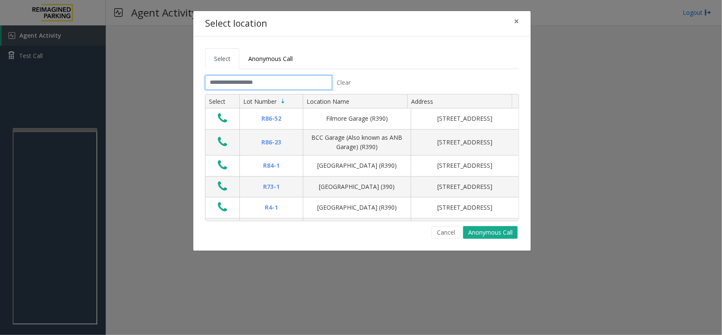
click at [249, 90] on input "text" at bounding box center [268, 82] width 127 height 14
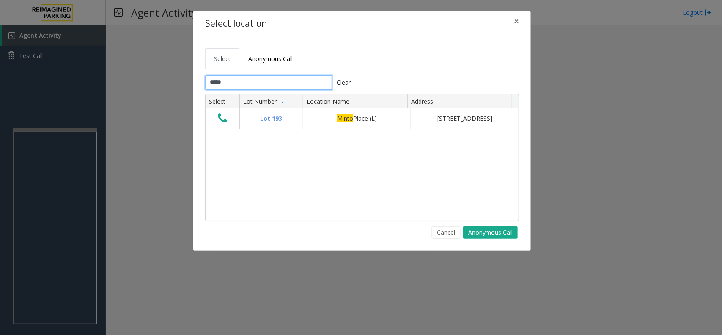
type input "*****"
click at [519, 20] on button "×" at bounding box center [516, 21] width 17 height 21
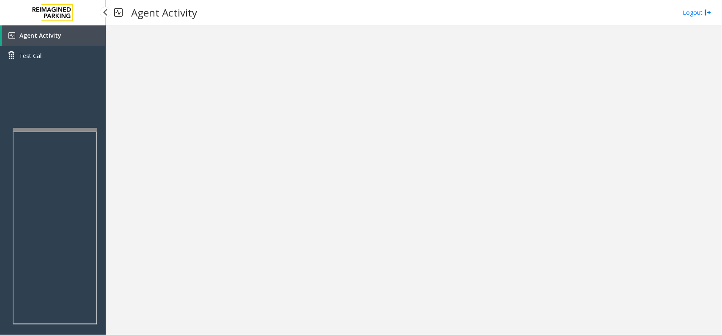
click at [75, 39] on link "Agent Activity" at bounding box center [54, 35] width 104 height 20
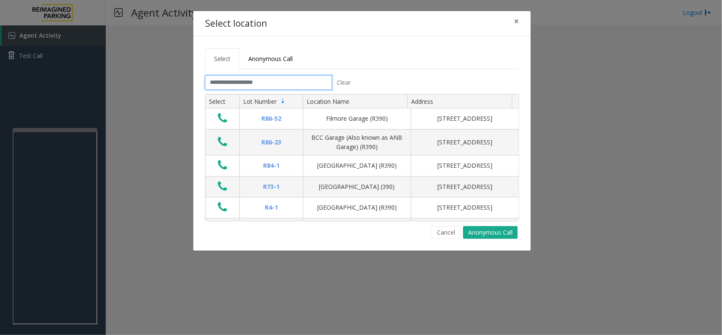
click at [240, 88] on input "text" at bounding box center [268, 82] width 127 height 14
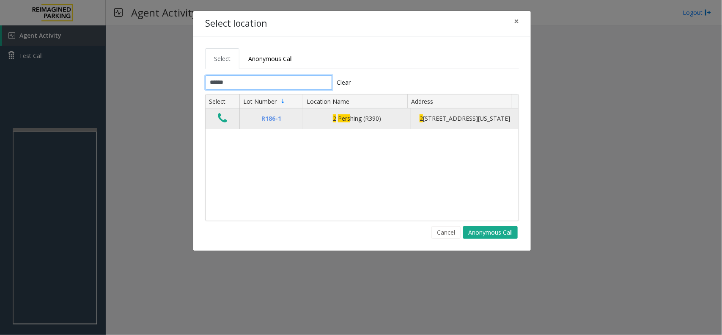
type input "******"
click at [222, 124] on icon "Data table" at bounding box center [222, 118] width 9 height 12
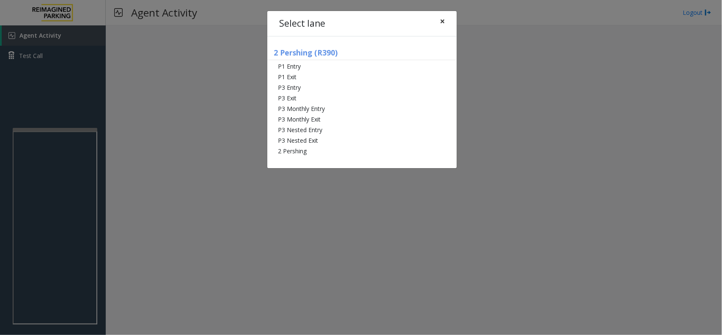
click at [444, 17] on span "×" at bounding box center [442, 21] width 5 height 12
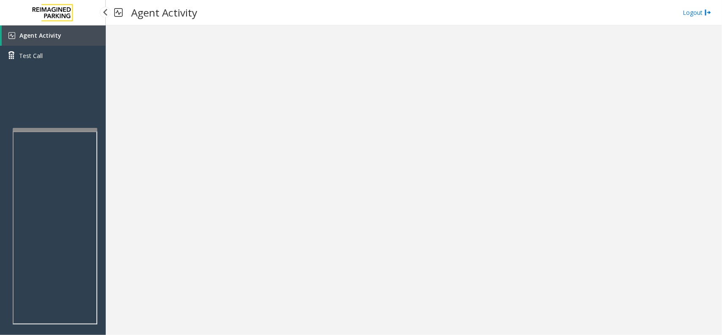
click at [47, 31] on span "Agent Activity" at bounding box center [40, 35] width 42 height 8
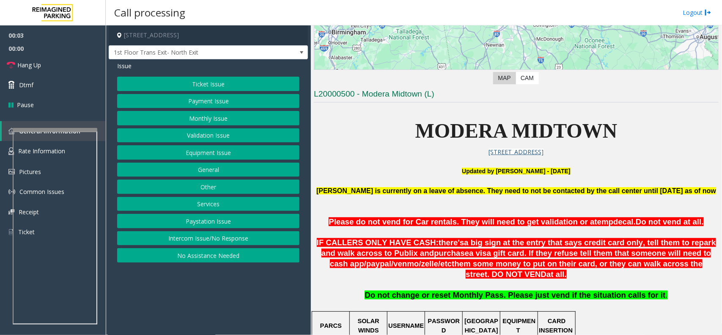
scroll to position [317, 0]
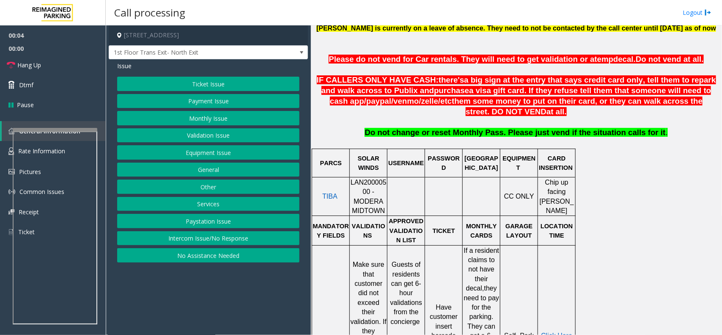
click at [369, 185] on span "LAN20000500 - MODERA MIDTOWN" at bounding box center [369, 197] width 36 height 36
copy span "LAN20000500"
click at [201, 113] on button "Monthly Issue" at bounding box center [208, 118] width 182 height 14
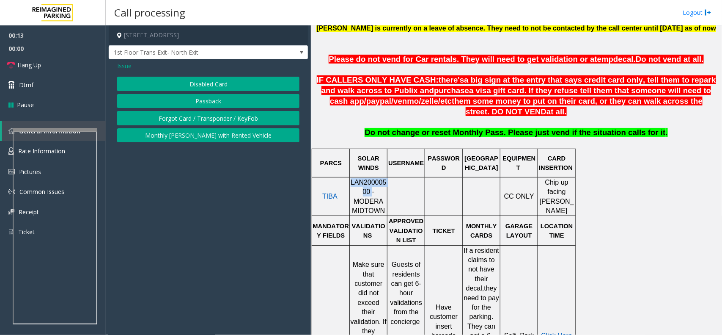
click at [216, 83] on button "Disabled Card" at bounding box center [208, 84] width 182 height 14
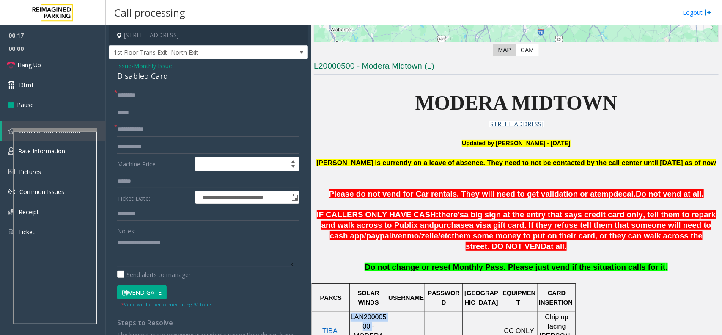
scroll to position [159, 0]
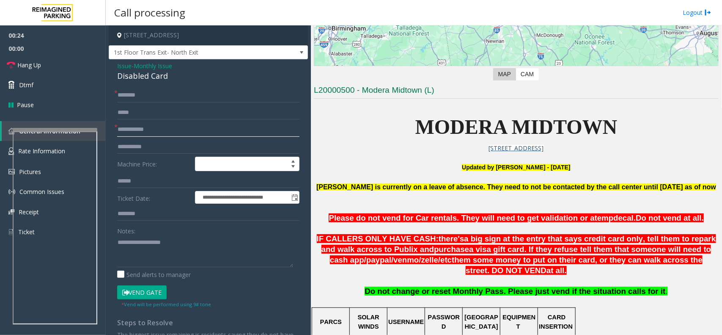
click at [128, 136] on input "text" at bounding box center [208, 129] width 182 height 14
type input "*****"
click at [208, 102] on input "text" at bounding box center [208, 95] width 182 height 14
click at [142, 256] on textarea at bounding box center [205, 251] width 176 height 32
paste textarea "**********"
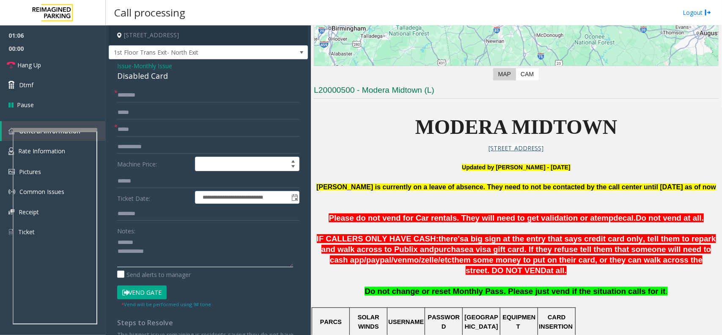
type textarea "**********"
click at [151, 100] on input "text" at bounding box center [208, 95] width 182 height 14
type input "*******"
click at [132, 292] on button "Vend Gate" at bounding box center [142, 292] width 50 height 14
click at [149, 75] on div "Disabled Card" at bounding box center [208, 75] width 182 height 11
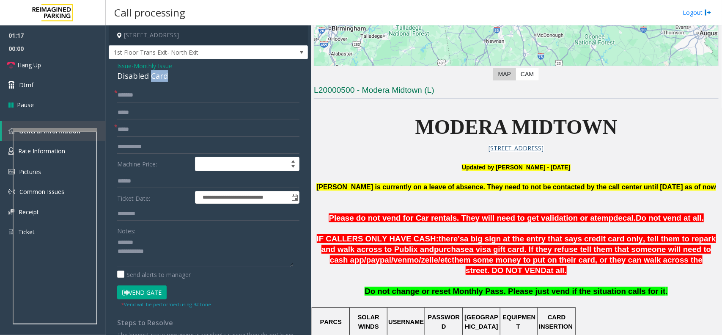
click at [149, 75] on div "Disabled Card" at bounding box center [208, 75] width 182 height 11
copy div "Disabled Card"
paste textarea "**********"
click at [166, 247] on textarea at bounding box center [205, 251] width 176 height 32
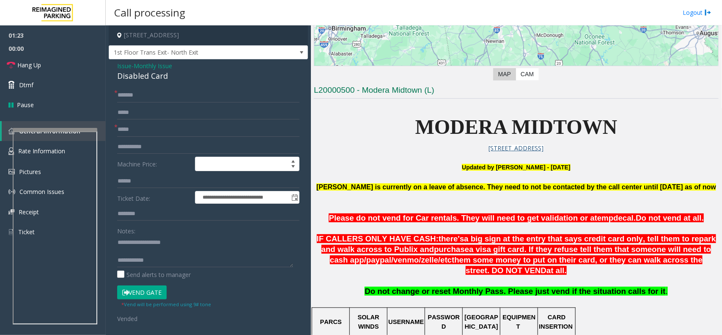
click at [146, 270] on div "Notes: Send alerts to manager" at bounding box center [208, 250] width 182 height 55
click at [170, 261] on textarea at bounding box center [205, 251] width 176 height 32
paste textarea "**********"
type textarea "**********"
click at [55, 62] on link "Hang Up" at bounding box center [53, 65] width 106 height 20
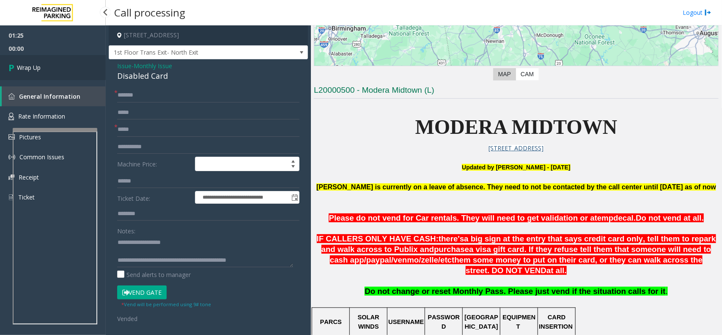
click at [47, 64] on link "Wrap Up" at bounding box center [53, 67] width 106 height 25
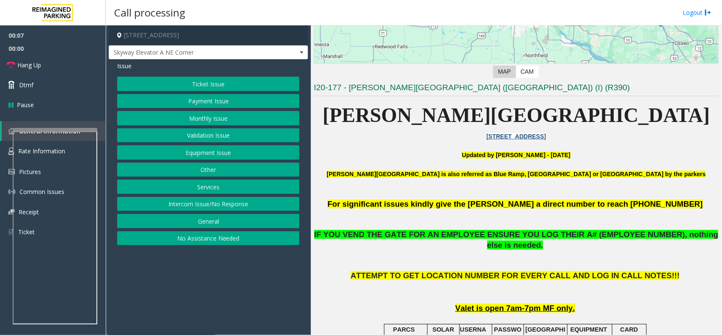
scroll to position [159, 0]
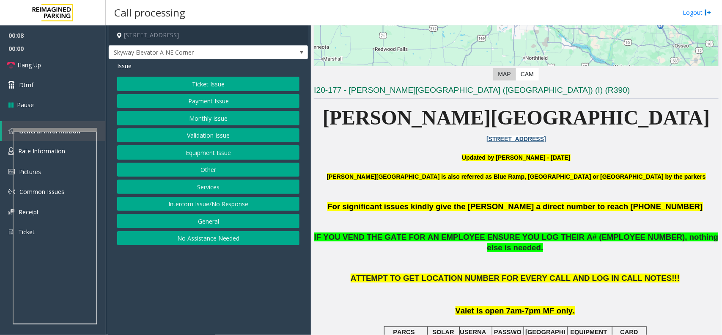
click at [225, 138] on button "Validation Issue" at bounding box center [208, 135] width 182 height 14
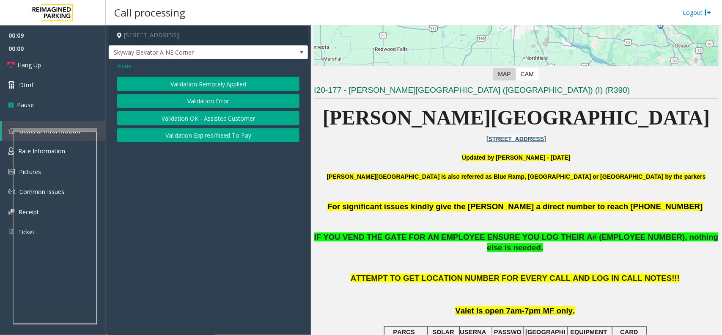
click at [218, 94] on button "Validation Error" at bounding box center [208, 101] width 182 height 14
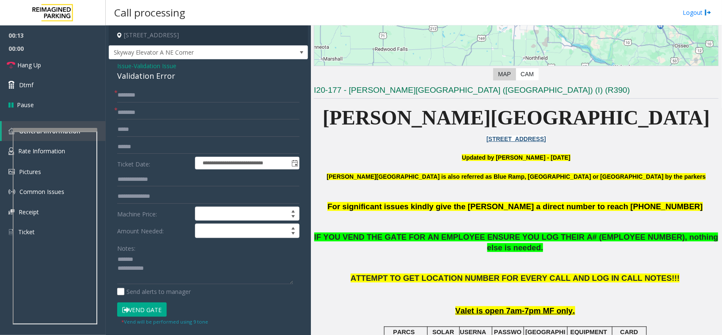
click at [149, 78] on div "Validation Error" at bounding box center [208, 75] width 182 height 11
click at [157, 280] on textarea at bounding box center [205, 269] width 176 height 32
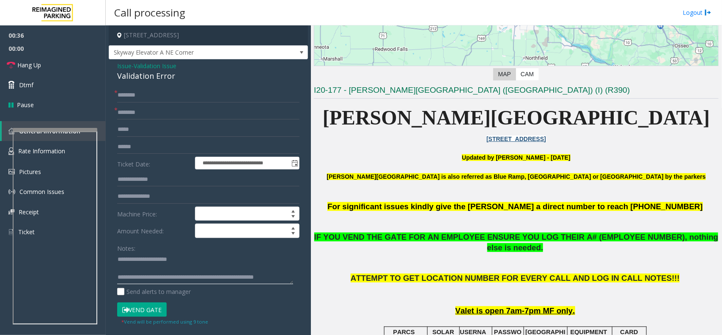
click at [160, 264] on textarea at bounding box center [205, 269] width 176 height 32
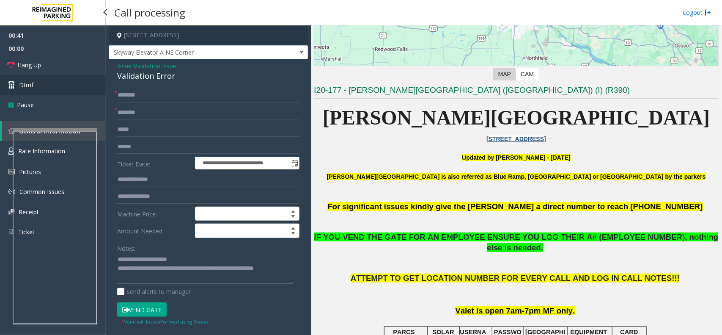
type textarea "**********"
click at [36, 87] on link "Dtmf" at bounding box center [53, 85] width 106 height 20
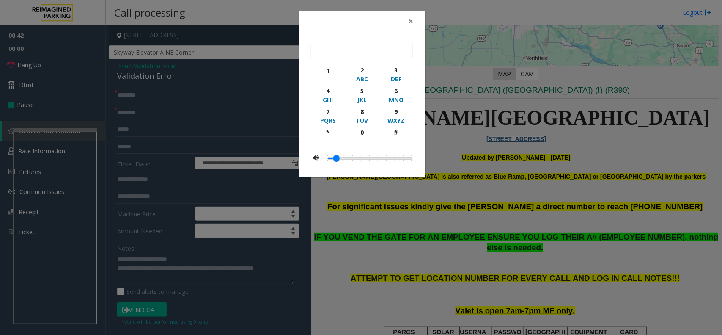
click at [41, 66] on div "× 1 2 ABC 3 DEF 4 GHI 5 JKL 6 MNO 7 PQRS 8 TUV 9 WXYZ * 0 #" at bounding box center [361, 167] width 722 height 335
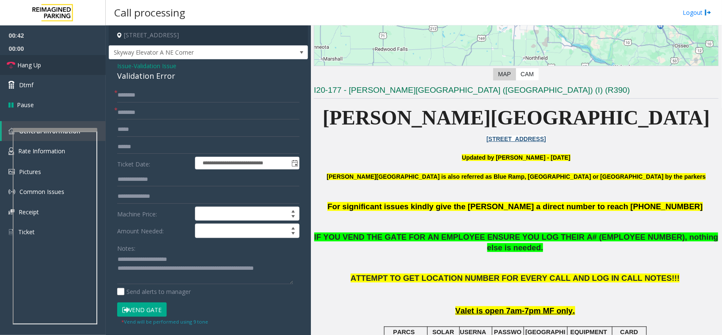
click at [41, 66] on span "Hang Up" at bounding box center [29, 65] width 24 height 9
click at [151, 125] on input "text" at bounding box center [208, 129] width 182 height 14
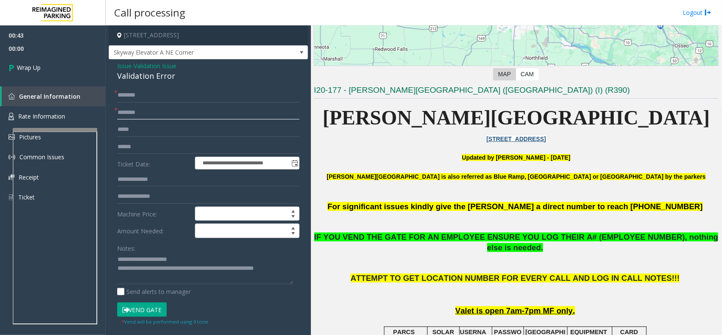
click at [149, 110] on input "text" at bounding box center [208, 112] width 182 height 14
type input "**"
click at [147, 98] on input "*" at bounding box center [208, 95] width 182 height 14
type input "**"
click at [63, 66] on link "Wrap Up" at bounding box center [53, 67] width 106 height 25
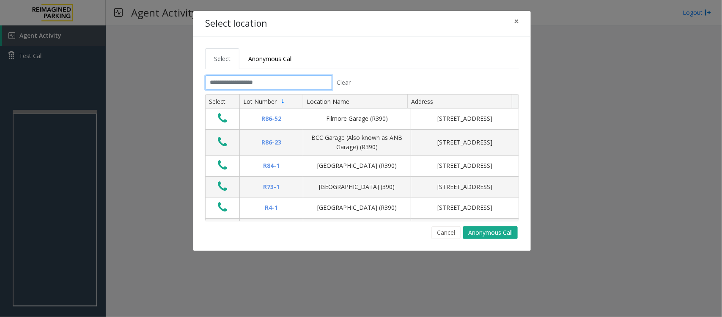
click at [245, 83] on input "text" at bounding box center [268, 82] width 127 height 14
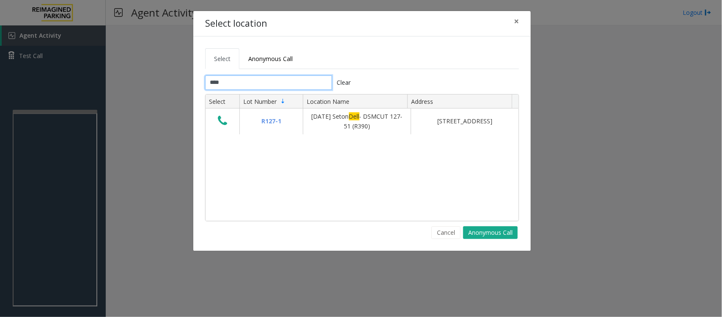
type input "****"
click at [517, 21] on span "×" at bounding box center [516, 21] width 5 height 12
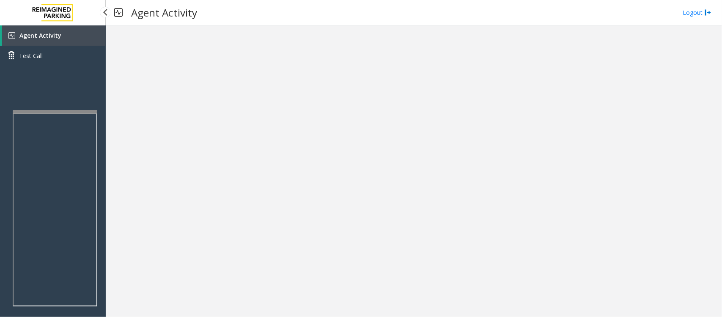
click at [43, 39] on link "Agent Activity" at bounding box center [54, 35] width 104 height 20
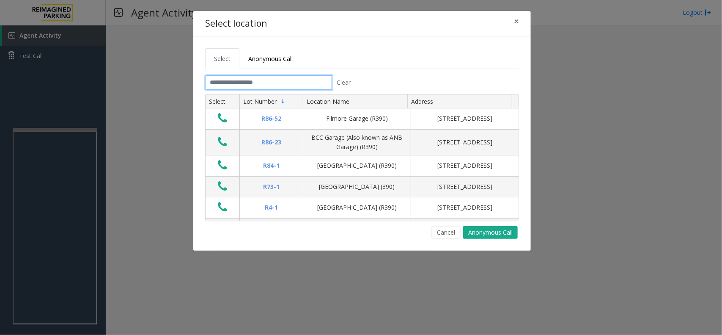
click at [247, 88] on input "text" at bounding box center [268, 82] width 127 height 14
click at [513, 22] on button "×" at bounding box center [516, 21] width 17 height 21
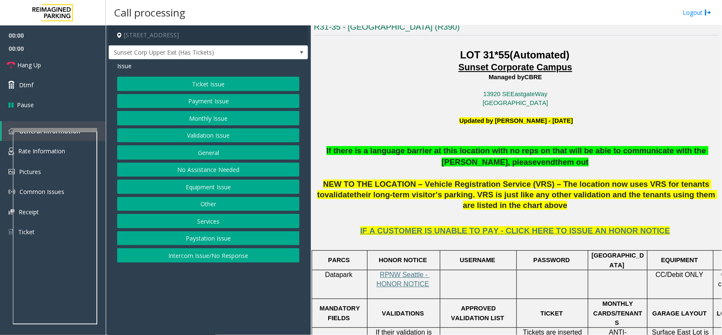
scroll to position [212, 0]
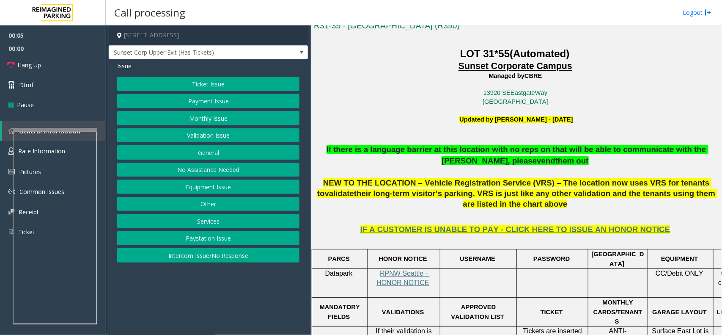
click at [219, 136] on button "Validation Issue" at bounding box center [208, 135] width 182 height 14
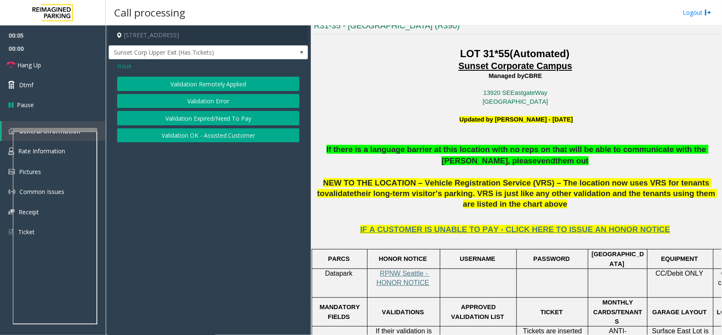
click at [215, 101] on button "Validation Error" at bounding box center [208, 101] width 182 height 14
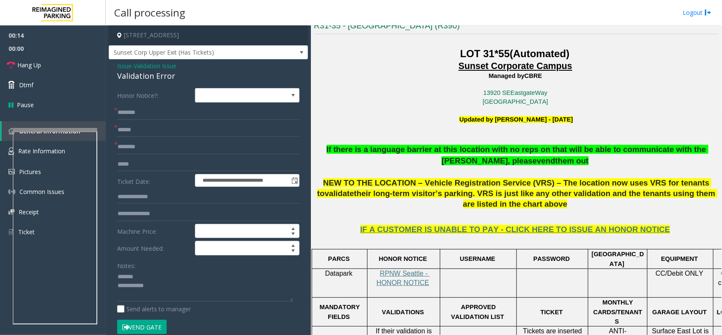
click at [146, 77] on div "Validation Error" at bounding box center [208, 75] width 182 height 11
type textarea "**********"
click at [153, 130] on input "text" at bounding box center [208, 130] width 182 height 14
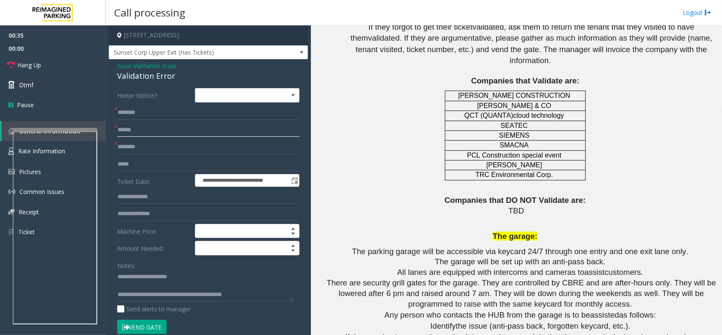
scroll to position [952, 0]
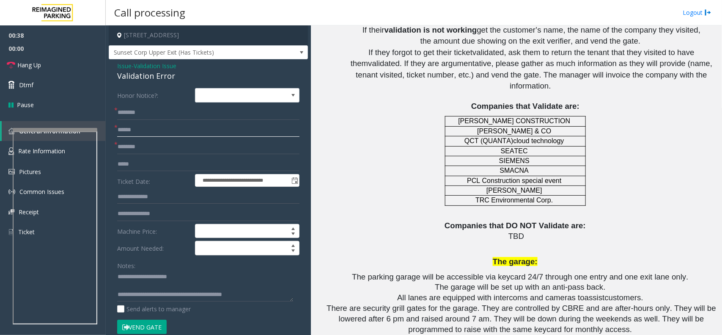
type input "******"
drag, startPoint x: 469, startPoint y: 121, endPoint x: 483, endPoint y: 121, distance: 14.0
click at [483, 177] on span "PCL Construction special event" at bounding box center [514, 180] width 94 height 7
click at [130, 147] on input "text" at bounding box center [208, 147] width 182 height 14
type input "*"
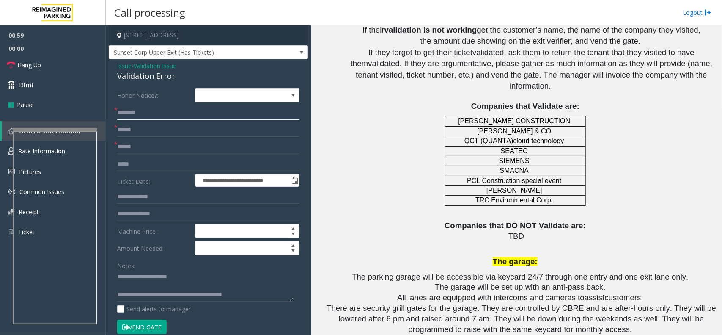
click at [154, 113] on input "text" at bounding box center [208, 112] width 182 height 14
click at [149, 145] on input "******" at bounding box center [208, 147] width 182 height 14
type input "******"
click at [132, 119] on input "text" at bounding box center [208, 112] width 182 height 14
type input "*****"
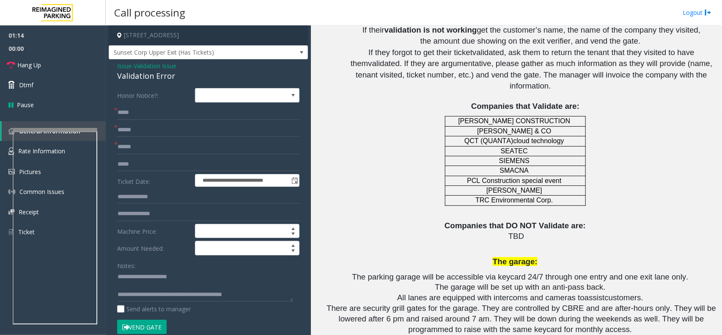
click at [162, 321] on button "Vend Gate" at bounding box center [142, 327] width 50 height 14
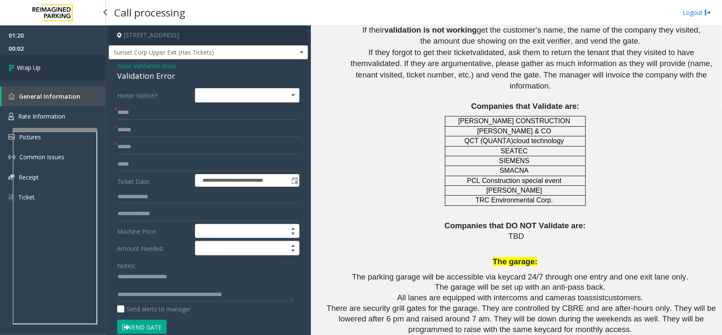
click at [58, 67] on link "Wrap Up" at bounding box center [53, 67] width 106 height 25
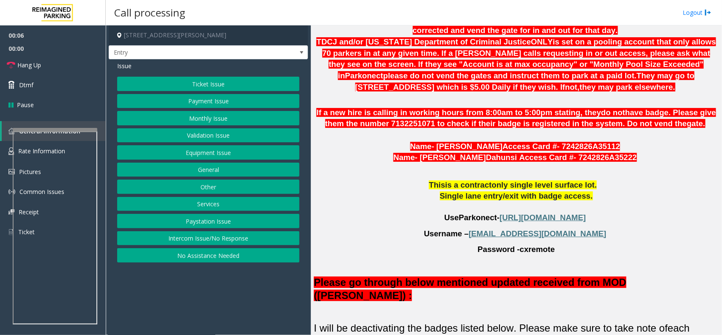
scroll to position [582, 0]
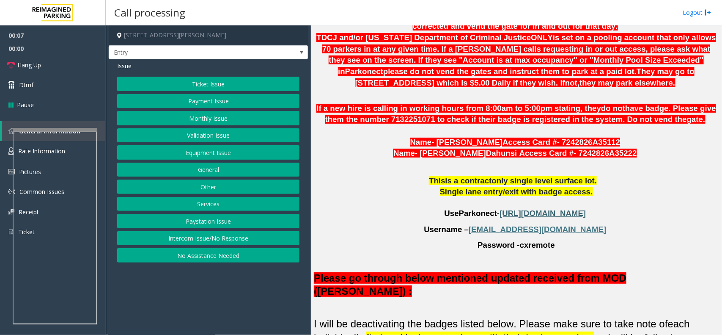
click at [504, 209] on span "[URL][DOMAIN_NAME]" at bounding box center [543, 213] width 86 height 9
drag, startPoint x: 496, startPoint y: 202, endPoint x: 573, endPoint y: 202, distance: 76.2
click at [573, 224] on p "Username – [EMAIL_ADDRESS][DOMAIN_NAME]" at bounding box center [516, 229] width 405 height 11
copy p "[EMAIL_ADDRESS][DOMAIN_NAME]"
click at [301, 155] on div "Issue Ticket Issue Payment Issue Monthly Issue Validation Issue Equipment Issue…" at bounding box center [208, 162] width 199 height 207
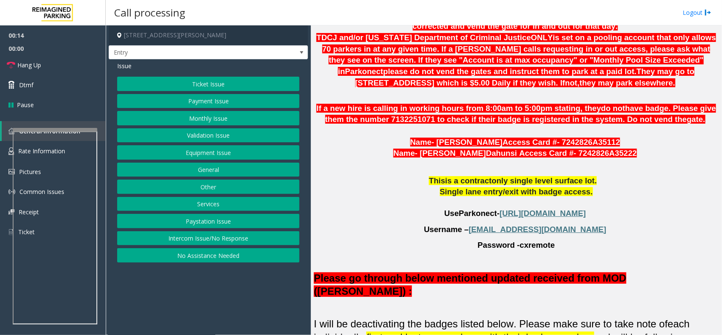
click at [357, 186] on p "Single lane entry/exit with badge access ." at bounding box center [516, 191] width 405 height 11
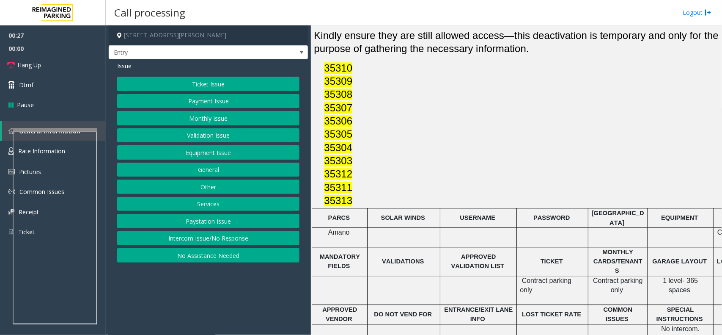
scroll to position [1038, 0]
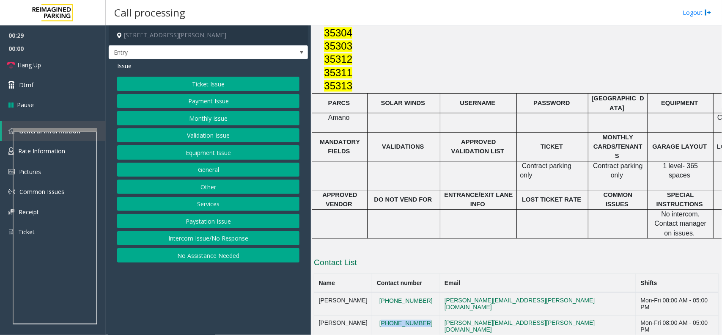
drag, startPoint x: 435, startPoint y: 250, endPoint x: 384, endPoint y: 251, distance: 51.2
click at [384, 315] on td "[PHONE_NUMBER]" at bounding box center [406, 326] width 68 height 23
click at [217, 150] on button "Equipment Issue" at bounding box center [208, 152] width 182 height 14
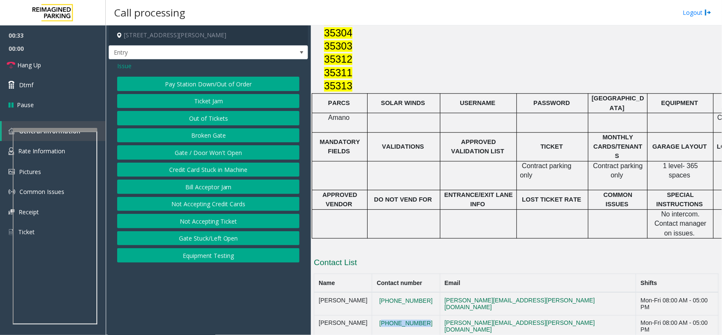
click at [215, 151] on button "Gate / Door Won't Open" at bounding box center [208, 152] width 182 height 14
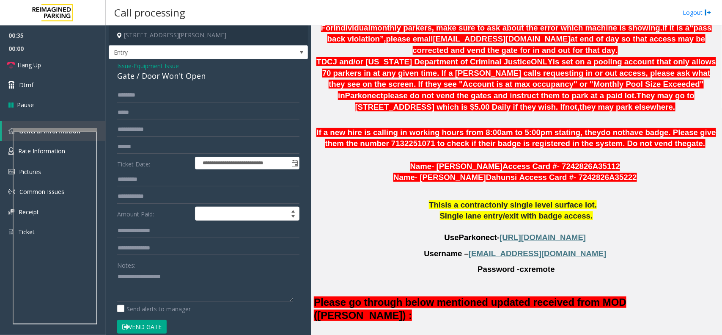
scroll to position [509, 0]
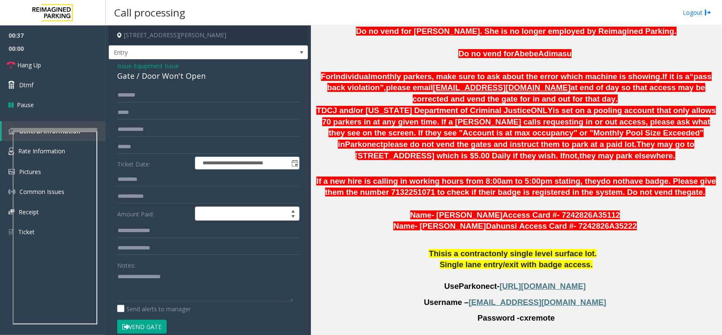
drag, startPoint x: 422, startPoint y: 180, endPoint x: 600, endPoint y: 181, distance: 178.2
click at [600, 209] on p "Name - [PERSON_NAME] Access Card # - 7242826A35112" at bounding box center [516, 214] width 405 height 11
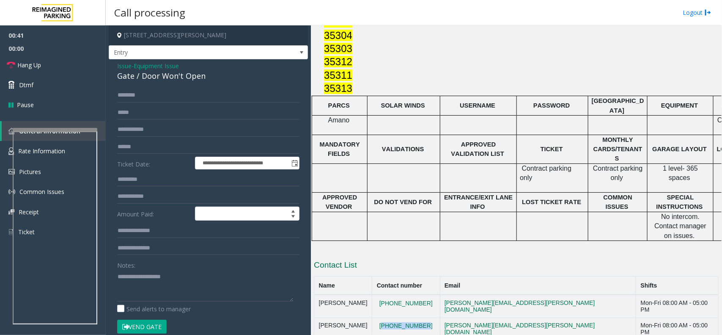
scroll to position [1038, 0]
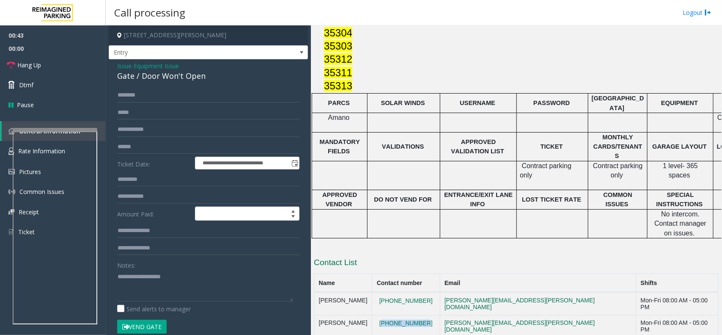
drag, startPoint x: 436, startPoint y: 233, endPoint x: 365, endPoint y: 229, distance: 71.2
click at [365, 292] on tr "[PERSON_NAME] [PHONE_NUMBER] [PERSON_NAME][EMAIL_ADDRESS][PERSON_NAME][DOMAIN_N…" at bounding box center [516, 303] width 405 height 23
drag, startPoint x: 437, startPoint y: 251, endPoint x: 388, endPoint y: 252, distance: 49.1
click at [388, 315] on td "[PHONE_NUMBER]" at bounding box center [406, 326] width 68 height 23
drag, startPoint x: 362, startPoint y: 250, endPoint x: 362, endPoint y: 259, distance: 9.3
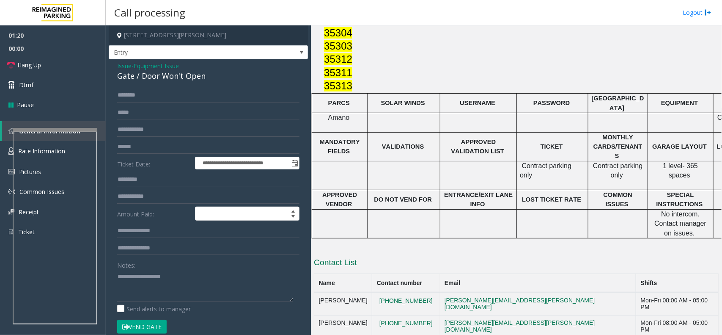
click at [320, 315] on td "[PERSON_NAME]" at bounding box center [343, 326] width 58 height 23
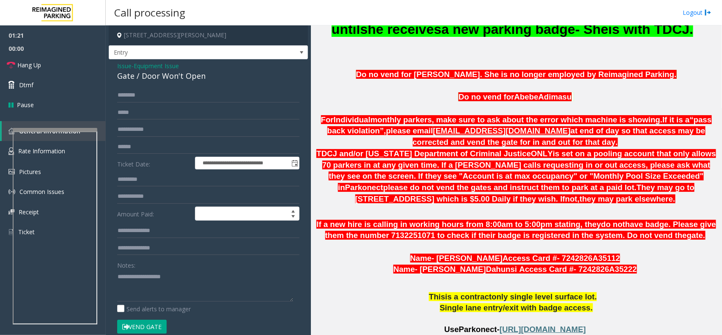
scroll to position [456, 0]
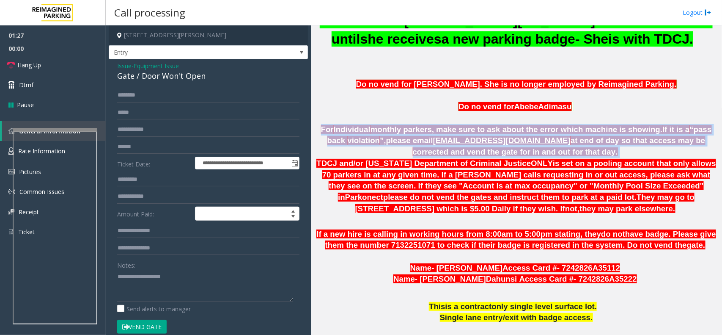
drag, startPoint x: 329, startPoint y: 113, endPoint x: 657, endPoint y: 130, distance: 328.4
click at [657, 130] on p "For Individual monthly parkers, make sure to ask about the error which machine …" at bounding box center [516, 141] width 405 height 34
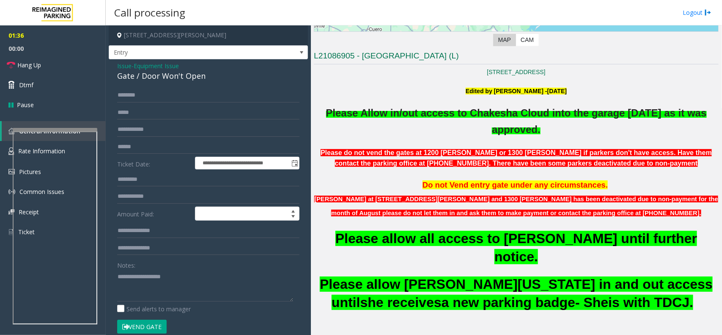
scroll to position [33, 0]
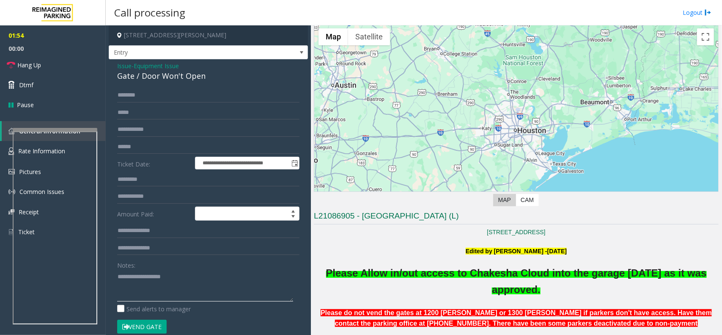
click at [200, 288] on textarea at bounding box center [205, 286] width 176 height 32
paste textarea "**********"
click at [177, 274] on textarea at bounding box center [205, 286] width 176 height 32
paste textarea "**********"
click at [57, 71] on link "Hang Up" at bounding box center [53, 65] width 106 height 20
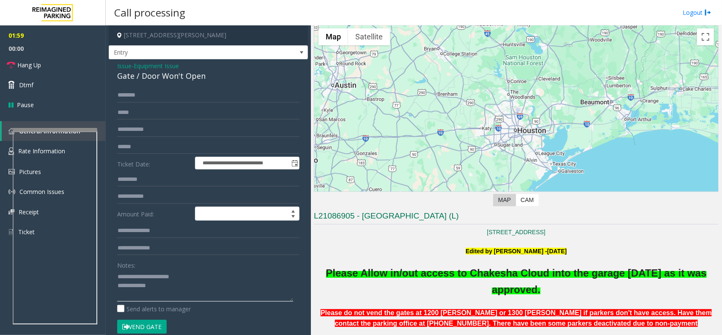
click at [210, 294] on textarea at bounding box center [205, 286] width 176 height 32
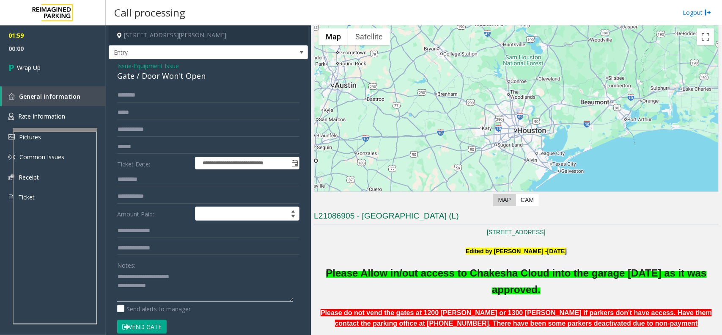
click at [203, 291] on textarea at bounding box center [205, 286] width 176 height 32
click at [204, 282] on textarea at bounding box center [205, 286] width 176 height 32
type textarea "**********"
click at [102, 74] on link "Wrap Up" at bounding box center [53, 67] width 106 height 25
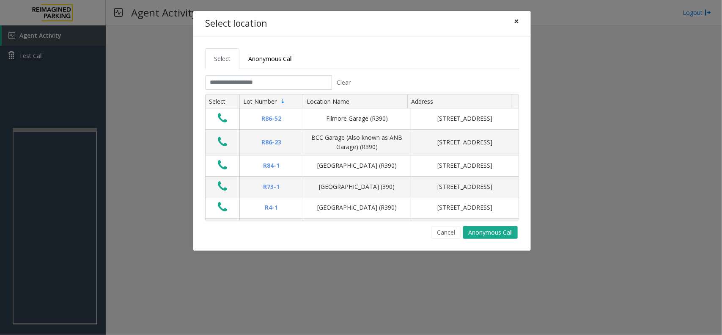
drag, startPoint x: 517, startPoint y: 22, endPoint x: 464, endPoint y: 47, distance: 59.1
click at [517, 22] on span "×" at bounding box center [516, 21] width 5 height 12
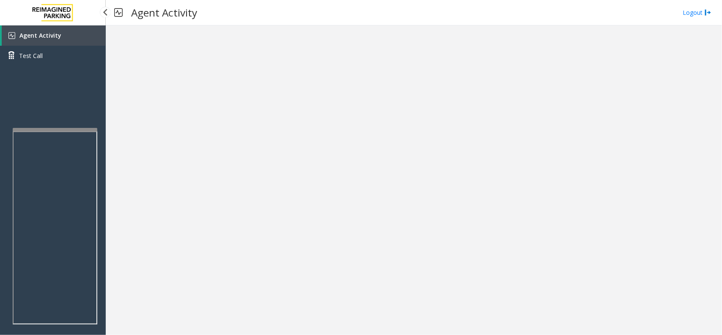
click at [74, 31] on link "Agent Activity" at bounding box center [54, 35] width 104 height 20
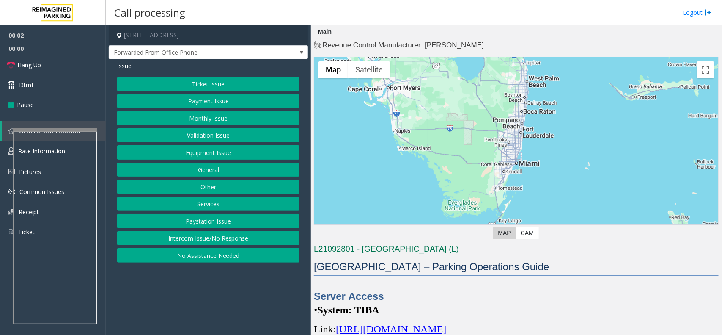
scroll to position [53, 0]
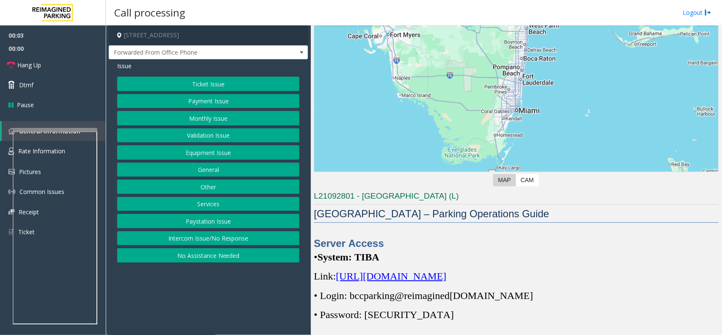
click at [252, 237] on button "Intercom Issue/No Response" at bounding box center [208, 238] width 182 height 14
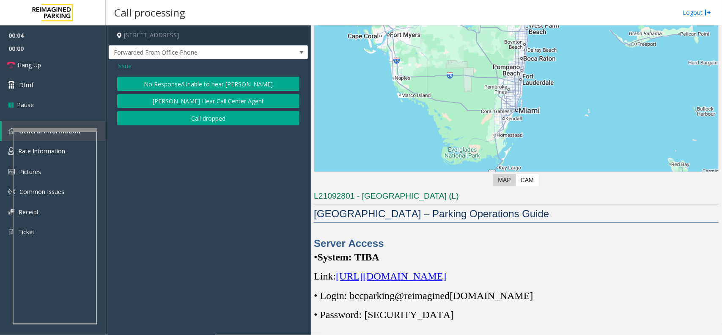
click at [218, 79] on button "No Response/Unable to hear [PERSON_NAME]" at bounding box center [208, 84] width 182 height 14
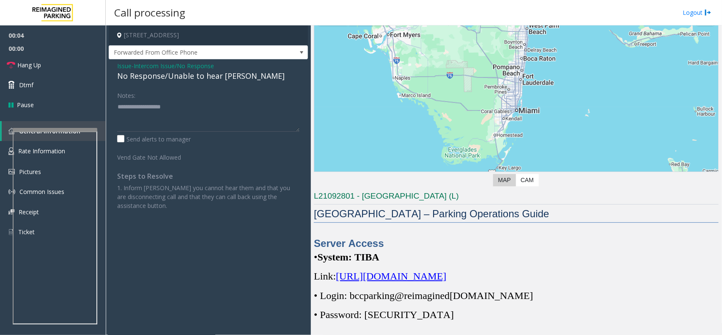
click at [216, 78] on div "No Response/Unable to hear [PERSON_NAME]" at bounding box center [208, 75] width 182 height 11
click at [216, 79] on div "No Response/Unable to hear [PERSON_NAME]" at bounding box center [208, 75] width 182 height 11
type textarea "**********"
click at [34, 64] on span "Hang Up" at bounding box center [29, 65] width 24 height 9
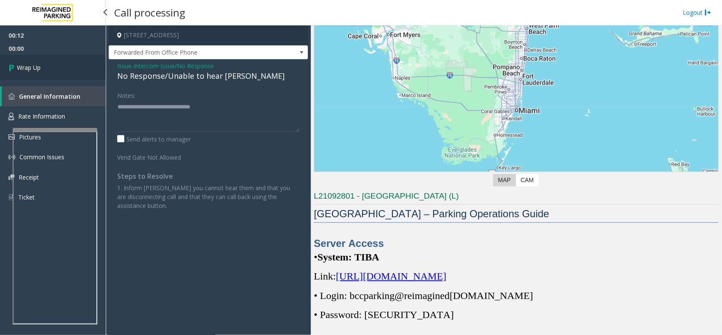
click at [50, 59] on link "Wrap Up" at bounding box center [53, 67] width 106 height 25
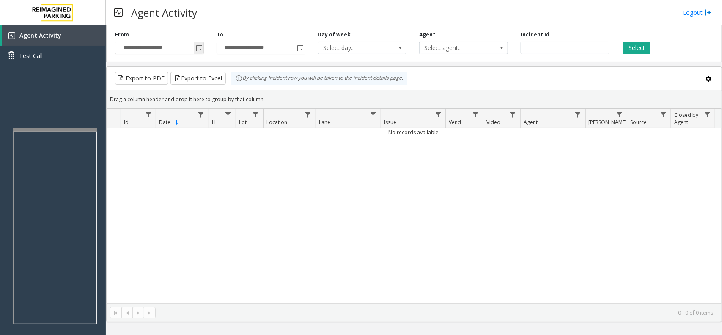
click at [200, 50] on span "Toggle popup" at bounding box center [199, 48] width 7 height 7
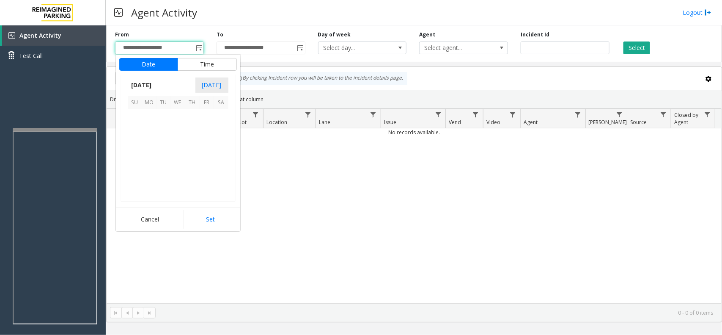
scroll to position [151919, 0]
click at [163, 143] on span "14" at bounding box center [164, 145] width 14 height 14
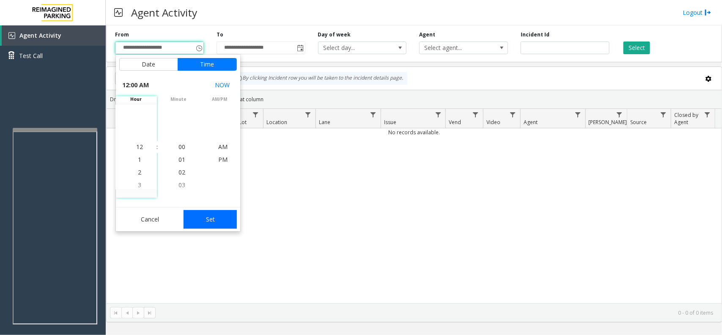
click at [204, 216] on button "Set" at bounding box center [210, 219] width 53 height 19
type input "**********"
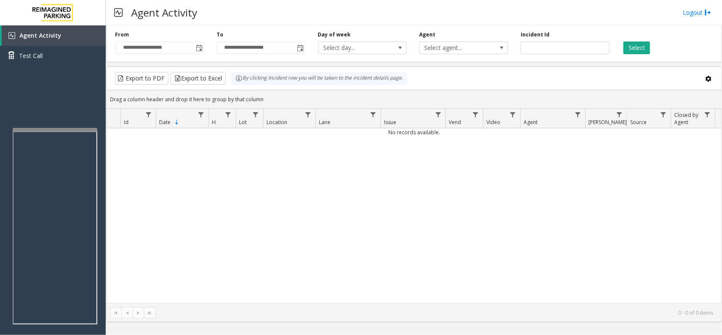
click at [638, 39] on div "Select" at bounding box center [667, 42] width 102 height 23
click at [635, 50] on button "Select" at bounding box center [637, 47] width 27 height 13
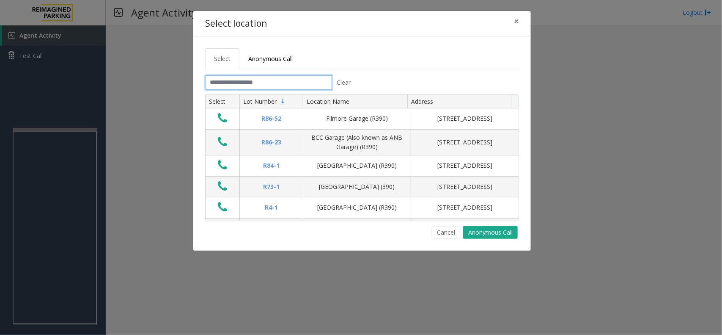
click at [281, 83] on input "text" at bounding box center [268, 82] width 127 height 14
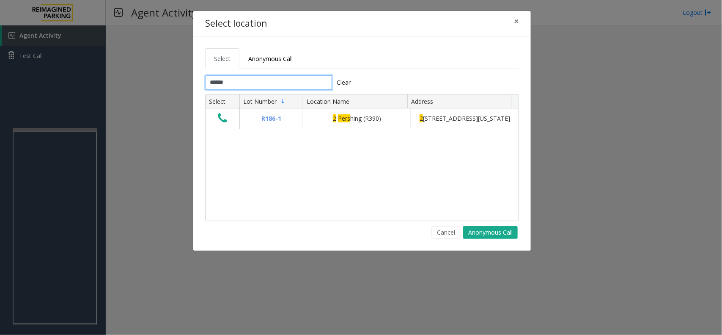
type input "******"
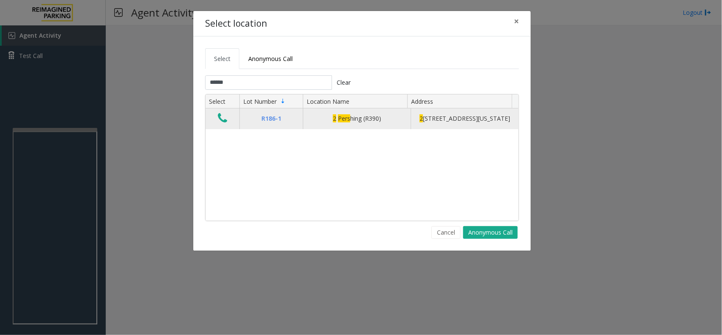
click at [228, 120] on button "Data table" at bounding box center [222, 119] width 14 height 14
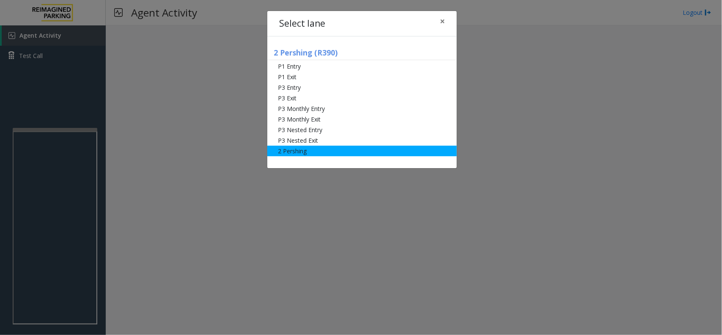
click at [304, 153] on li "2 Pershing" at bounding box center [362, 151] width 190 height 11
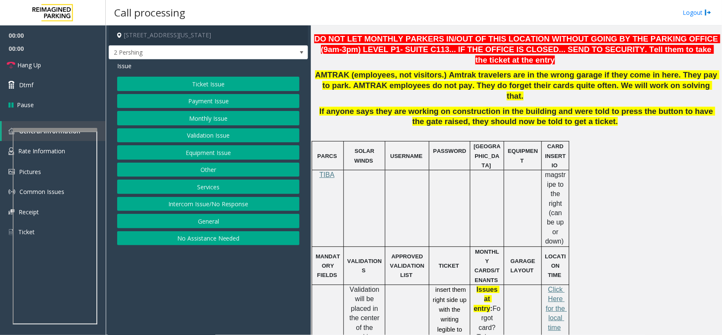
scroll to position [423, 0]
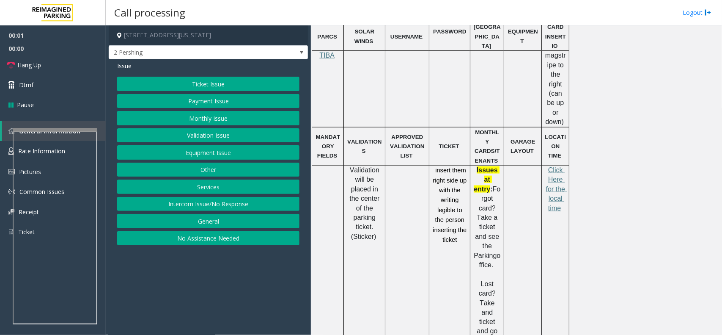
click at [231, 239] on button "No Assistance Needed" at bounding box center [208, 238] width 182 height 14
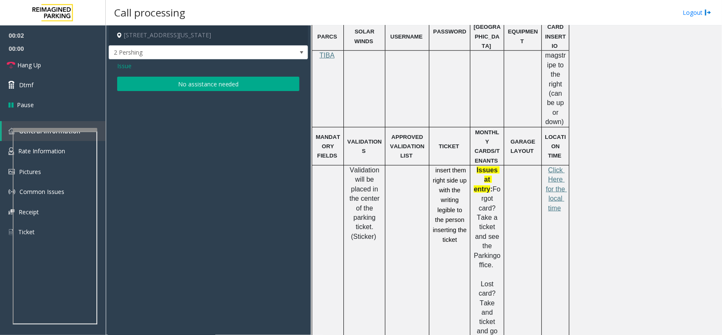
click at [202, 87] on button "No assistance needed" at bounding box center [208, 84] width 182 height 14
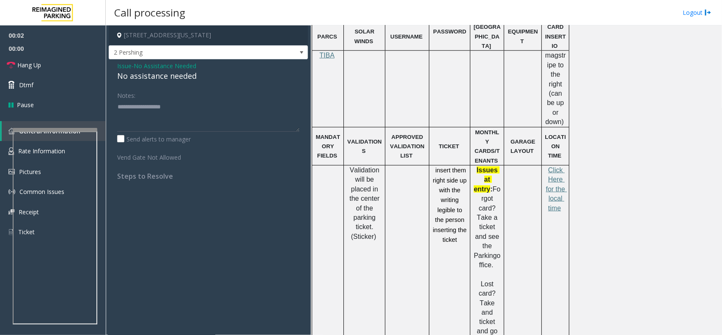
click at [187, 79] on div "No assistance needed" at bounding box center [208, 75] width 182 height 11
type textarea "**********"
click at [89, 66] on link "Hang Up" at bounding box center [53, 65] width 106 height 20
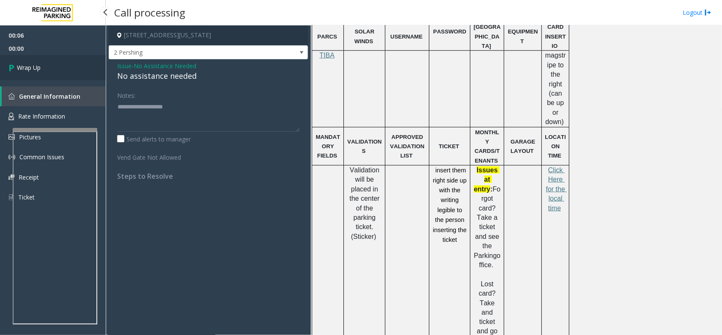
click at [73, 71] on link "Wrap Up" at bounding box center [53, 67] width 106 height 25
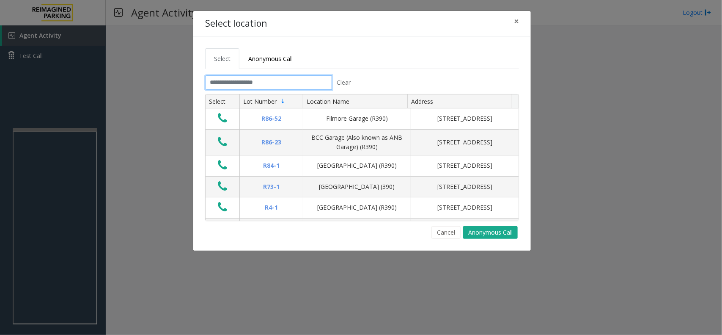
click at [305, 75] on input "text" at bounding box center [268, 82] width 127 height 14
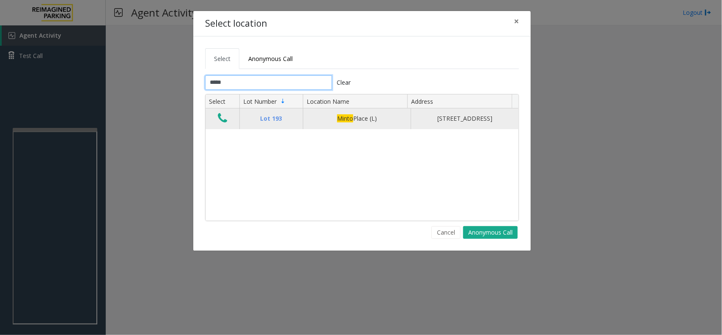
type input "*****"
click at [216, 120] on button "Data table" at bounding box center [222, 119] width 14 height 14
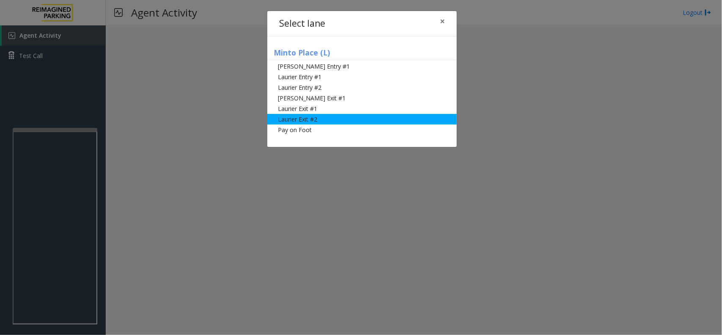
click at [321, 117] on li "Laurier Exit #2" at bounding box center [362, 119] width 190 height 11
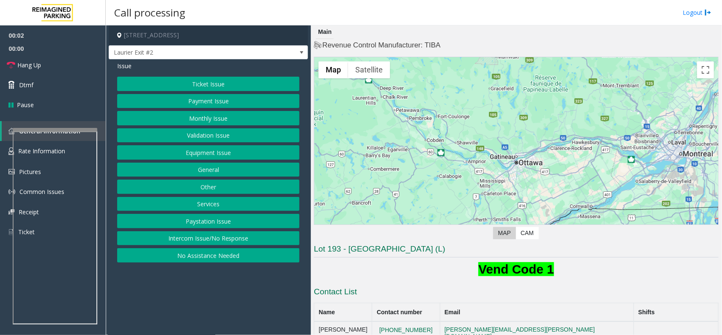
click at [208, 99] on button "Payment Issue" at bounding box center [208, 101] width 182 height 14
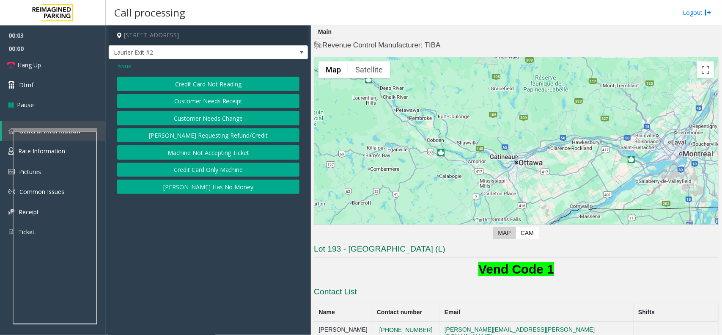
click at [215, 85] on button "Credit Card Not Reading" at bounding box center [208, 84] width 182 height 14
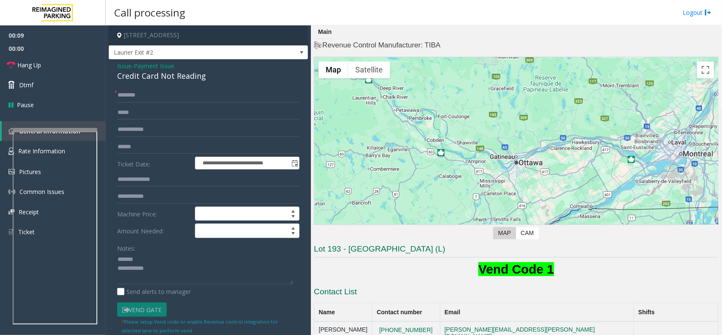
click at [165, 71] on div "Credit Card Not Reading" at bounding box center [208, 75] width 182 height 11
click at [162, 274] on textarea at bounding box center [205, 269] width 176 height 32
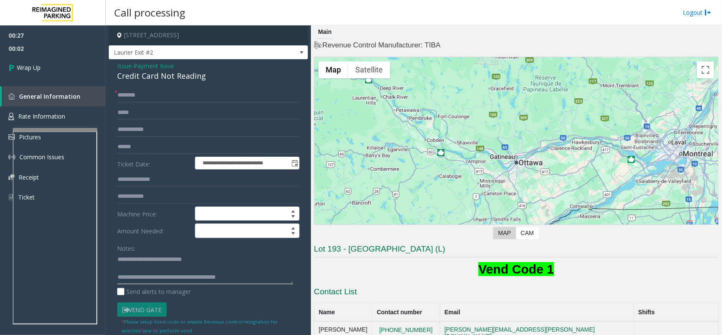
type textarea "**********"
click at [132, 107] on input "text" at bounding box center [208, 112] width 182 height 14
click at [135, 99] on input "text" at bounding box center [208, 95] width 182 height 14
type input "**"
drag, startPoint x: 33, startPoint y: 55, endPoint x: 59, endPoint y: 69, distance: 29.7
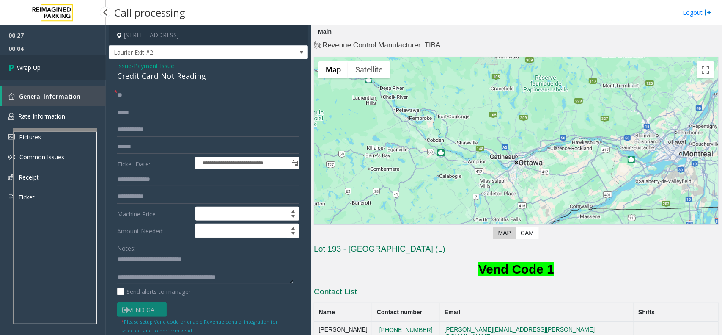
click at [33, 56] on link "Wrap Up" at bounding box center [53, 67] width 106 height 25
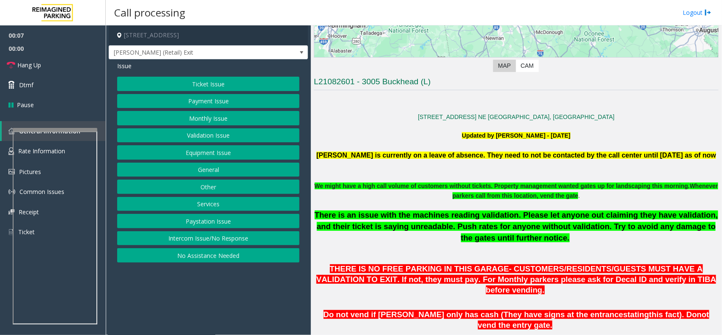
scroll to position [317, 0]
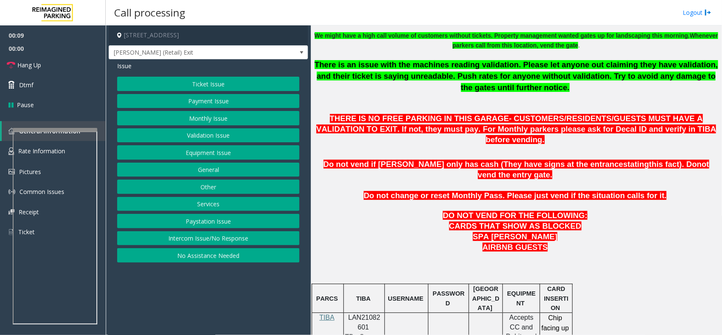
click at [202, 233] on button "Intercom Issue/No Response" at bounding box center [208, 238] width 182 height 14
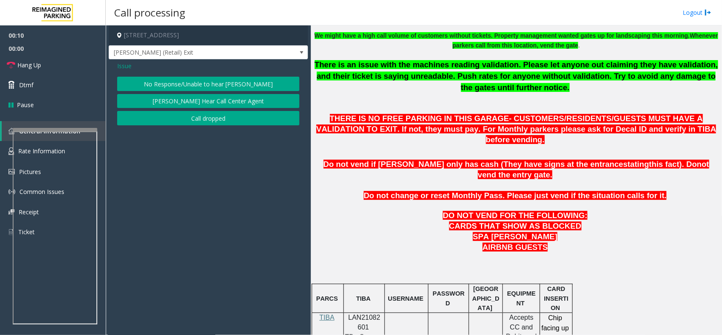
click at [199, 79] on button "No Response/Unable to hear [PERSON_NAME]" at bounding box center [208, 84] width 182 height 14
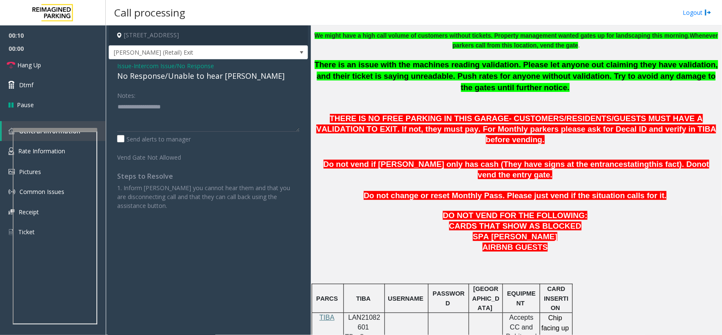
click at [189, 79] on div "No Response/Unable to hear [PERSON_NAME]" at bounding box center [208, 75] width 182 height 11
type textarea "**********"
click at [39, 57] on link "Hang Up" at bounding box center [53, 65] width 106 height 20
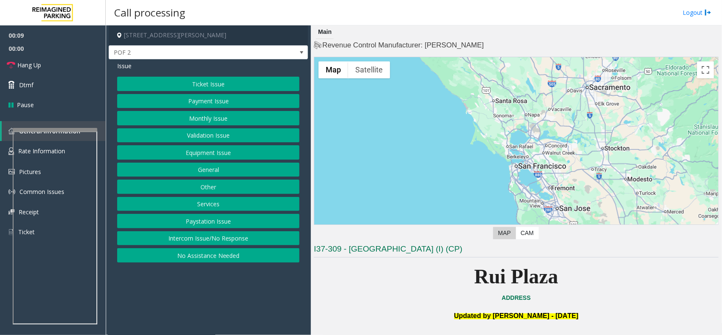
drag, startPoint x: 159, startPoint y: 236, endPoint x: 143, endPoint y: 145, distance: 92.9
click at [159, 236] on button "Intercom Issue/No Response" at bounding box center [208, 238] width 182 height 14
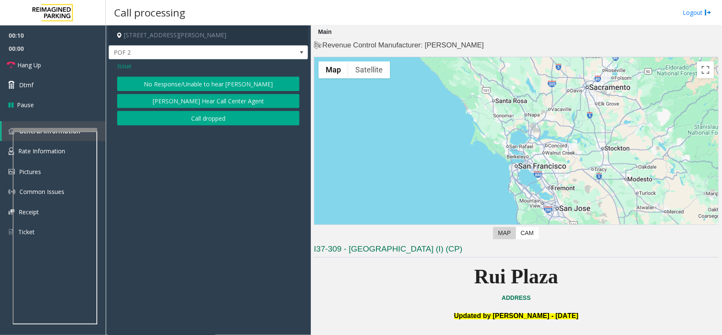
click at [154, 83] on button "No Response/Unable to hear [PERSON_NAME]" at bounding box center [208, 84] width 182 height 14
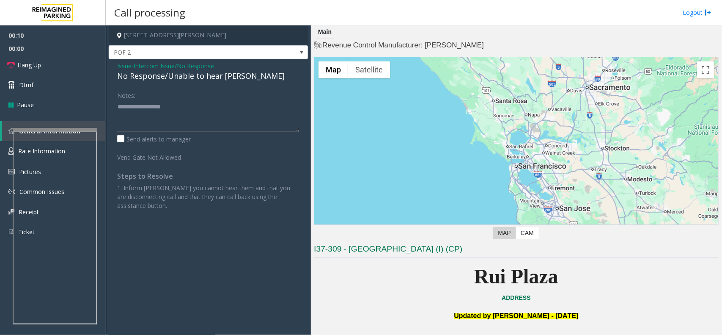
click at [154, 79] on div "No Response/Unable to hear [PERSON_NAME]" at bounding box center [208, 75] width 182 height 11
type textarea "**********"
click at [35, 64] on span "Hang Up" at bounding box center [29, 65] width 24 height 9
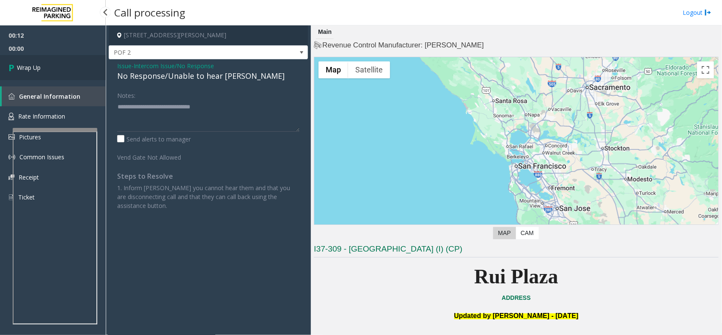
click at [35, 64] on span "Wrap Up" at bounding box center [29, 67] width 24 height 9
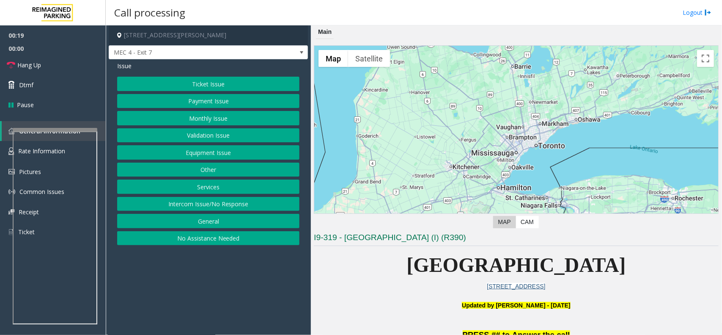
click at [204, 88] on button "Ticket Issue" at bounding box center [208, 84] width 182 height 14
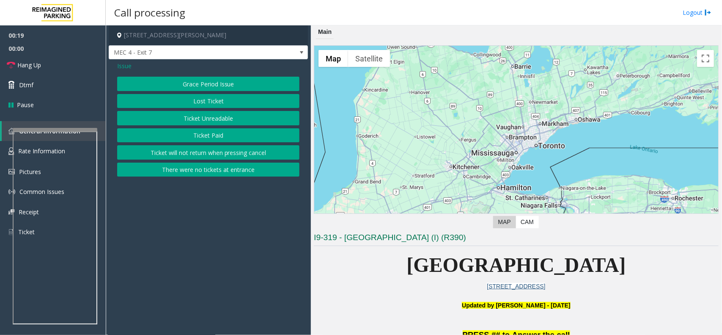
click at [205, 118] on button "Ticket Unreadable" at bounding box center [208, 118] width 182 height 14
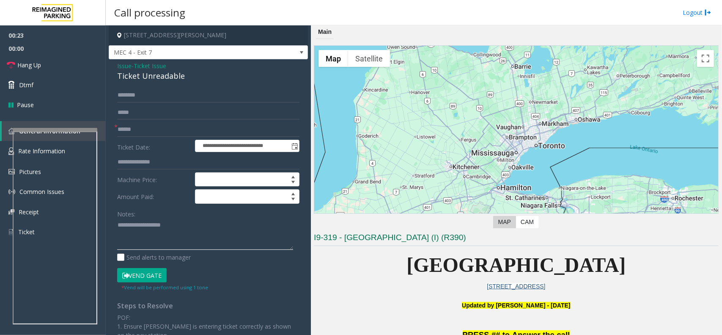
click at [218, 242] on textarea at bounding box center [205, 234] width 176 height 32
paste textarea "**********"
click at [171, 80] on div "Ticket Unreadable" at bounding box center [208, 75] width 182 height 11
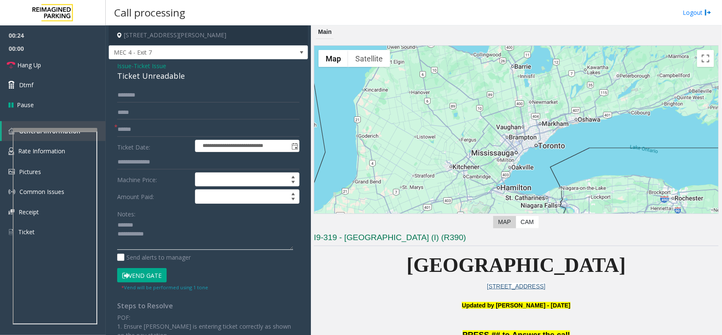
paste textarea "**********"
click at [168, 225] on textarea at bounding box center [205, 234] width 176 height 32
click at [170, 247] on textarea at bounding box center [205, 234] width 176 height 32
paste textarea "**********"
click at [162, 237] on textarea at bounding box center [205, 234] width 176 height 32
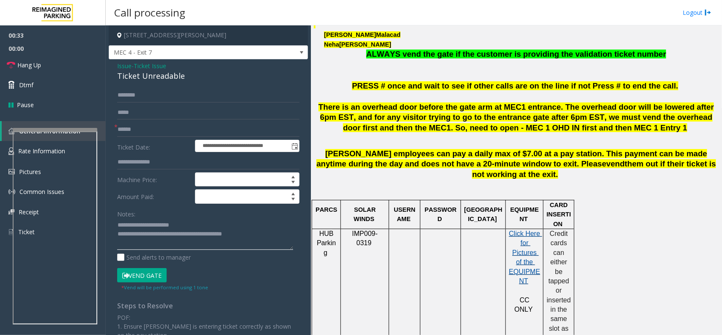
scroll to position [370, 0]
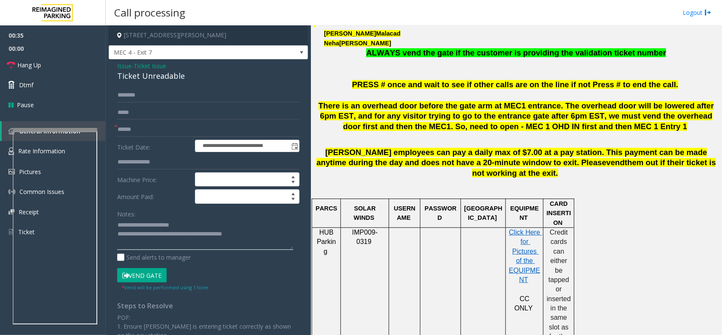
type textarea "**********"
click at [554, 234] on span "Credit cards can either be tapped or inserted in the same slot as for the ticke…" at bounding box center [560, 299] width 26 height 140
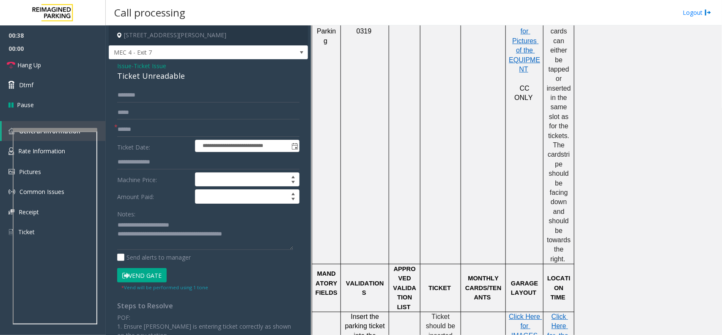
scroll to position [582, 0]
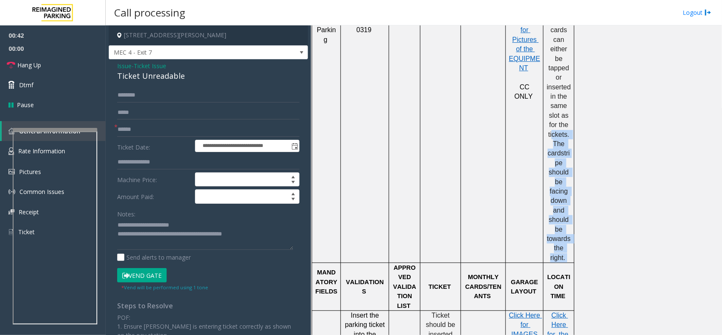
drag, startPoint x: 570, startPoint y: 247, endPoint x: 554, endPoint y: 135, distance: 113.4
click at [554, 135] on p "Credit cards can either be tapped or inserted in the same slot as for the ticke…" at bounding box center [559, 139] width 25 height 246
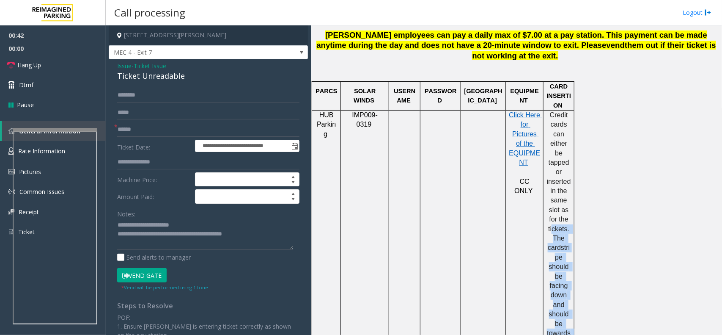
scroll to position [476, 0]
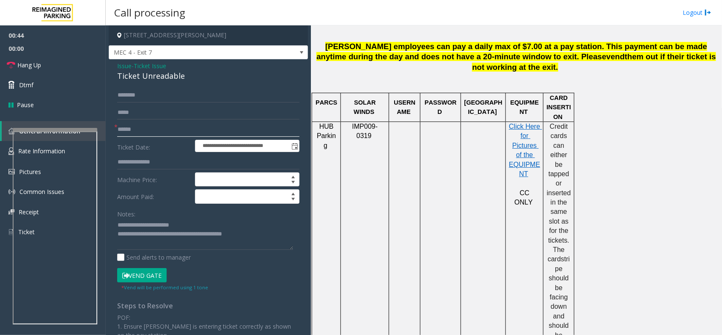
click at [132, 123] on input "text" at bounding box center [208, 129] width 182 height 14
click at [159, 89] on input "text" at bounding box center [208, 95] width 182 height 14
click at [152, 135] on input "text" at bounding box center [208, 129] width 182 height 14
type input "**"
click at [154, 101] on input "text" at bounding box center [208, 95] width 182 height 14
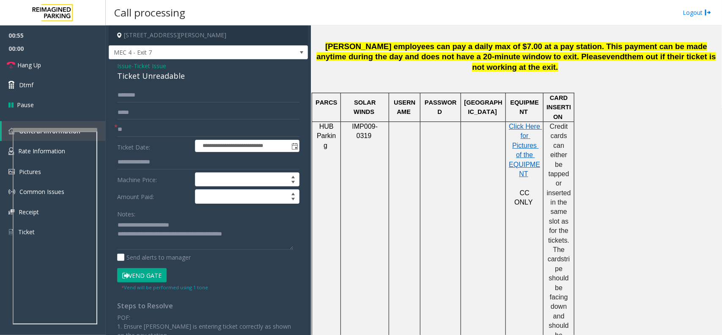
click at [157, 273] on button "Vend Gate" at bounding box center [142, 275] width 50 height 14
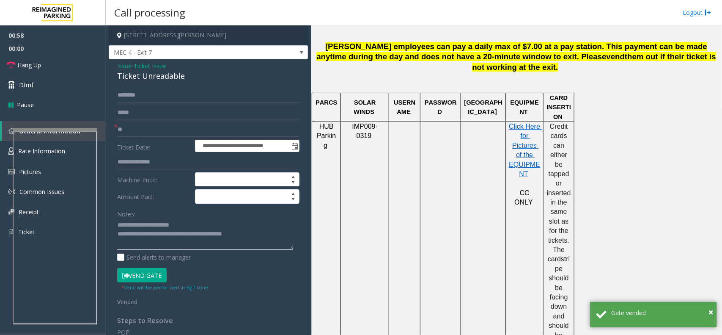
drag, startPoint x: 150, startPoint y: 236, endPoint x: 271, endPoint y: 235, distance: 121.0
click at [269, 234] on textarea at bounding box center [205, 234] width 176 height 32
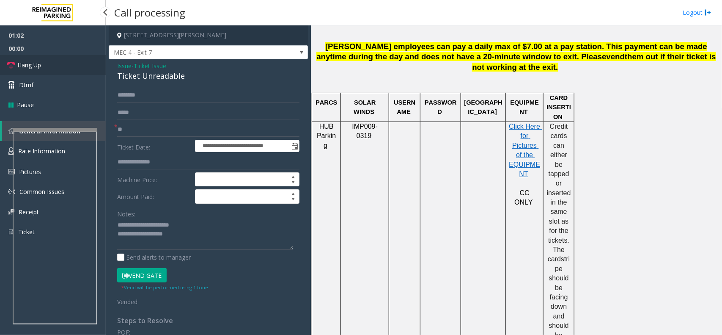
drag, startPoint x: 70, startPoint y: 62, endPoint x: 110, endPoint y: 134, distance: 82.6
click at [70, 61] on link "Hang Up" at bounding box center [53, 65] width 106 height 20
click at [202, 238] on textarea at bounding box center [205, 234] width 176 height 32
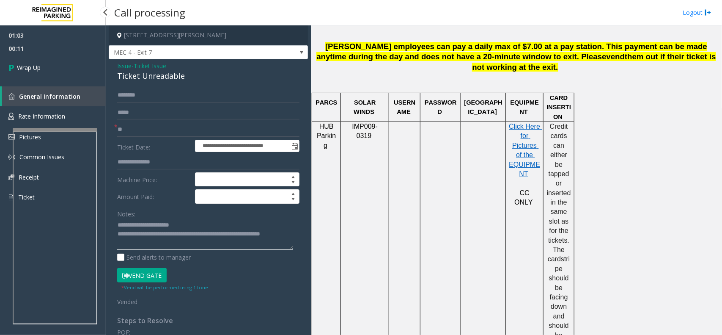
type textarea "**********"
click at [14, 53] on span "00:11" at bounding box center [53, 48] width 106 height 13
click at [32, 63] on span "Wrap Up" at bounding box center [29, 67] width 24 height 9
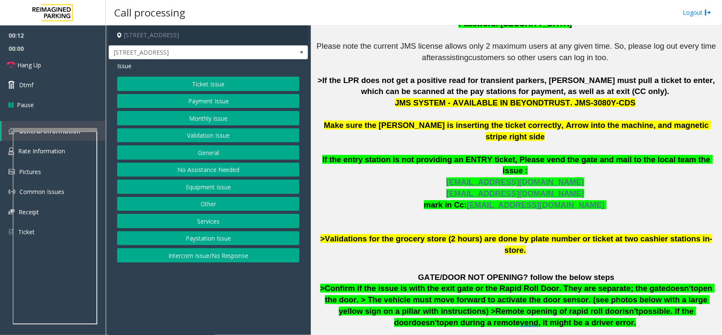
scroll to position [423, 0]
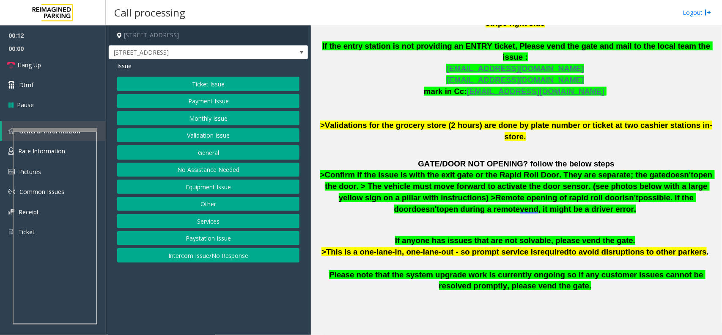
click at [214, 99] on button "Payment Issue" at bounding box center [208, 101] width 182 height 14
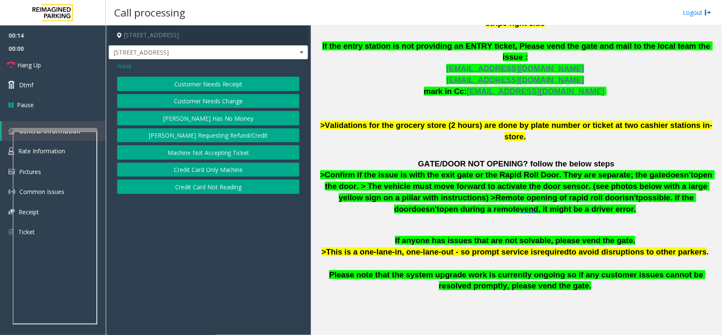
click at [229, 189] on button "Credit Card Not Reading" at bounding box center [208, 186] width 182 height 14
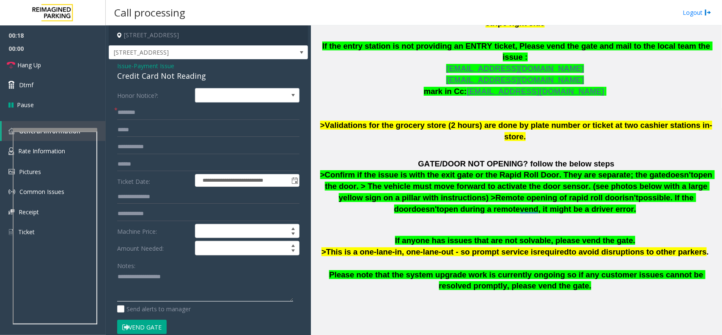
paste textarea "**********"
click at [149, 281] on textarea at bounding box center [205, 286] width 176 height 32
click at [185, 68] on div "Issue - Payment Issue Credit Card Not Reading" at bounding box center [208, 71] width 182 height 20
click at [185, 77] on div "Credit Card Not Reading" at bounding box center [208, 75] width 182 height 11
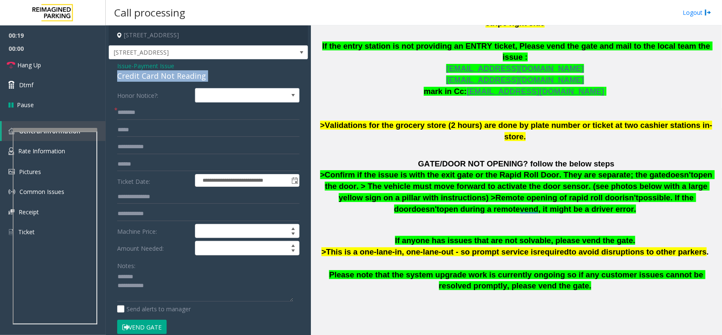
click at [185, 77] on div "Credit Card Not Reading" at bounding box center [208, 75] width 182 height 11
click at [152, 276] on textarea at bounding box center [205, 286] width 176 height 32
paste textarea "**********"
click at [174, 297] on textarea at bounding box center [205, 286] width 176 height 32
paste textarea "**********"
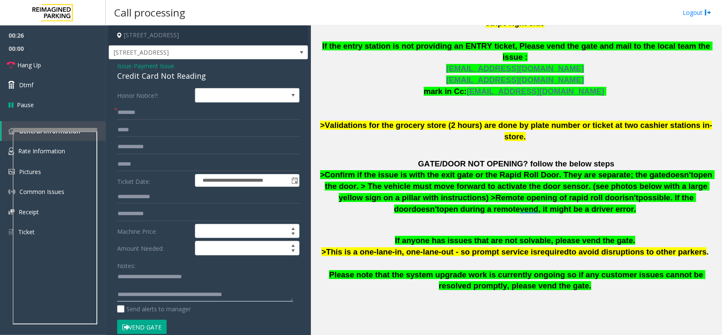
type textarea "**********"
click at [147, 116] on input "text" at bounding box center [208, 112] width 182 height 14
click at [338, 121] on span ">Validations for the grocery store (2 hours) are done by plate number or ticket…" at bounding box center [516, 131] width 392 height 20
click at [127, 68] on span "Issue" at bounding box center [124, 65] width 14 height 9
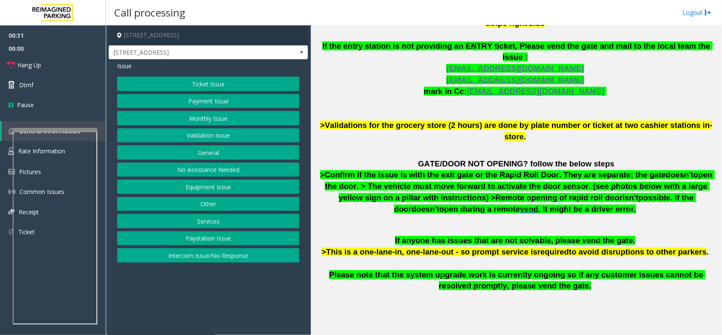
click at [211, 222] on button "Services" at bounding box center [208, 221] width 182 height 14
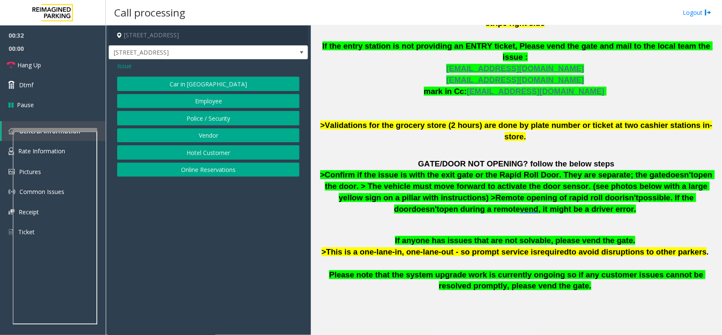
click at [128, 66] on span "Issue" at bounding box center [124, 65] width 14 height 9
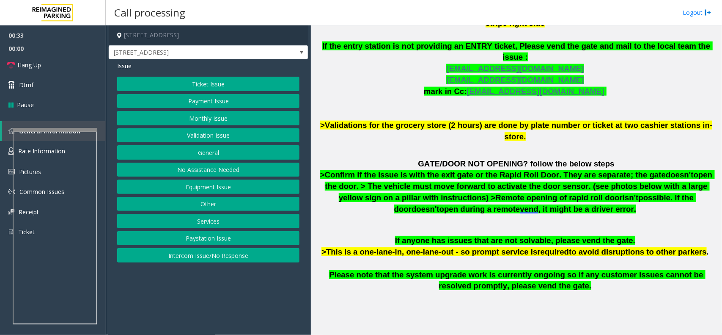
click at [223, 185] on button "Equipment Issue" at bounding box center [208, 186] width 182 height 14
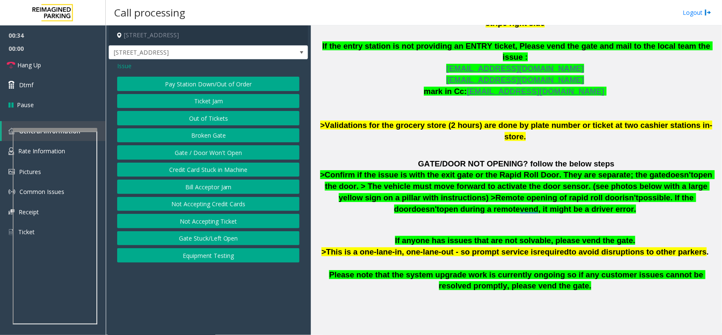
click at [214, 104] on button "Ticket Jam" at bounding box center [208, 101] width 182 height 14
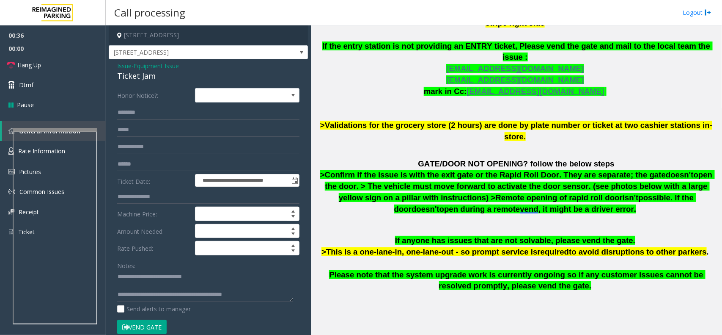
click at [140, 77] on div "Ticket Jam" at bounding box center [208, 75] width 182 height 11
drag, startPoint x: 135, startPoint y: 278, endPoint x: 246, endPoint y: 281, distance: 110.9
click at [244, 280] on textarea at bounding box center [205, 286] width 176 height 32
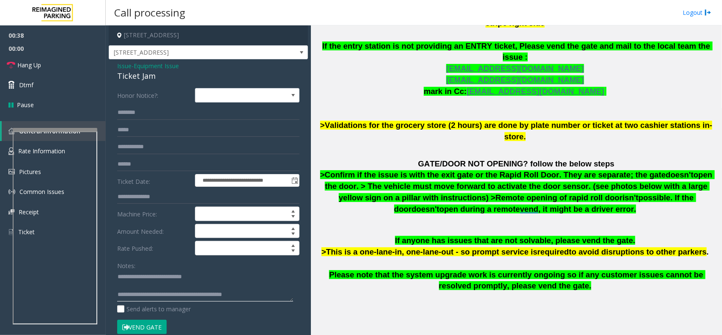
paste textarea
drag, startPoint x: 179, startPoint y: 291, endPoint x: 183, endPoint y: 290, distance: 4.4
click at [180, 291] on textarea at bounding box center [205, 286] width 176 height 32
click at [184, 287] on textarea at bounding box center [205, 286] width 176 height 32
type textarea "**********"
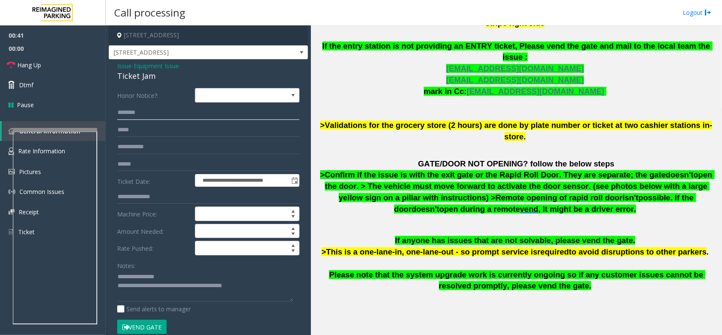
click at [147, 110] on input "text" at bounding box center [208, 112] width 182 height 14
type input "******"
click at [153, 324] on button "Vend Gate" at bounding box center [142, 327] width 50 height 14
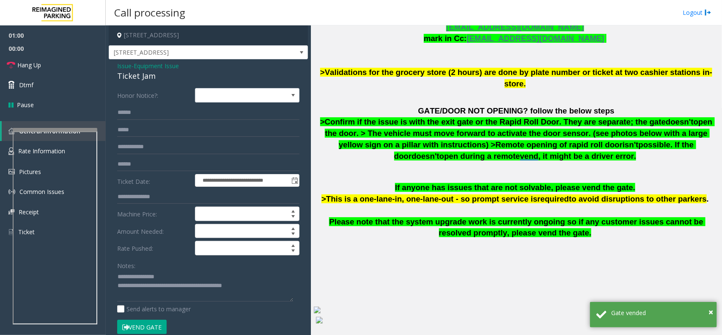
scroll to position [519, 0]
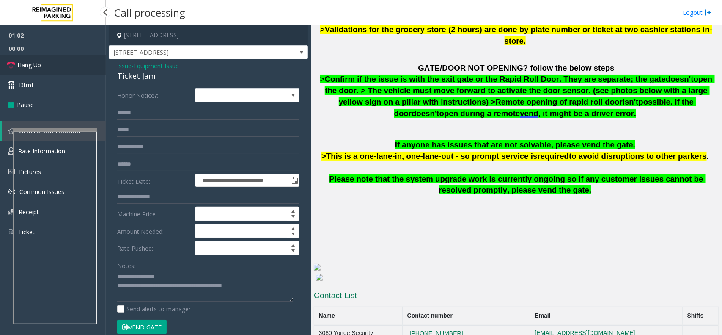
click at [75, 69] on link "Hang Up" at bounding box center [53, 65] width 106 height 20
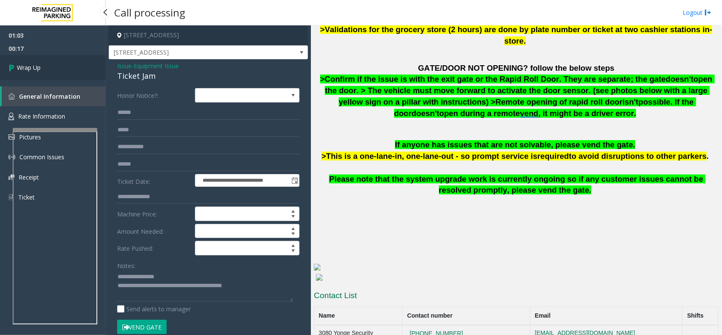
click at [27, 58] on link "Wrap Up" at bounding box center [53, 67] width 106 height 25
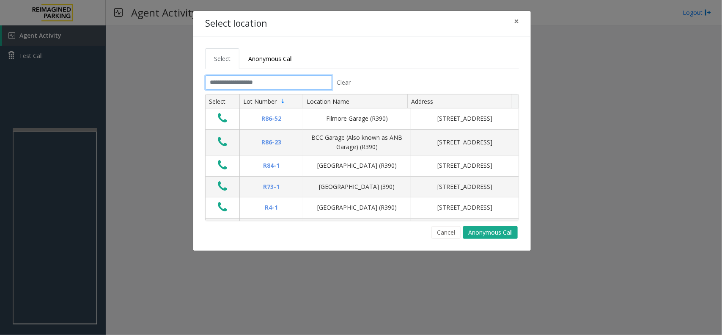
click at [248, 83] on input "text" at bounding box center [268, 82] width 127 height 14
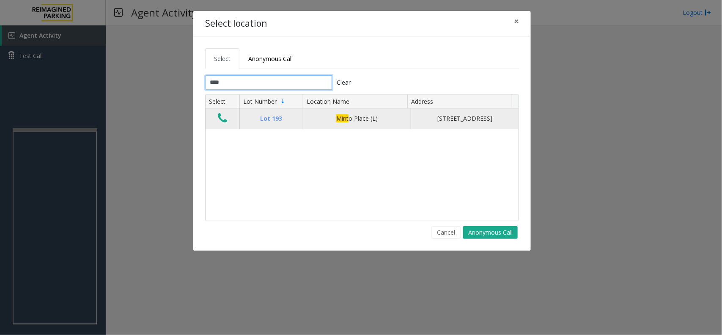
type input "****"
click at [215, 121] on button "Data table" at bounding box center [222, 119] width 14 height 14
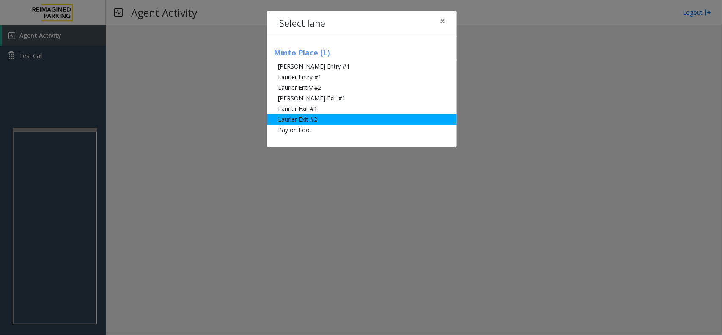
click at [314, 116] on li "Laurier Exit #2" at bounding box center [362, 119] width 190 height 11
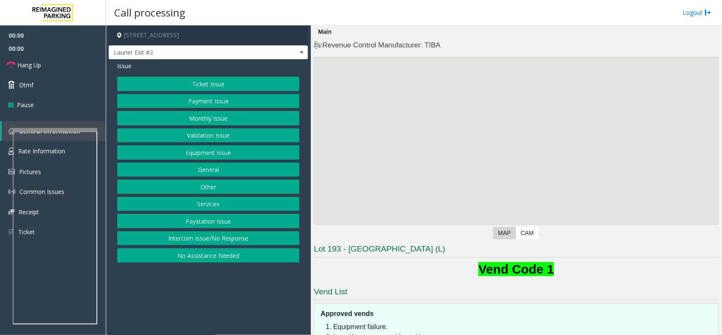
click at [204, 99] on button "Payment Issue" at bounding box center [208, 101] width 182 height 14
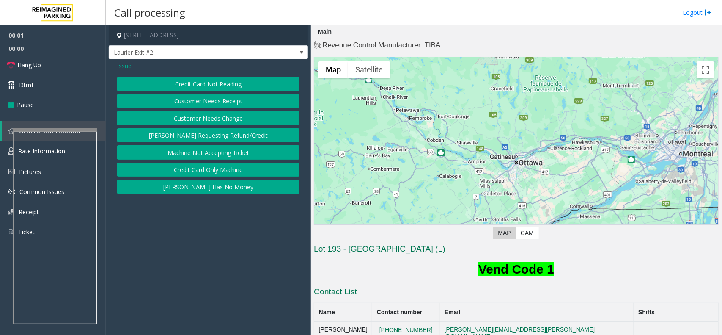
click at [219, 83] on button "Credit Card Not Reading" at bounding box center [208, 84] width 182 height 14
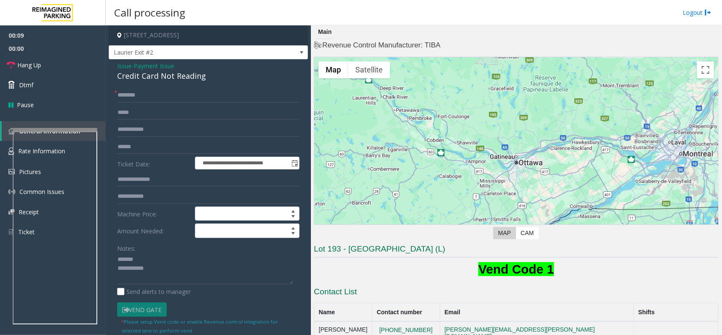
click at [185, 77] on div "Credit Card Not Reading" at bounding box center [208, 75] width 182 height 11
click at [170, 277] on textarea at bounding box center [205, 269] width 176 height 32
type textarea "**********"
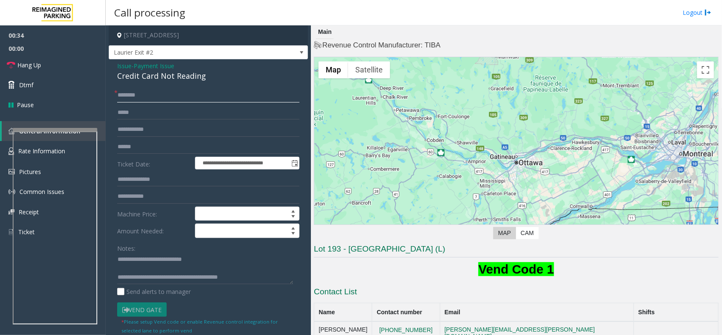
click at [151, 92] on input "text" at bounding box center [208, 95] width 182 height 14
type input "**"
click at [73, 62] on link "Hang Up" at bounding box center [53, 65] width 106 height 20
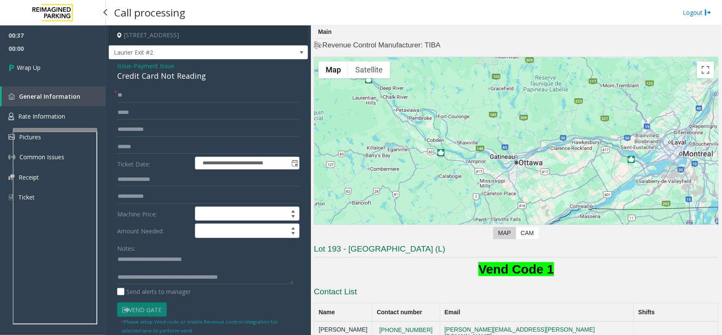
click at [64, 63] on link "Wrap Up" at bounding box center [53, 67] width 106 height 25
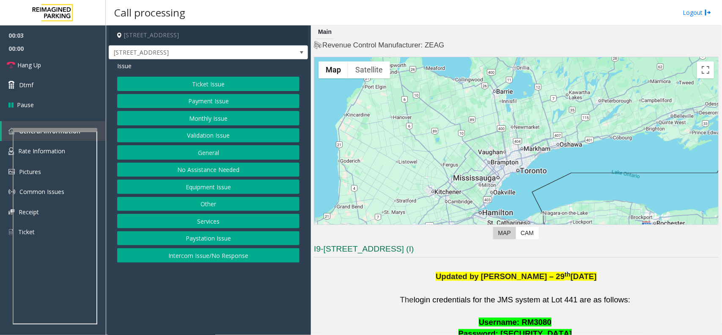
click at [200, 99] on button "Payment Issue" at bounding box center [208, 101] width 182 height 14
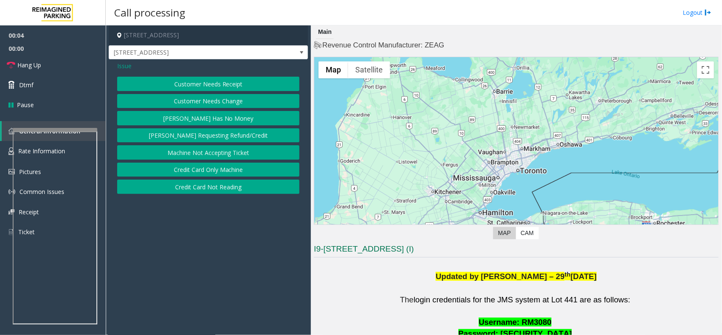
click at [208, 79] on button "Customer Needs Receipt" at bounding box center [208, 84] width 182 height 14
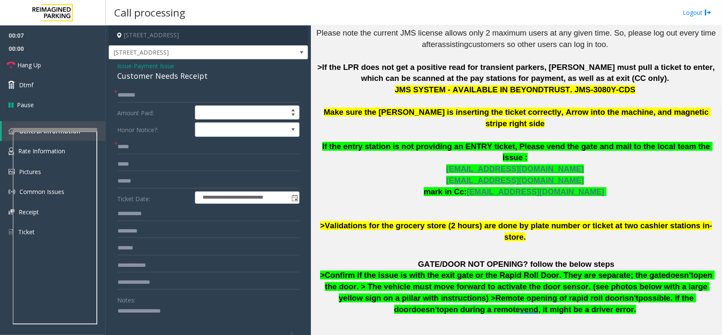
scroll to position [307, 0]
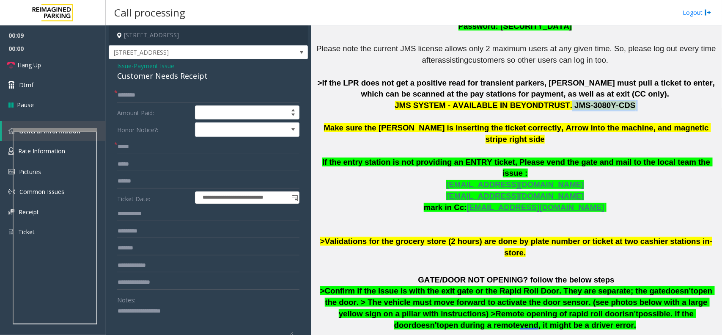
drag, startPoint x: 559, startPoint y: 106, endPoint x: 616, endPoint y: 107, distance: 57.6
click at [614, 107] on p "The login credentials for the JMS system at Lot 441 are as follows: Username: R…" at bounding box center [516, 123] width 405 height 272
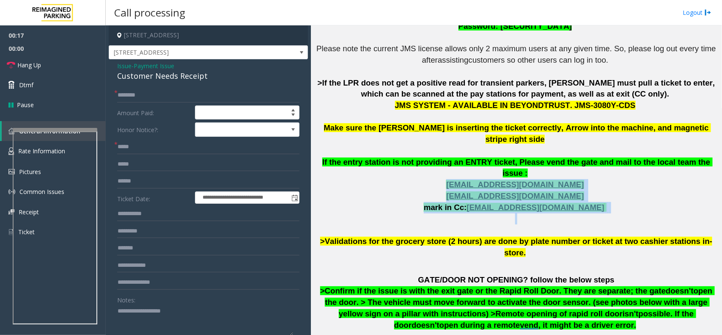
drag, startPoint x: 625, startPoint y: 196, endPoint x: 447, endPoint y: 166, distance: 179.8
click at [447, 166] on p "The login credentials for the JMS system at Lot 441 are as follows: Username: R…" at bounding box center [516, 123] width 405 height 272
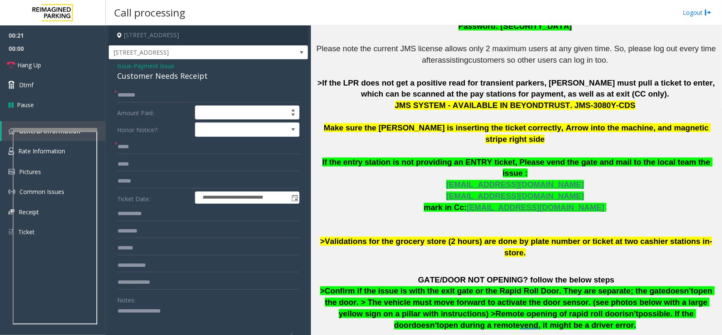
click at [124, 64] on span "Issue" at bounding box center [124, 65] width 14 height 9
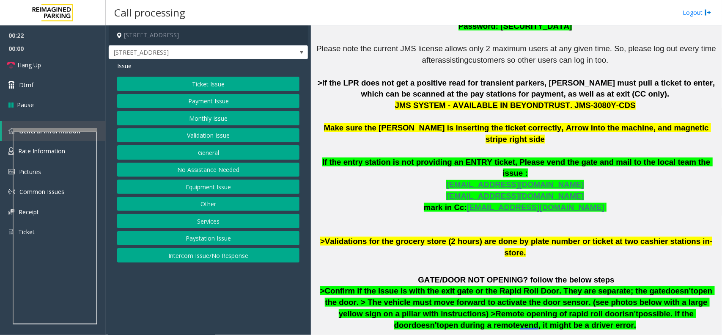
click at [212, 182] on button "Equipment Issue" at bounding box center [208, 186] width 182 height 14
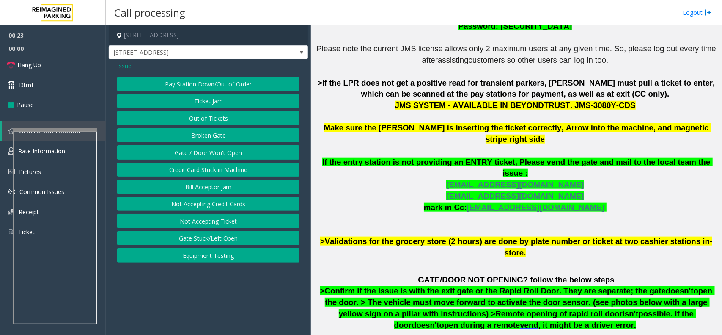
click at [208, 151] on button "Gate / Door Won't Open" at bounding box center [208, 152] width 182 height 14
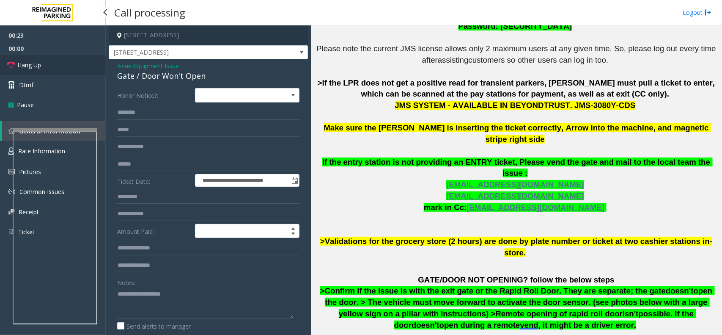
click at [36, 62] on span "Hang Up" at bounding box center [29, 65] width 24 height 9
click at [162, 317] on textarea at bounding box center [205, 303] width 176 height 32
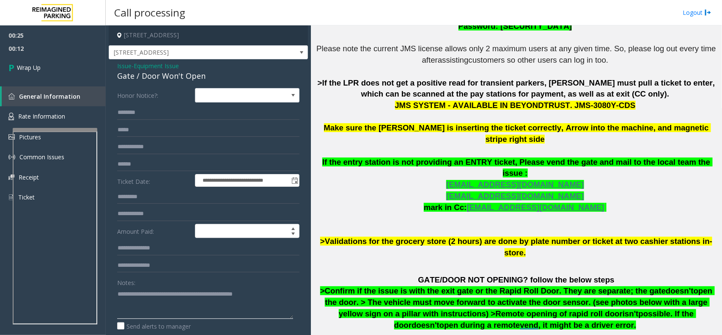
click at [232, 291] on textarea at bounding box center [205, 303] width 176 height 32
type textarea "**********"
click at [88, 74] on link "Wrap Up" at bounding box center [53, 67] width 106 height 25
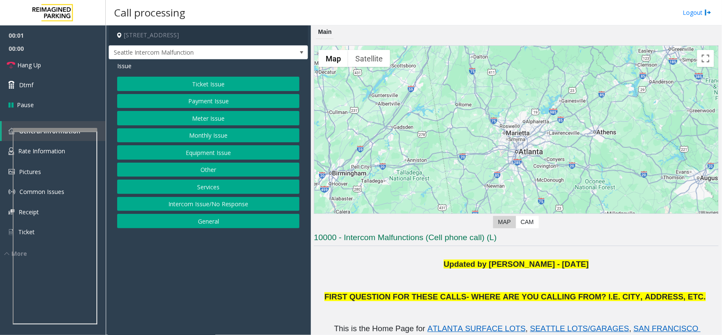
click at [205, 209] on button "Intercom Issue/No Response" at bounding box center [208, 204] width 182 height 14
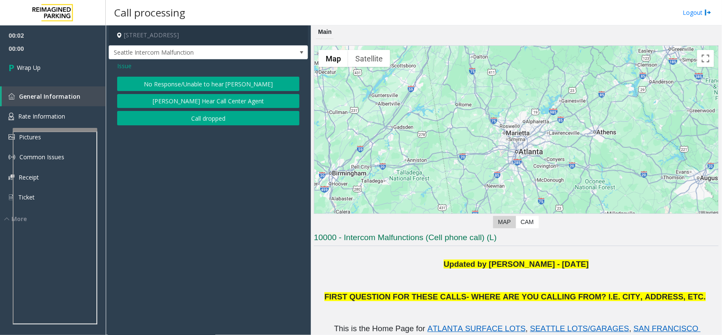
click at [196, 113] on button "Call dropped" at bounding box center [208, 118] width 182 height 14
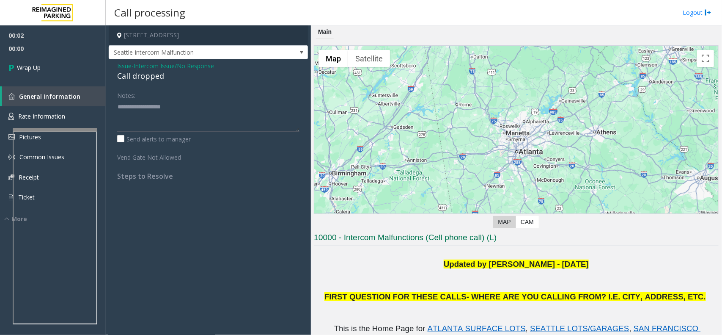
drag, startPoint x: 196, startPoint y: 66, endPoint x: 185, endPoint y: 73, distance: 12.8
click at [195, 66] on span "Intercom Issue/No Response" at bounding box center [174, 65] width 80 height 9
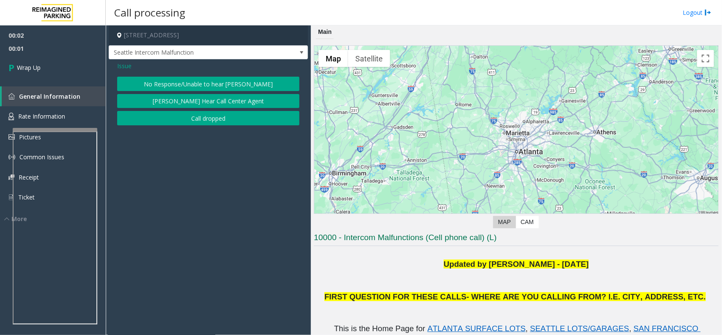
click at [187, 120] on button "Call dropped" at bounding box center [208, 118] width 182 height 14
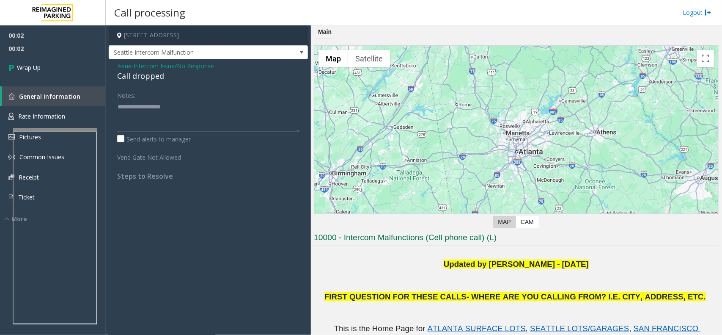
click at [144, 81] on div "Call dropped" at bounding box center [208, 75] width 182 height 11
type textarea "**********"
click at [80, 68] on link "Wrap Up" at bounding box center [53, 67] width 106 height 25
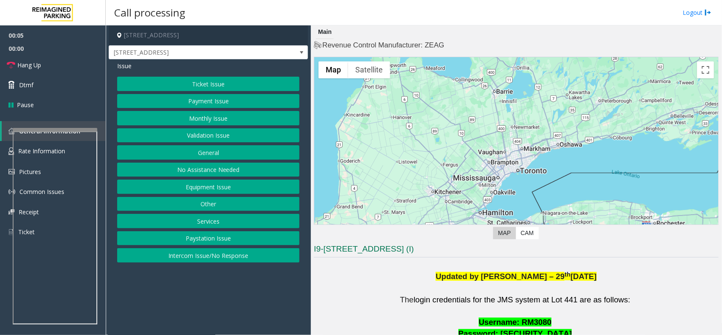
click at [217, 78] on button "Ticket Issue" at bounding box center [208, 84] width 182 height 14
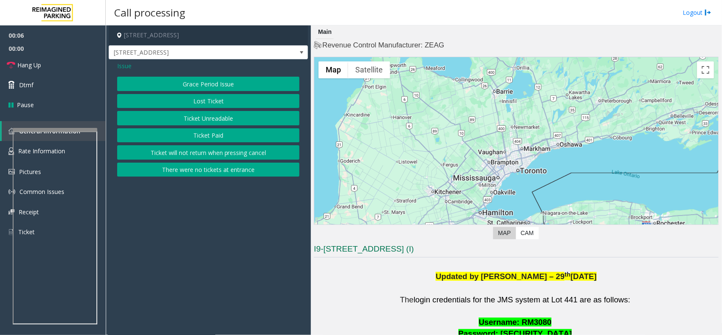
click at [126, 66] on span "Issue" at bounding box center [124, 65] width 14 height 9
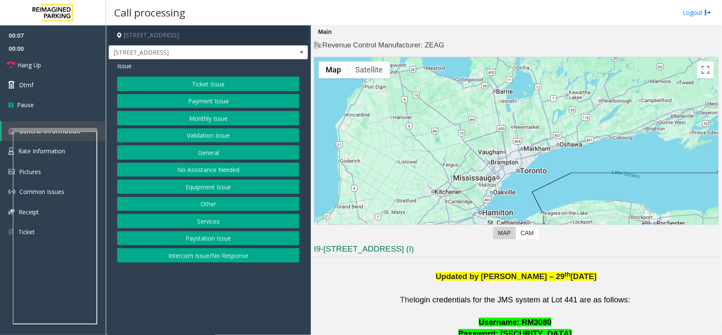
click at [208, 219] on button "Services" at bounding box center [208, 221] width 182 height 14
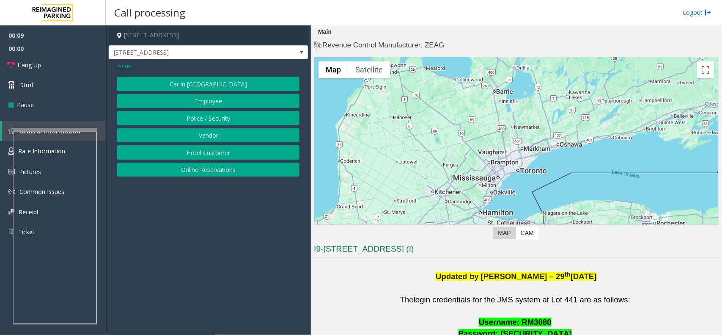
click at [125, 64] on span "Issue" at bounding box center [124, 65] width 14 height 9
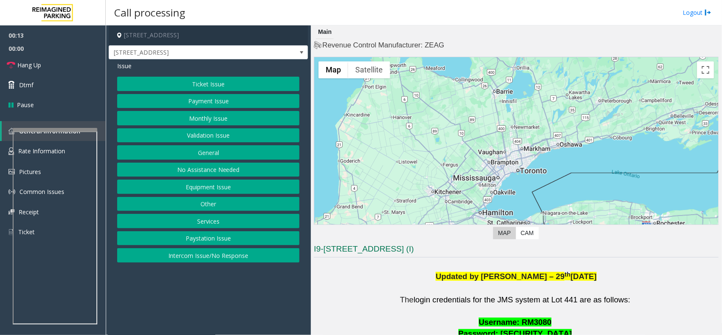
click at [216, 185] on button "Equipment Issue" at bounding box center [208, 186] width 182 height 14
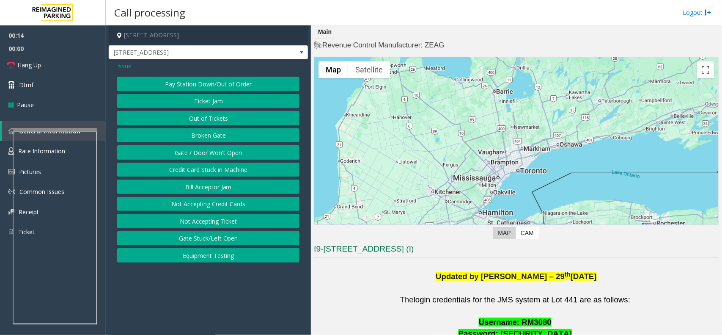
click at [205, 102] on button "Ticket Jam" at bounding box center [208, 101] width 182 height 14
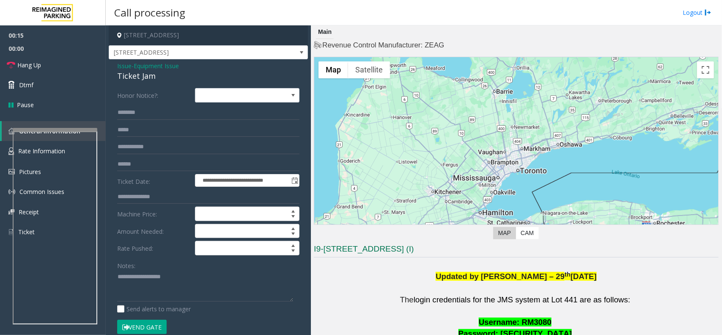
click at [139, 320] on button "Vend Gate" at bounding box center [142, 327] width 50 height 14
click at [141, 322] on button "Vend Gate" at bounding box center [142, 327] width 50 height 14
click at [70, 62] on link "Hang Up" at bounding box center [53, 65] width 106 height 20
click at [140, 102] on label "Honor Notice?:" at bounding box center [154, 95] width 78 height 14
click at [140, 106] on input "text" at bounding box center [208, 112] width 182 height 14
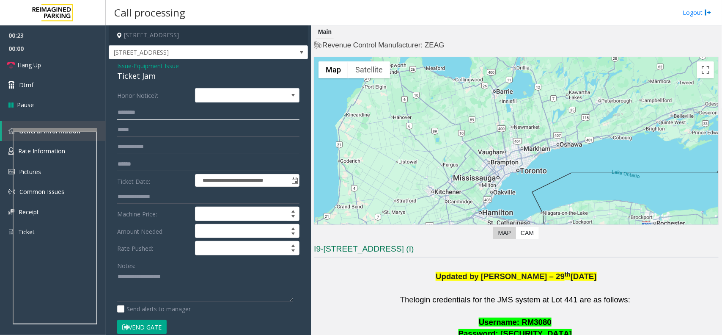
paste input "******"
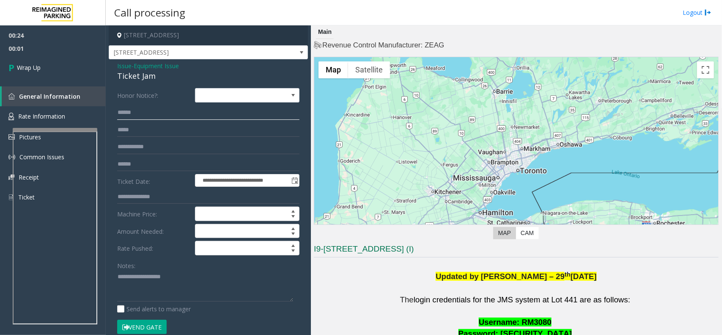
type input "******"
click at [150, 286] on textarea at bounding box center [205, 286] width 176 height 32
paste textarea "**********"
click at [198, 276] on textarea at bounding box center [205, 286] width 176 height 32
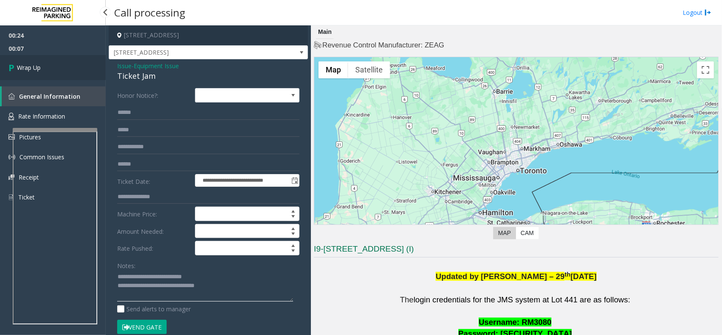
type textarea "**********"
click at [31, 70] on span "Wrap Up" at bounding box center [29, 67] width 24 height 9
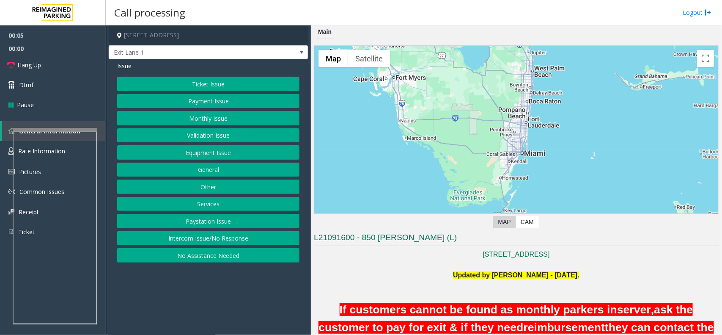
drag, startPoint x: 155, startPoint y: 234, endPoint x: 163, endPoint y: 233, distance: 8.5
click at [161, 233] on button "Intercom Issue/No Response" at bounding box center [208, 238] width 182 height 14
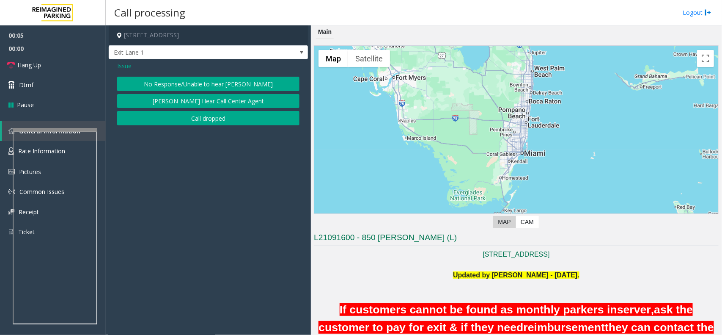
click at [209, 85] on button "No Response/Unable to hear [PERSON_NAME]" at bounding box center [208, 84] width 182 height 14
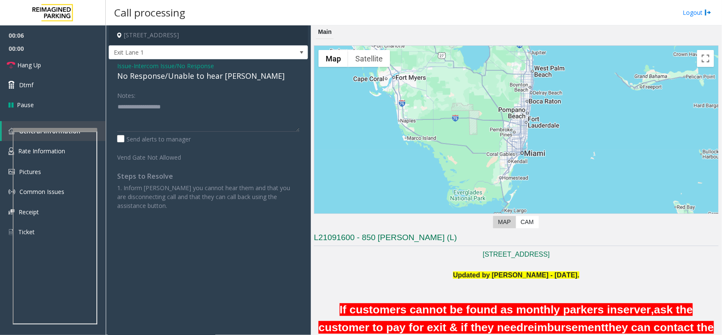
click at [207, 81] on div "No Response/Unable to hear [PERSON_NAME]" at bounding box center [208, 75] width 182 height 11
type textarea "**********"
drag, startPoint x: 39, startPoint y: 69, endPoint x: 62, endPoint y: 101, distance: 39.7
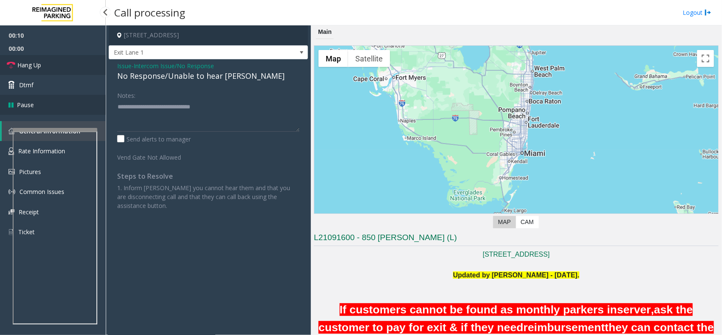
click at [39, 69] on span "Hang Up" at bounding box center [29, 65] width 24 height 9
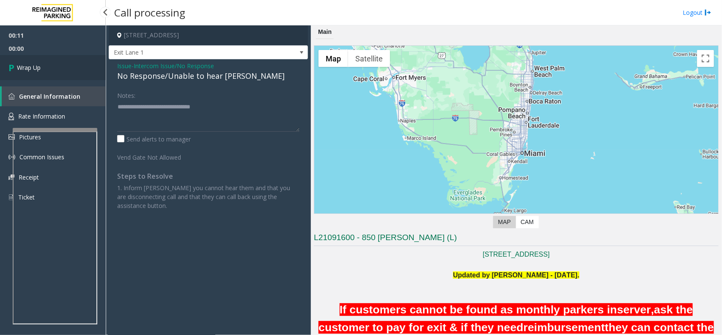
click at [40, 64] on span "Wrap Up" at bounding box center [29, 67] width 24 height 9
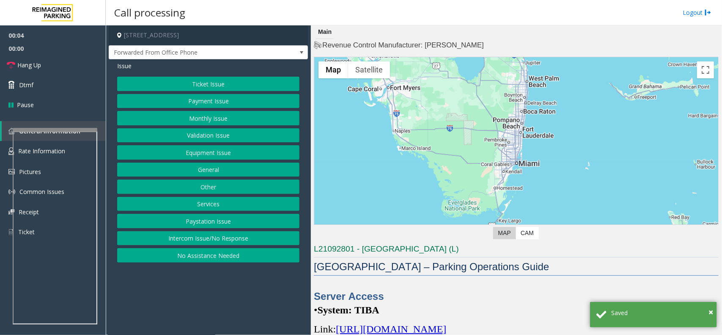
click at [446, 329] on span "[URL][DOMAIN_NAME]" at bounding box center [391, 328] width 110 height 11
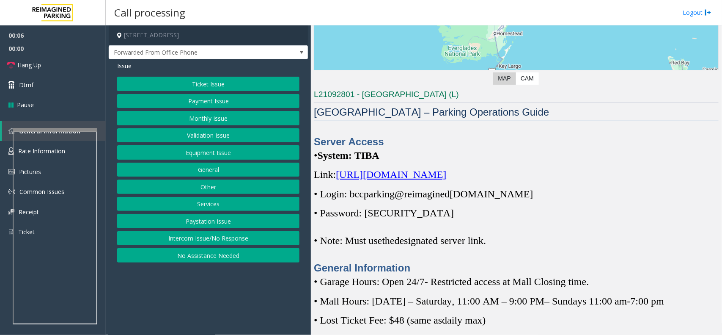
scroll to position [159, 0]
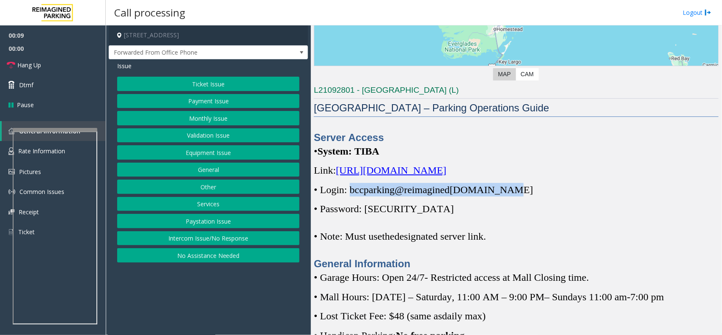
drag, startPoint x: 351, startPoint y: 192, endPoint x: 506, endPoint y: 189, distance: 154.9
click at [506, 189] on span "• Login: bccparking@re imagined [DOMAIN_NAME]" at bounding box center [423, 189] width 219 height 11
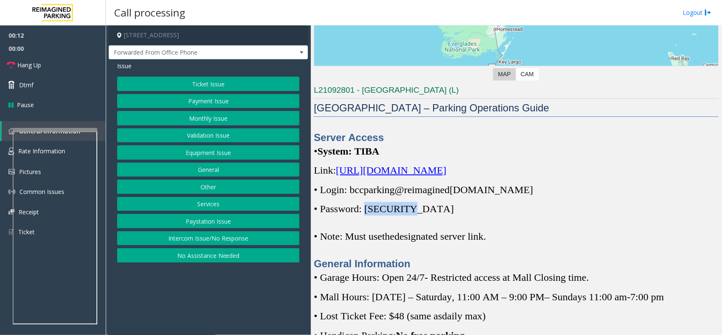
drag, startPoint x: 370, startPoint y: 210, endPoint x: 408, endPoint y: 209, distance: 38.1
click at [408, 209] on span "• Password: [SECURITY_DATA]" at bounding box center [384, 208] width 140 height 11
click at [216, 121] on button "Monthly Issue" at bounding box center [208, 118] width 182 height 14
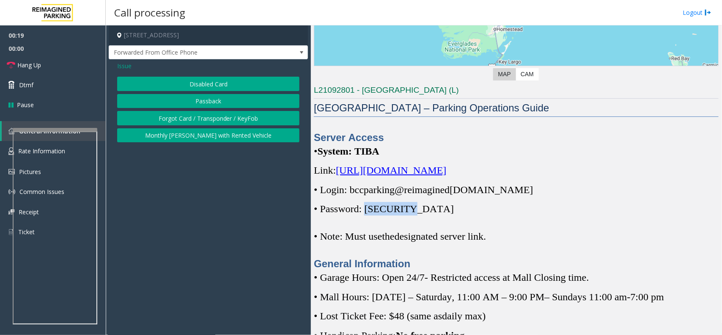
click at [216, 81] on button "Disabled Card" at bounding box center [208, 84] width 182 height 14
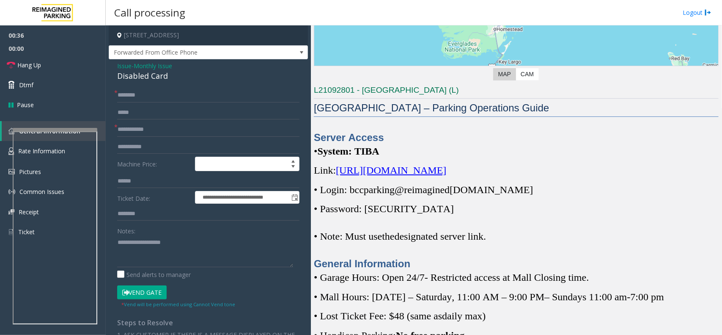
click at [178, 138] on form "**********" at bounding box center [208, 198] width 182 height 220
click at [174, 129] on input "text" at bounding box center [208, 129] width 182 height 14
type input "*****"
click at [179, 99] on input "text" at bounding box center [208, 95] width 182 height 14
click at [147, 98] on input "text" at bounding box center [208, 95] width 182 height 14
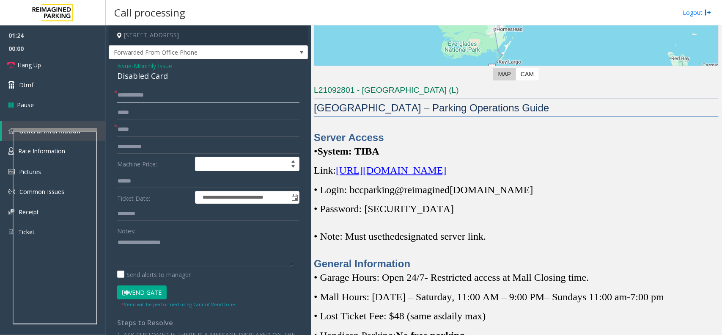
type input "**********"
drag, startPoint x: 39, startPoint y: 66, endPoint x: 48, endPoint y: 66, distance: 8.9
click at [39, 66] on span "Hang Up" at bounding box center [29, 65] width 24 height 9
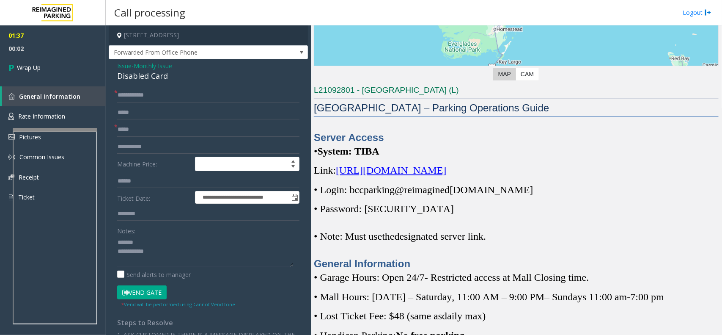
click at [155, 73] on div "Disabled Card" at bounding box center [208, 75] width 182 height 11
drag, startPoint x: 155, startPoint y: 73, endPoint x: 153, endPoint y: 198, distance: 125.3
click at [155, 73] on div "Disabled Card" at bounding box center [208, 75] width 182 height 11
click at [159, 240] on textarea at bounding box center [205, 251] width 176 height 32
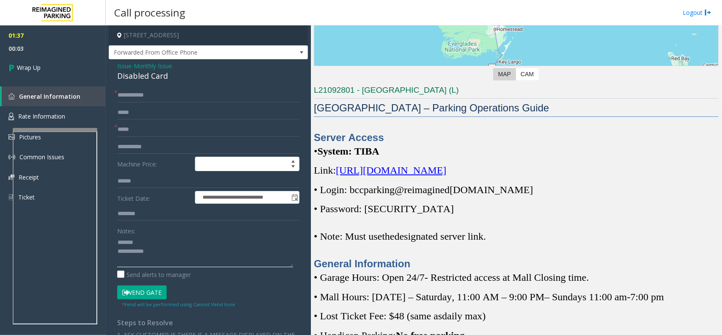
paste textarea "**********"
click at [209, 257] on textarea at bounding box center [205, 251] width 176 height 32
paste textarea "**********"
type textarea "**********"
click at [18, 67] on span "Wrap Up" at bounding box center [29, 67] width 24 height 9
